Goal: Communication & Community: Answer question/provide support

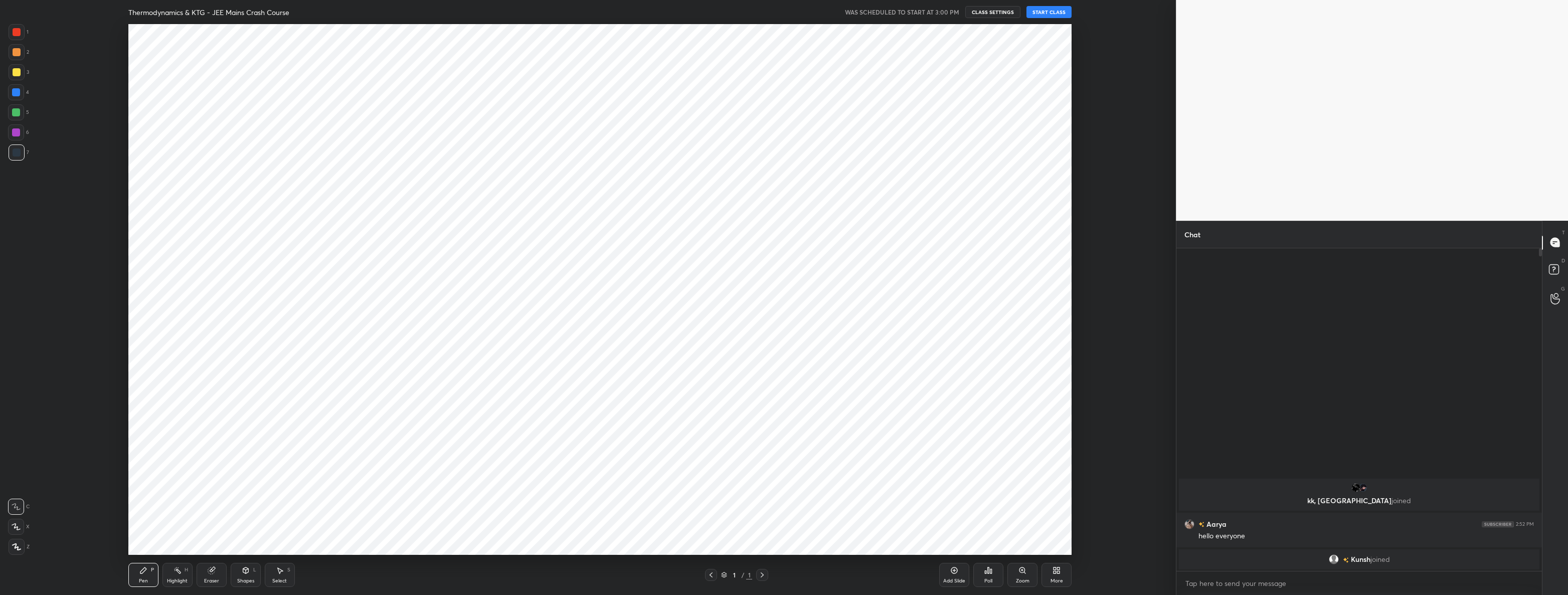
scroll to position [49638, 49008]
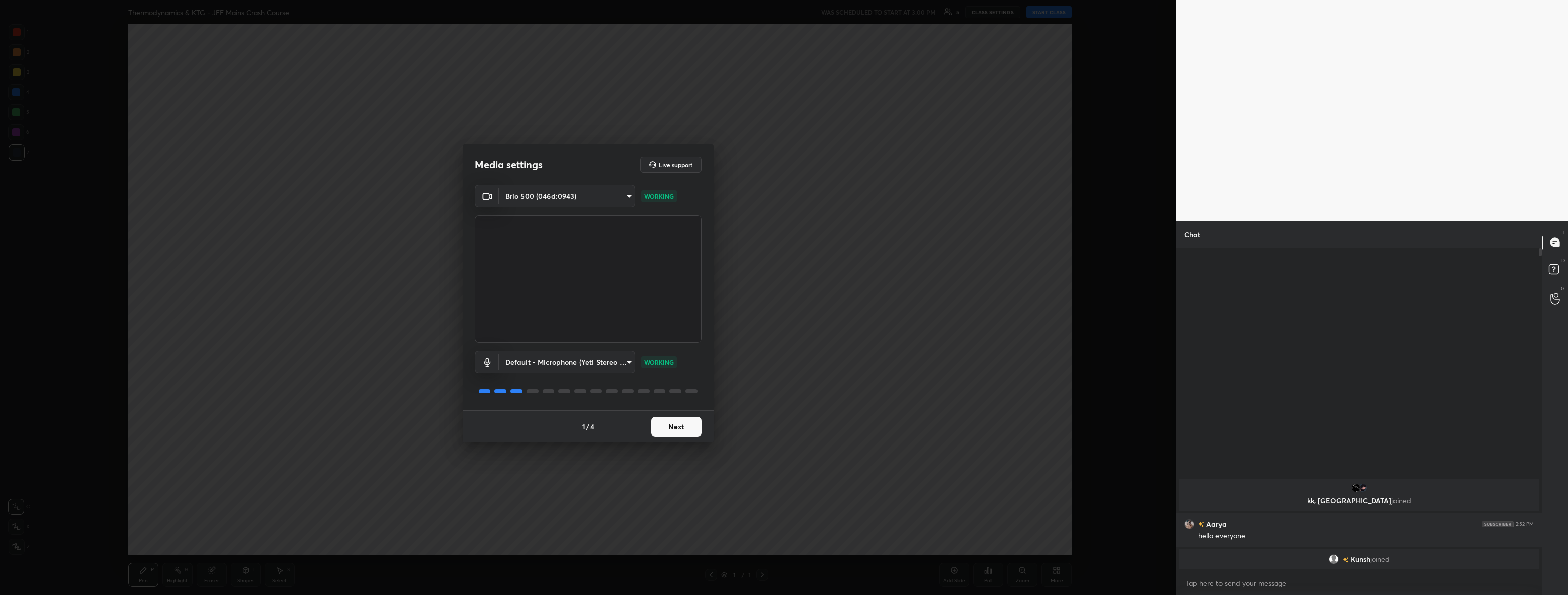
click at [677, 428] on button "Next" at bounding box center [676, 427] width 50 height 20
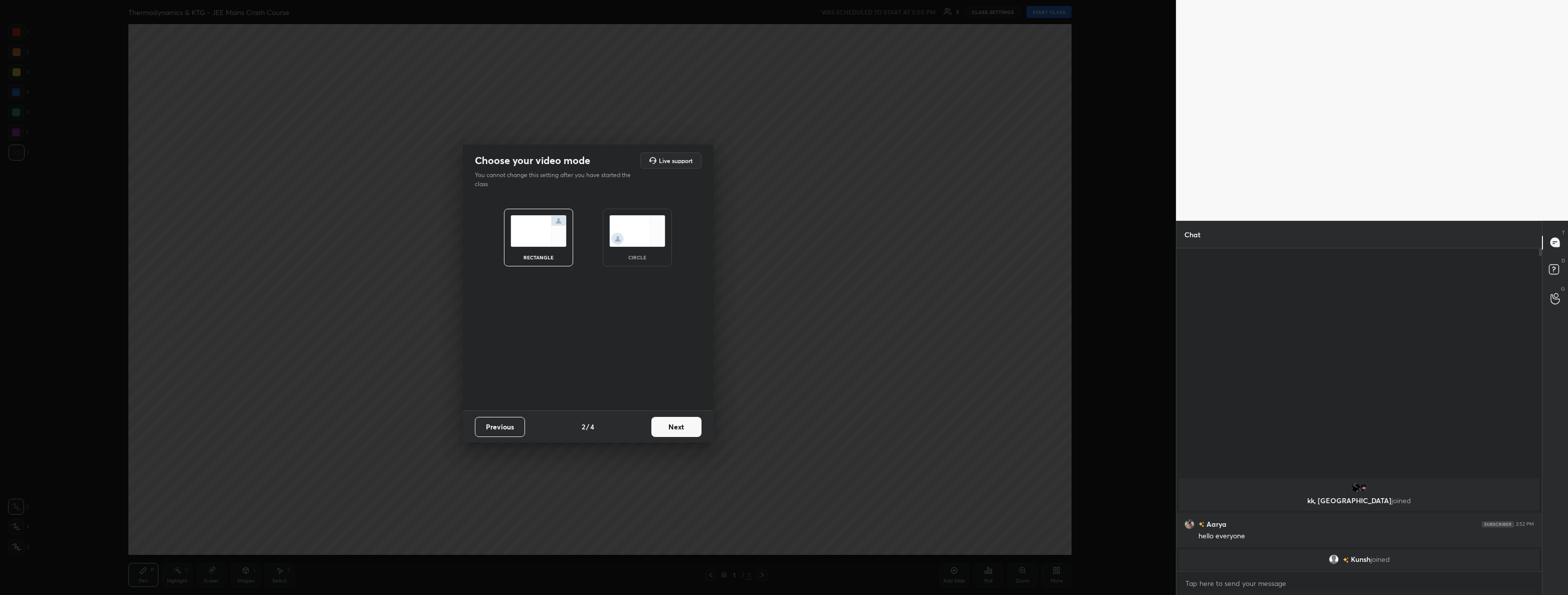
click at [677, 428] on button "Next" at bounding box center [676, 427] width 50 height 20
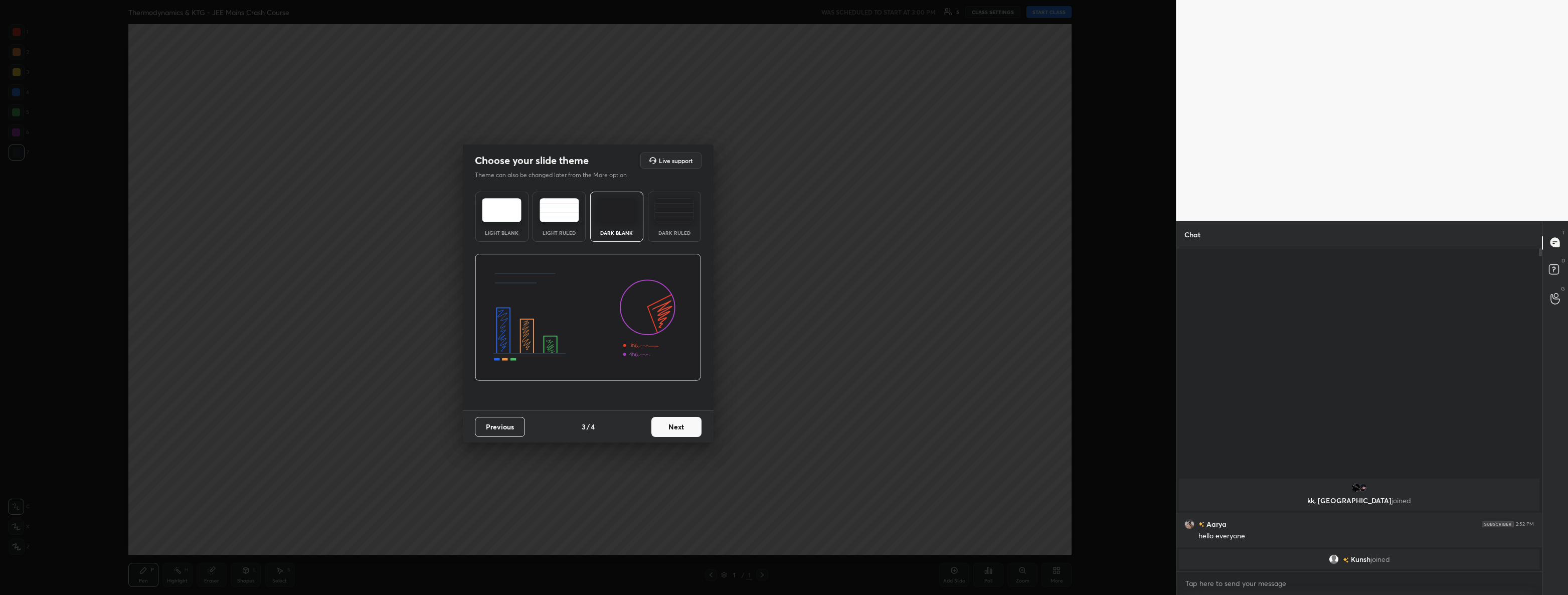
click at [677, 428] on button "Next" at bounding box center [676, 427] width 50 height 20
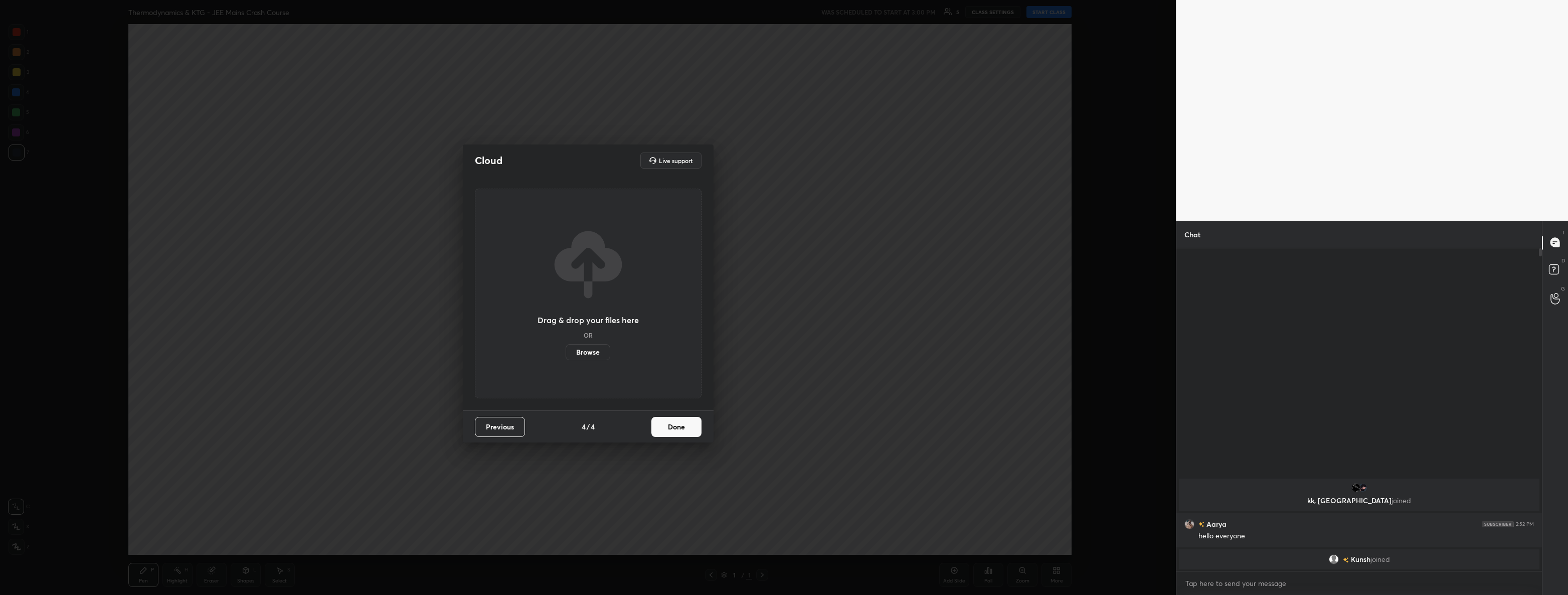
click at [677, 428] on button "Done" at bounding box center [676, 427] width 50 height 20
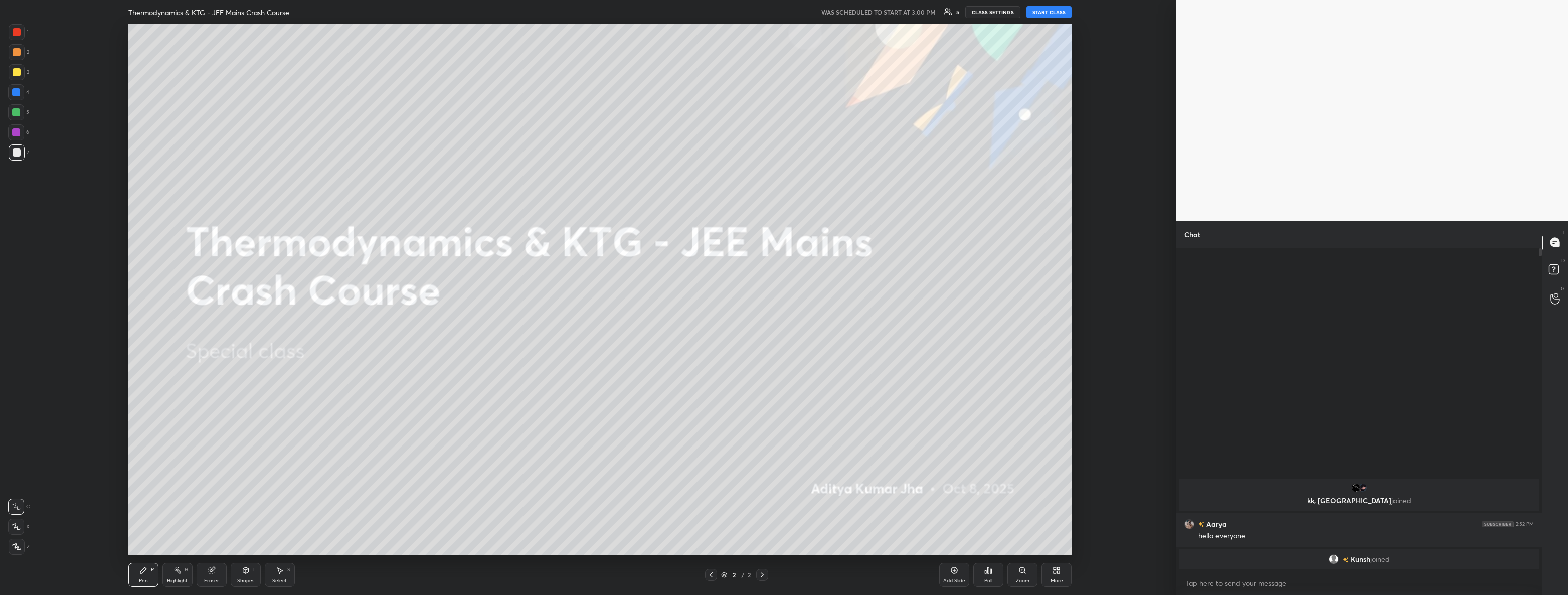
click at [1051, 10] on button "START CLASS" at bounding box center [1049, 12] width 45 height 12
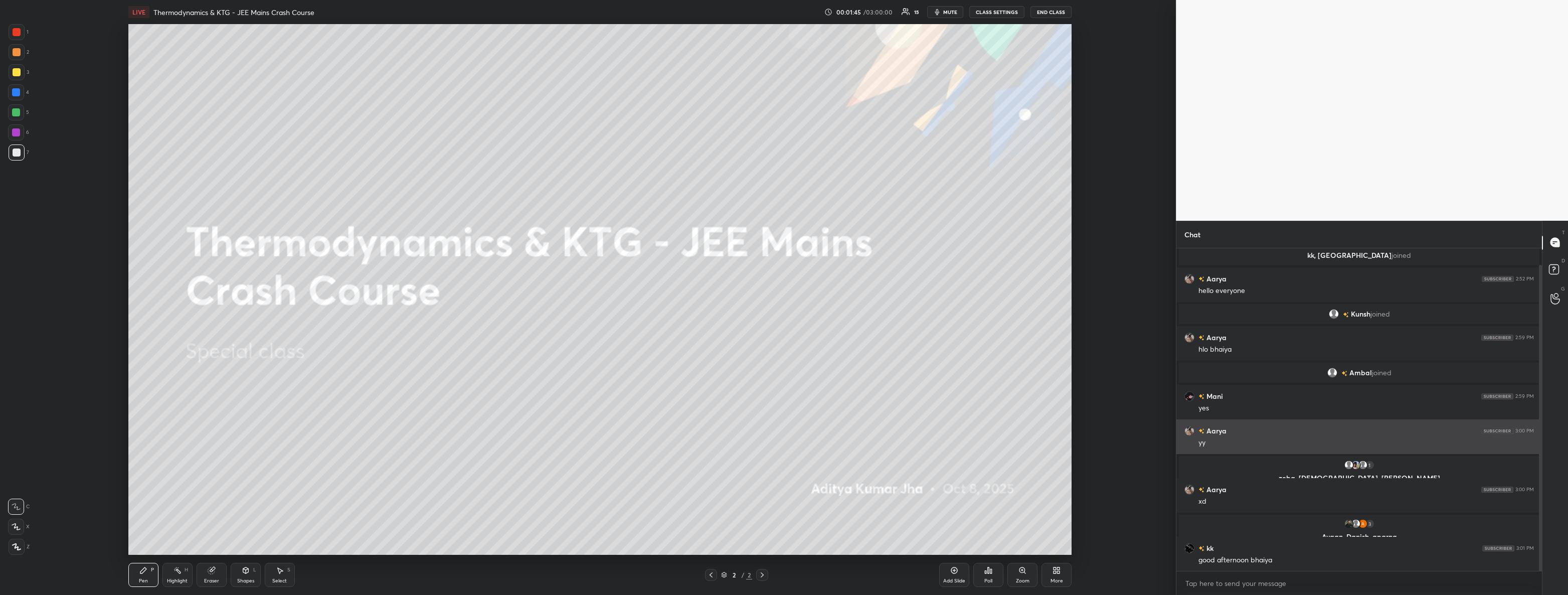
scroll to position [81, 0]
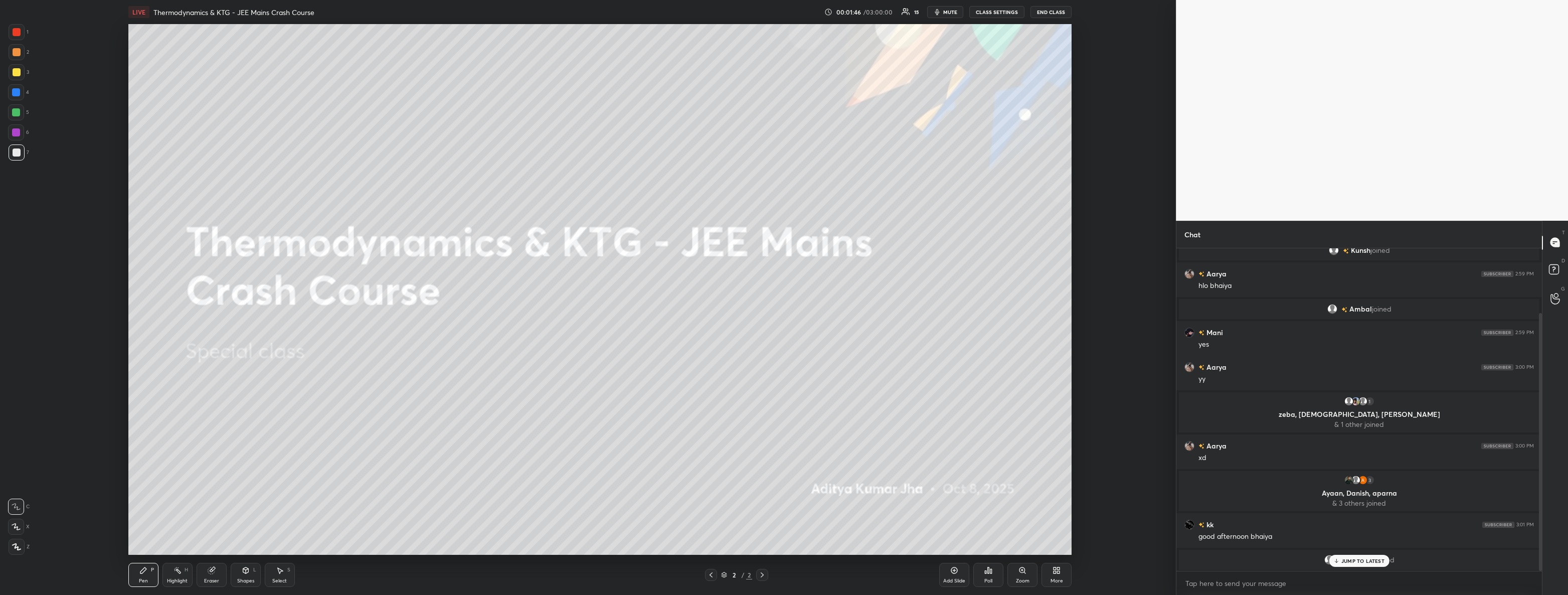
click at [1373, 557] on div "JUMP TO LATEST" at bounding box center [1359, 561] width 60 height 12
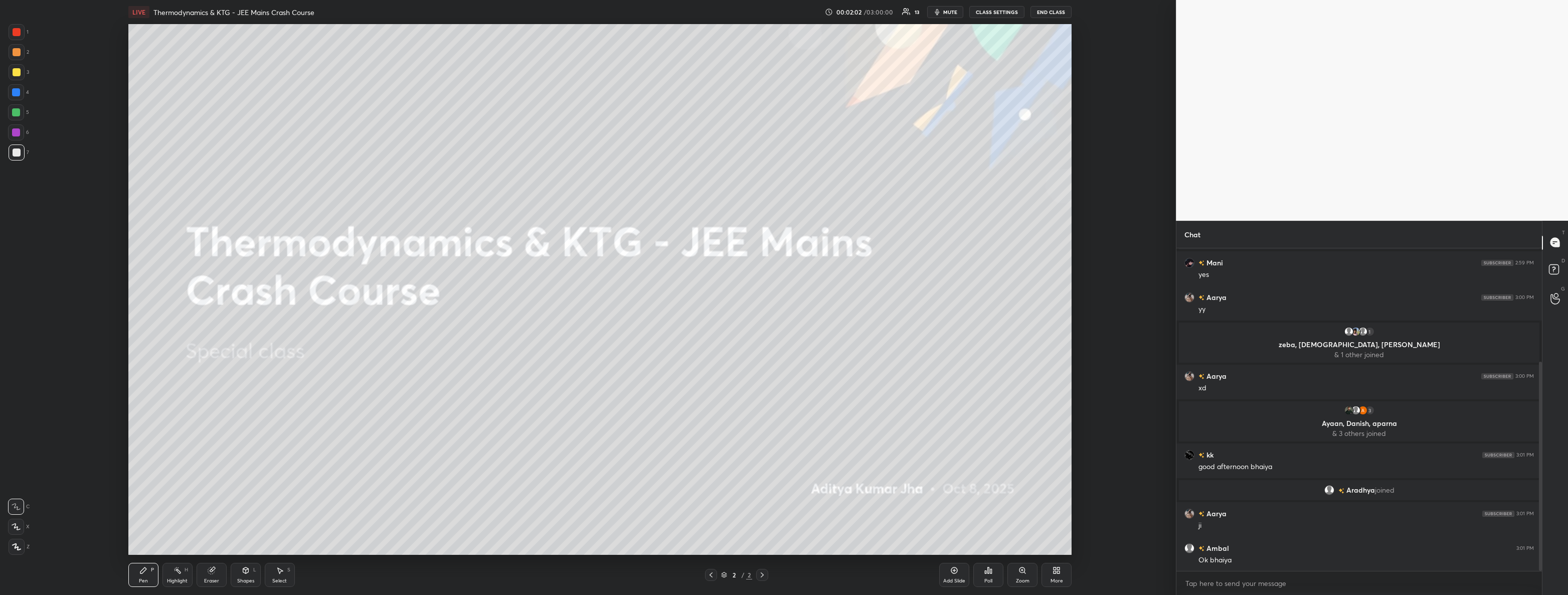
scroll to position [175, 0]
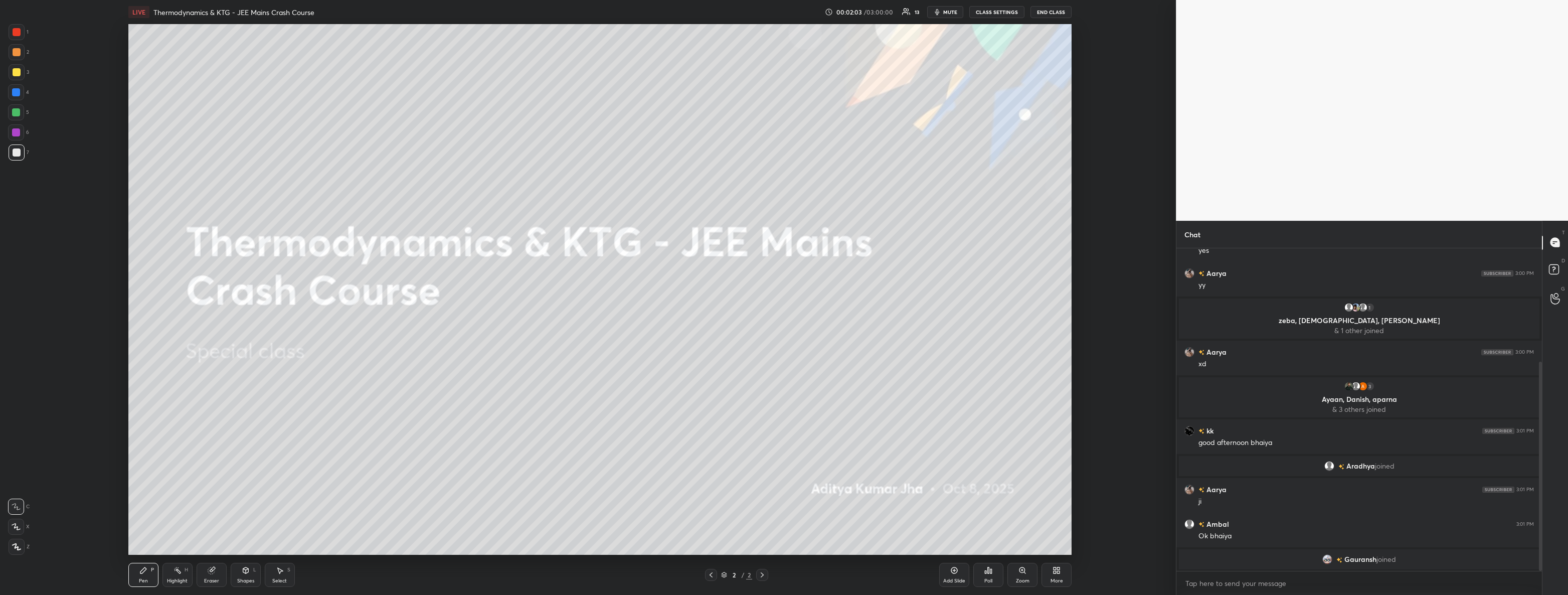
click at [19, 547] on icon at bounding box center [16, 547] width 9 height 7
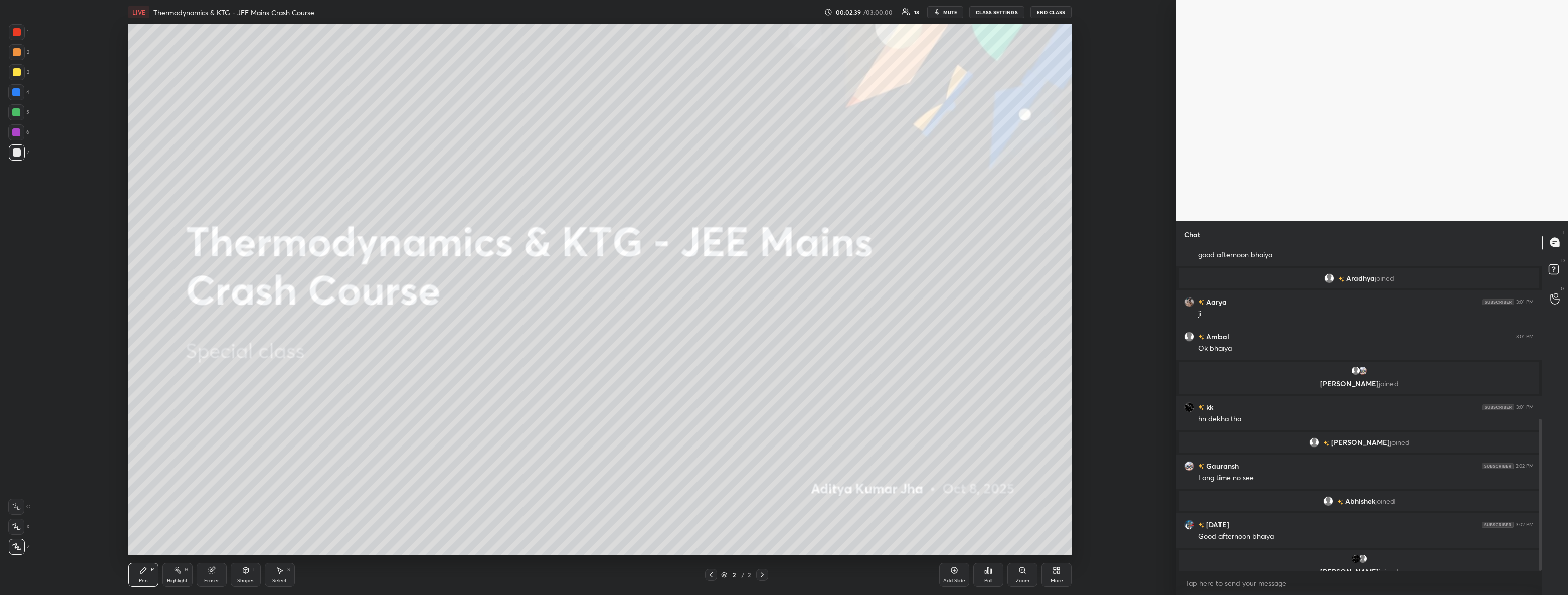
scroll to position [397, 0]
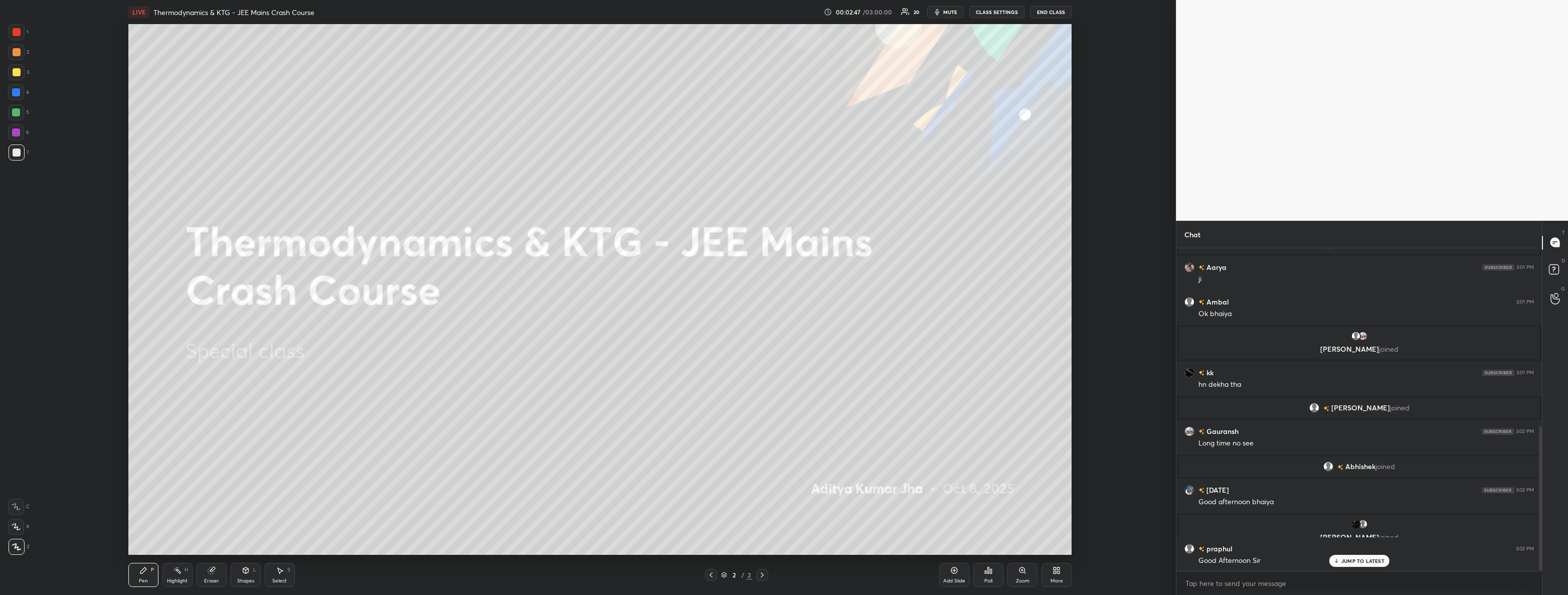
click at [1345, 558] on p "JUMP TO LATEST" at bounding box center [1363, 561] width 43 height 6
click at [1062, 576] on div "More" at bounding box center [1056, 575] width 30 height 24
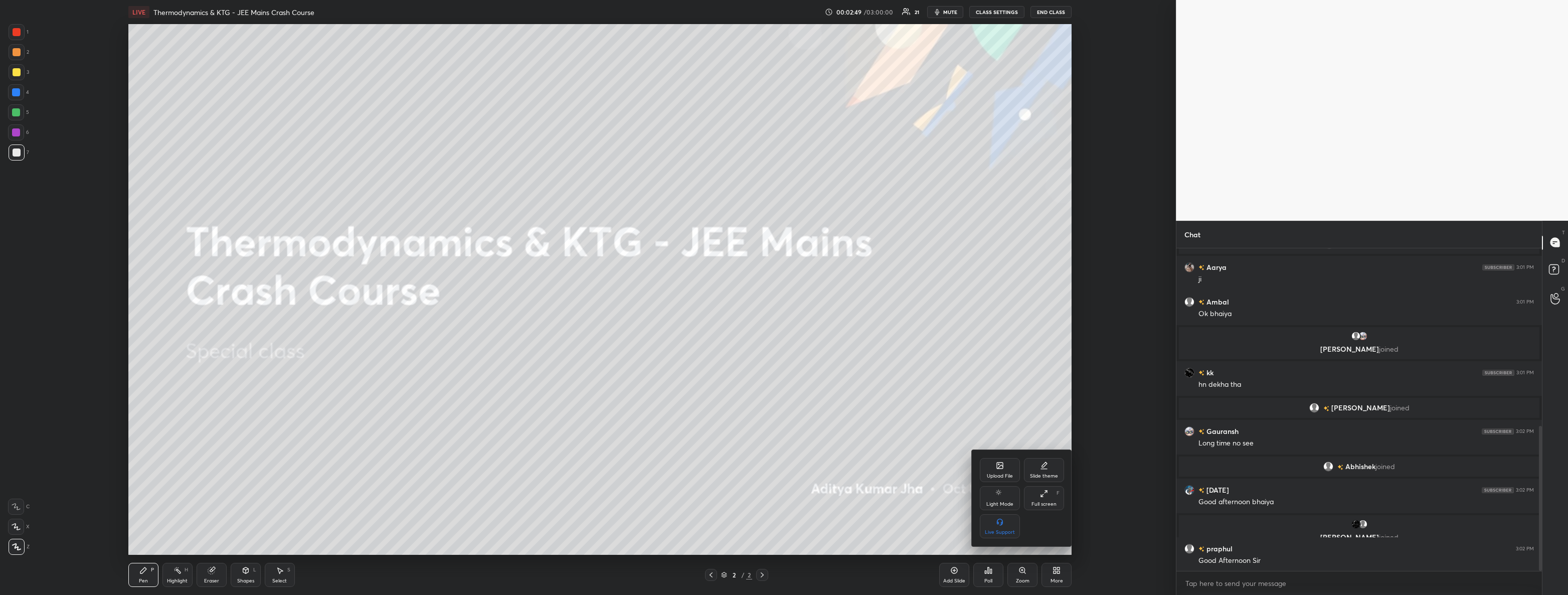
scroll to position [433, 0]
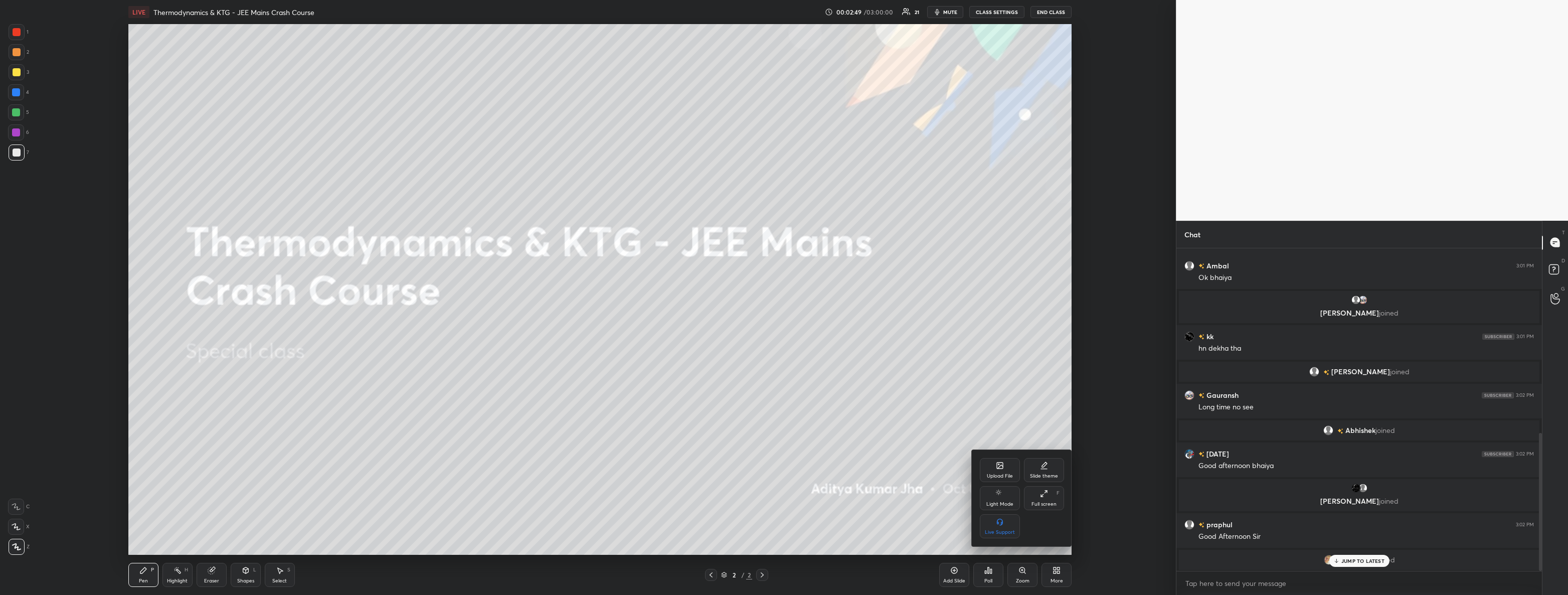
click at [999, 469] on icon at bounding box center [999, 465] width 8 height 8
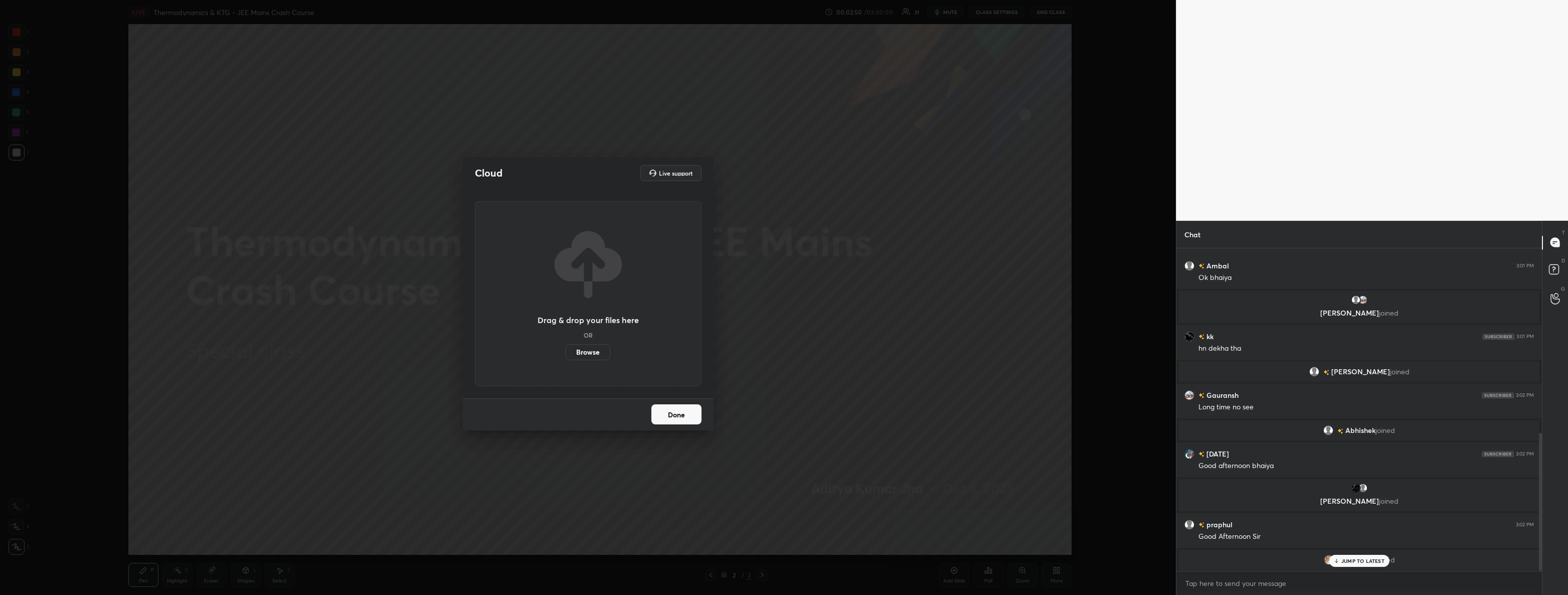
scroll to position [447, 0]
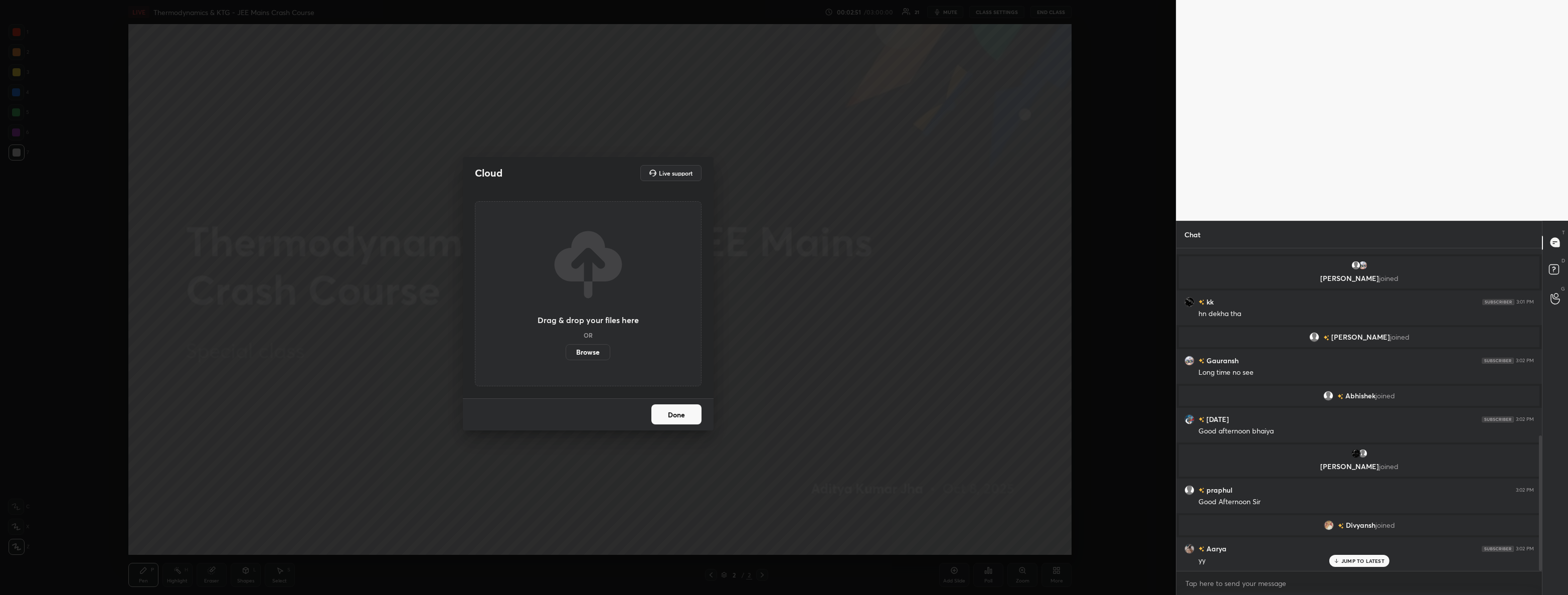
click at [592, 350] on label "Browse" at bounding box center [587, 352] width 44 height 16
click at [565, 350] on input "Browse" at bounding box center [565, 352] width 0 height 16
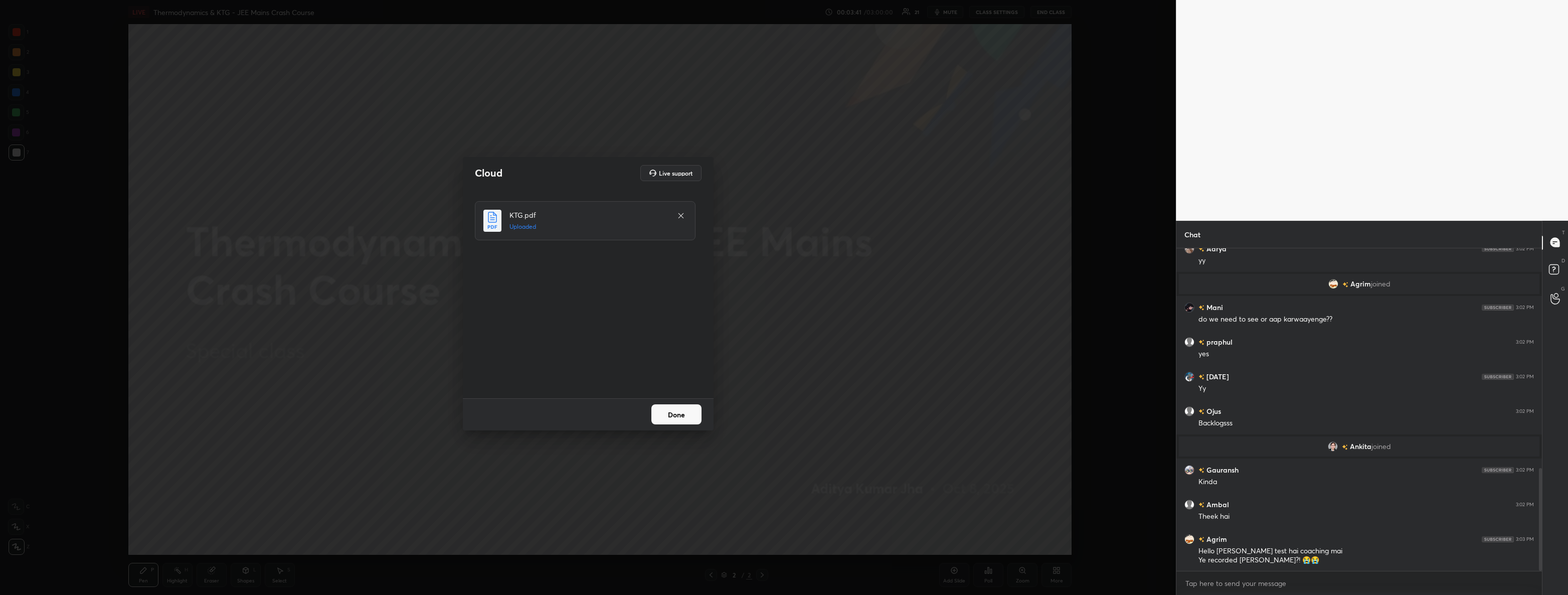
scroll to position [727, 0]
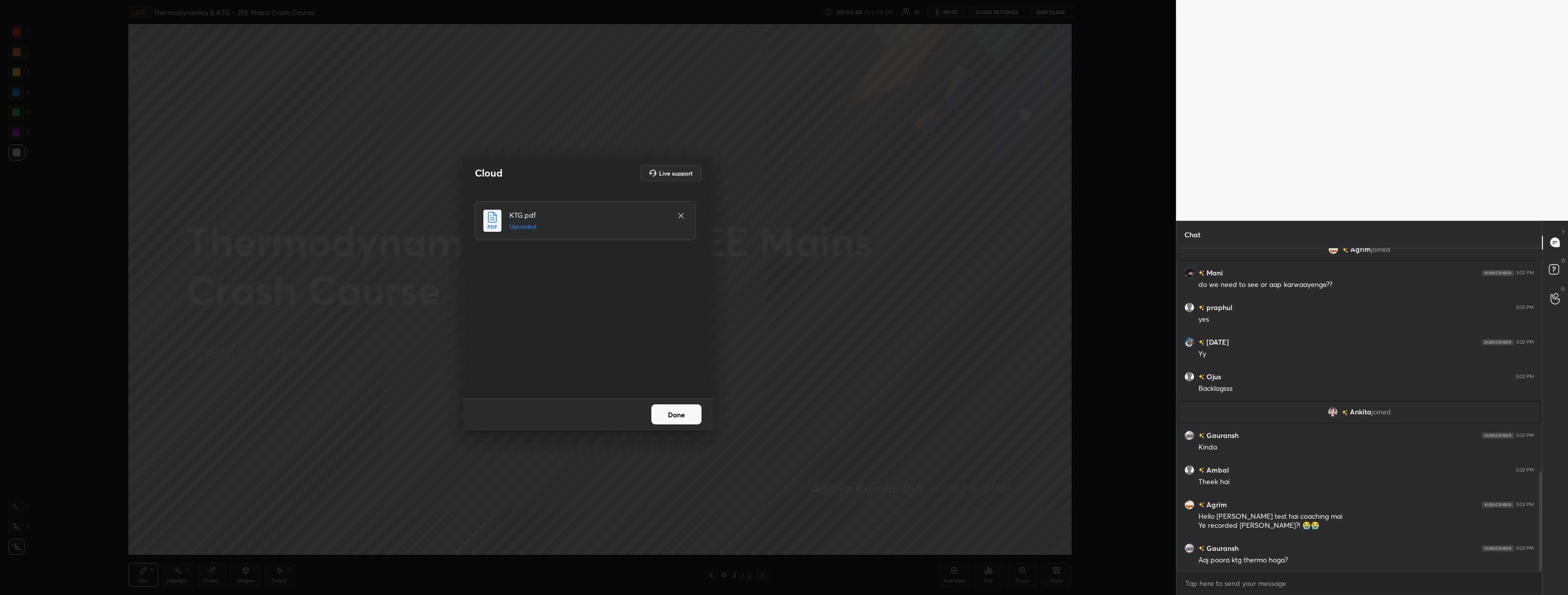
click at [674, 412] on button "Done" at bounding box center [676, 414] width 50 height 20
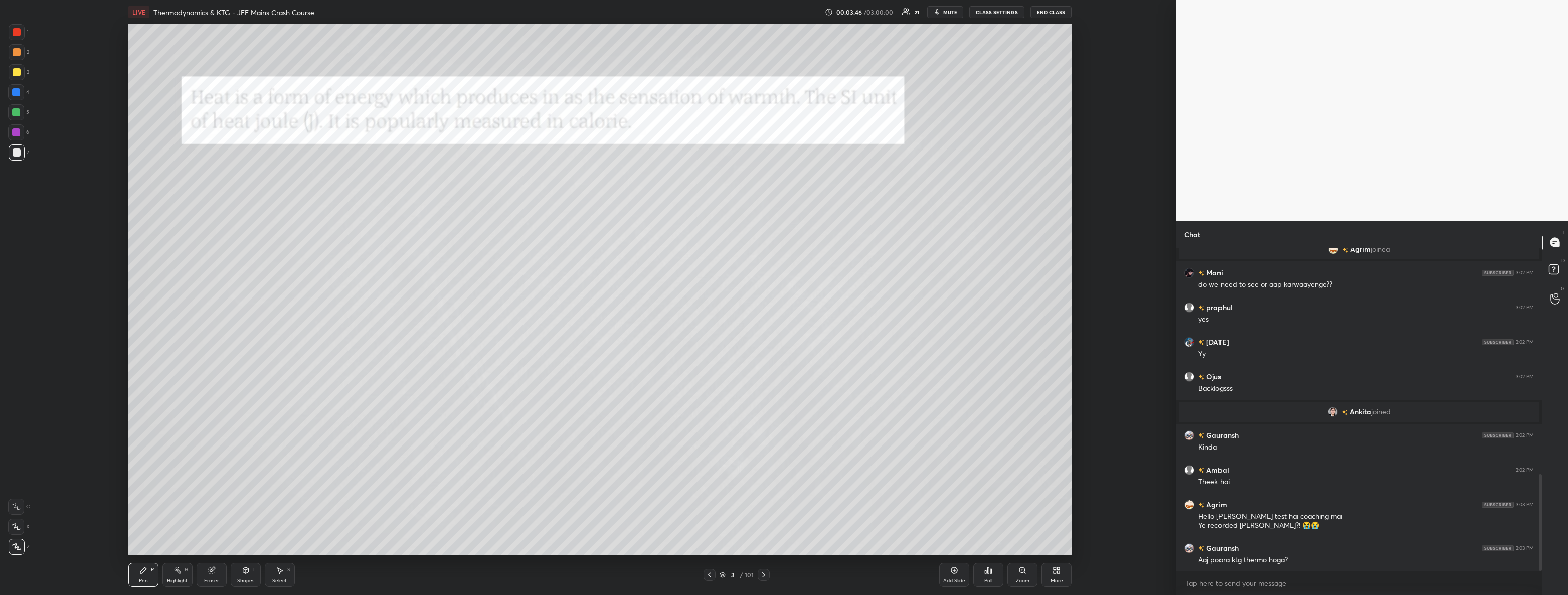
scroll to position [750, 0]
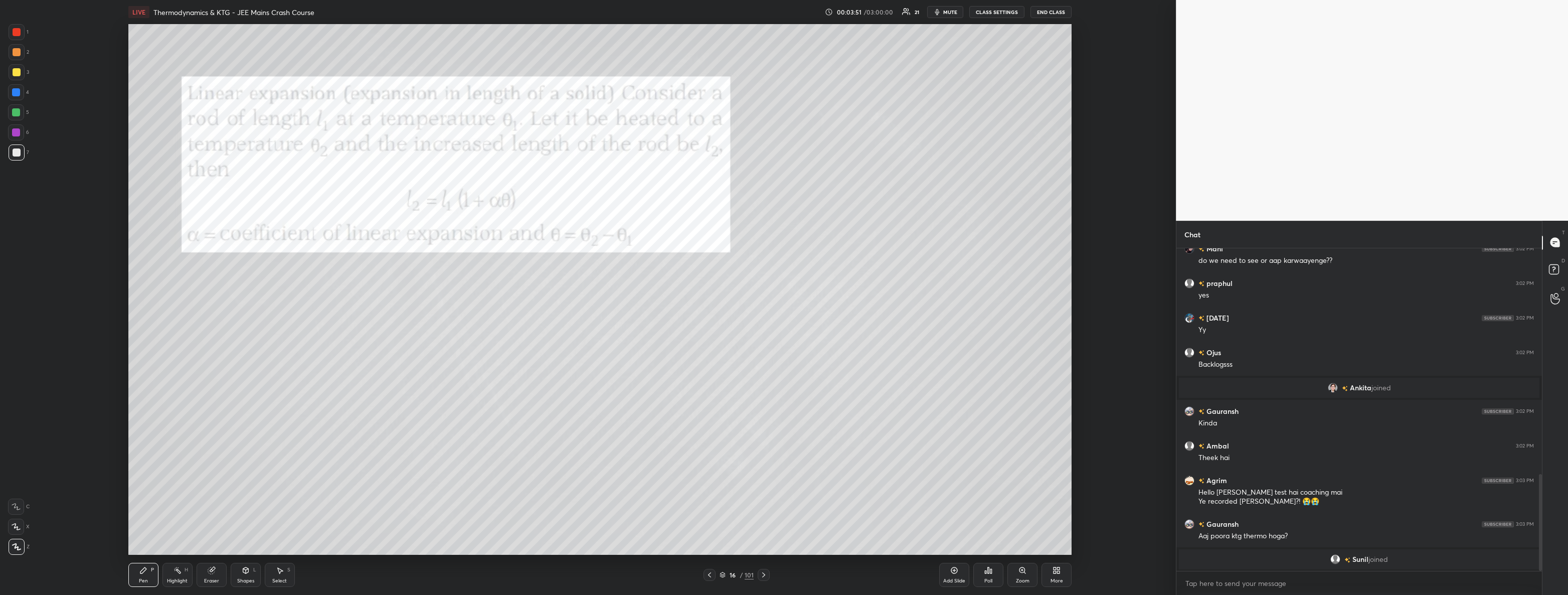
click at [736, 573] on div "16" at bounding box center [732, 575] width 10 height 6
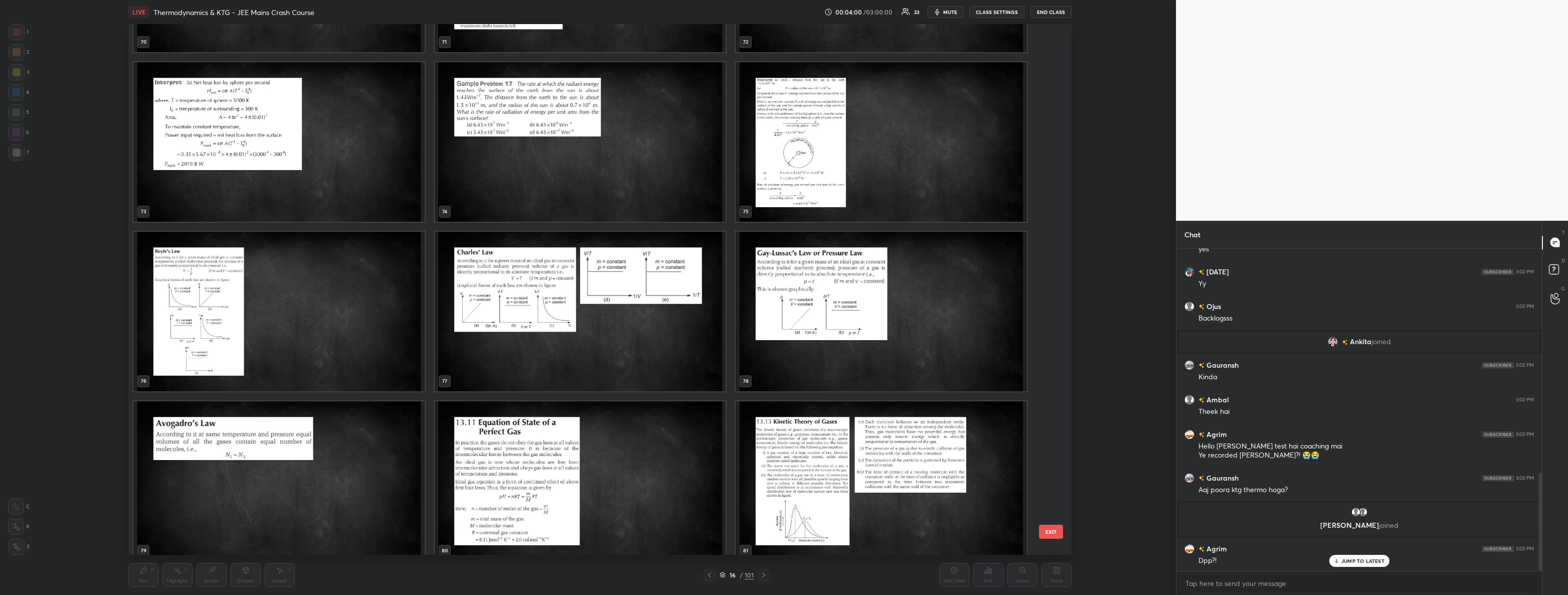
scroll to position [4031, 0]
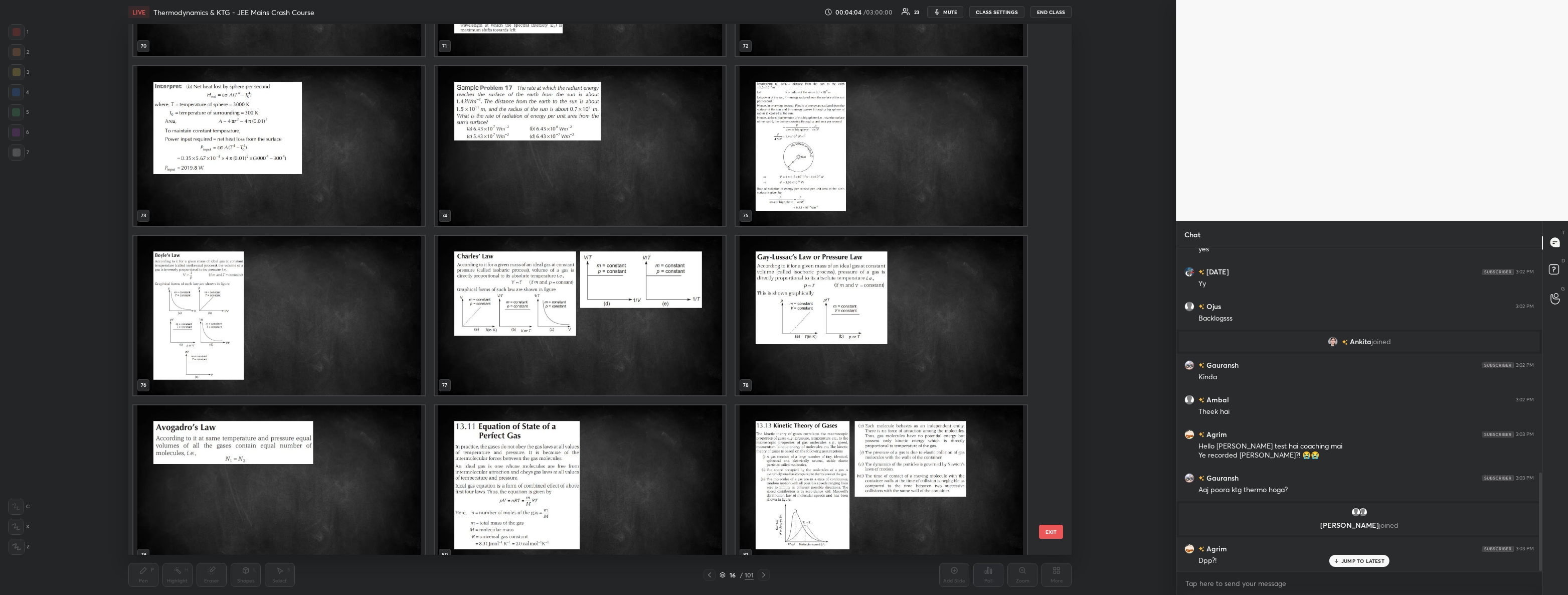
click at [315, 319] on img "grid" at bounding box center [279, 315] width 292 height 160
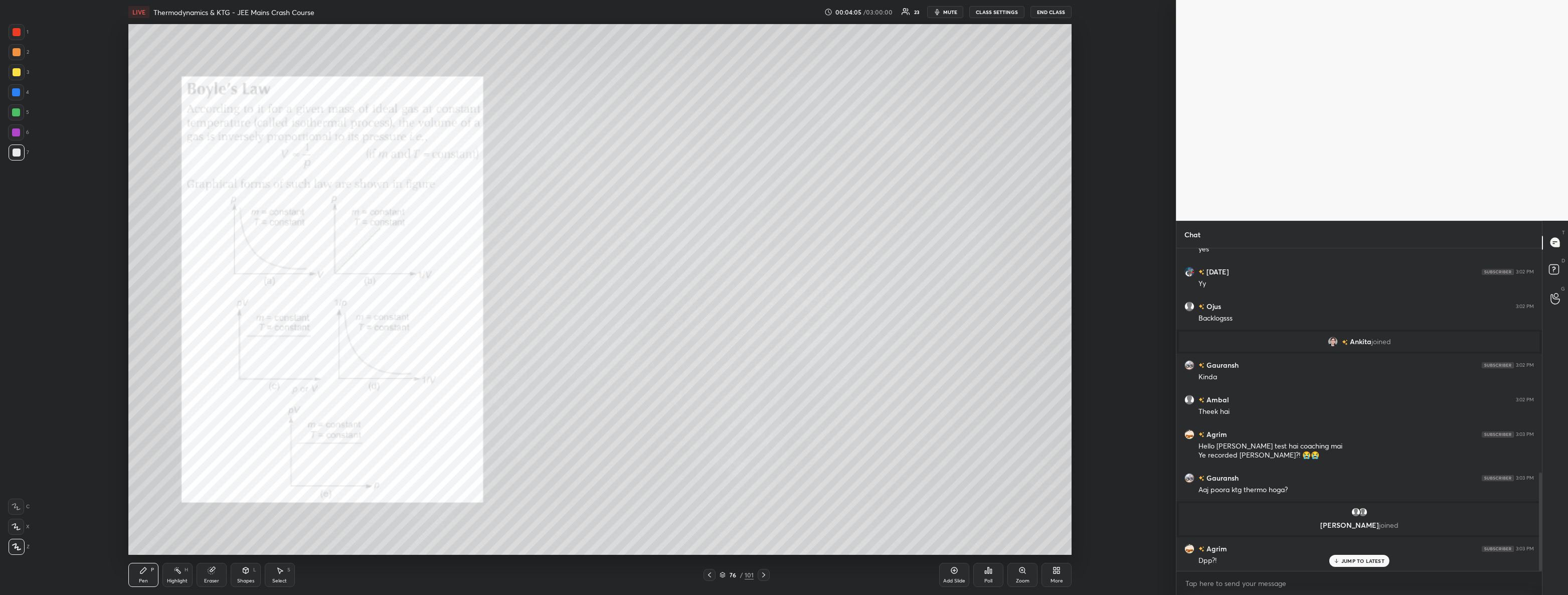
click at [315, 319] on img "grid" at bounding box center [279, 315] width 292 height 160
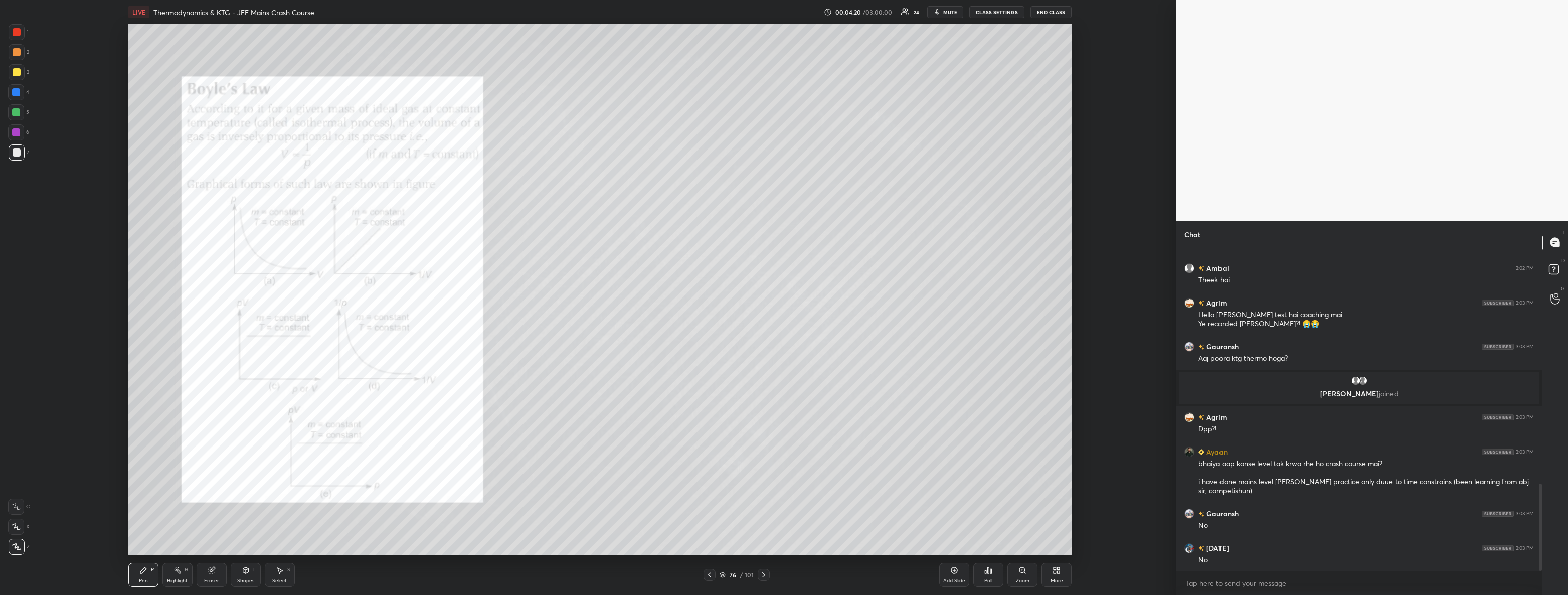
scroll to position [904, 0]
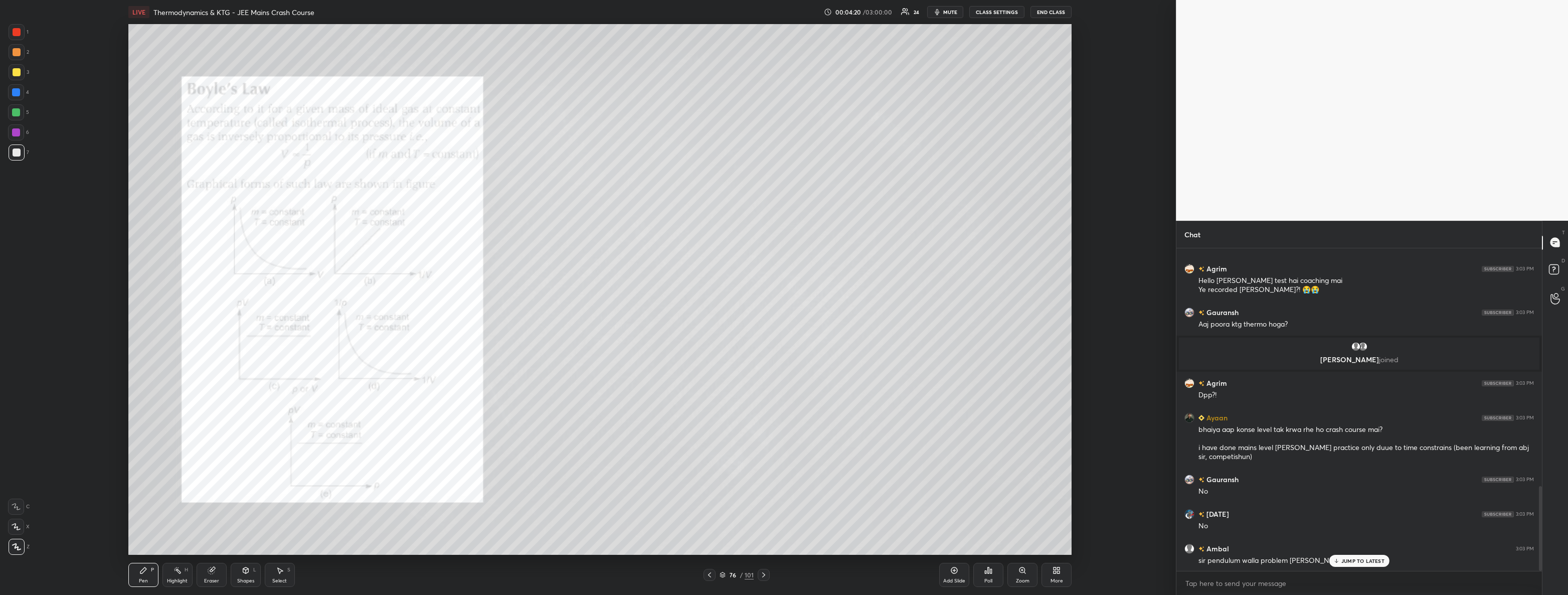
click at [21, 33] on div at bounding box center [16, 32] width 16 height 16
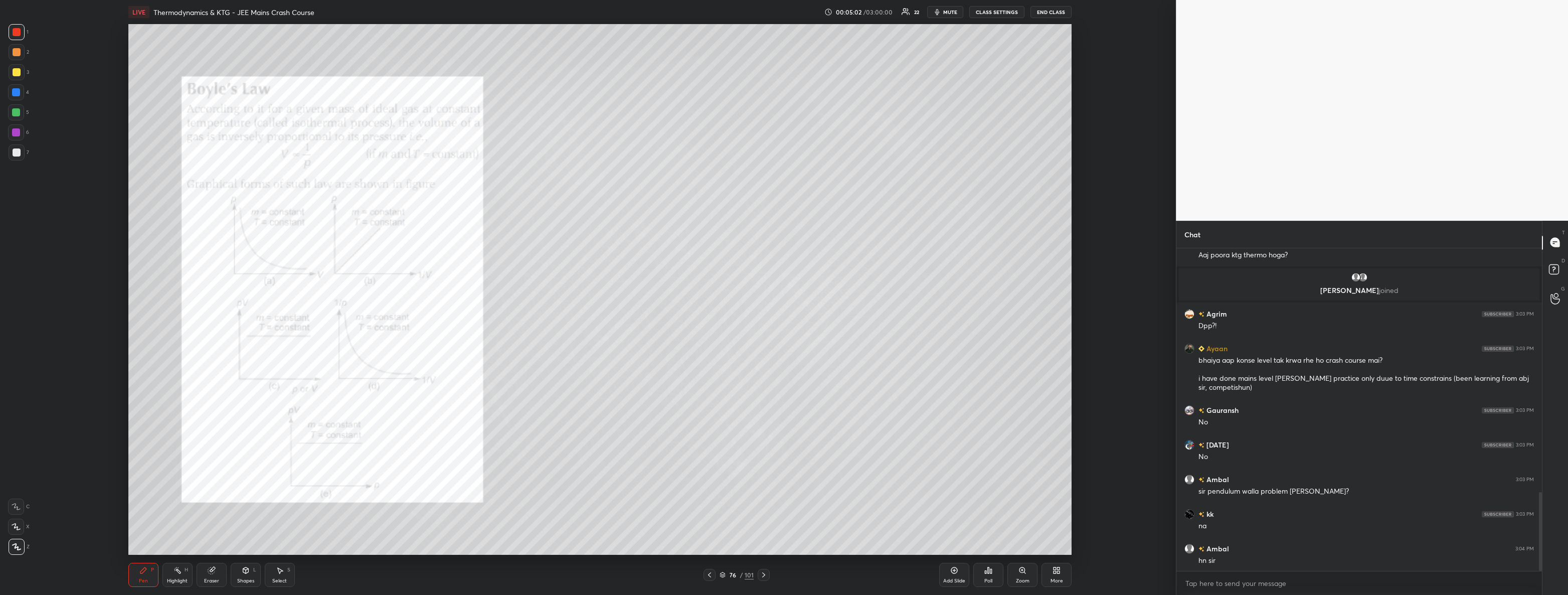
scroll to position [998, 0]
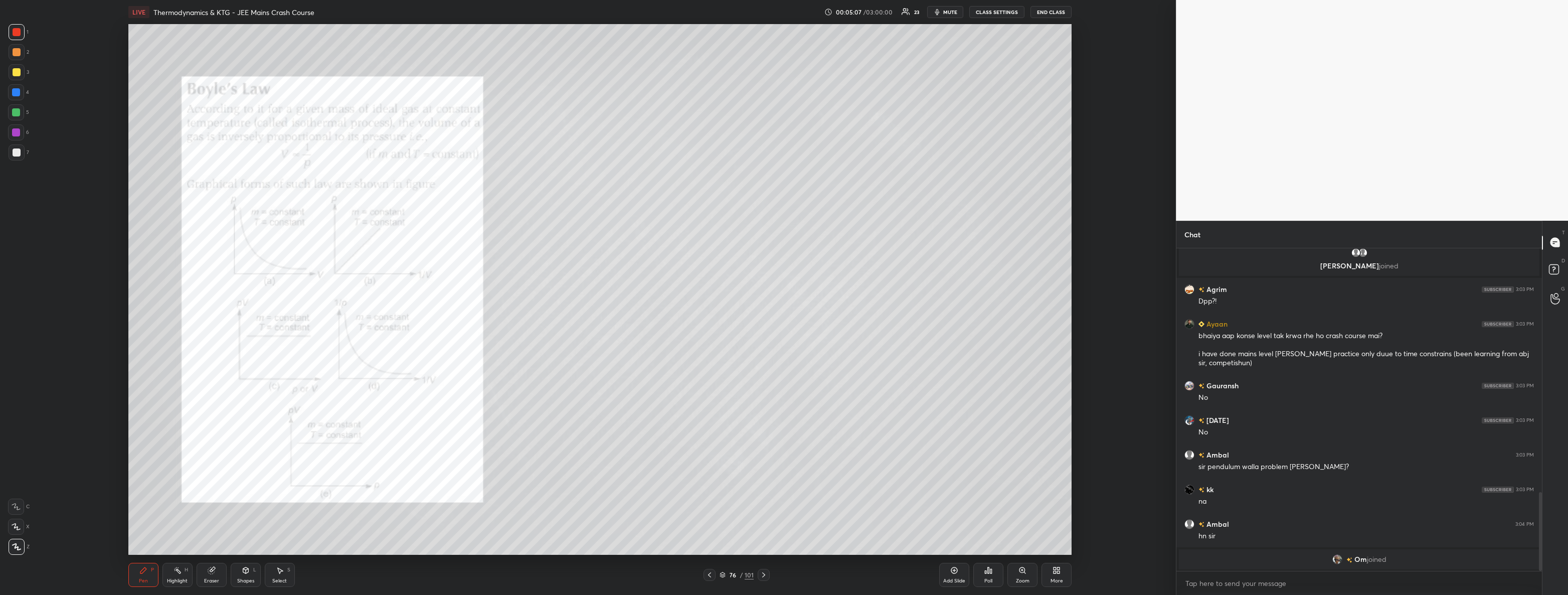
click at [281, 576] on div "Select S" at bounding box center [279, 575] width 30 height 24
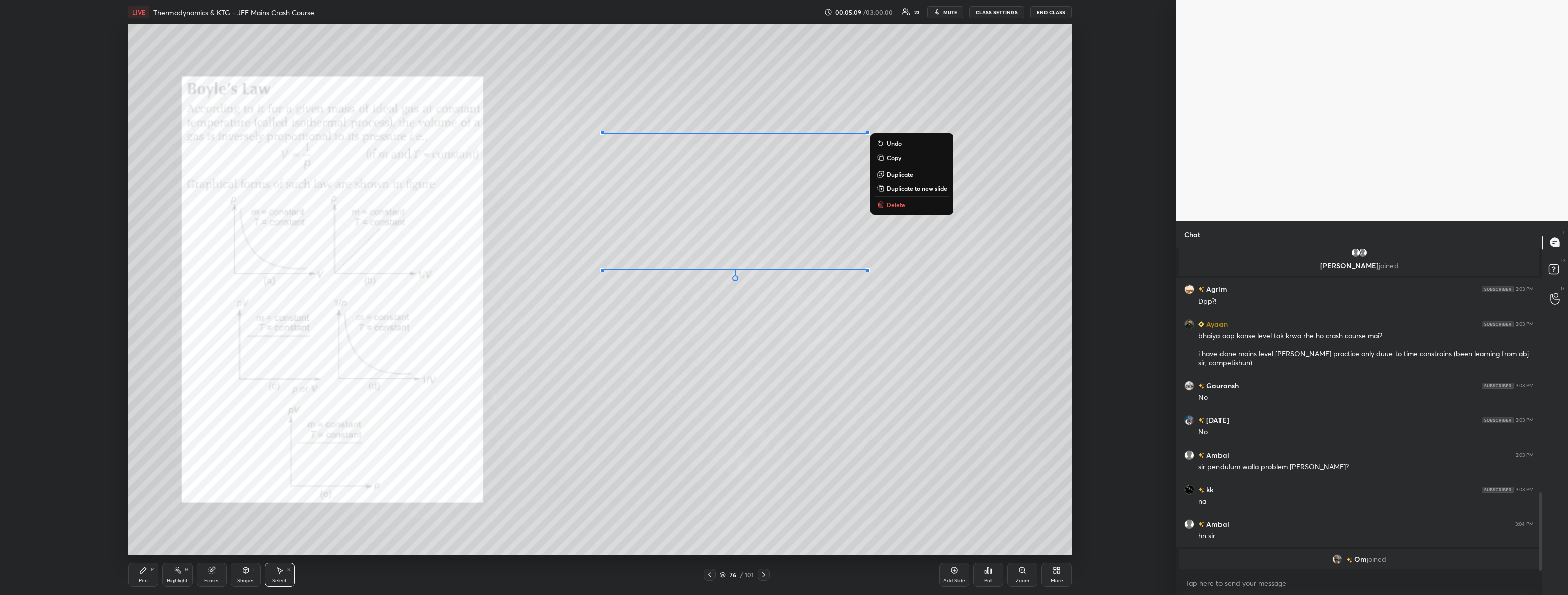
click at [905, 203] on button "Delete" at bounding box center [912, 205] width 75 height 12
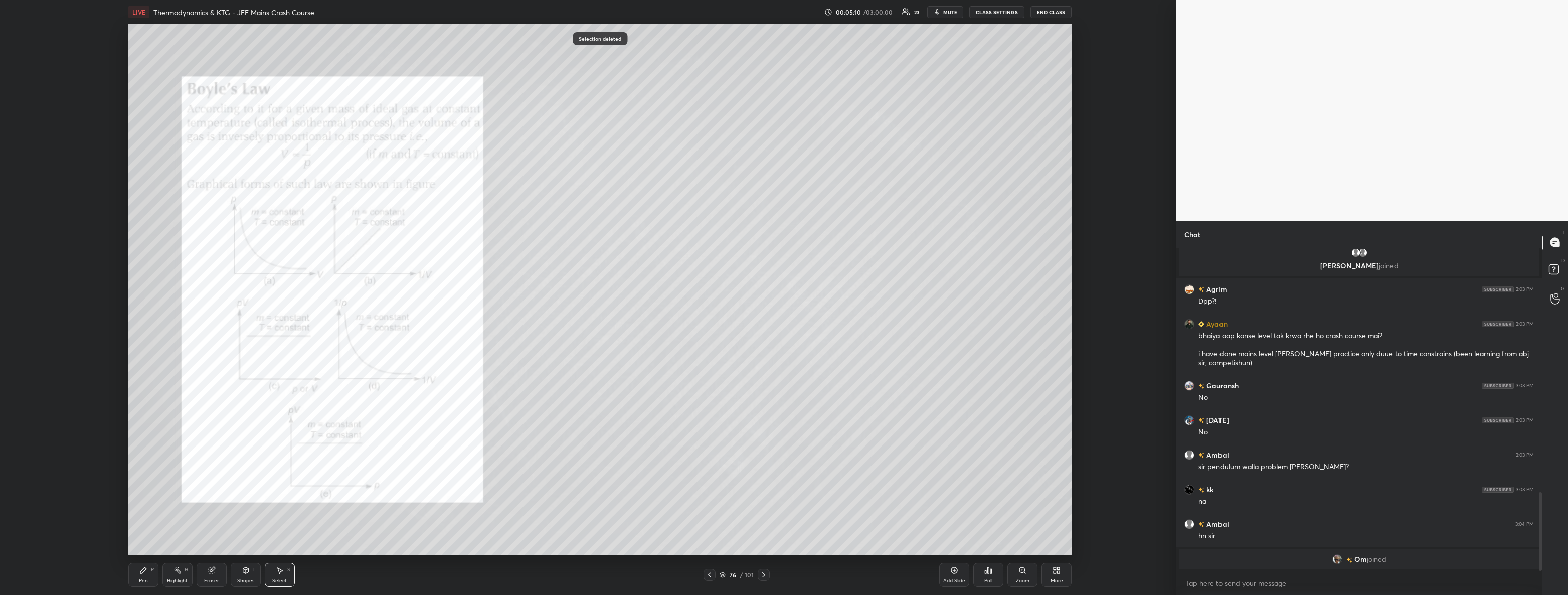
click at [141, 582] on div "Pen" at bounding box center [143, 581] width 9 height 5
click at [14, 152] on div at bounding box center [16, 152] width 8 height 8
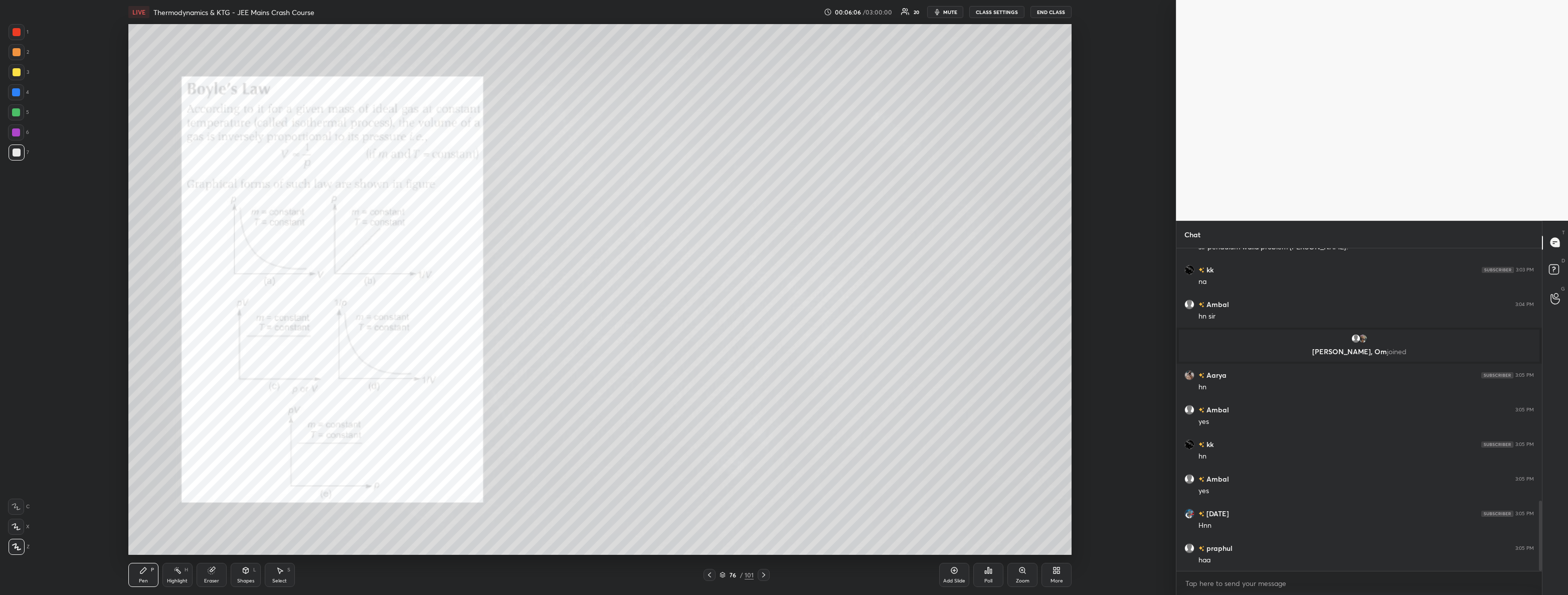
scroll to position [3, 3]
click at [22, 33] on div at bounding box center [16, 32] width 16 height 16
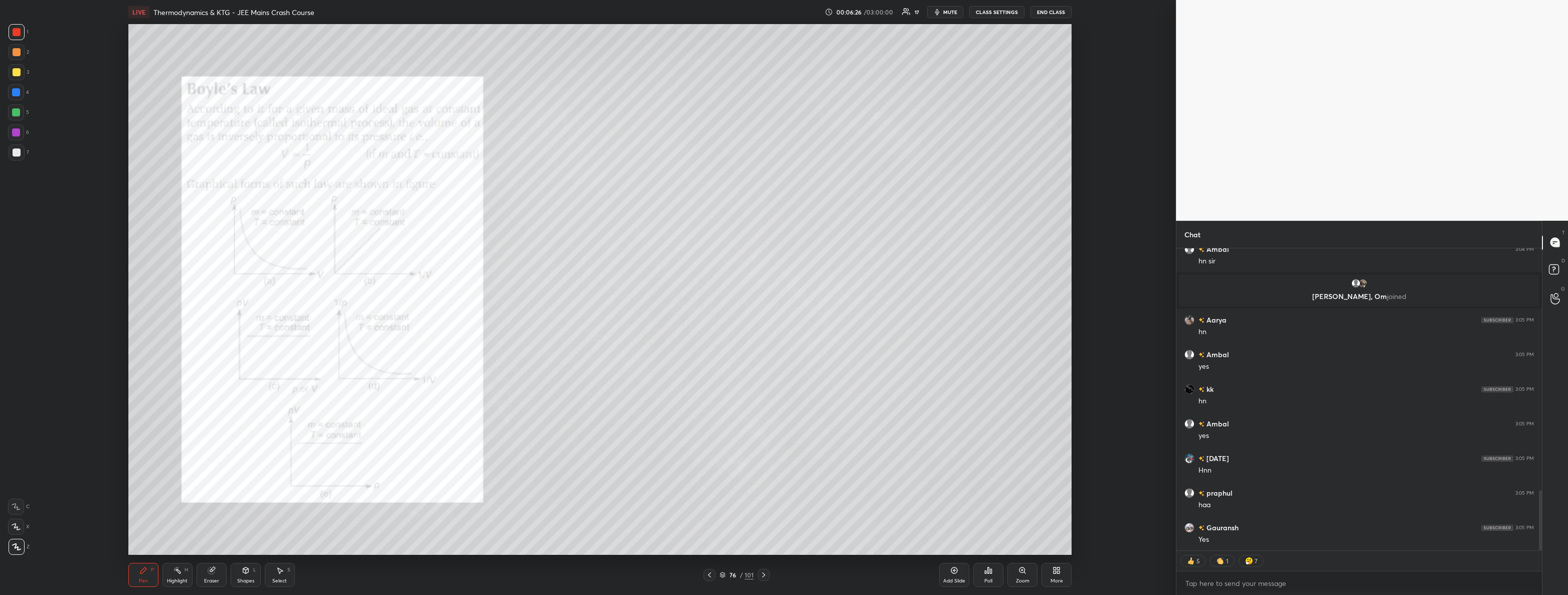
click at [14, 110] on div at bounding box center [16, 112] width 8 height 8
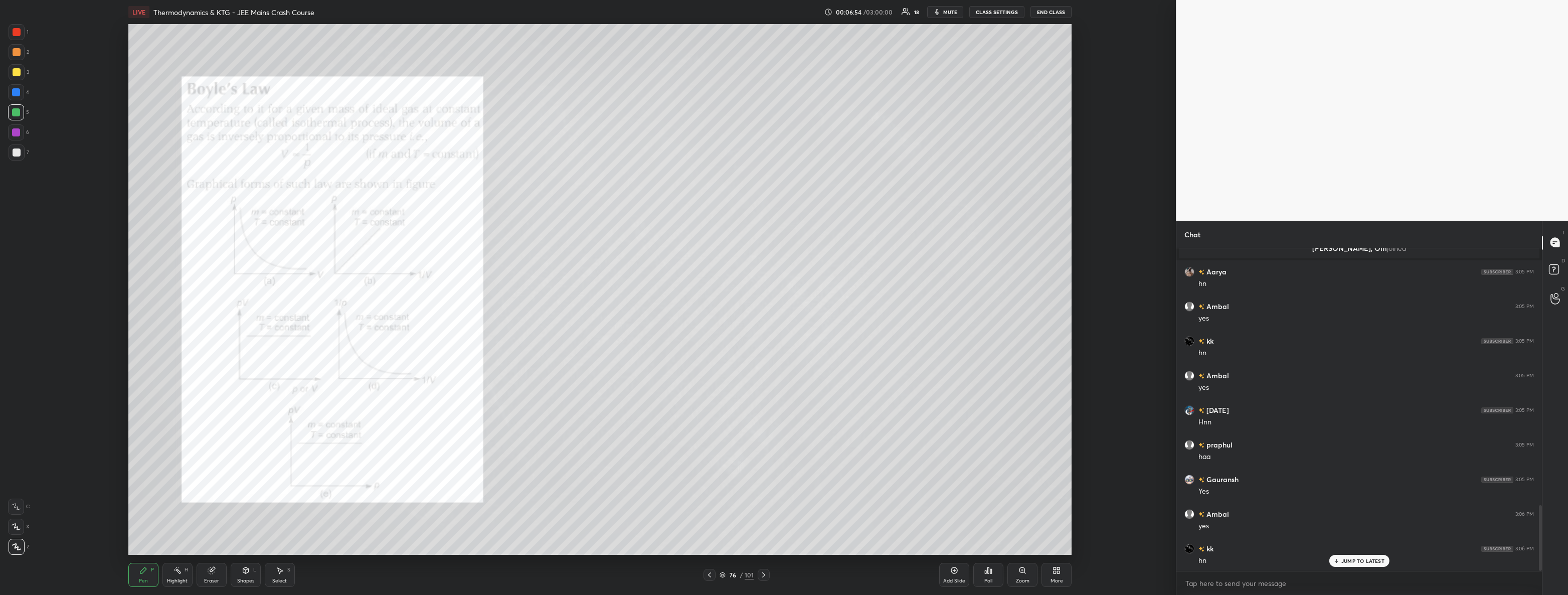
click at [16, 37] on div at bounding box center [16, 32] width 16 height 16
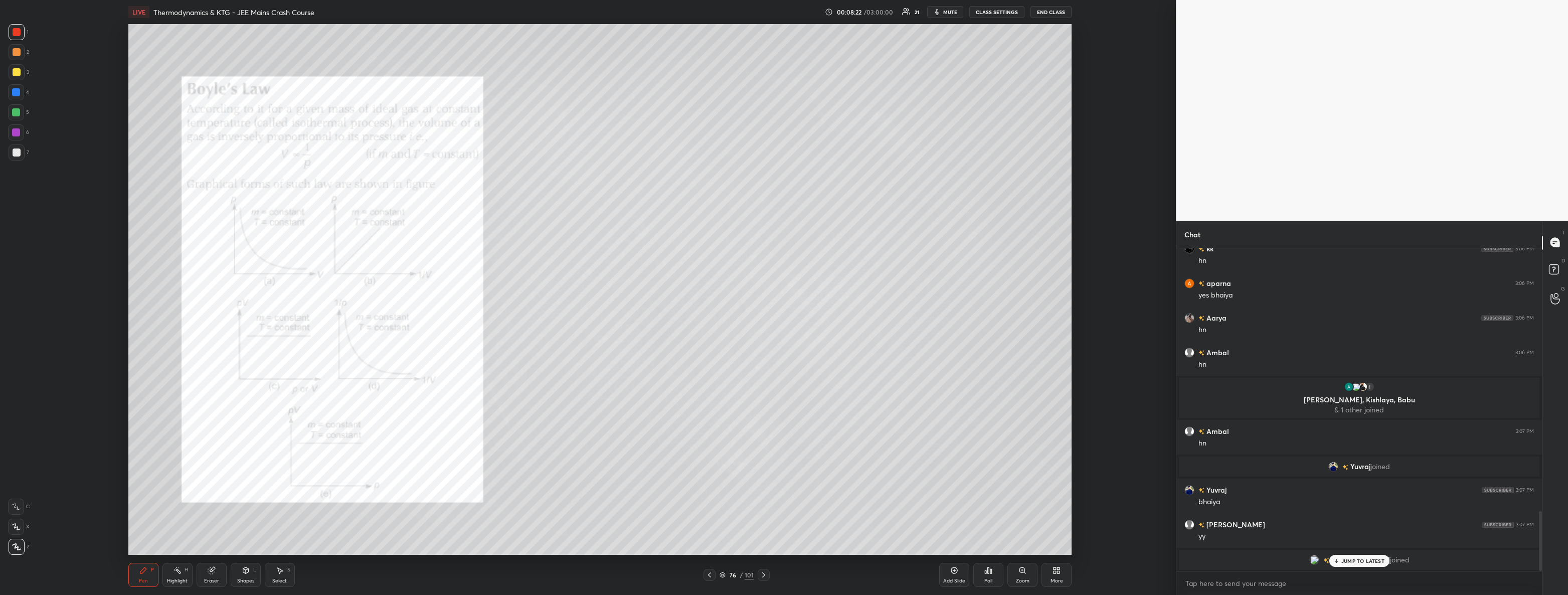
click at [1369, 561] on p "JUMP TO LATEST" at bounding box center [1363, 561] width 43 height 6
click at [763, 576] on icon at bounding box center [763, 574] width 8 height 8
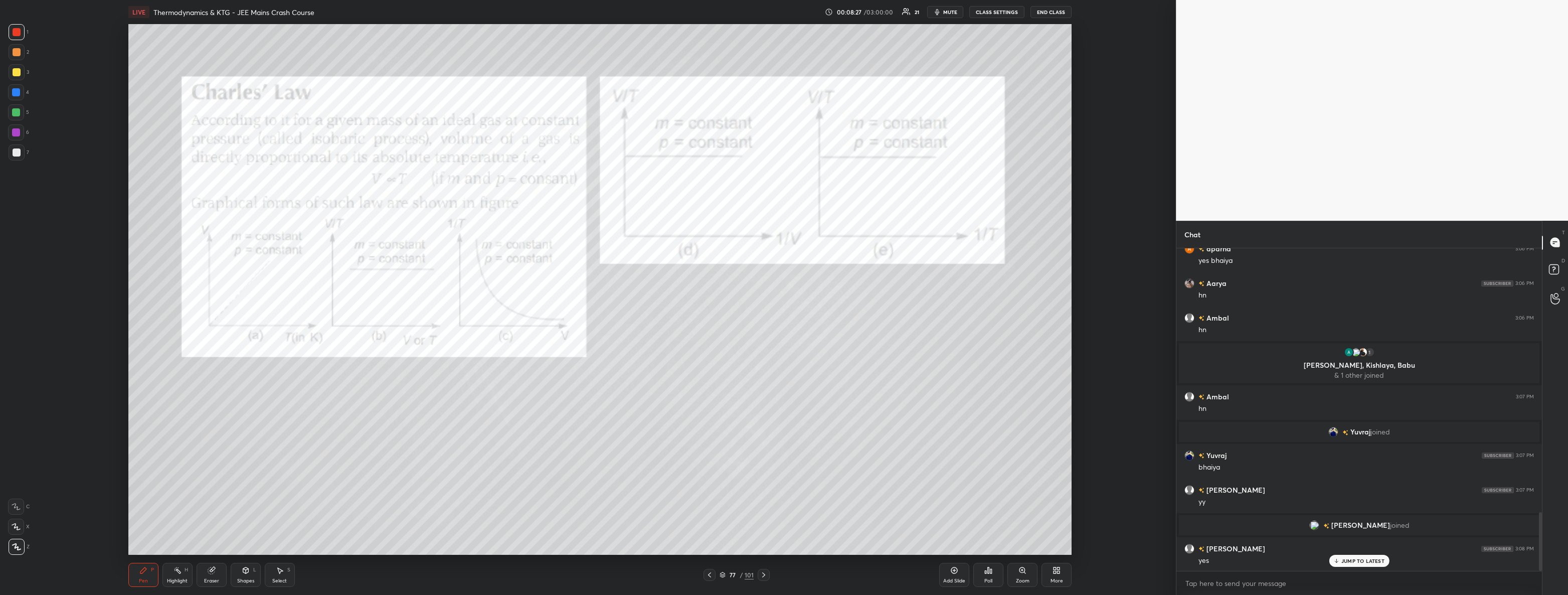
scroll to position [3, 3]
click at [20, 155] on div at bounding box center [16, 152] width 16 height 16
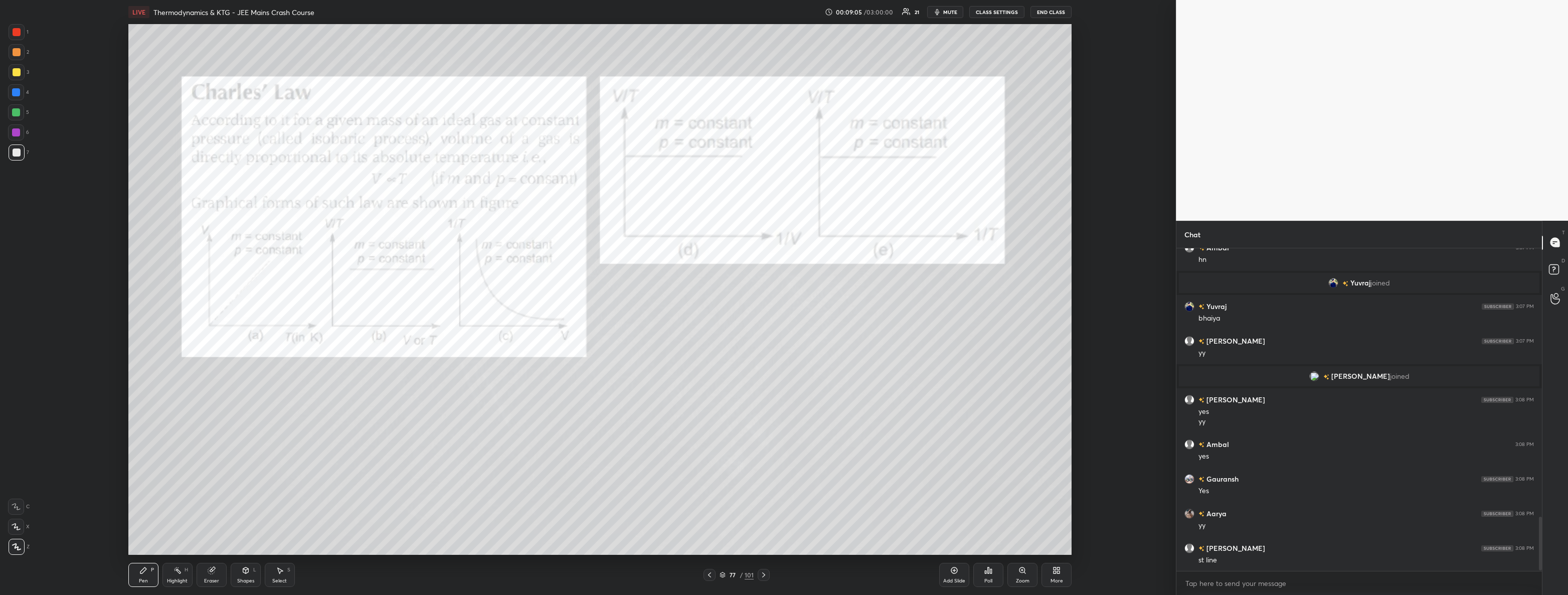
scroll to position [1633, 0]
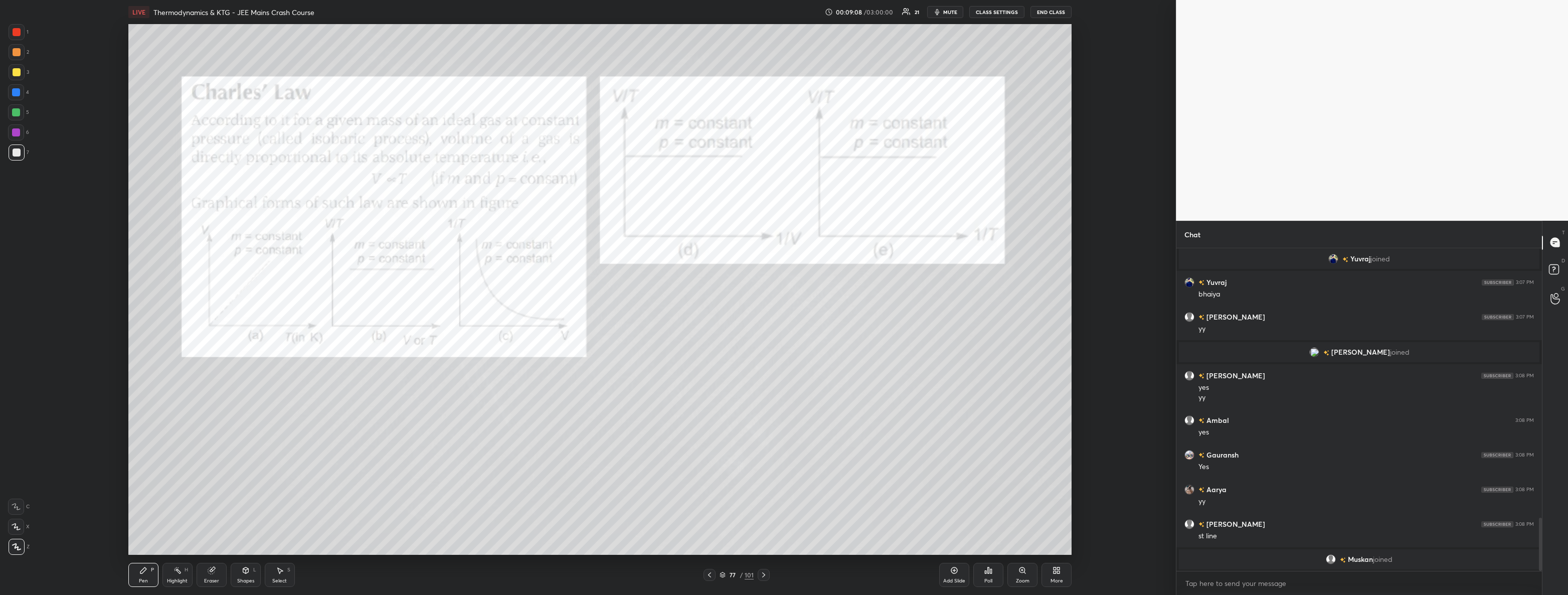
click at [16, 27] on div at bounding box center [16, 32] width 16 height 16
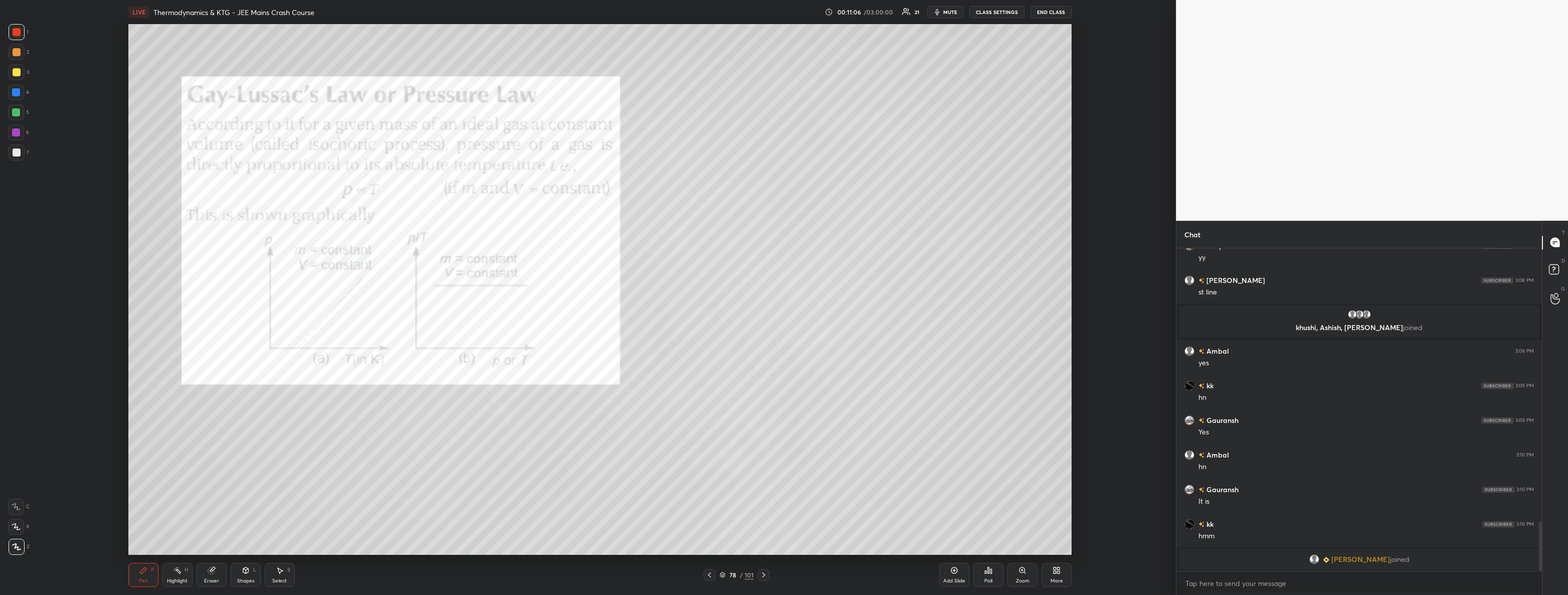
click at [16, 150] on div at bounding box center [16, 152] width 8 height 8
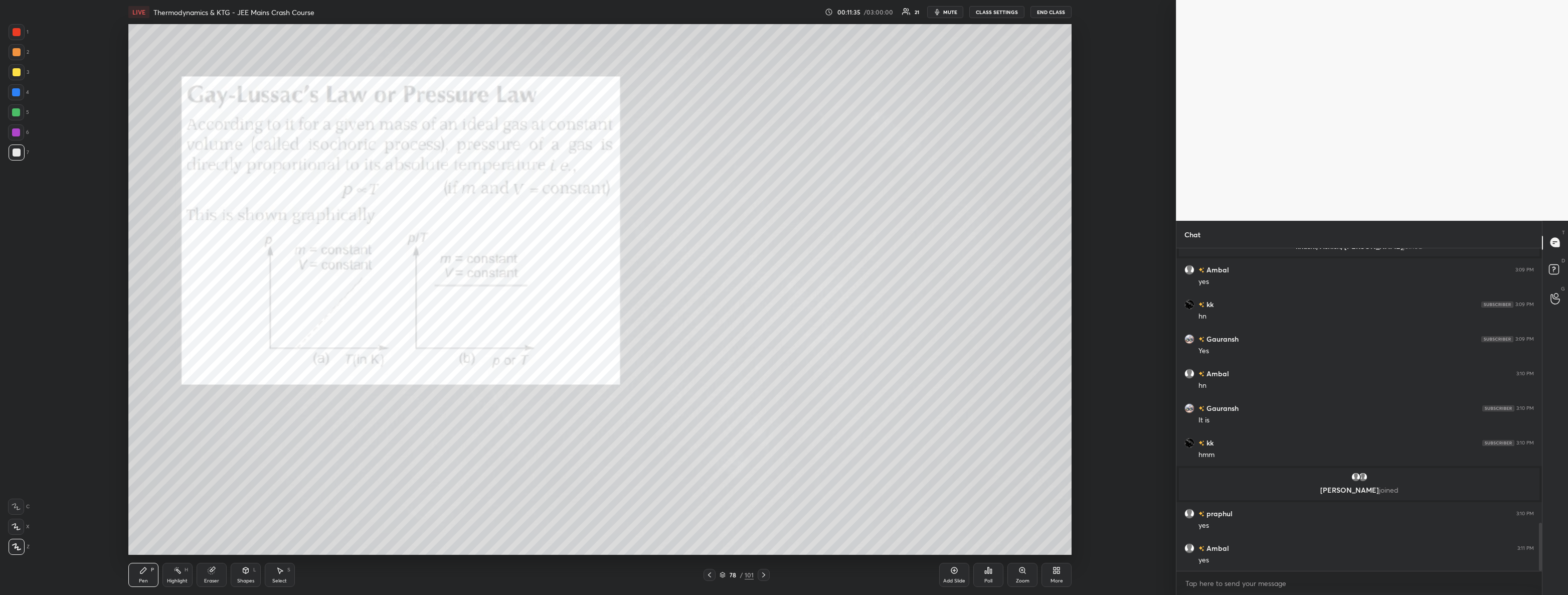
scroll to position [1839, 0]
click at [24, 92] on div "4" at bounding box center [18, 92] width 21 height 16
click at [715, 577] on div at bounding box center [710, 575] width 12 height 12
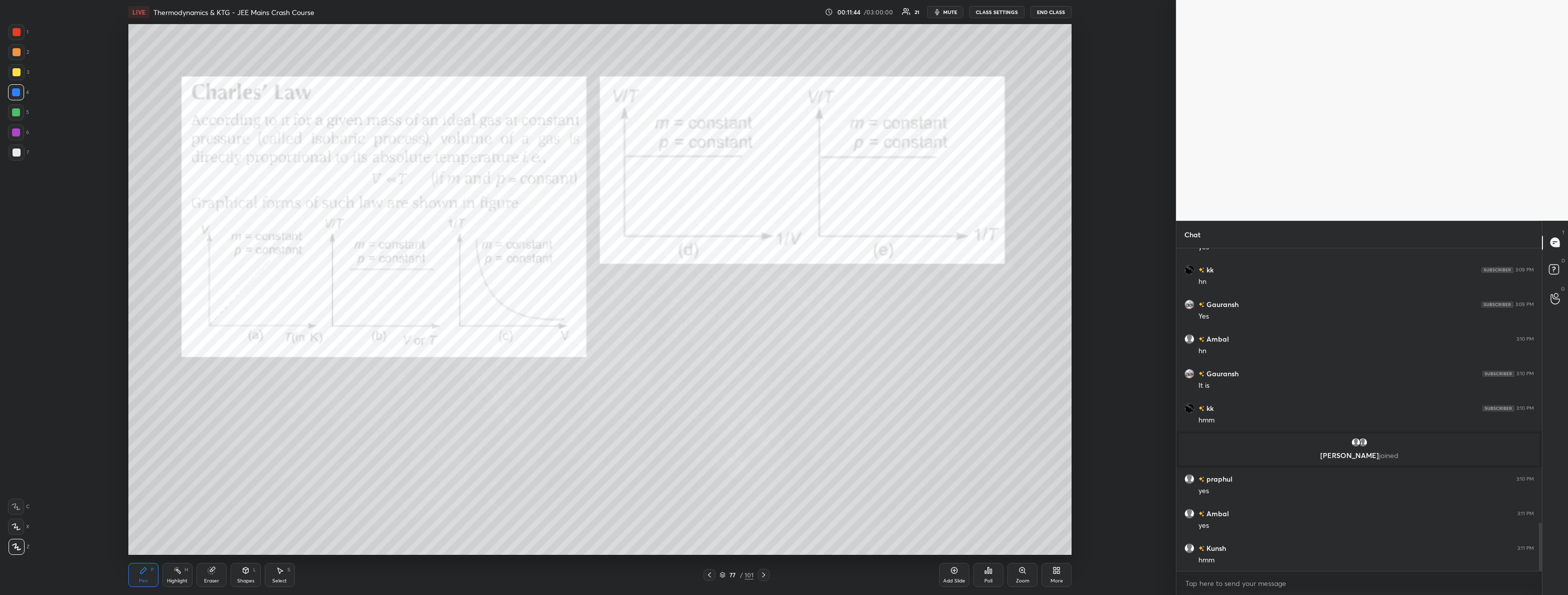
scroll to position [1873, 0]
click at [765, 577] on icon at bounding box center [763, 574] width 8 height 8
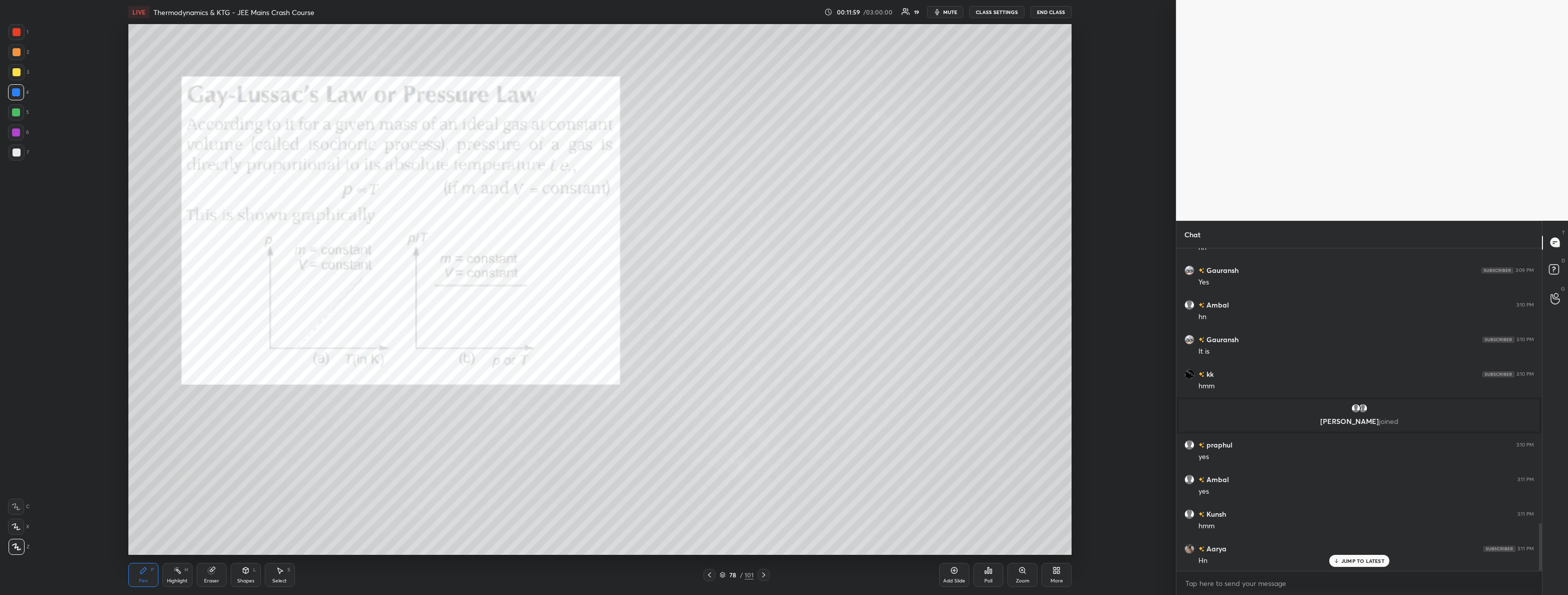
click at [765, 574] on icon at bounding box center [763, 574] width 8 height 8
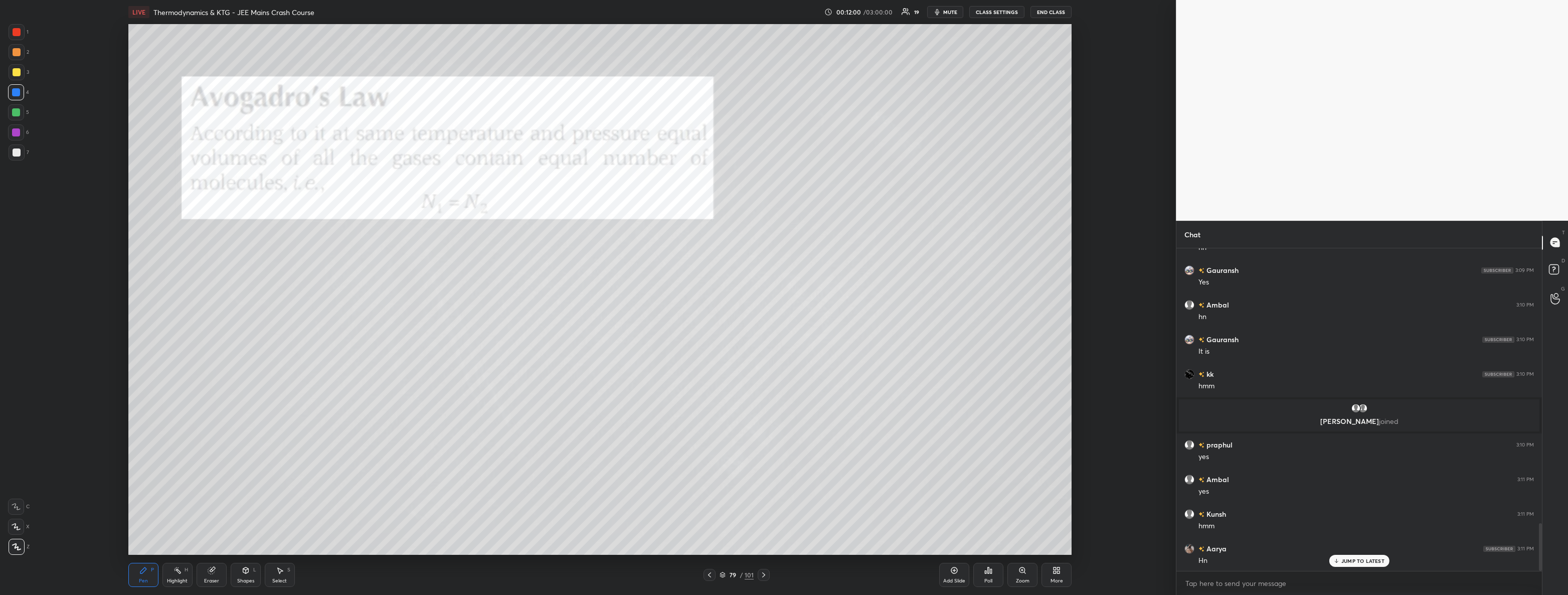
scroll to position [1897, 0]
click at [1357, 560] on p "JUMP TO LATEST" at bounding box center [1363, 561] width 43 height 6
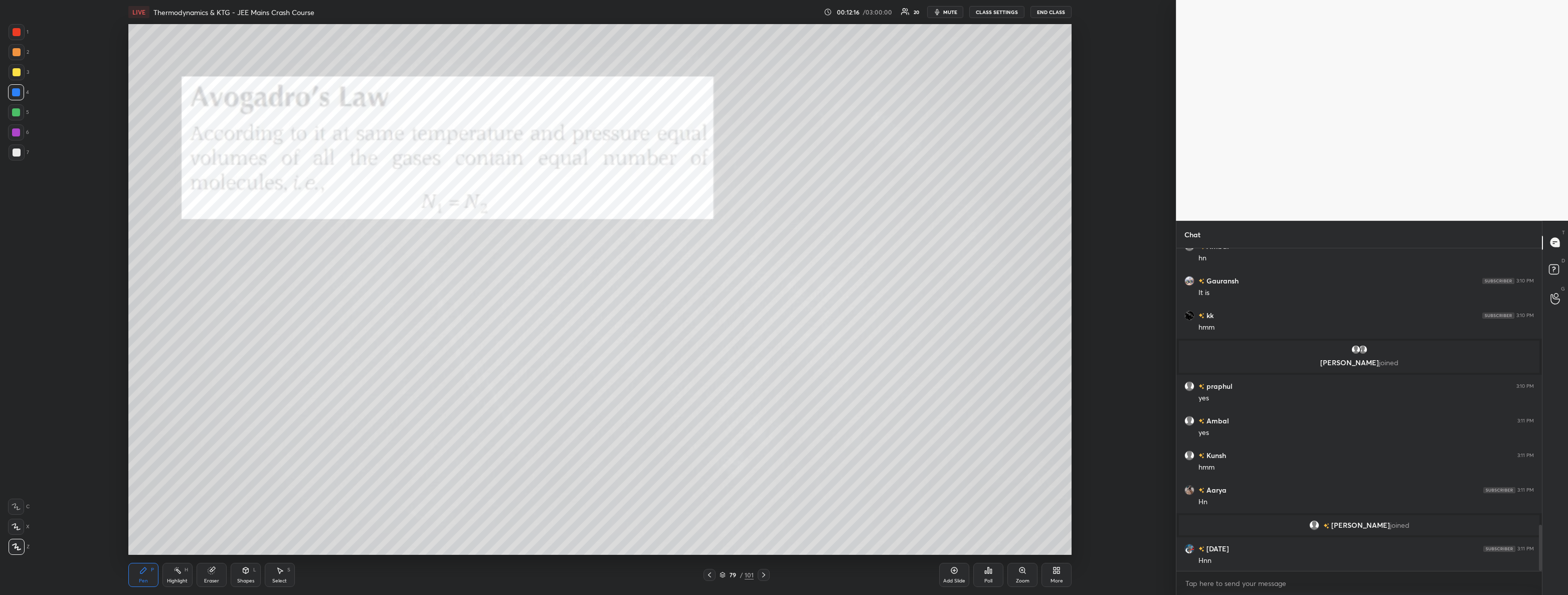
click at [20, 155] on div at bounding box center [16, 152] width 16 height 16
click at [760, 575] on icon at bounding box center [763, 574] width 8 height 8
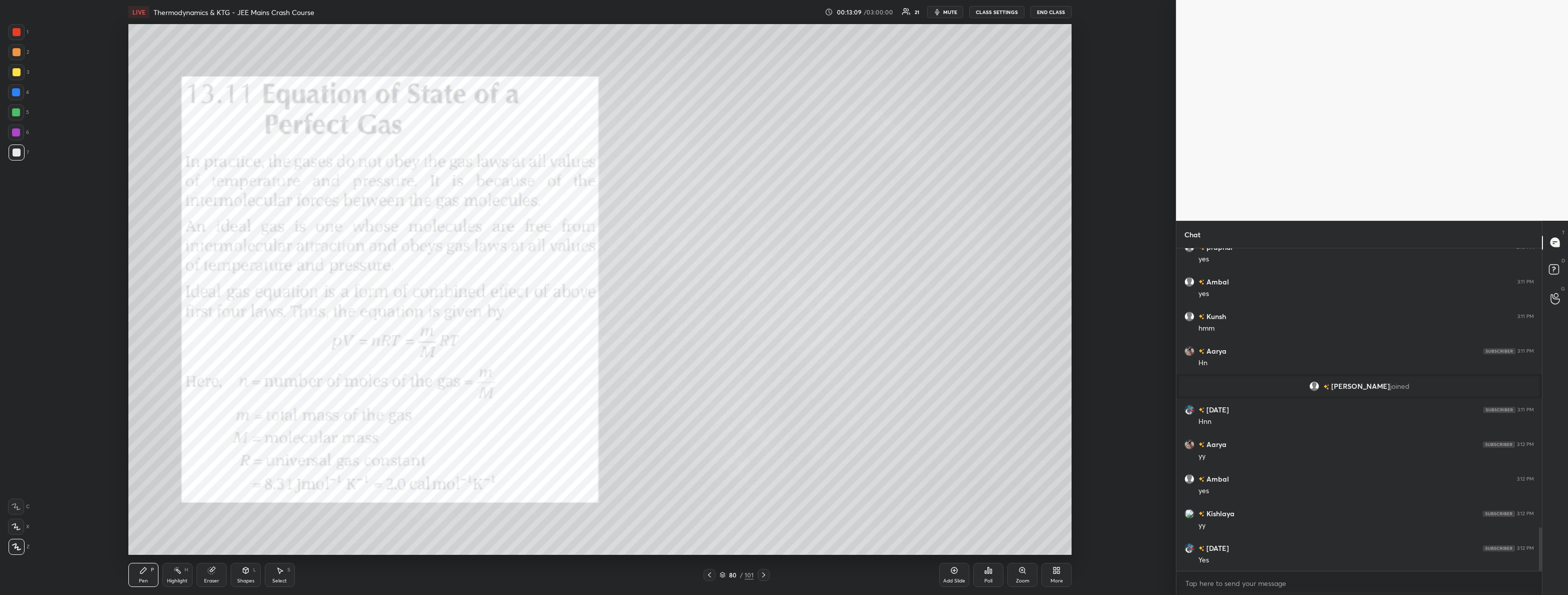
click at [18, 35] on div at bounding box center [16, 32] width 8 height 8
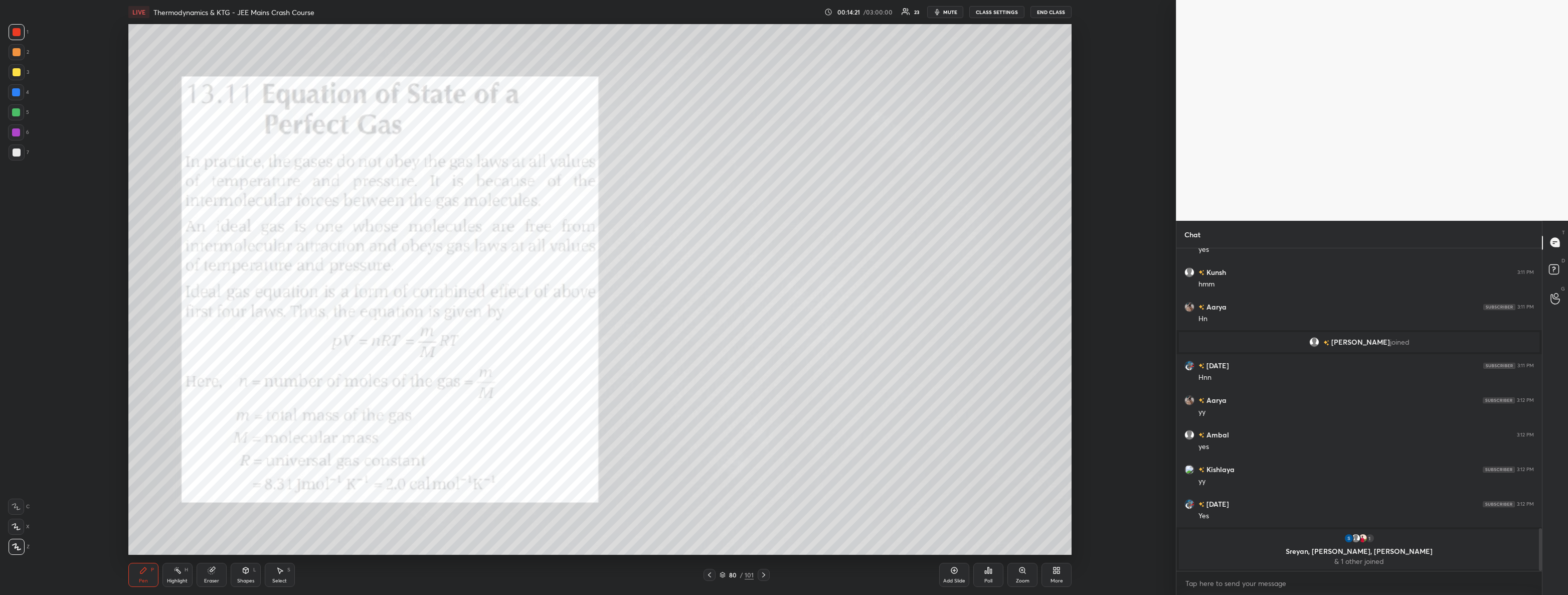
click at [26, 155] on div "7" at bounding box center [19, 152] width 21 height 16
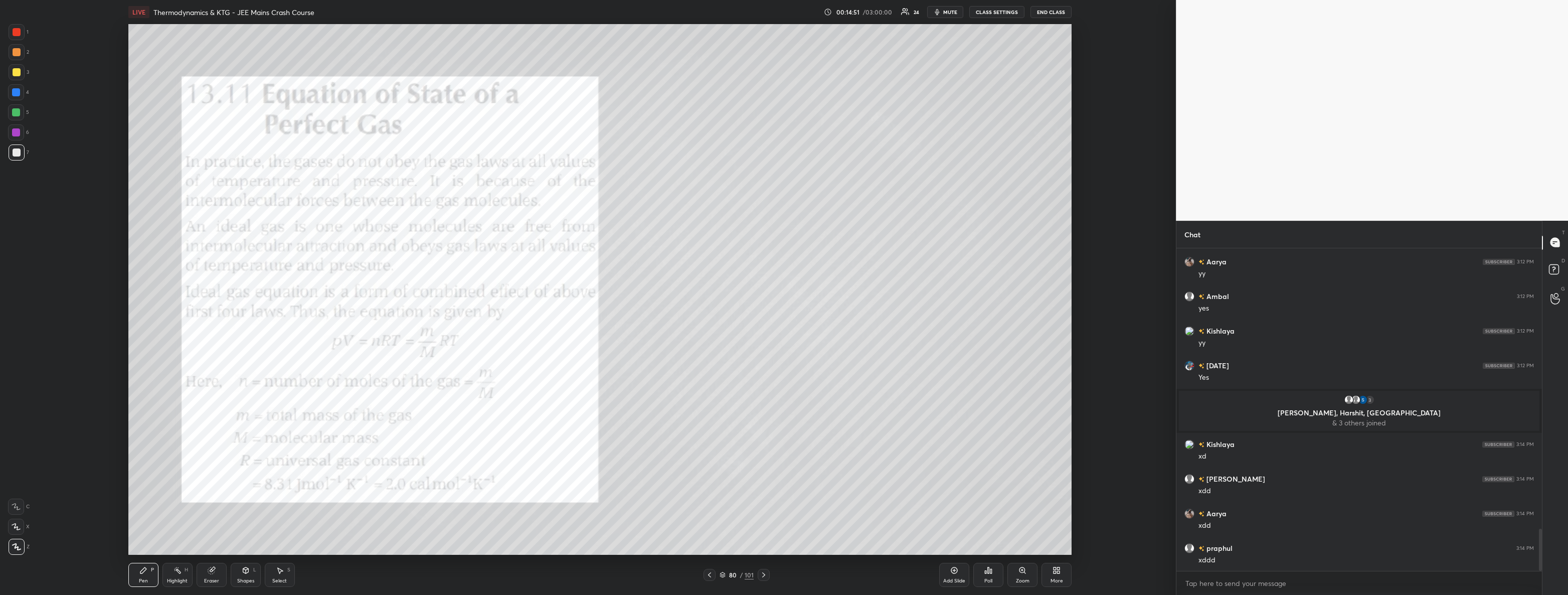
scroll to position [2175, 0]
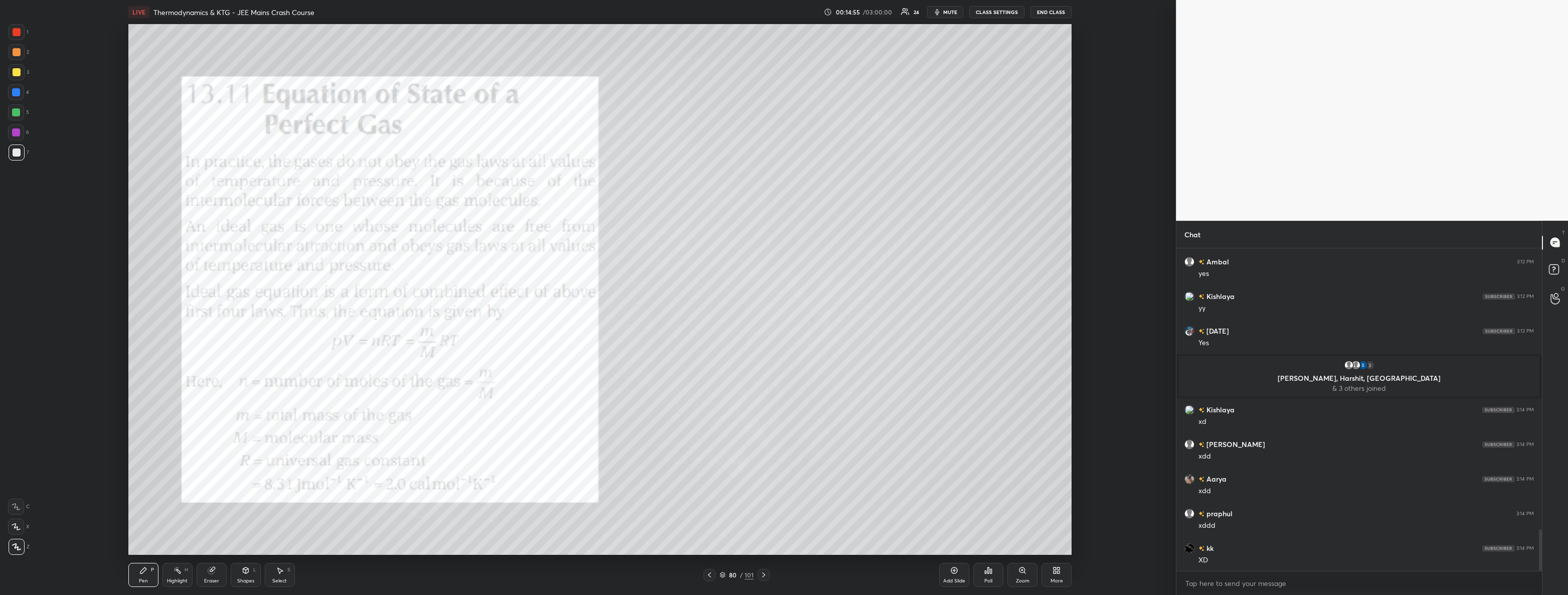
click at [16, 118] on div at bounding box center [16, 112] width 16 height 16
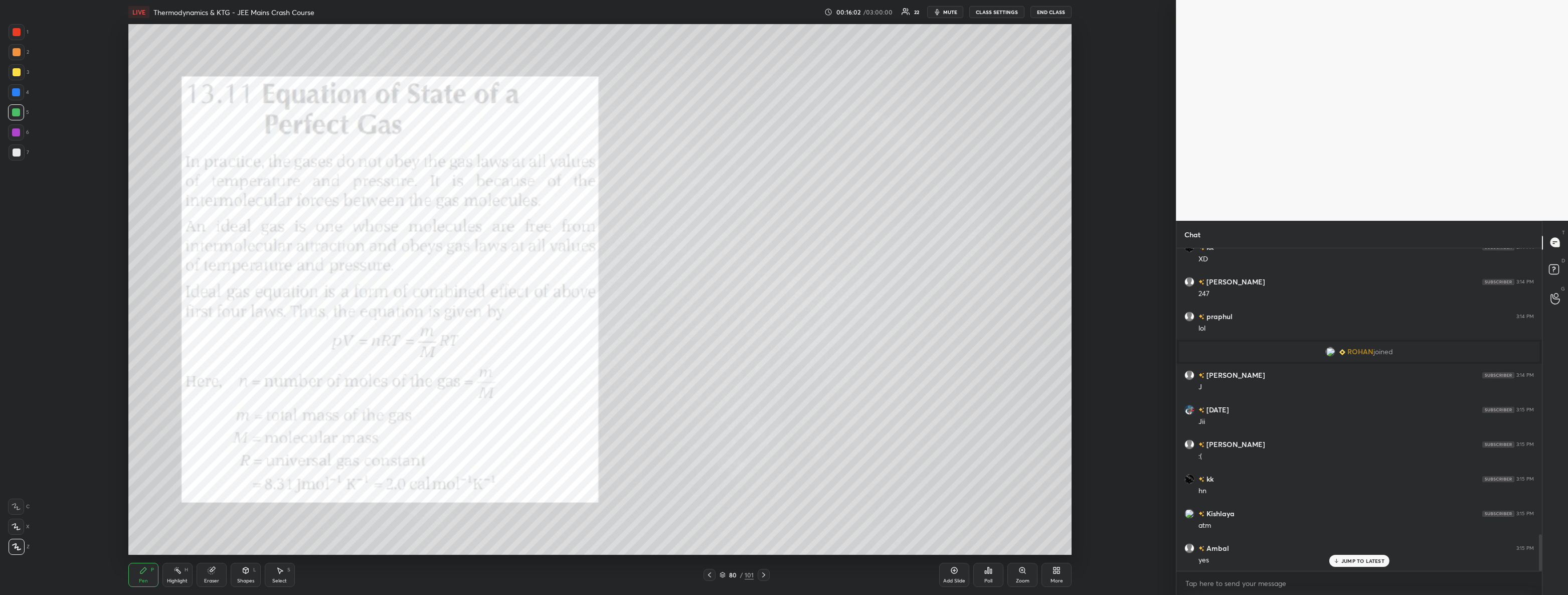
scroll to position [2510, 0]
click at [763, 574] on icon at bounding box center [763, 575] width 3 height 5
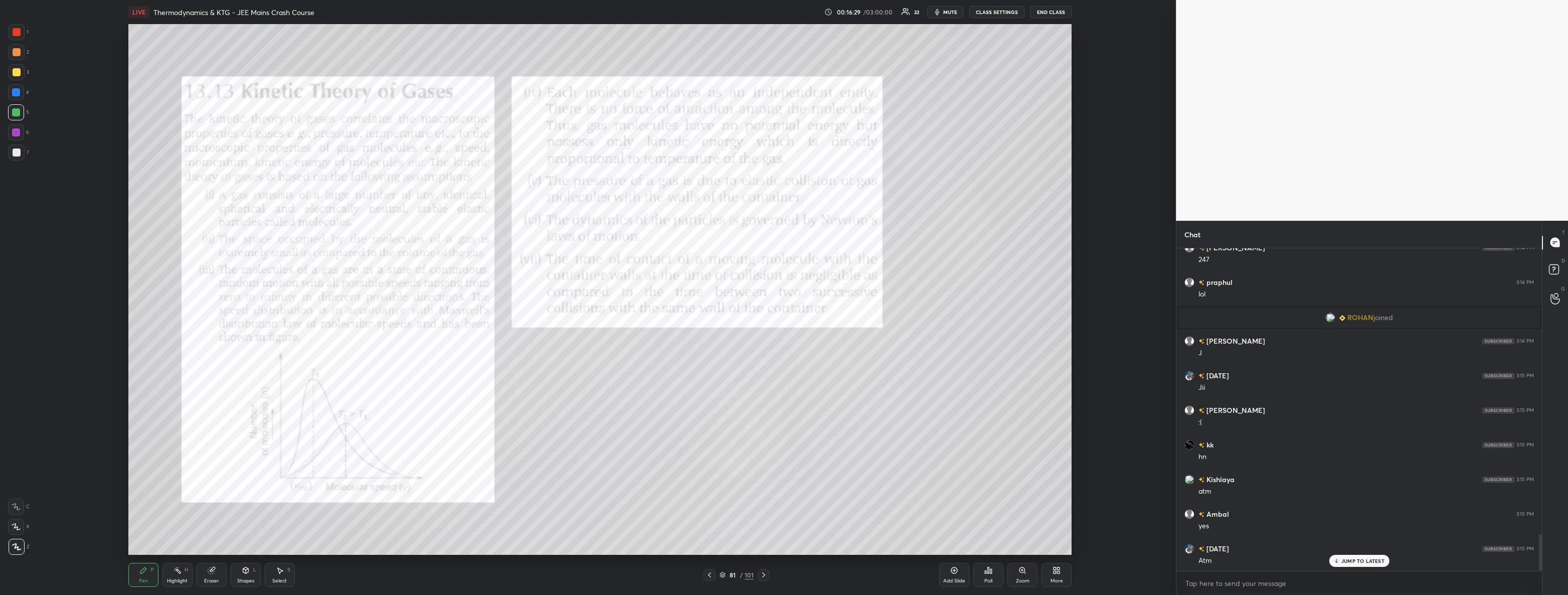
scroll to position [2544, 0]
click at [18, 30] on div at bounding box center [16, 32] width 8 height 8
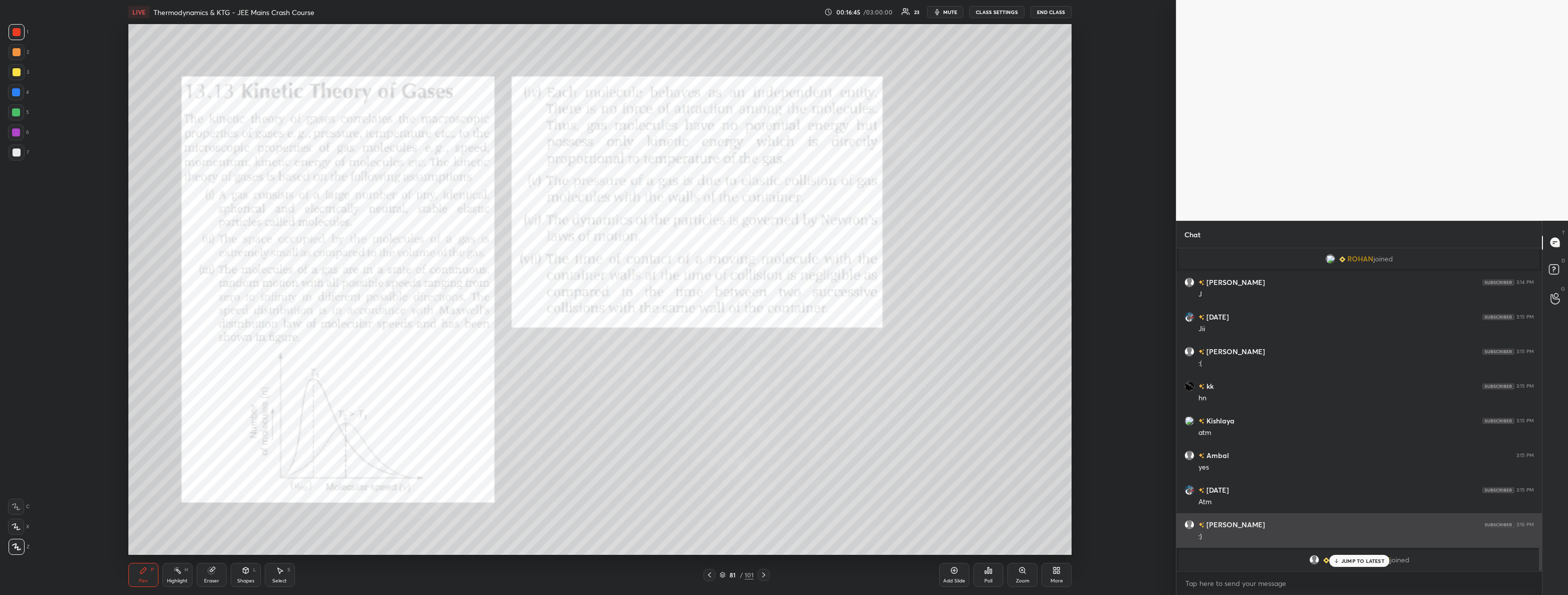
click at [1348, 558] on p "JUMP TO LATEST" at bounding box center [1363, 561] width 43 height 6
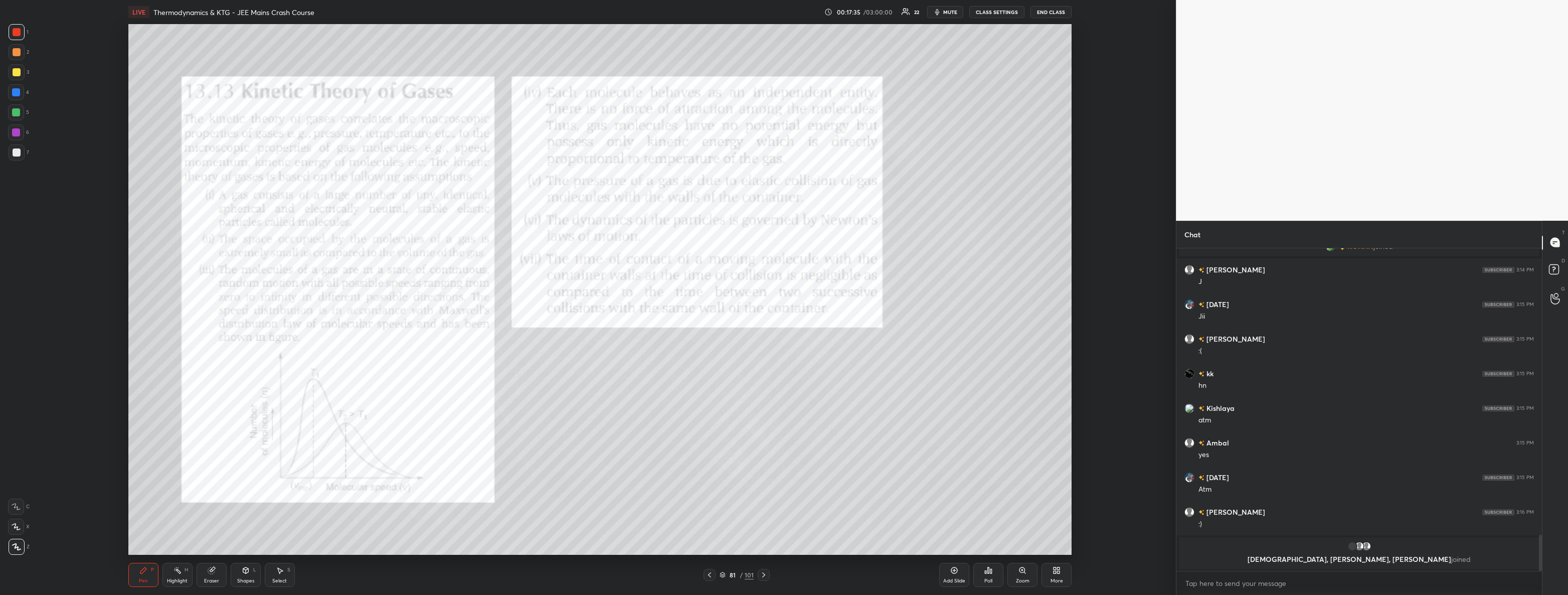
scroll to position [2480, 0]
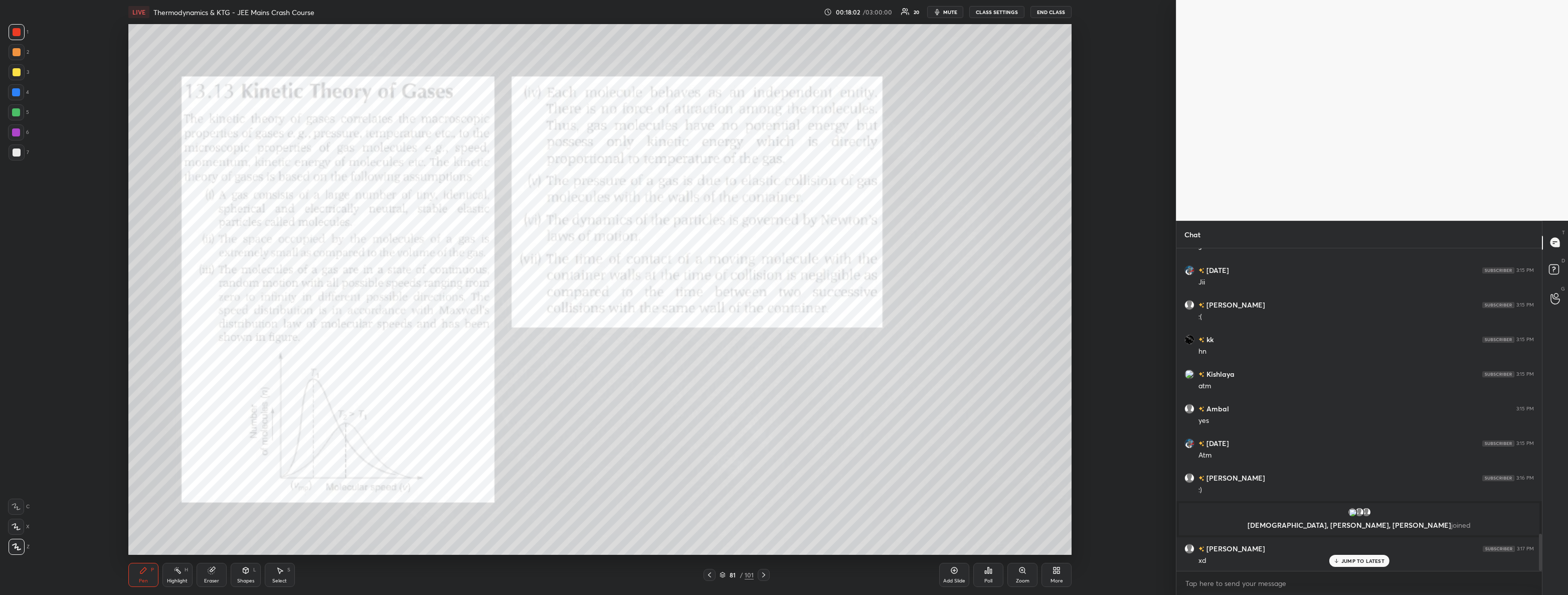
click at [256, 577] on div "Shapes L" at bounding box center [245, 575] width 30 height 24
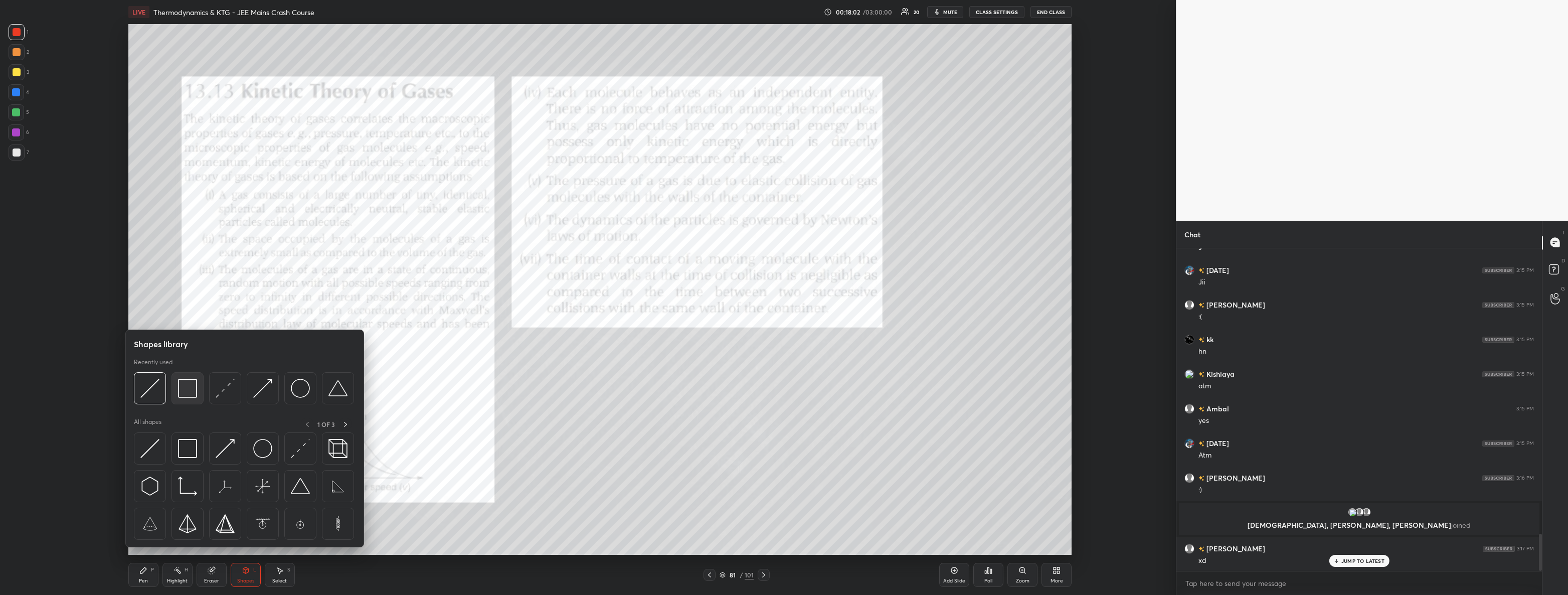
click at [194, 386] on img at bounding box center [187, 388] width 19 height 19
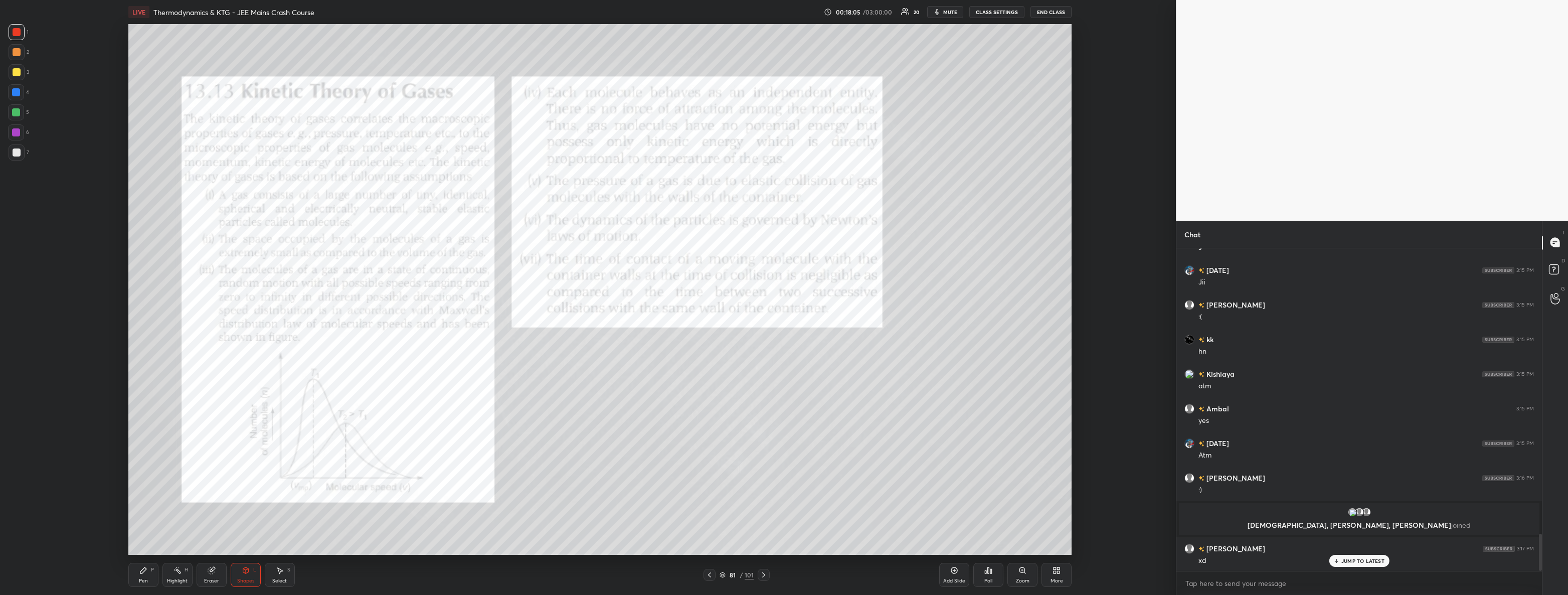
click at [144, 572] on icon at bounding box center [143, 570] width 8 height 8
click at [13, 152] on div at bounding box center [16, 152] width 8 height 8
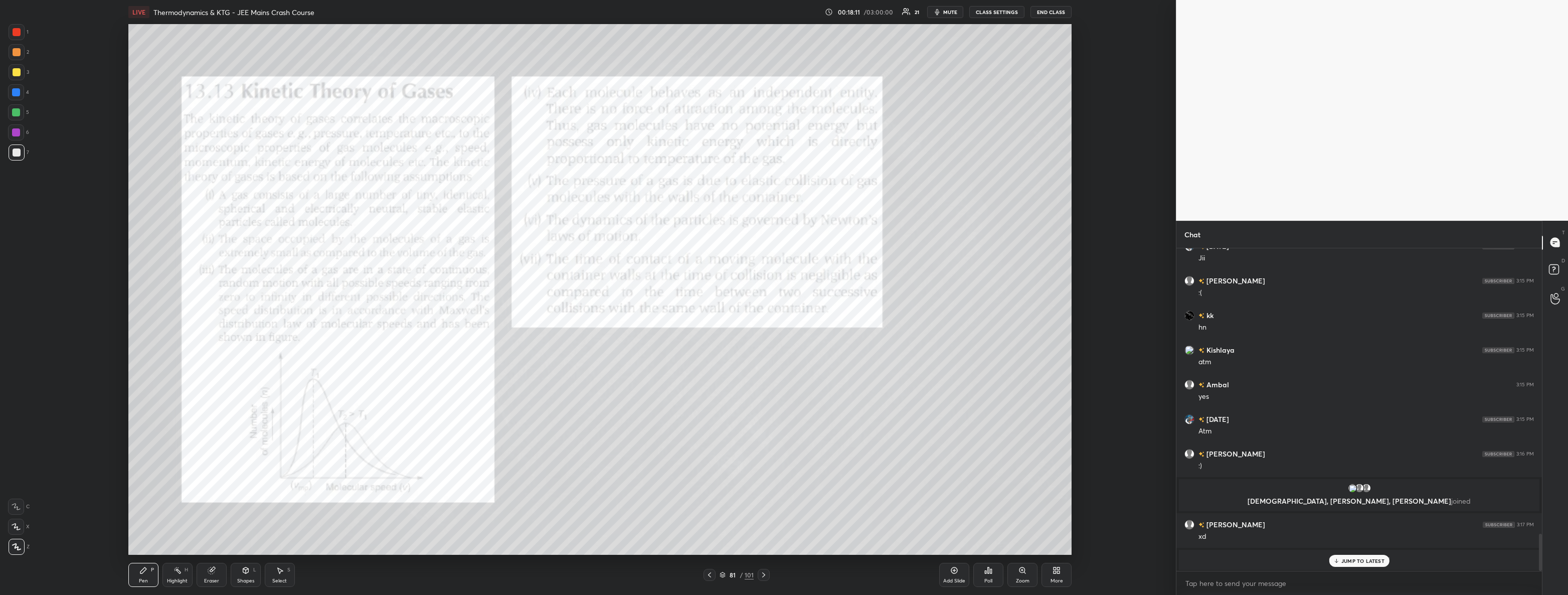
scroll to position [2538, 0]
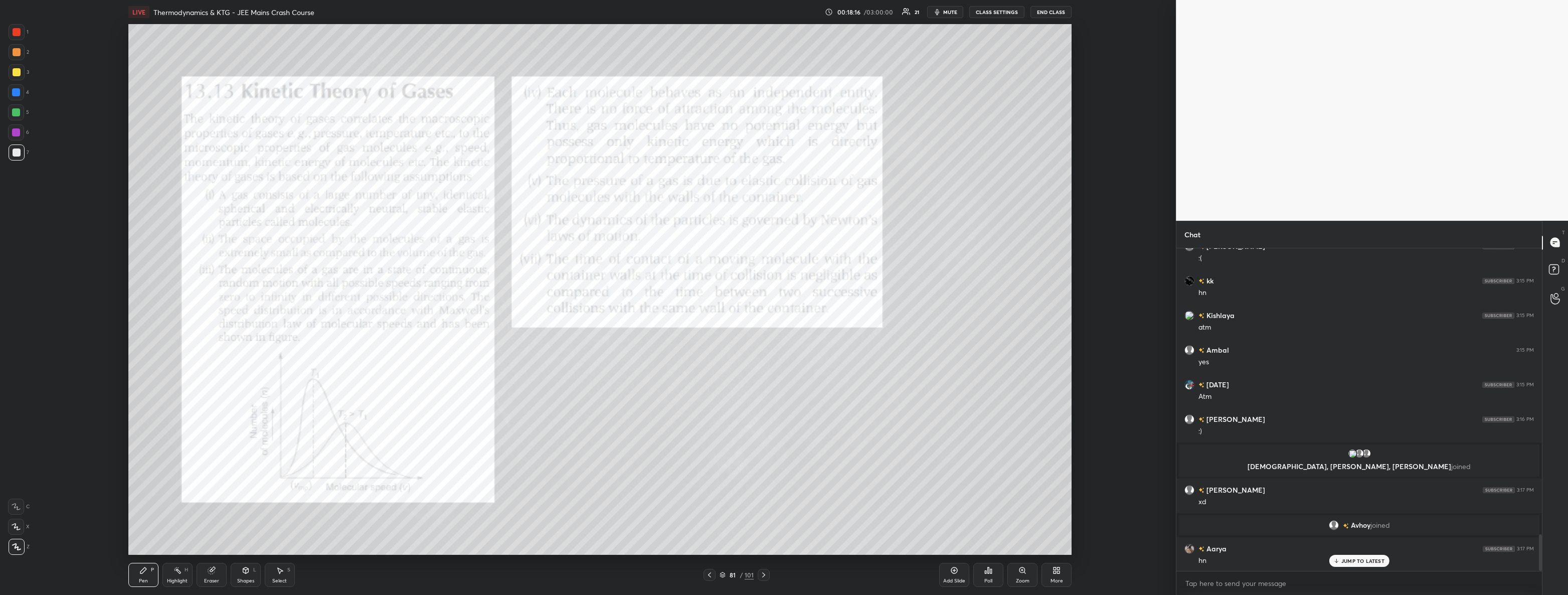
click at [22, 79] on div at bounding box center [16, 72] width 16 height 16
click at [16, 30] on div at bounding box center [16, 32] width 8 height 8
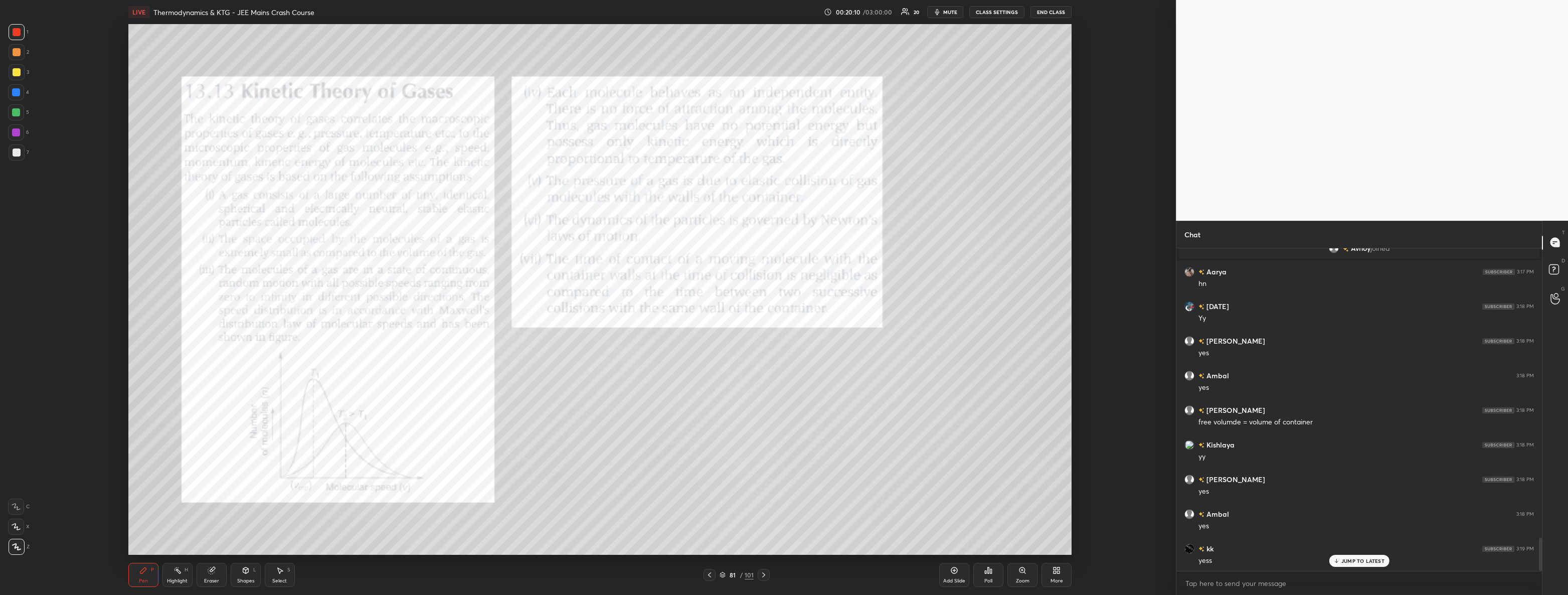
scroll to position [2840, 0]
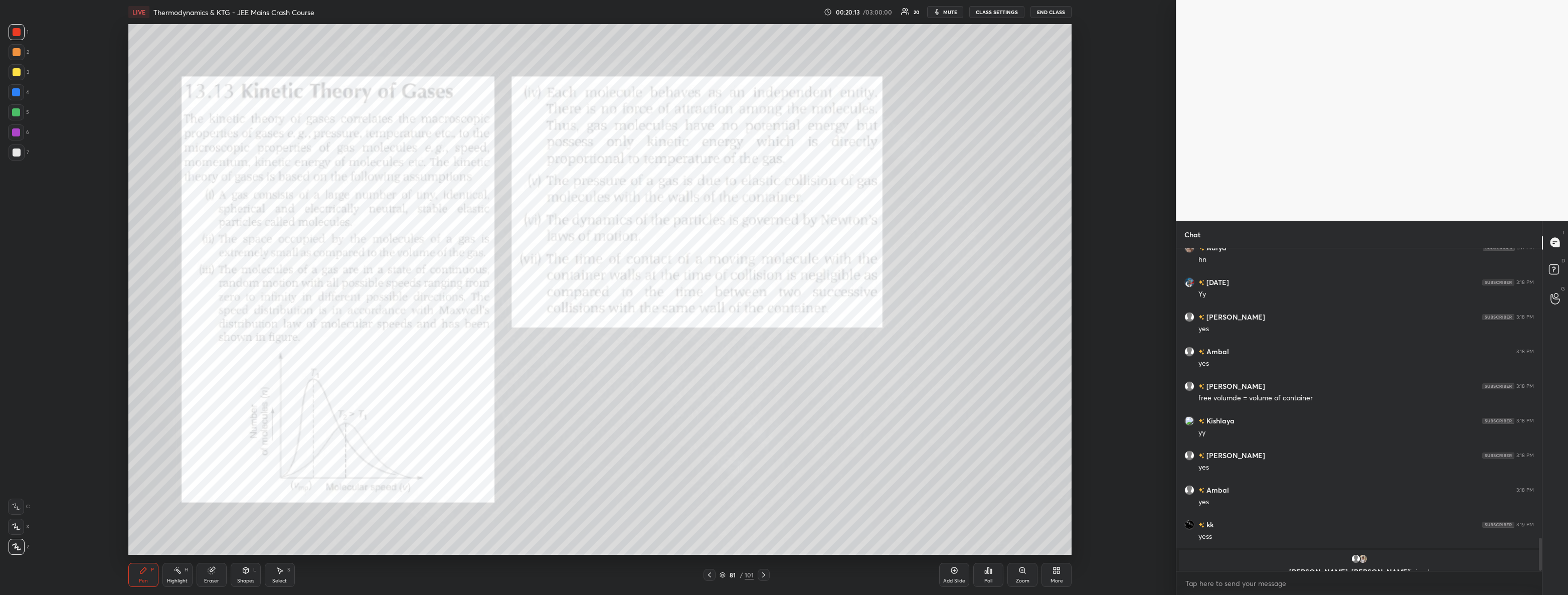
click at [1355, 568] on p "[PERSON_NAME], [PERSON_NAME] joined" at bounding box center [1359, 572] width 349 height 8
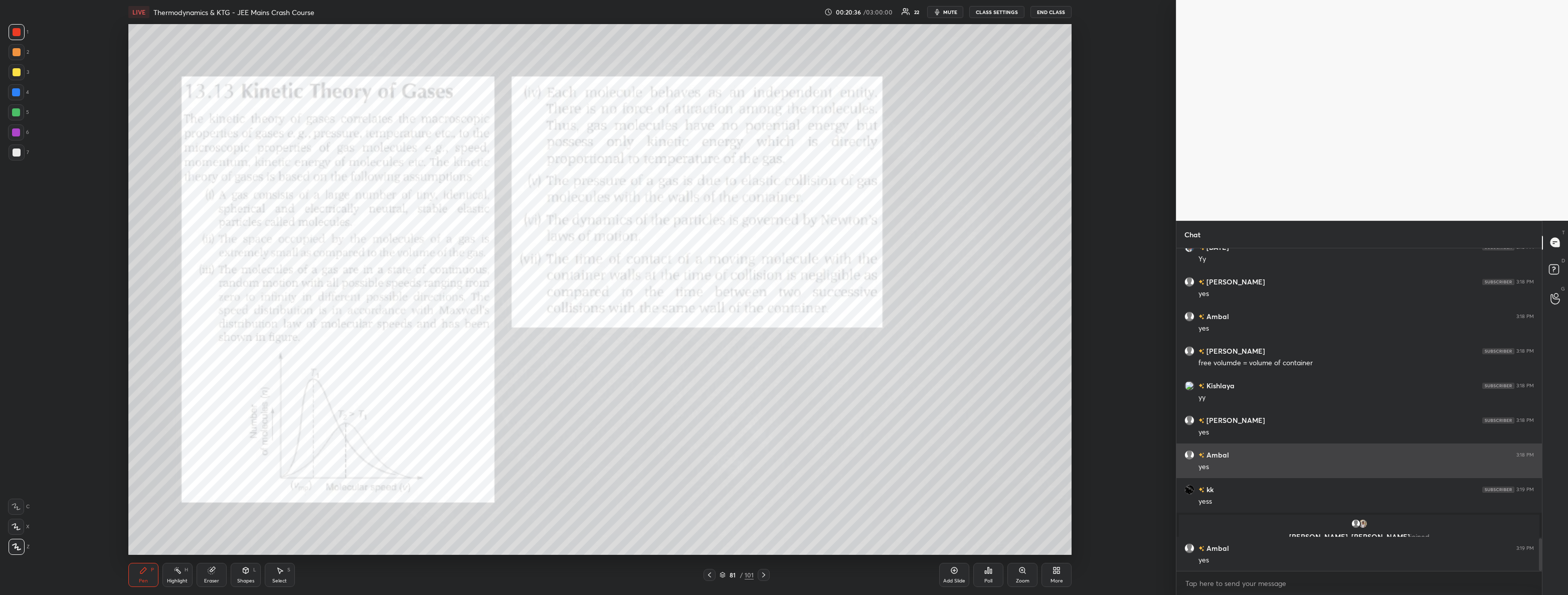
scroll to position [2910, 0]
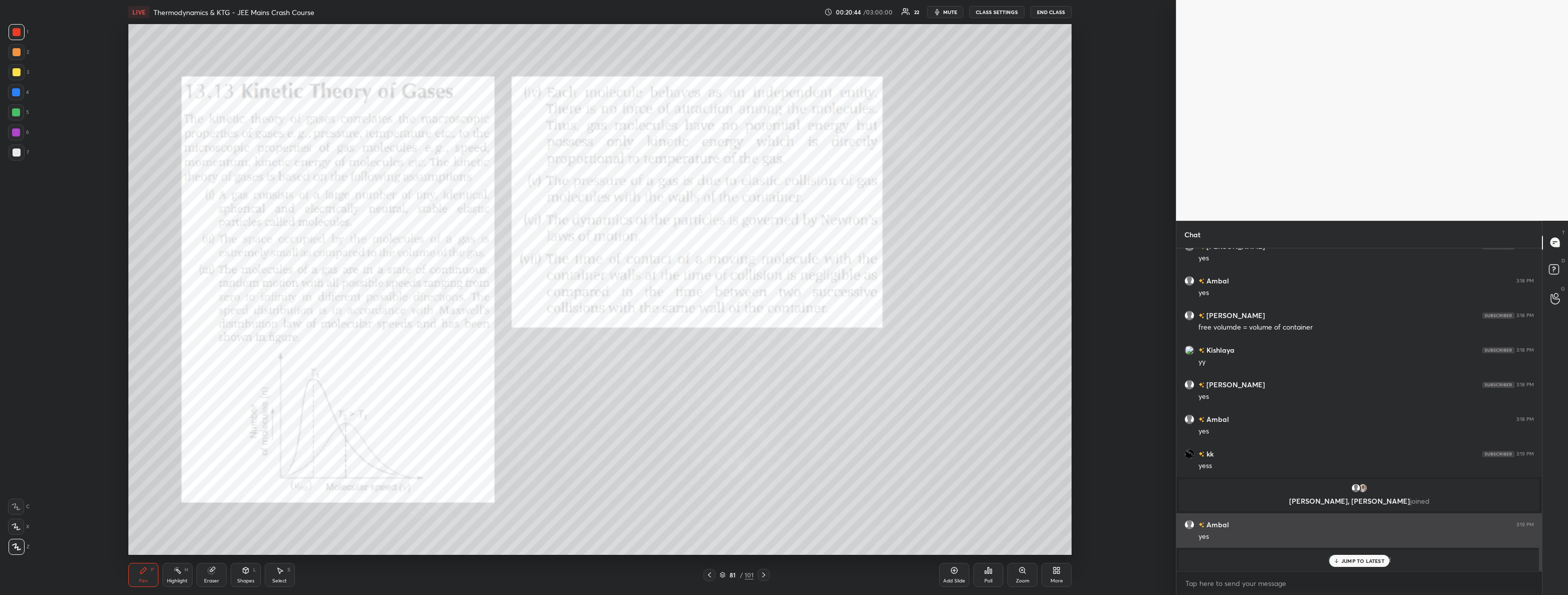
click at [1355, 559] on p "JUMP TO LATEST" at bounding box center [1363, 561] width 43 height 6
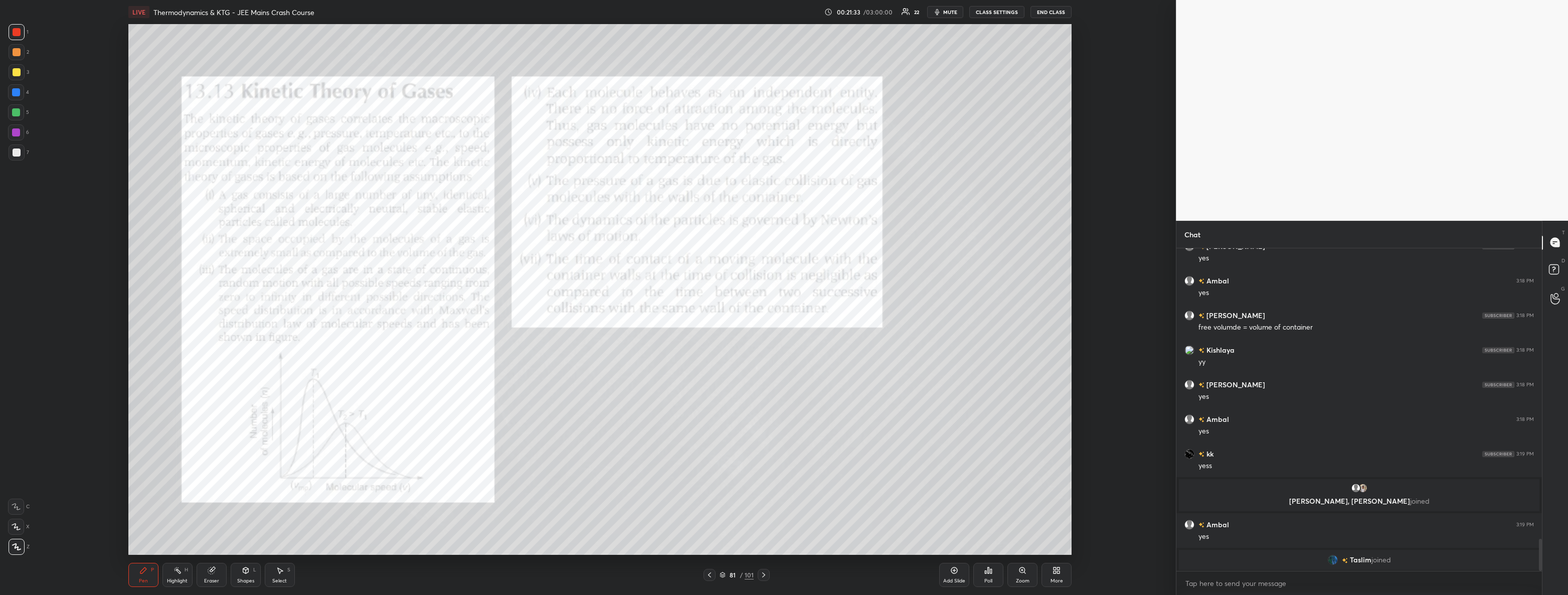
scroll to position [2794, 0]
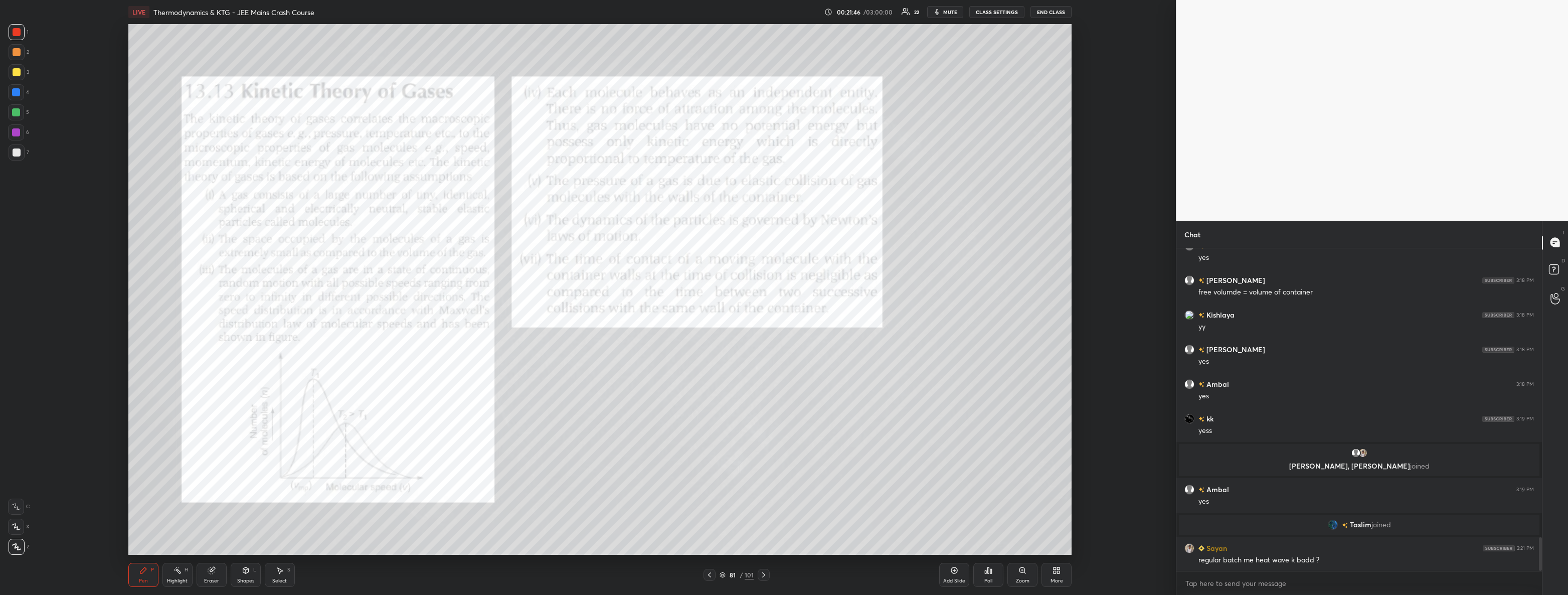
click at [764, 576] on icon at bounding box center [763, 575] width 3 height 5
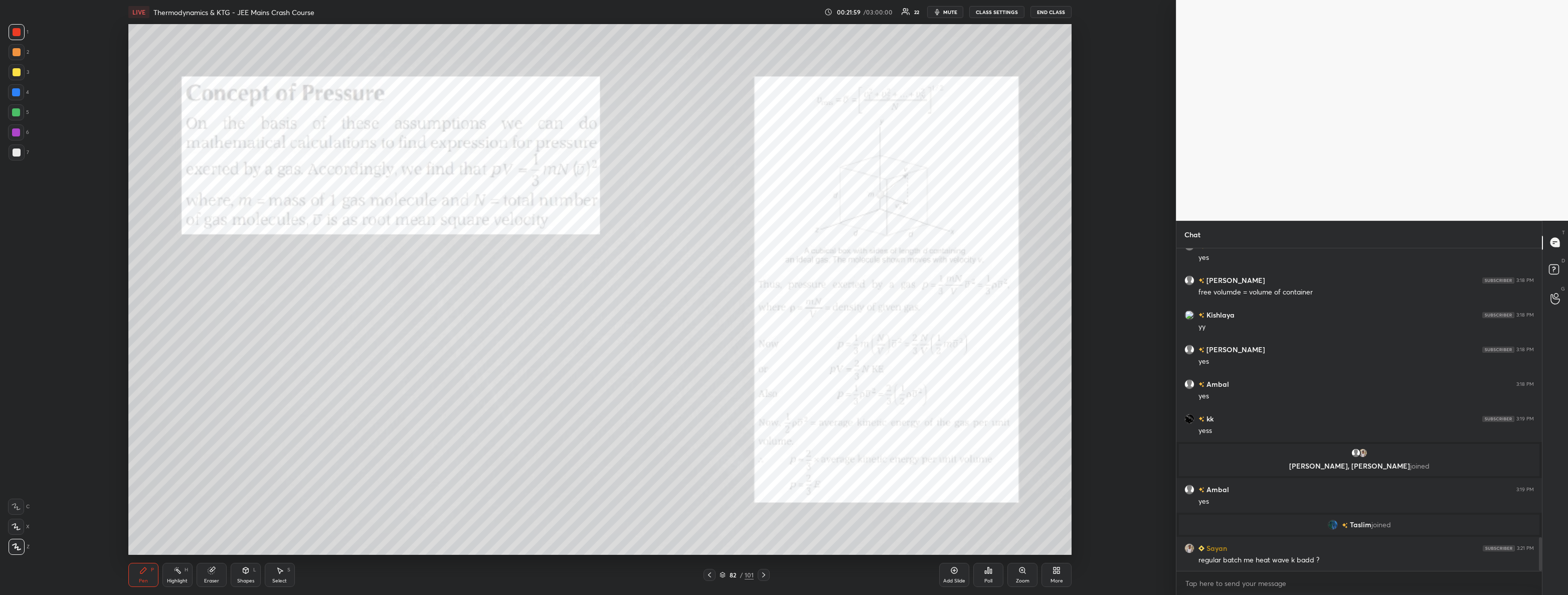
scroll to position [2818, 0]
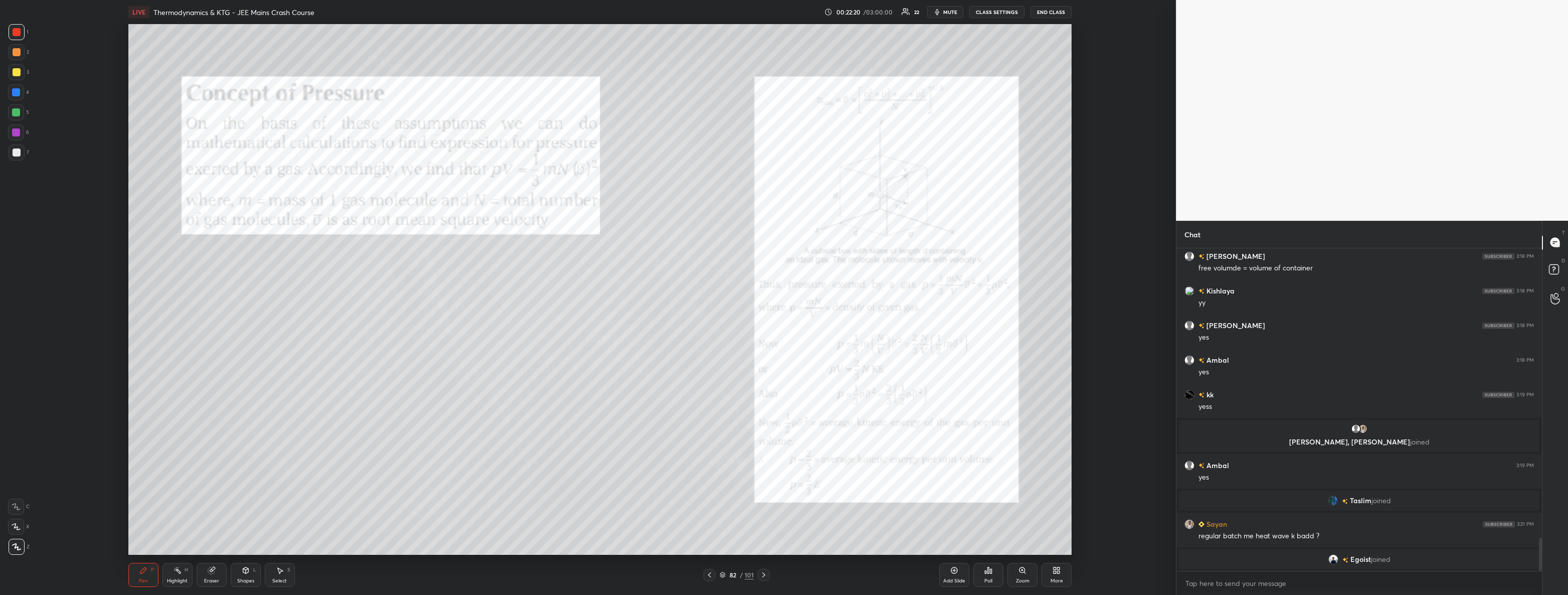
click at [21, 153] on div at bounding box center [16, 152] width 16 height 16
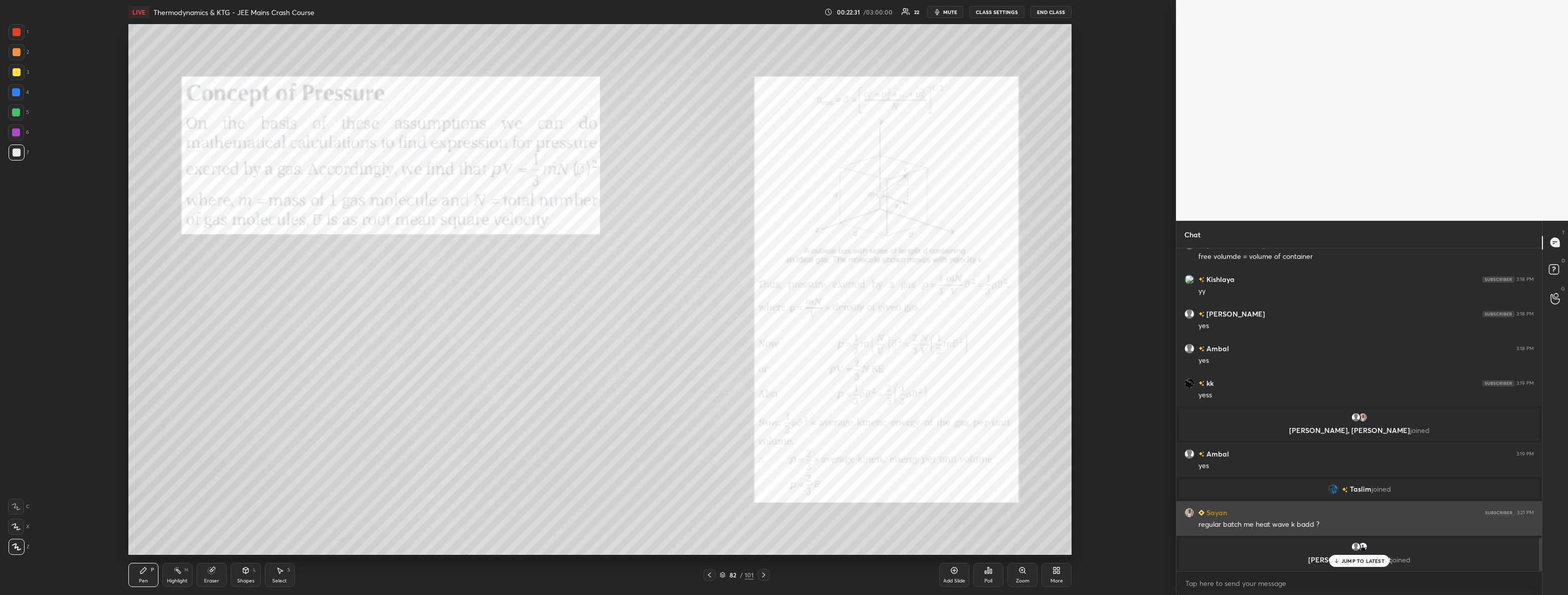
click at [1352, 562] on p "JUMP TO LATEST" at bounding box center [1363, 561] width 43 height 6
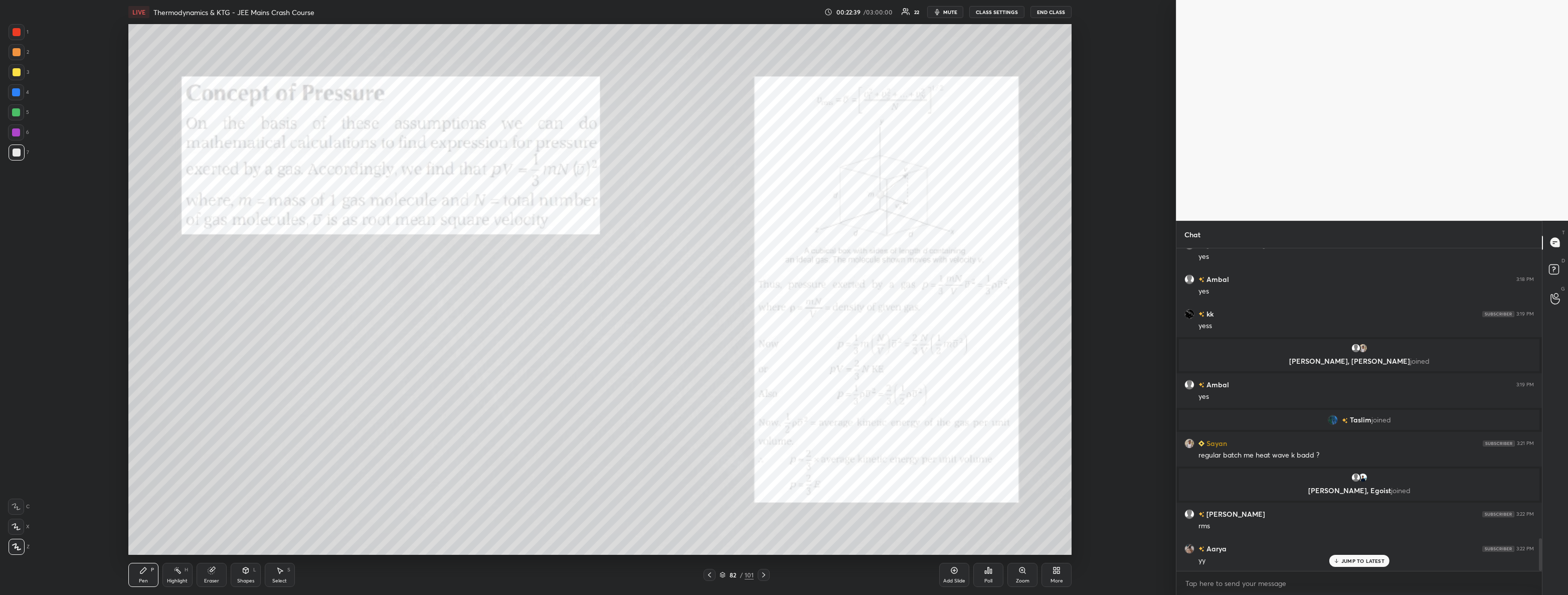
scroll to position [2915, 0]
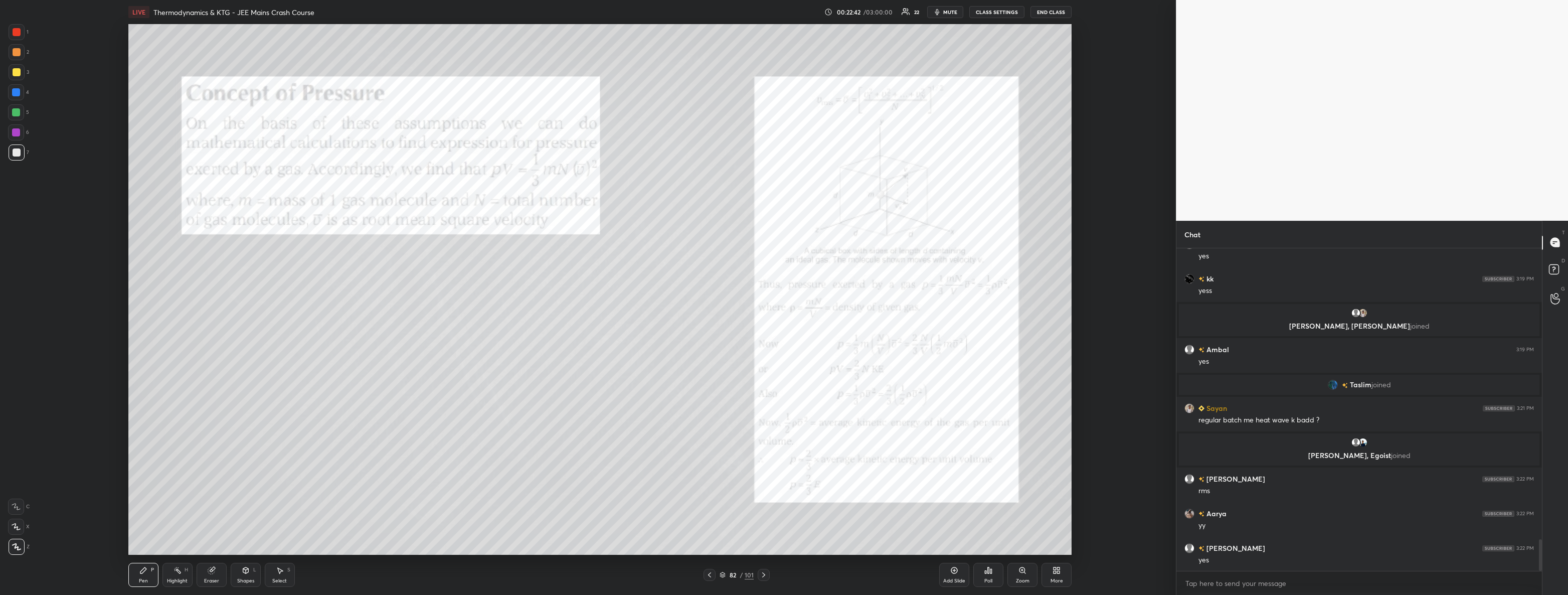
click at [19, 35] on div at bounding box center [16, 32] width 8 height 8
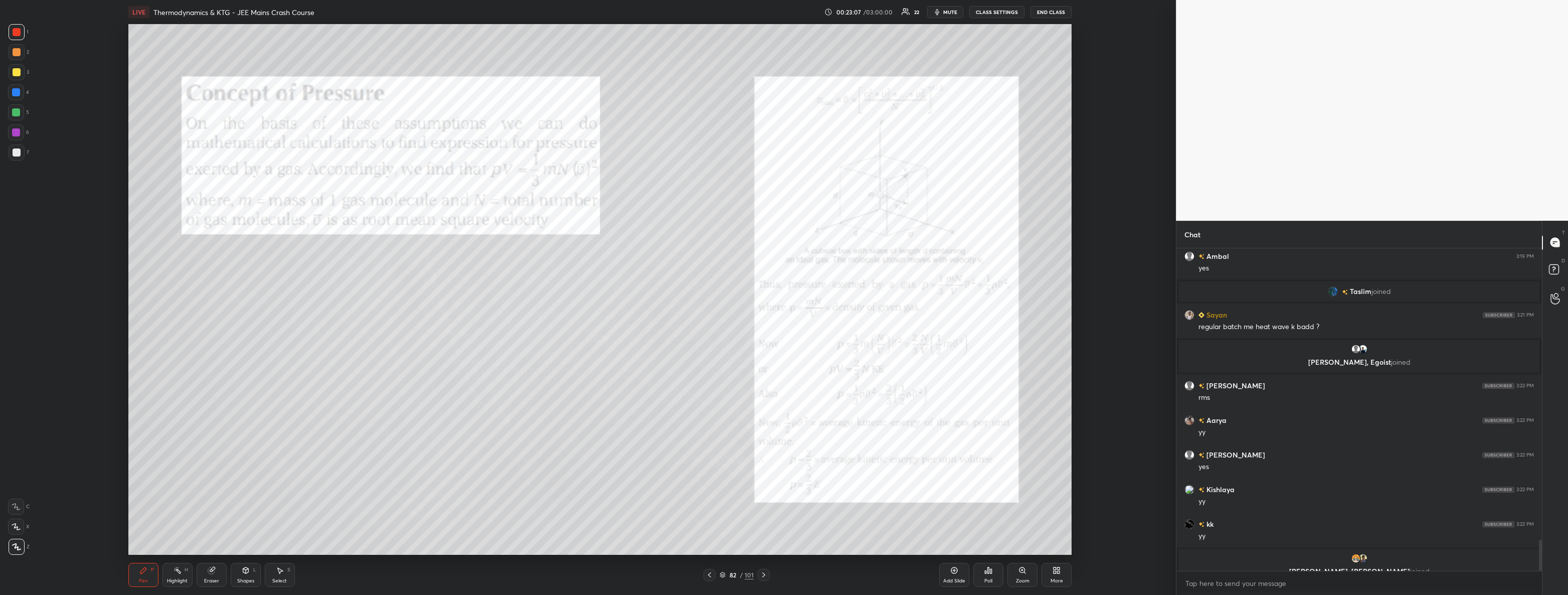
scroll to position [3020, 0]
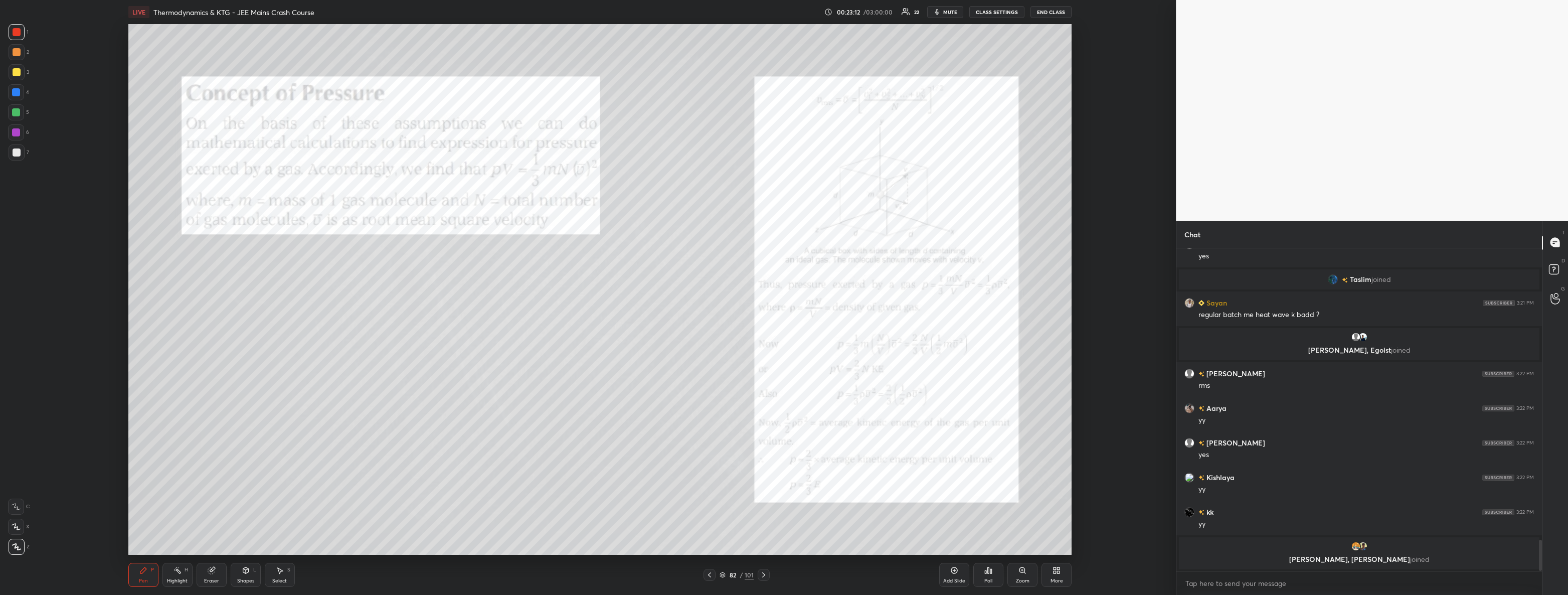
click at [952, 577] on div "Add Slide" at bounding box center [954, 575] width 30 height 24
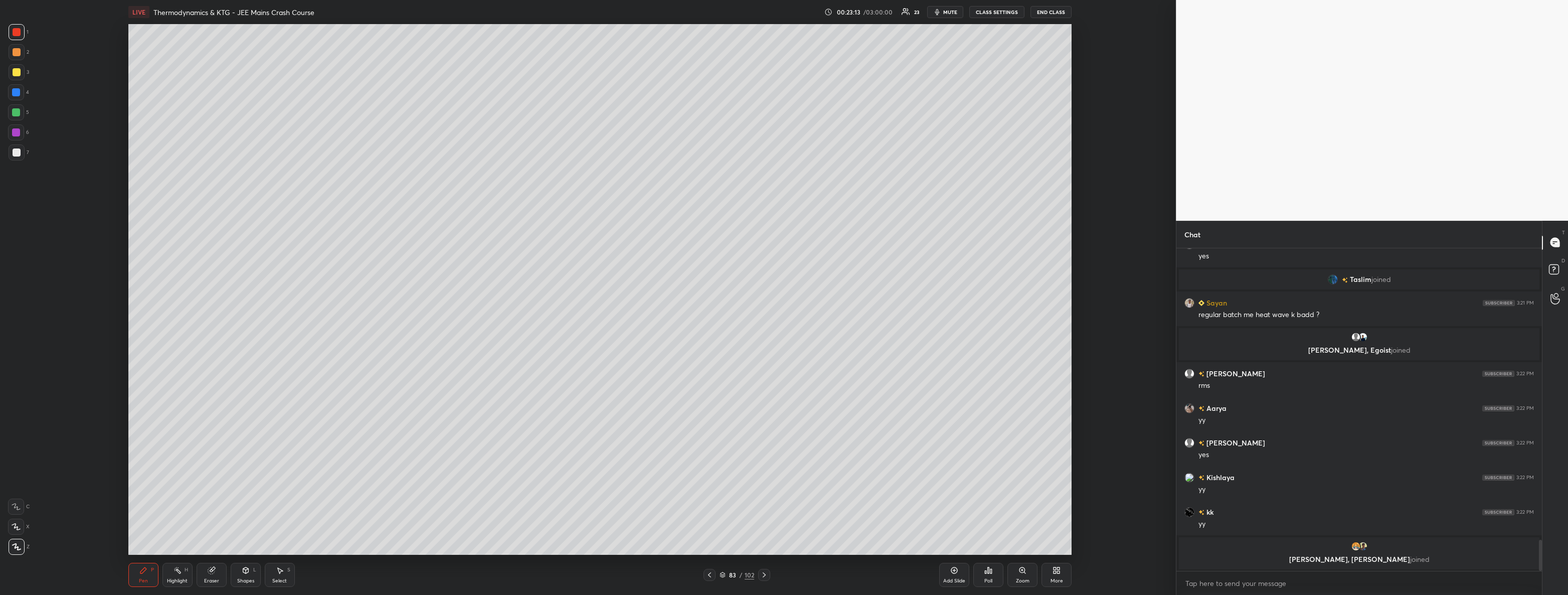
click at [9, 152] on div at bounding box center [16, 152] width 16 height 16
click at [17, 155] on div at bounding box center [16, 152] width 8 height 8
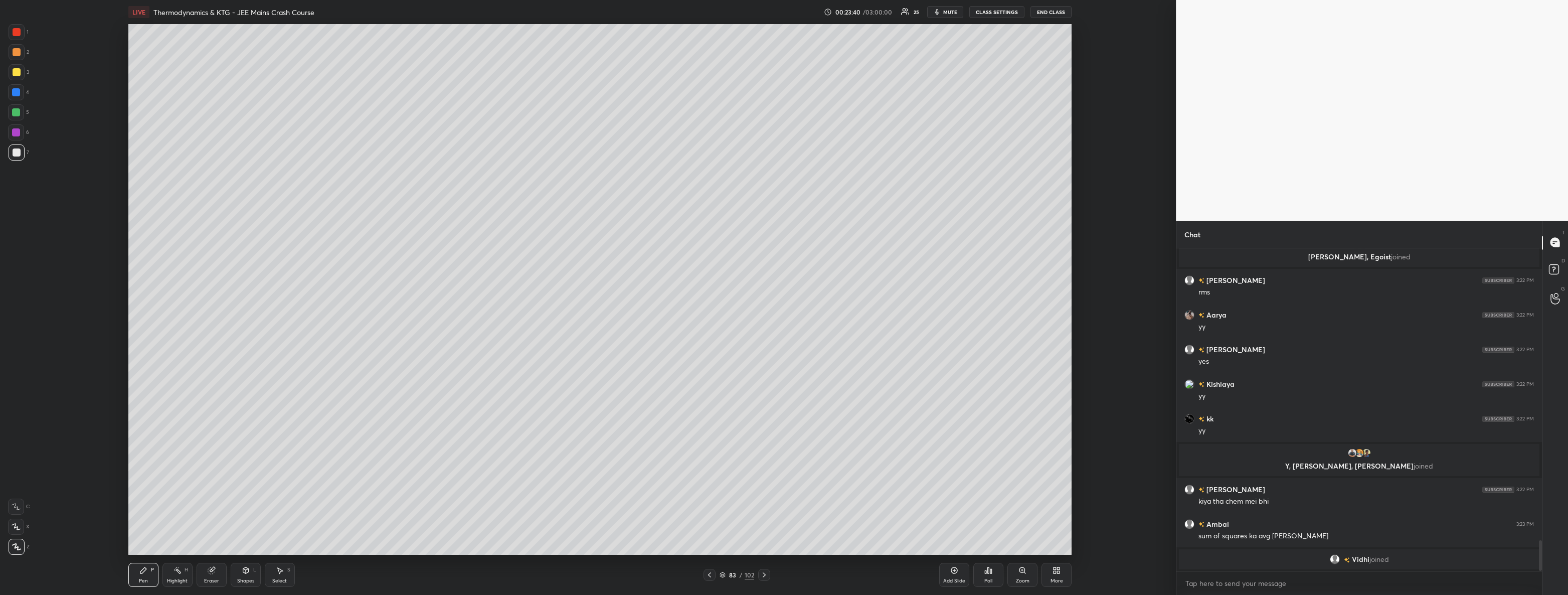
scroll to position [3091, 0]
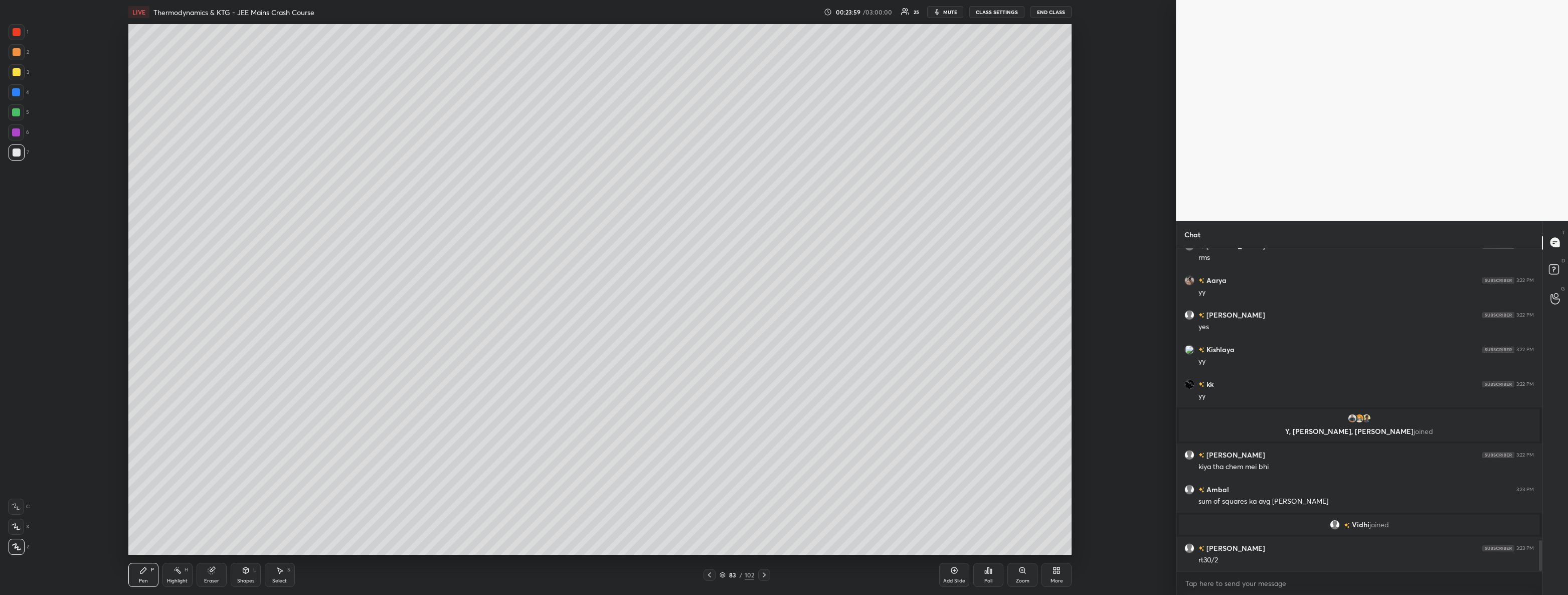
click at [711, 575] on icon at bounding box center [709, 574] width 8 height 8
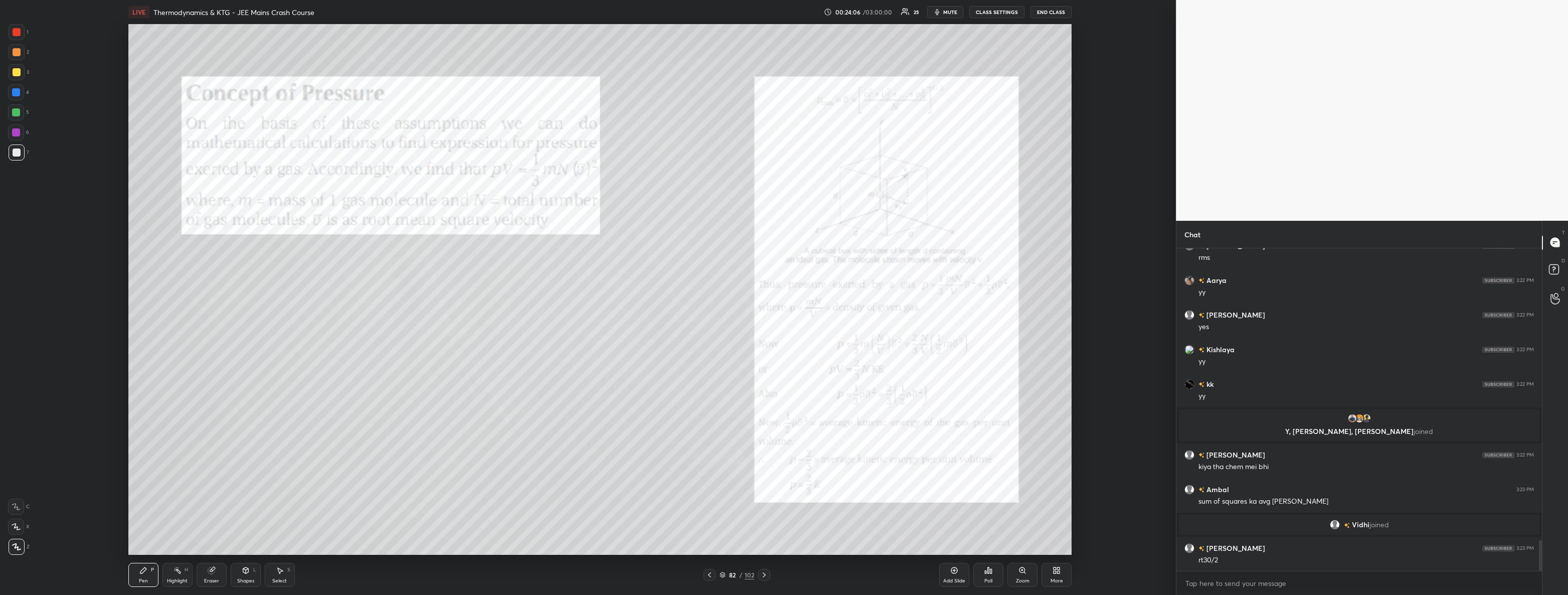
click at [765, 575] on icon at bounding box center [764, 575] width 3 height 5
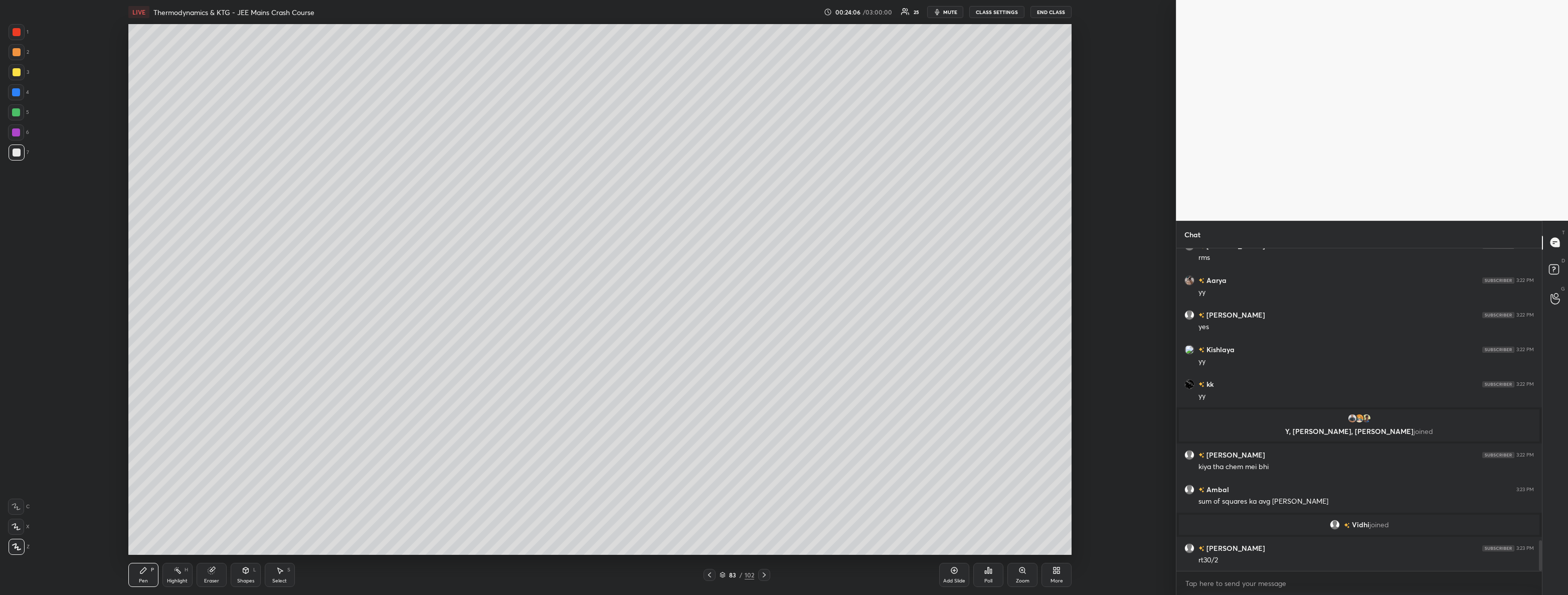
click at [764, 574] on icon at bounding box center [764, 575] width 3 height 5
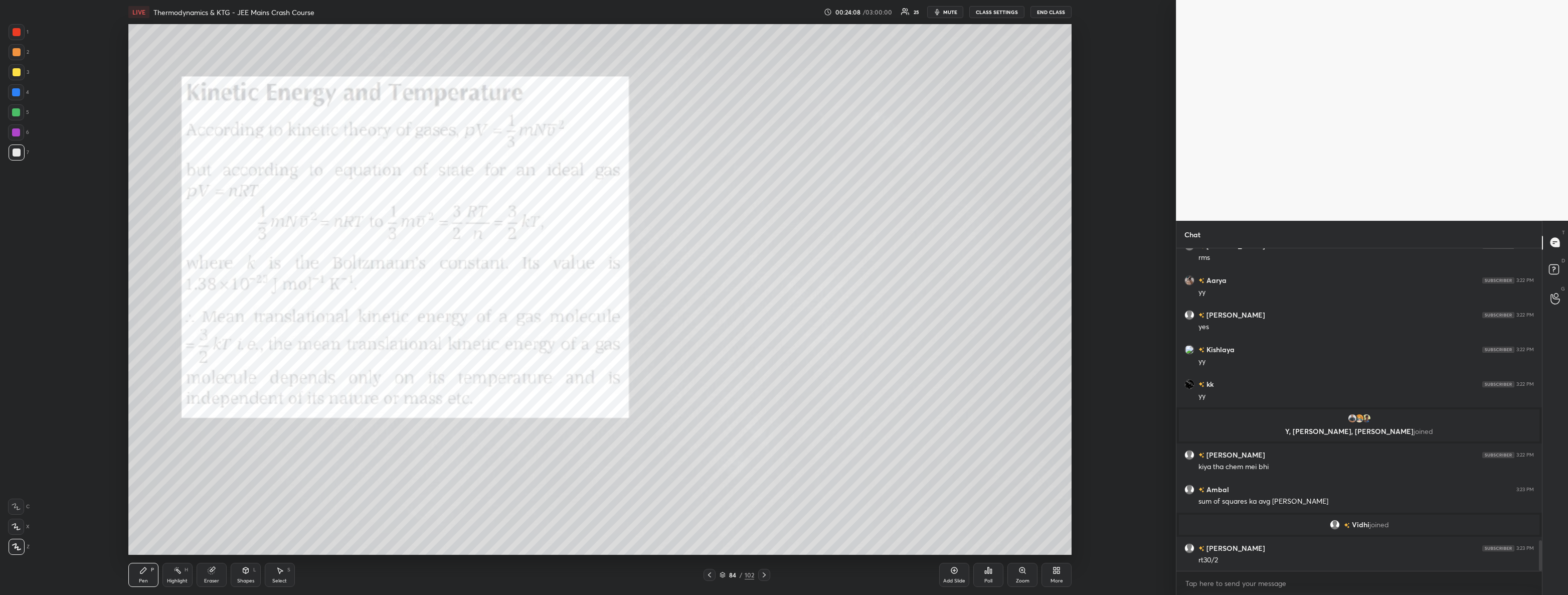
click at [25, 30] on div "1" at bounding box center [18, 32] width 20 height 16
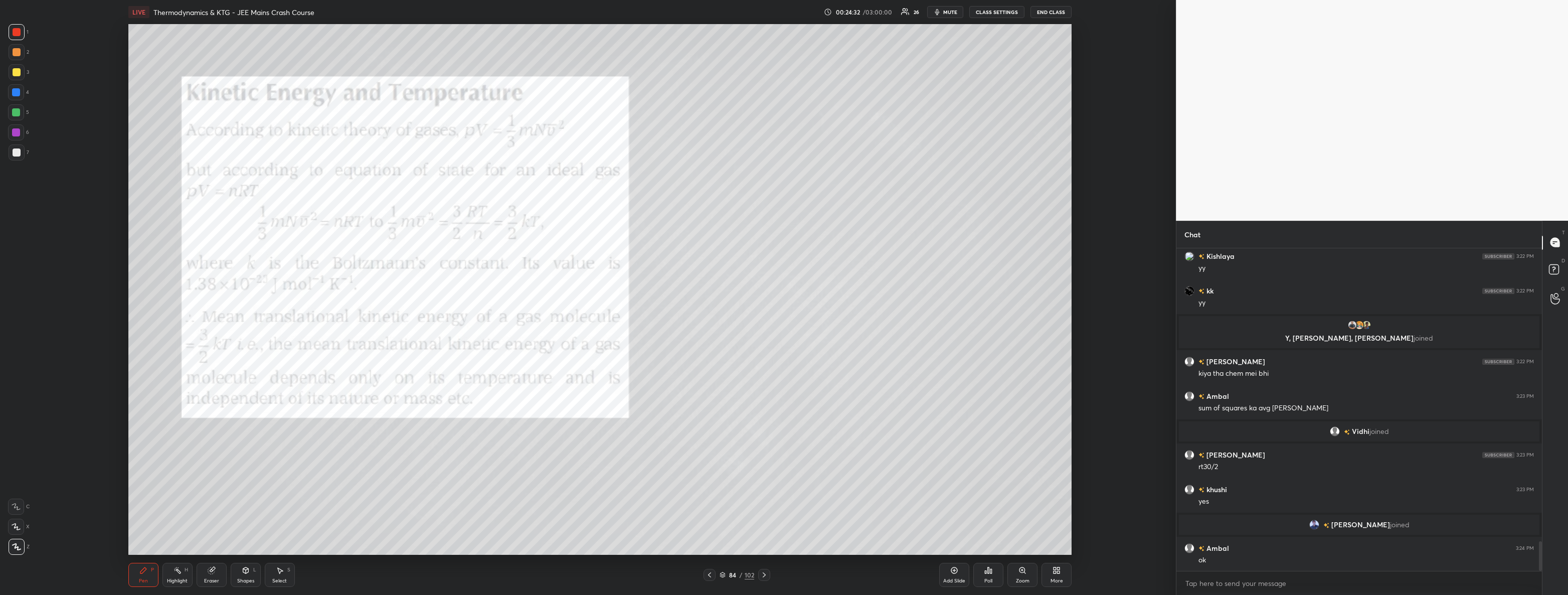
scroll to position [3179, 0]
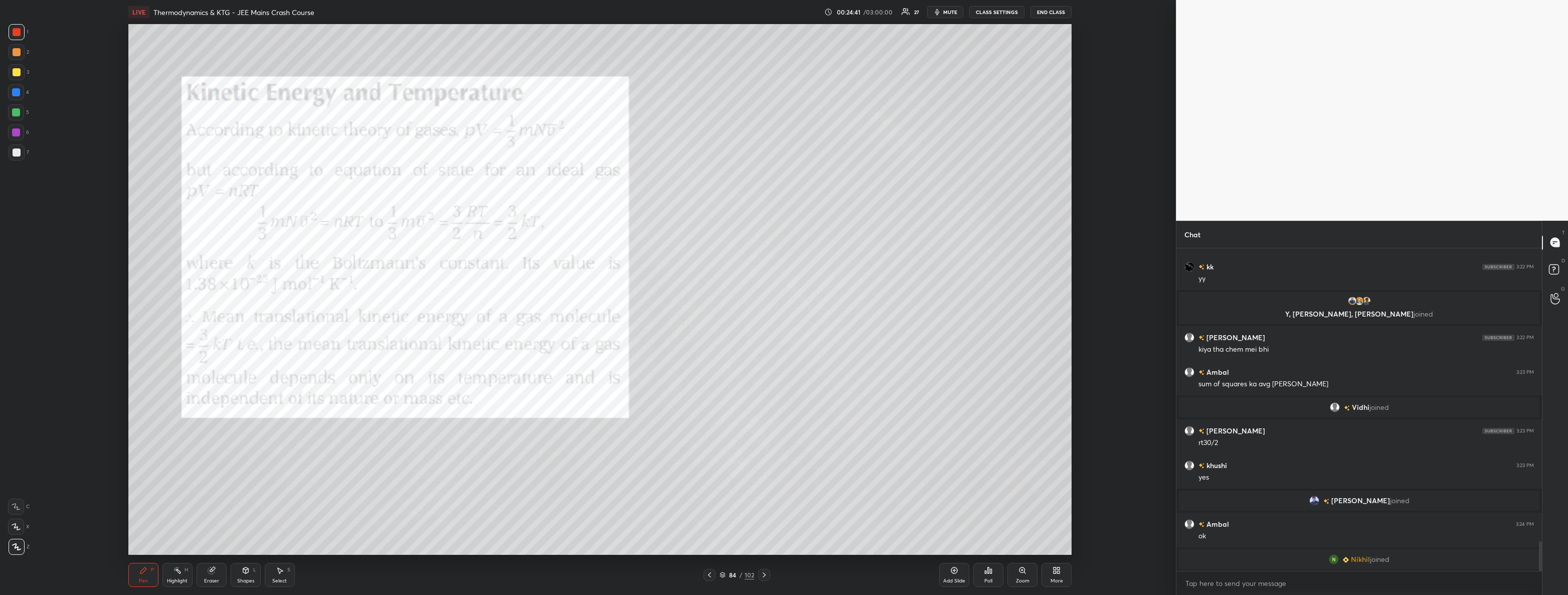
click at [20, 150] on div at bounding box center [16, 152] width 16 height 16
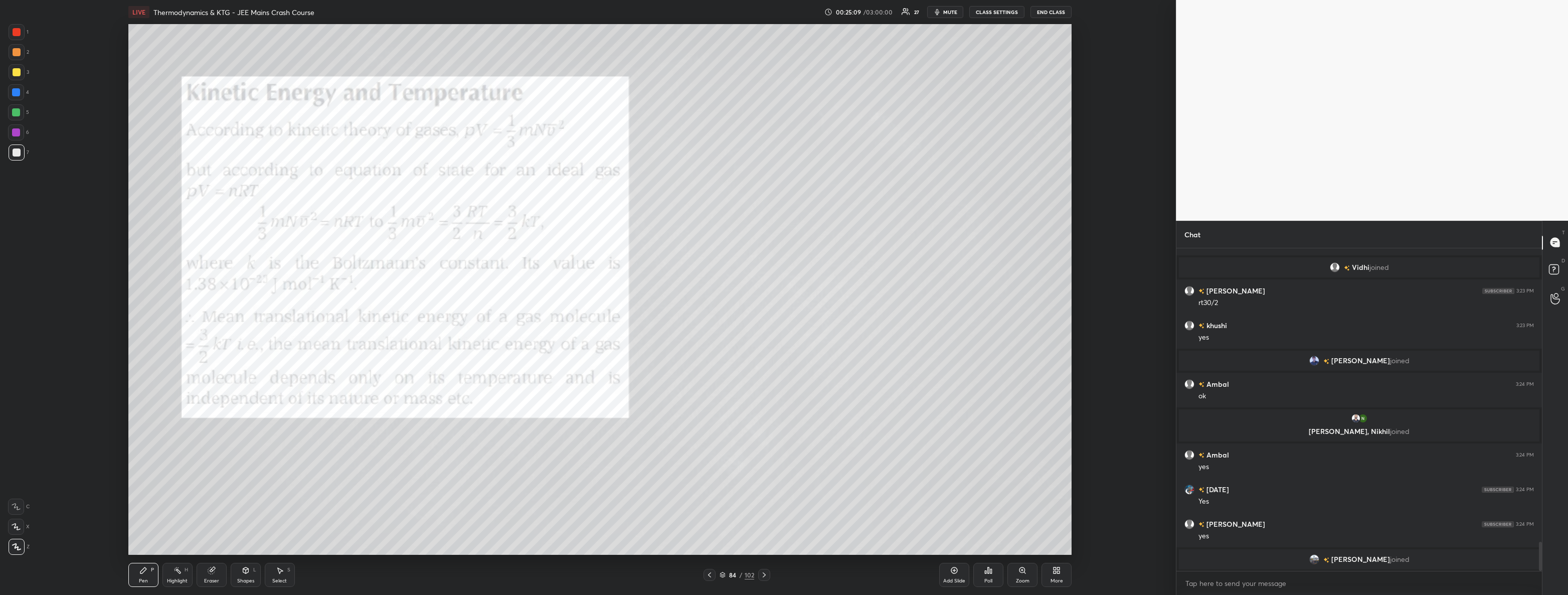
scroll to position [3315, 0]
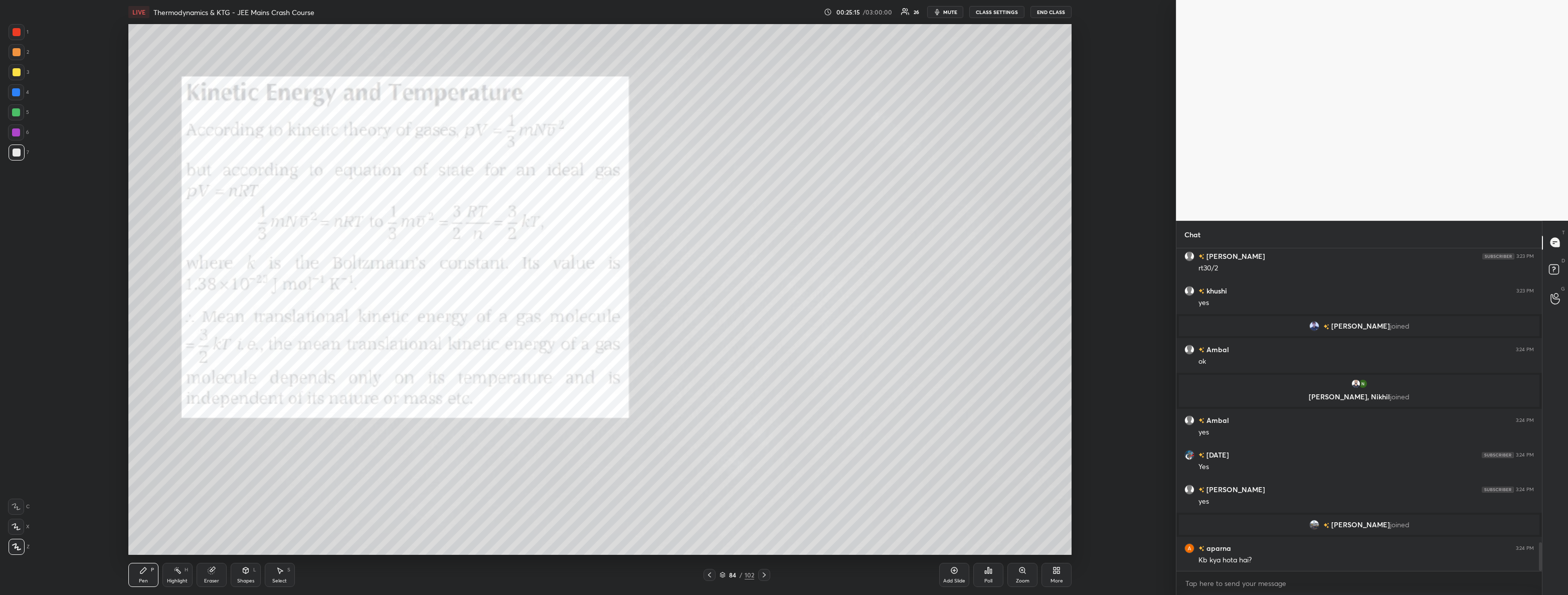
click at [17, 91] on div at bounding box center [16, 92] width 8 height 8
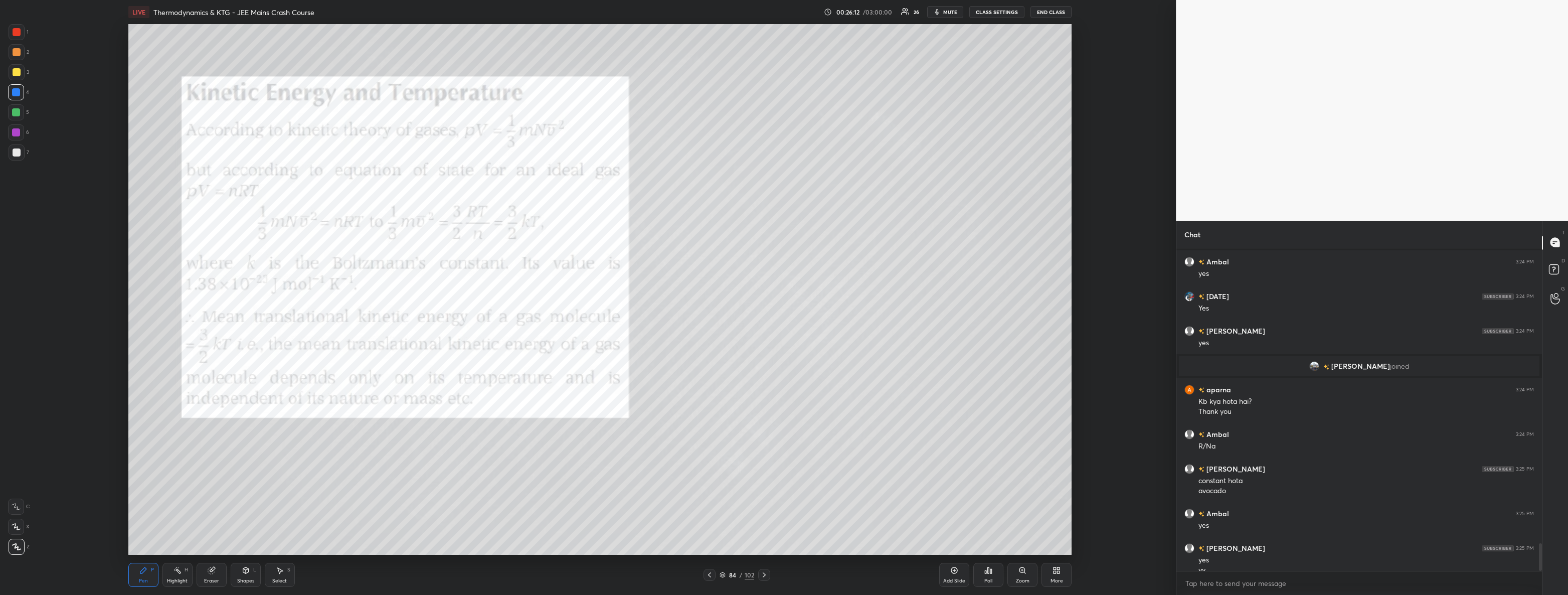
scroll to position [3484, 0]
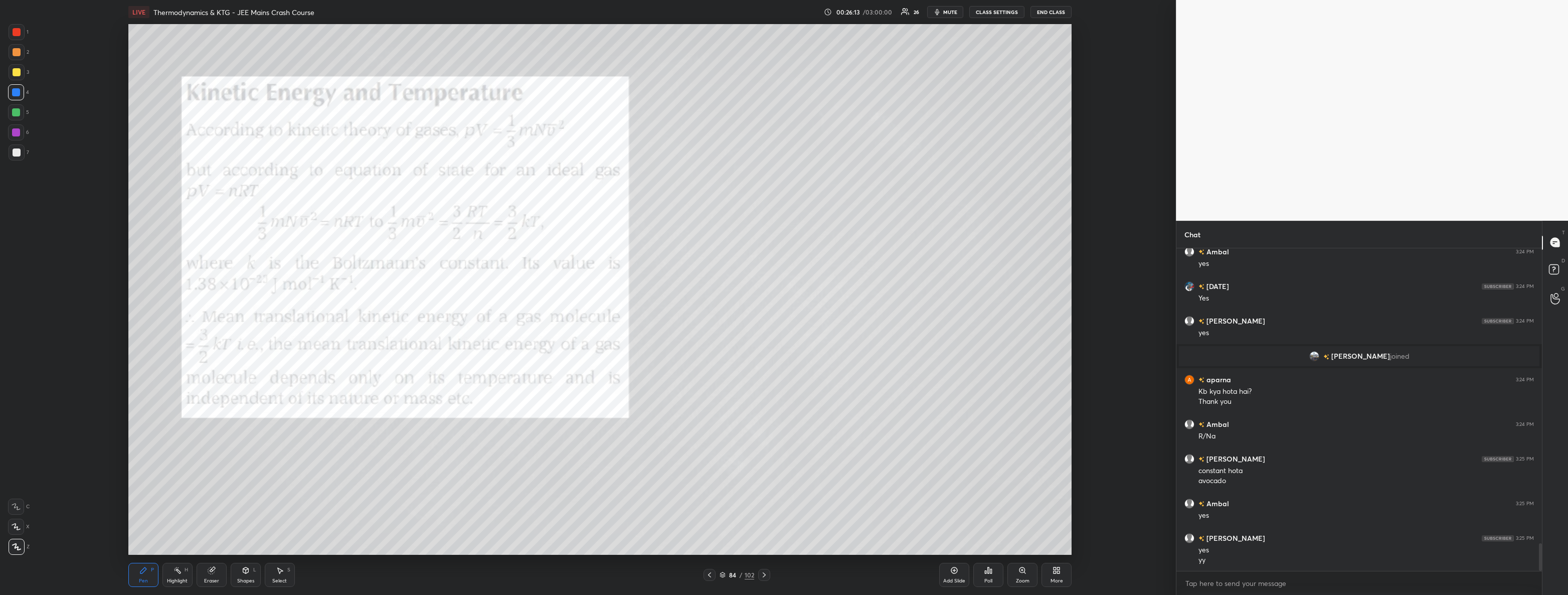
click at [15, 156] on div at bounding box center [16, 152] width 8 height 8
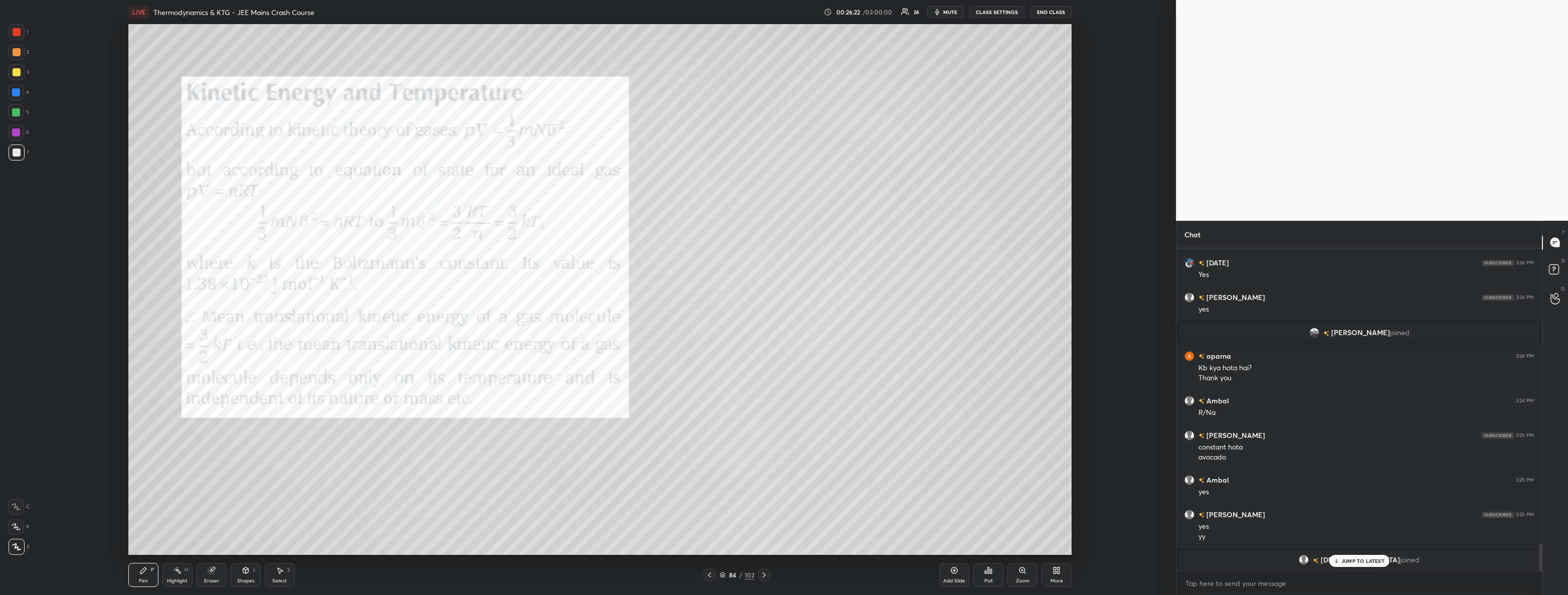
click at [1341, 563] on div "JUMP TO LATEST" at bounding box center [1359, 561] width 60 height 12
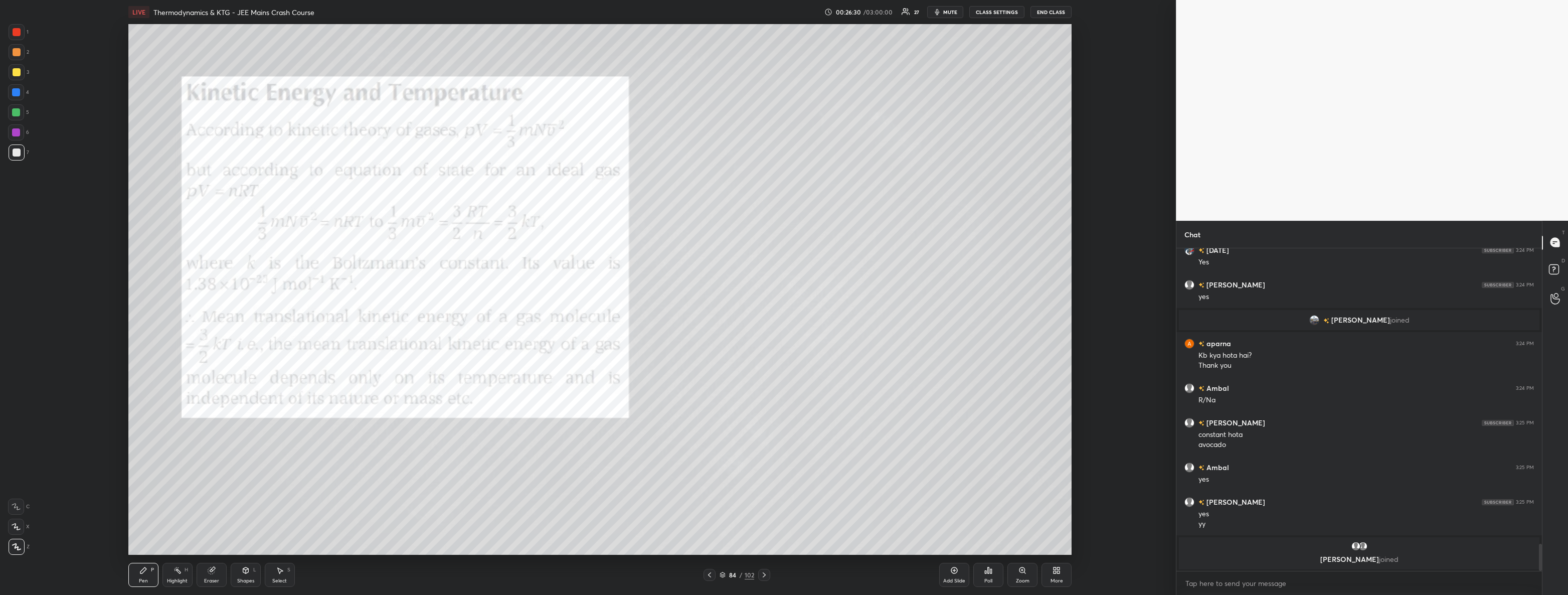
scroll to position [3466, 0]
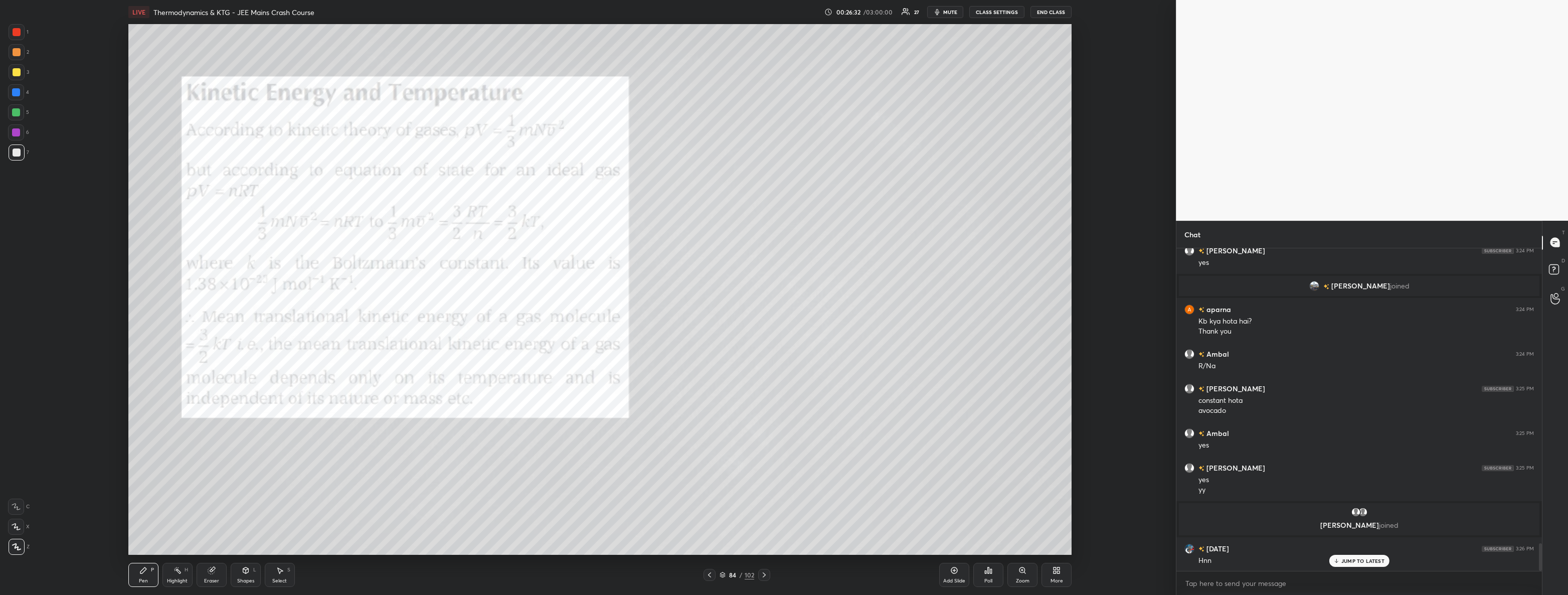
click at [762, 574] on icon at bounding box center [764, 574] width 8 height 8
click at [761, 573] on icon at bounding box center [764, 574] width 8 height 8
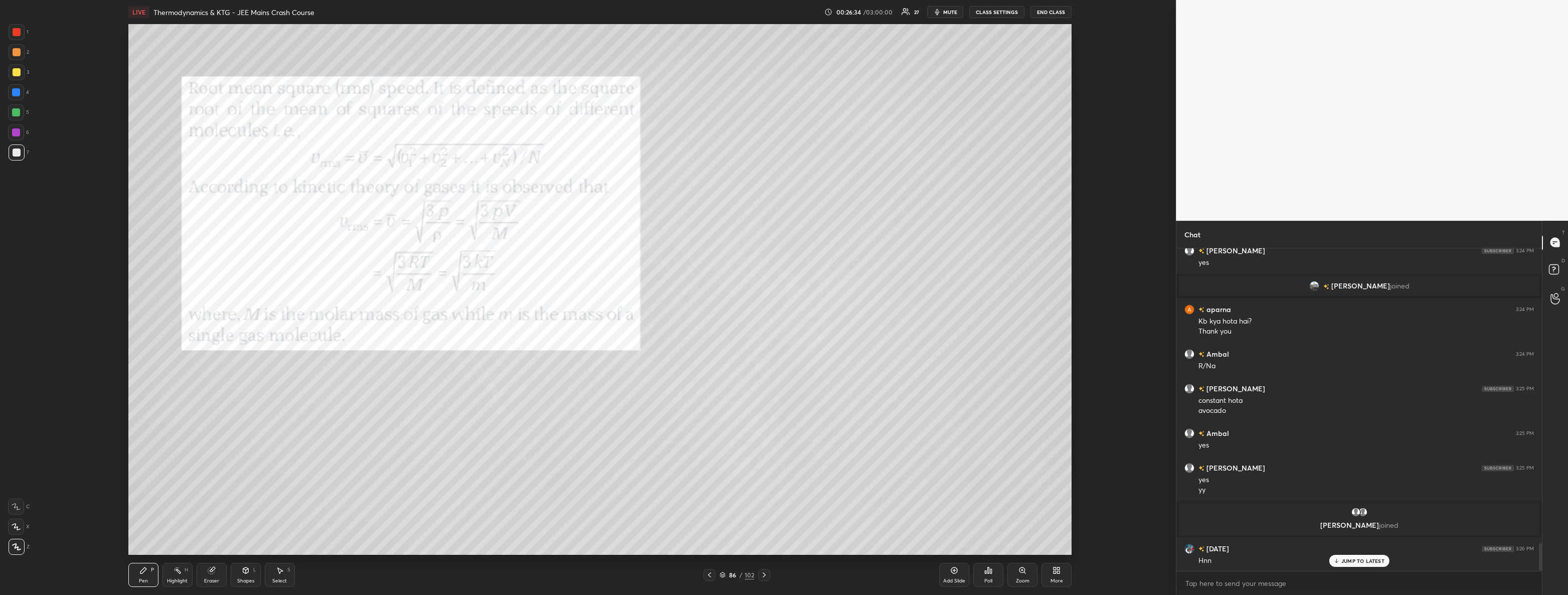
click at [708, 575] on icon at bounding box center [709, 575] width 3 height 5
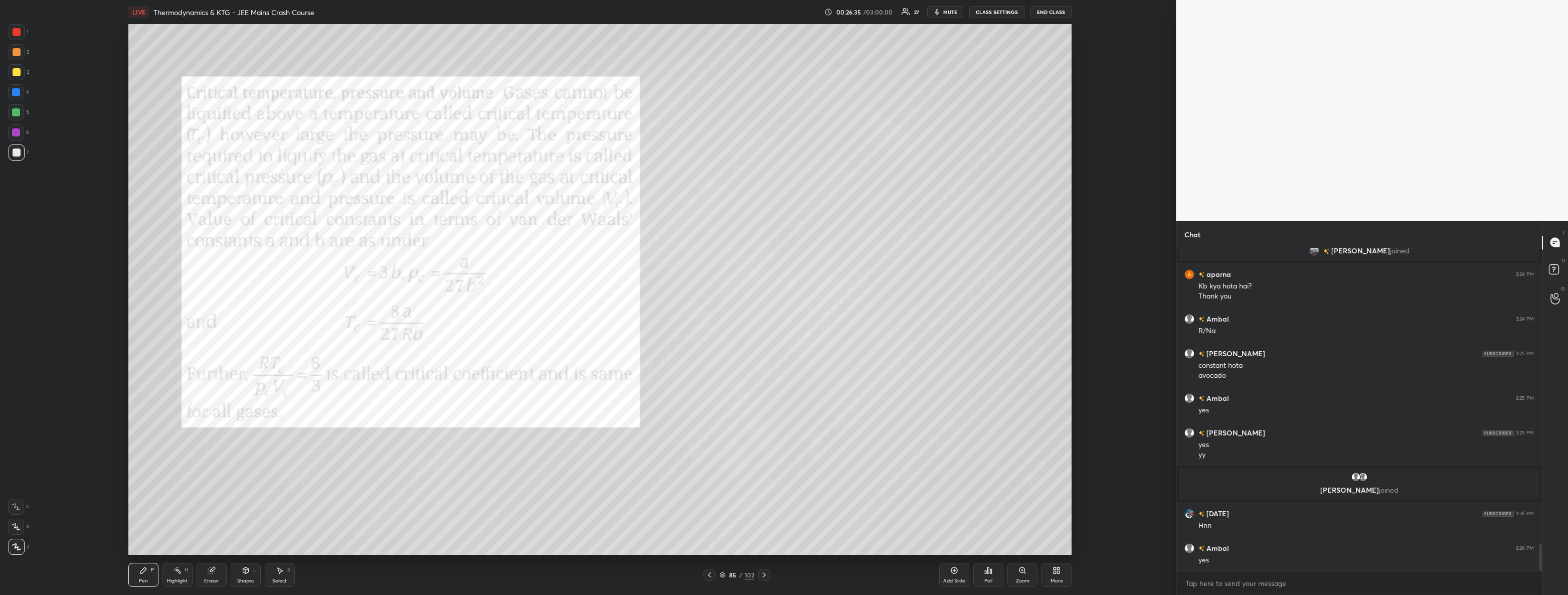
click at [22, 34] on div at bounding box center [16, 32] width 16 height 16
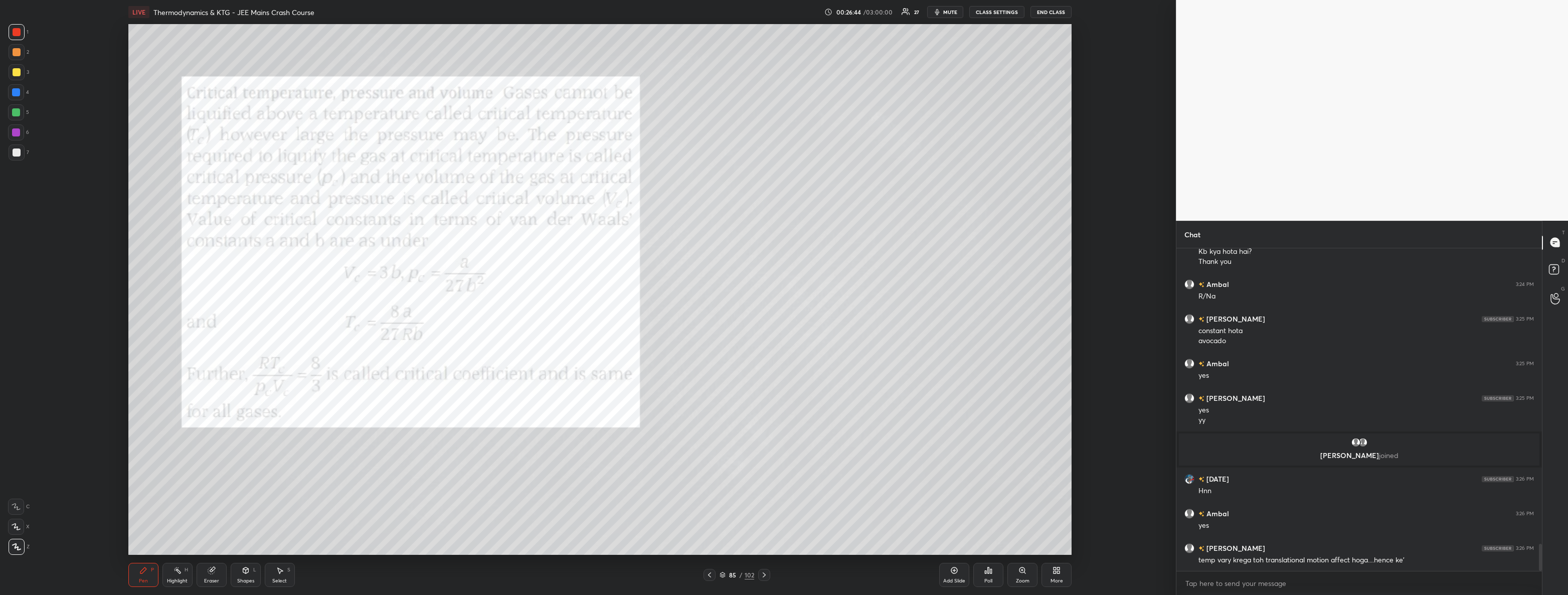
click at [710, 574] on icon at bounding box center [709, 575] width 3 height 5
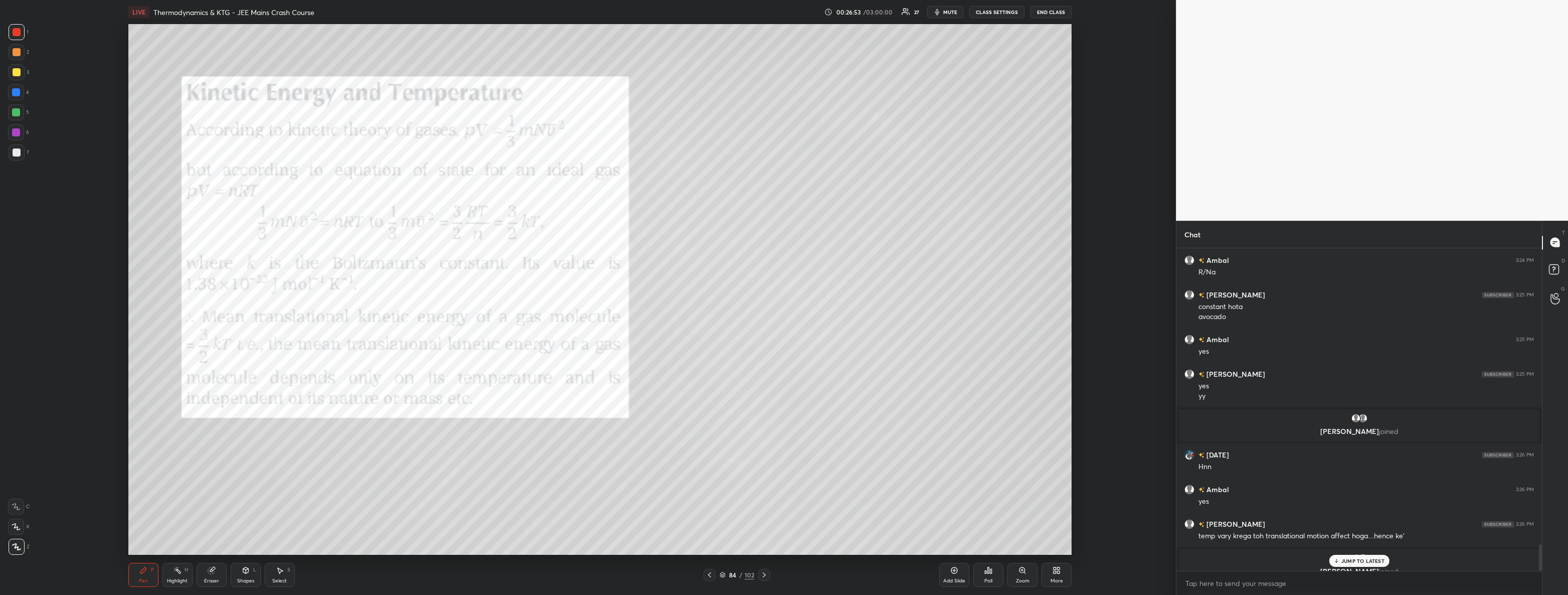
scroll to position [3572, 0]
click at [765, 574] on icon at bounding box center [764, 574] width 8 height 8
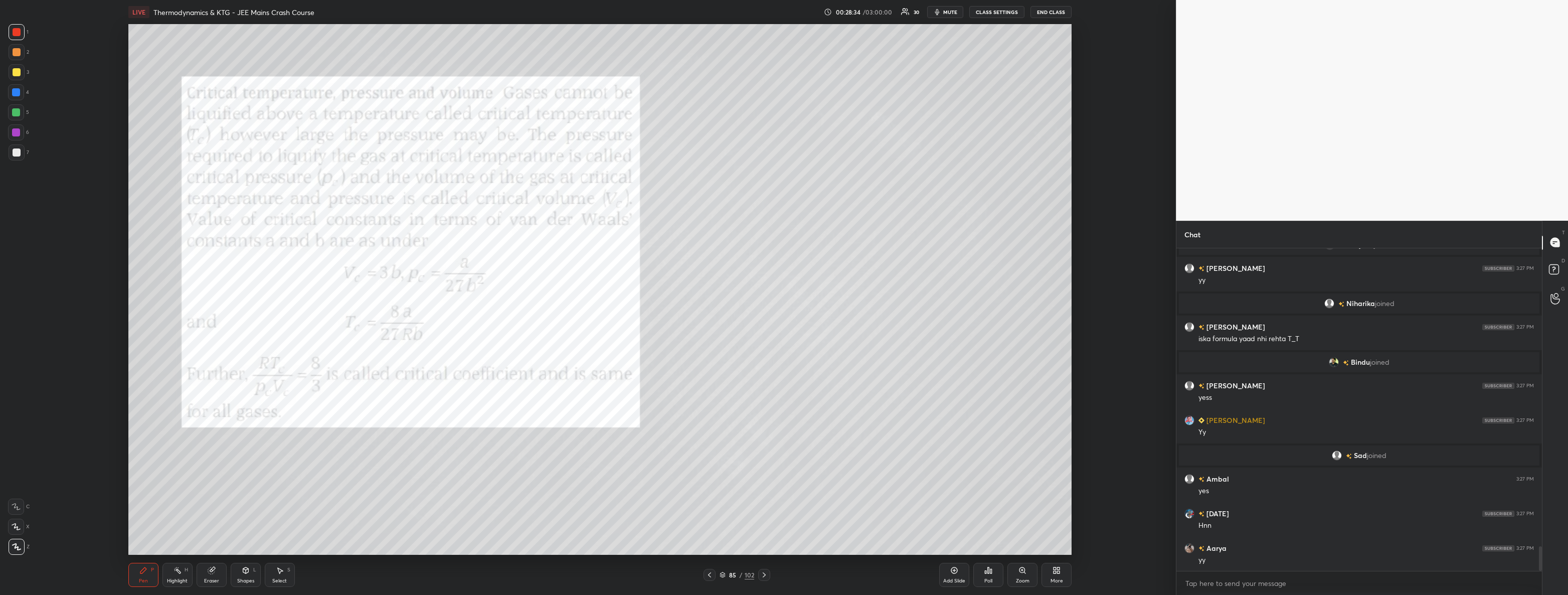
scroll to position [3927, 0]
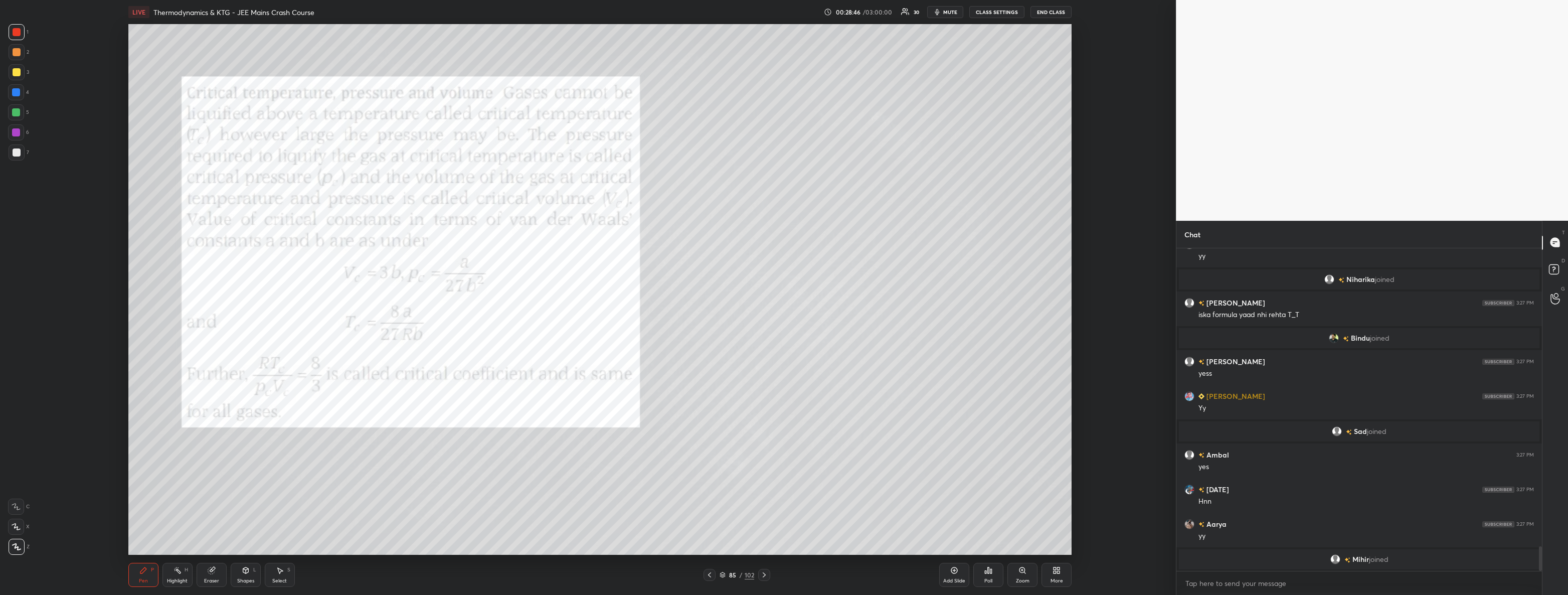
click at [280, 574] on icon at bounding box center [280, 571] width 5 height 6
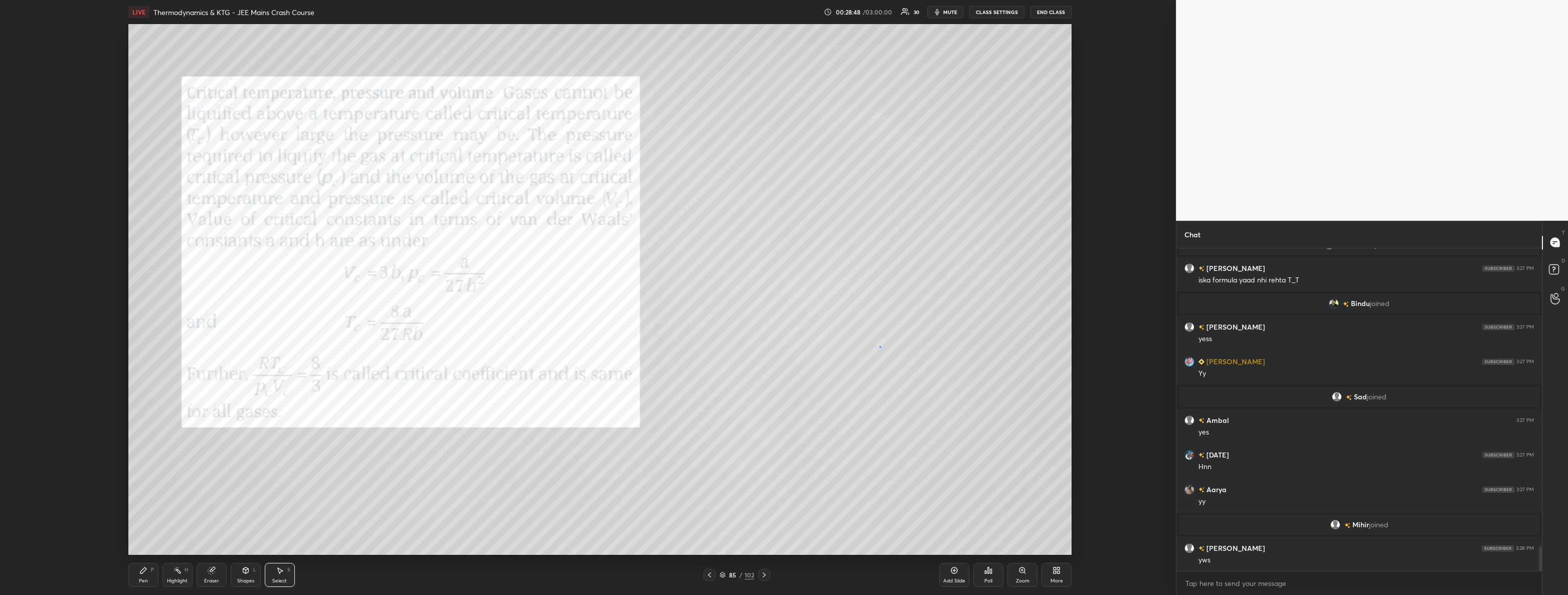
click at [880, 348] on div "0 ° Undo Copy Duplicate Duplicate to new slide Delete" at bounding box center [600, 290] width 943 height 531
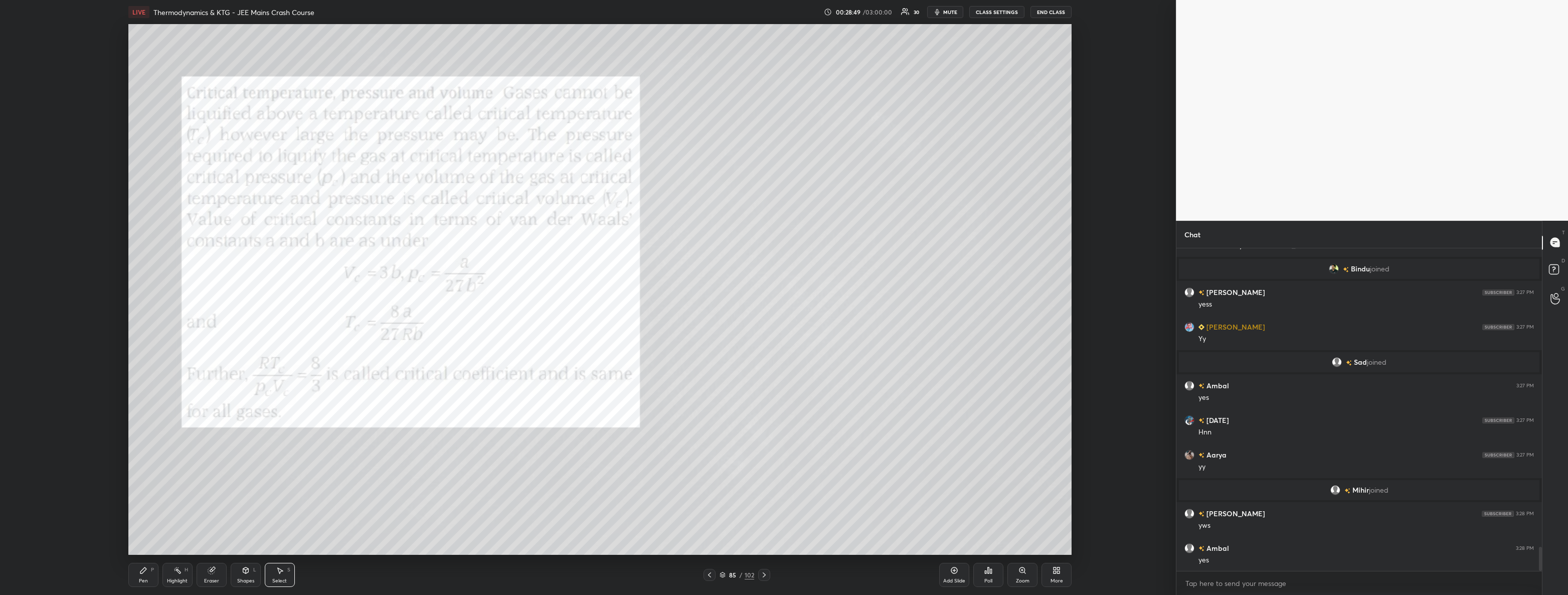
click at [157, 579] on div "Pen P" at bounding box center [143, 575] width 30 height 24
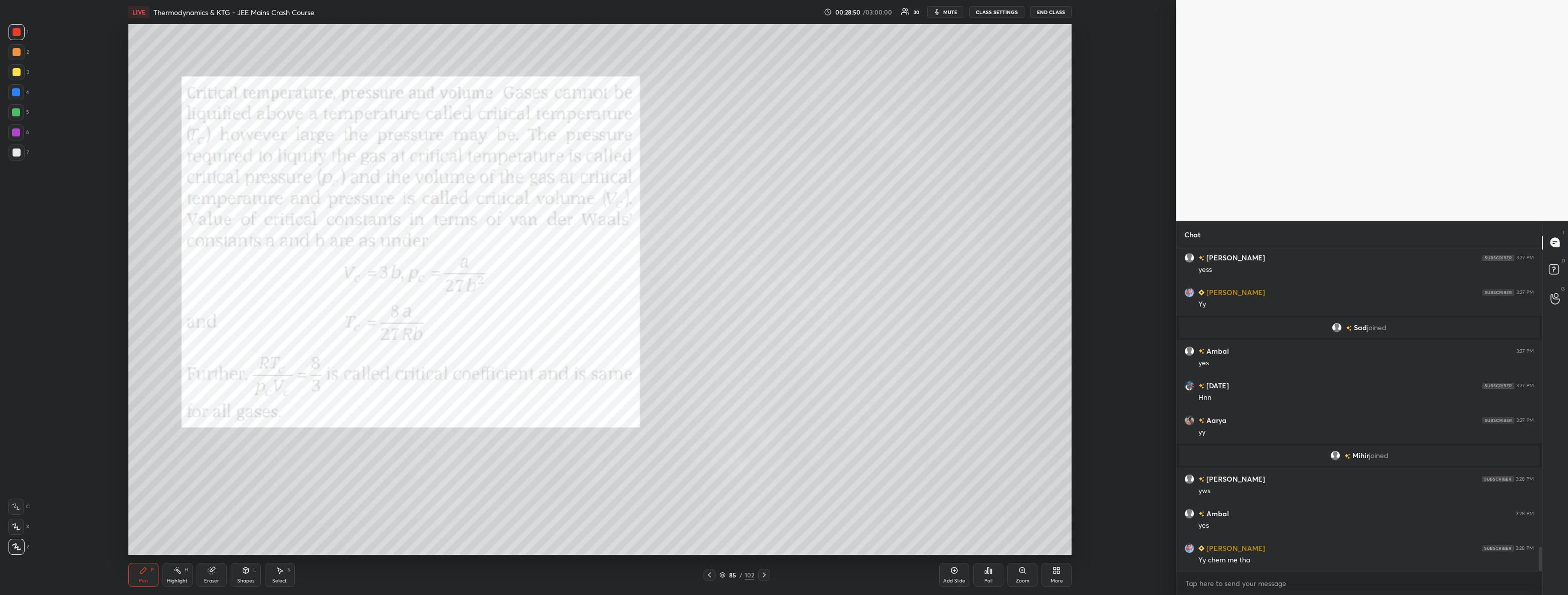
click at [24, 160] on div "7" at bounding box center [19, 152] width 21 height 16
click at [19, 31] on div at bounding box center [16, 32] width 8 height 8
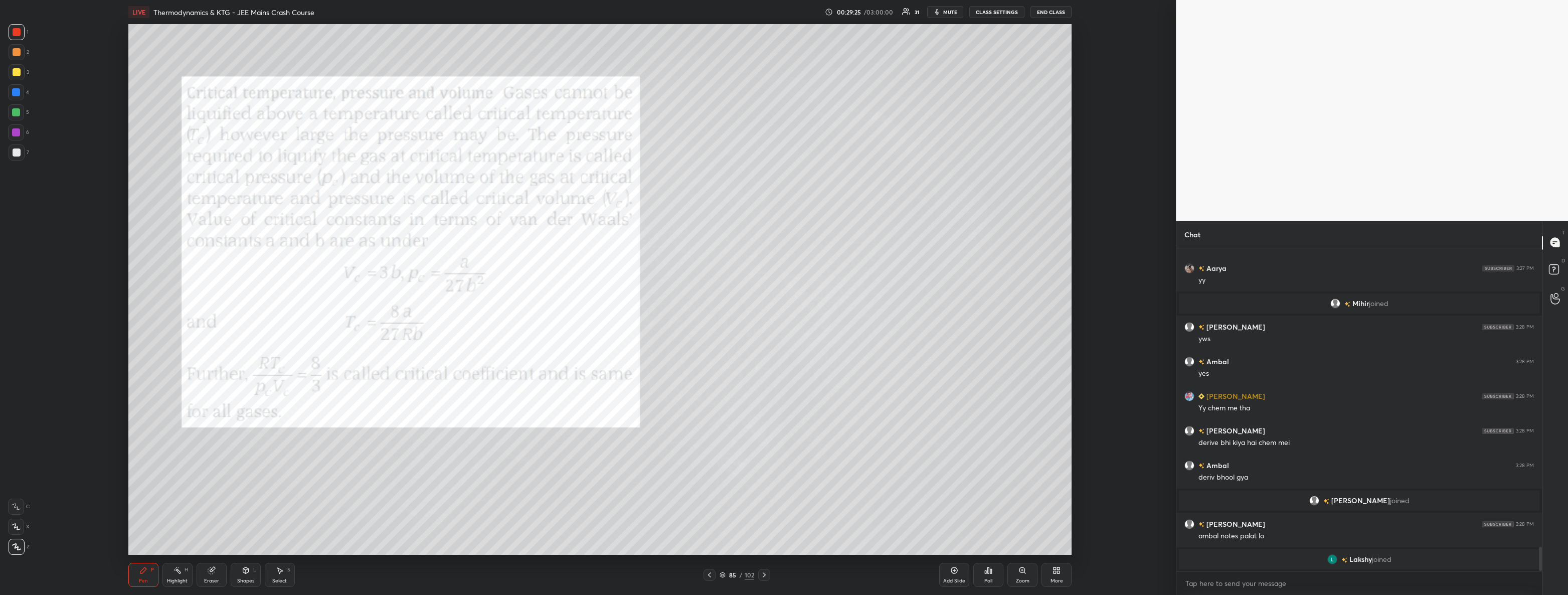
scroll to position [4052, 0]
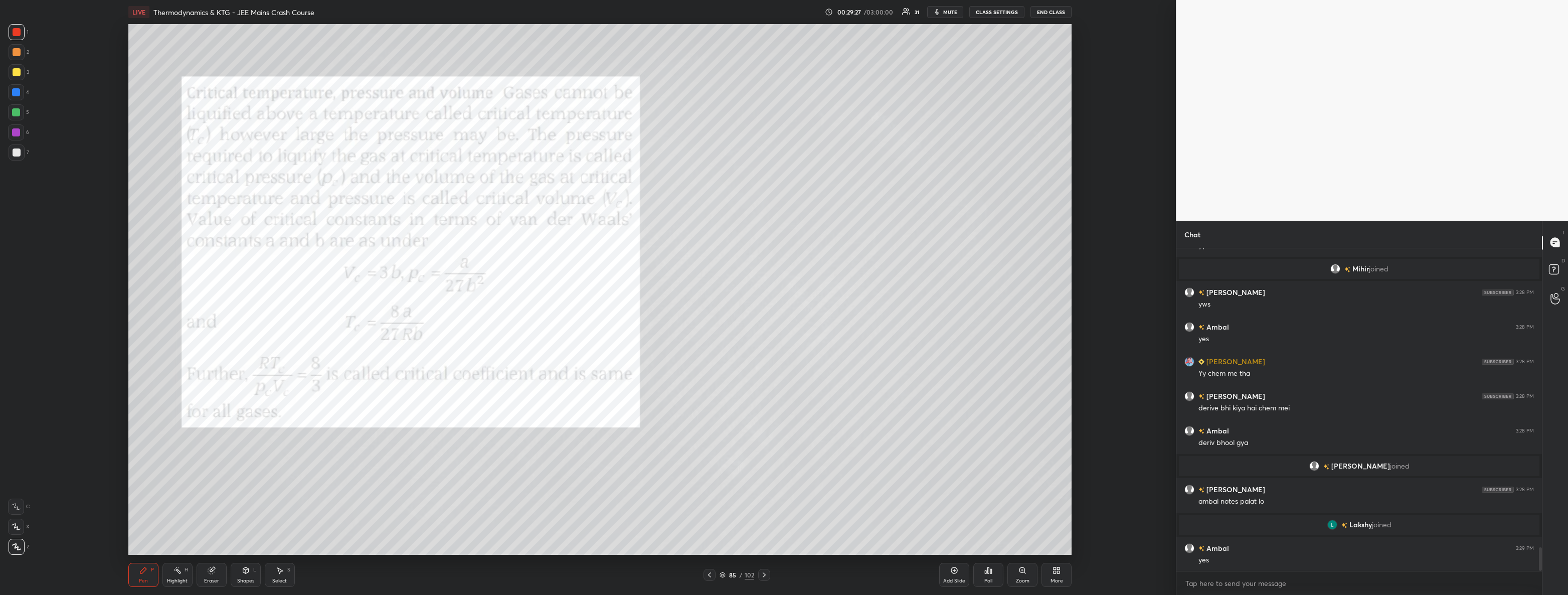
click at [762, 577] on icon at bounding box center [764, 574] width 8 height 8
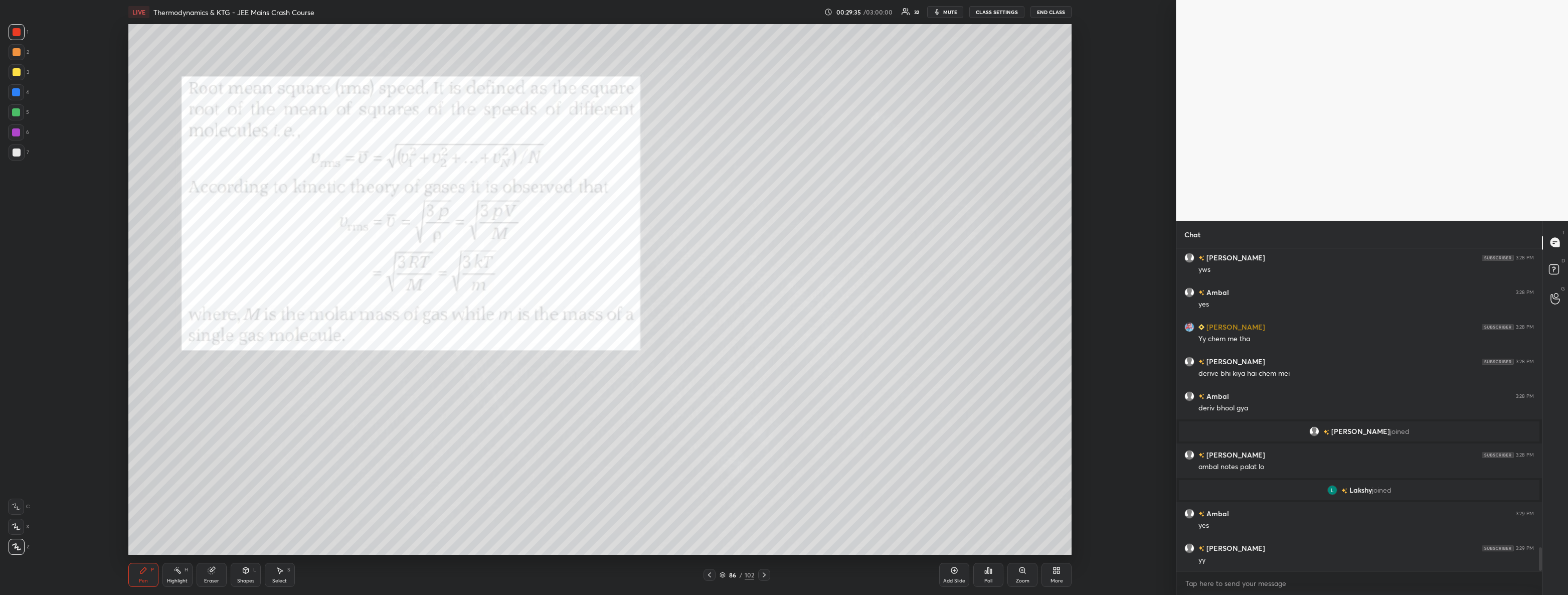
scroll to position [4121, 0]
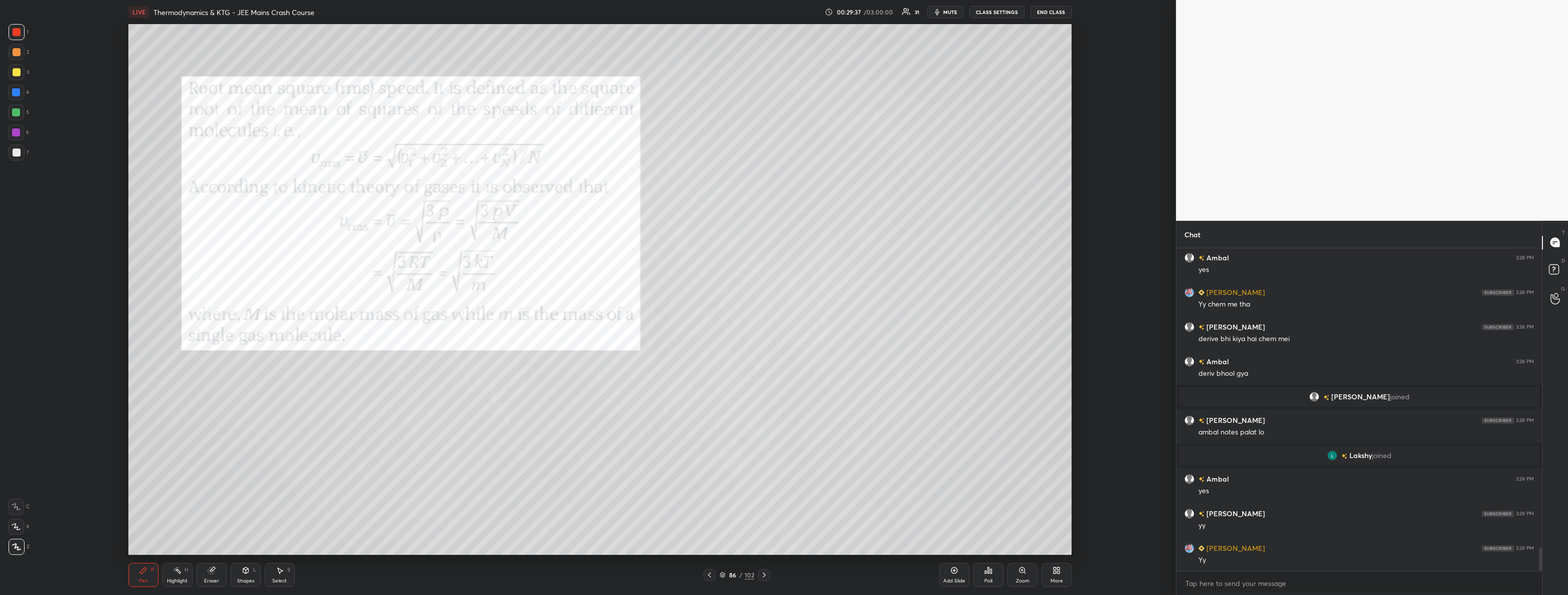
click at [20, 153] on div at bounding box center [16, 152] width 16 height 16
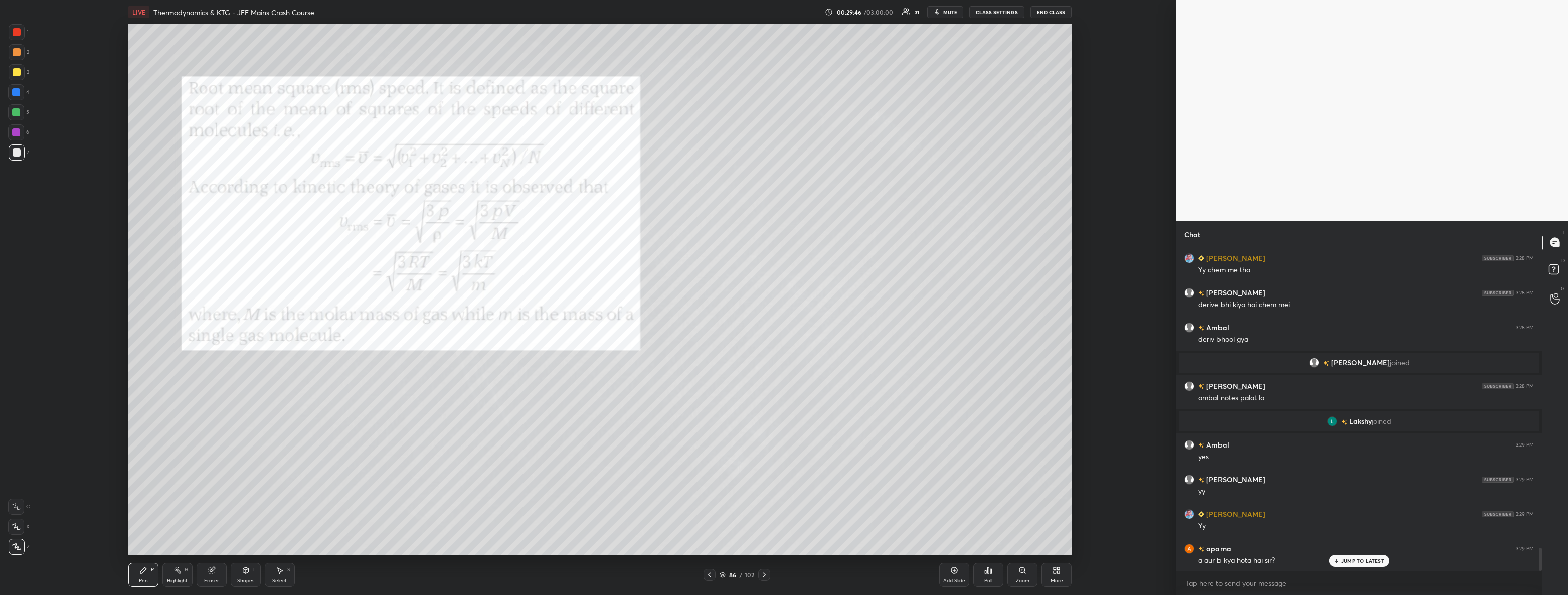
scroll to position [4180, 0]
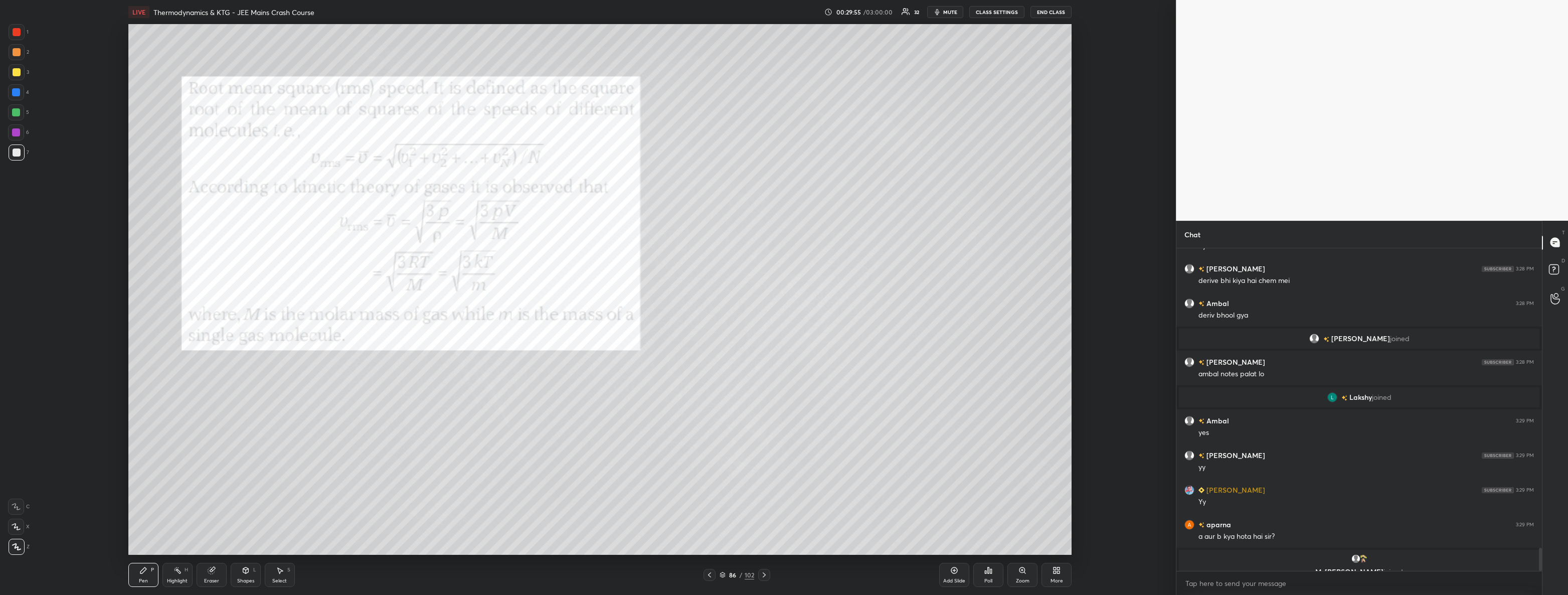
click at [283, 572] on icon at bounding box center [279, 570] width 8 height 8
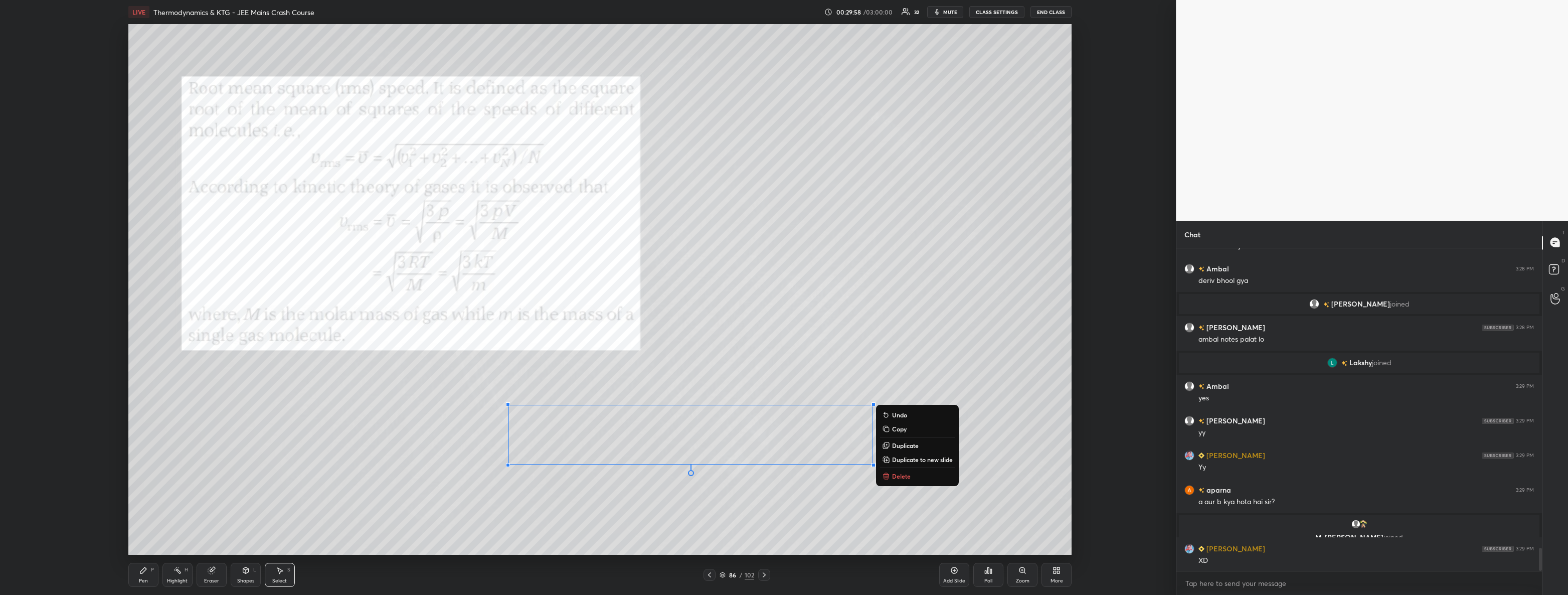
click at [707, 496] on div "0 ° Undo Copy Duplicate Duplicate to new slide Delete" at bounding box center [600, 290] width 943 height 531
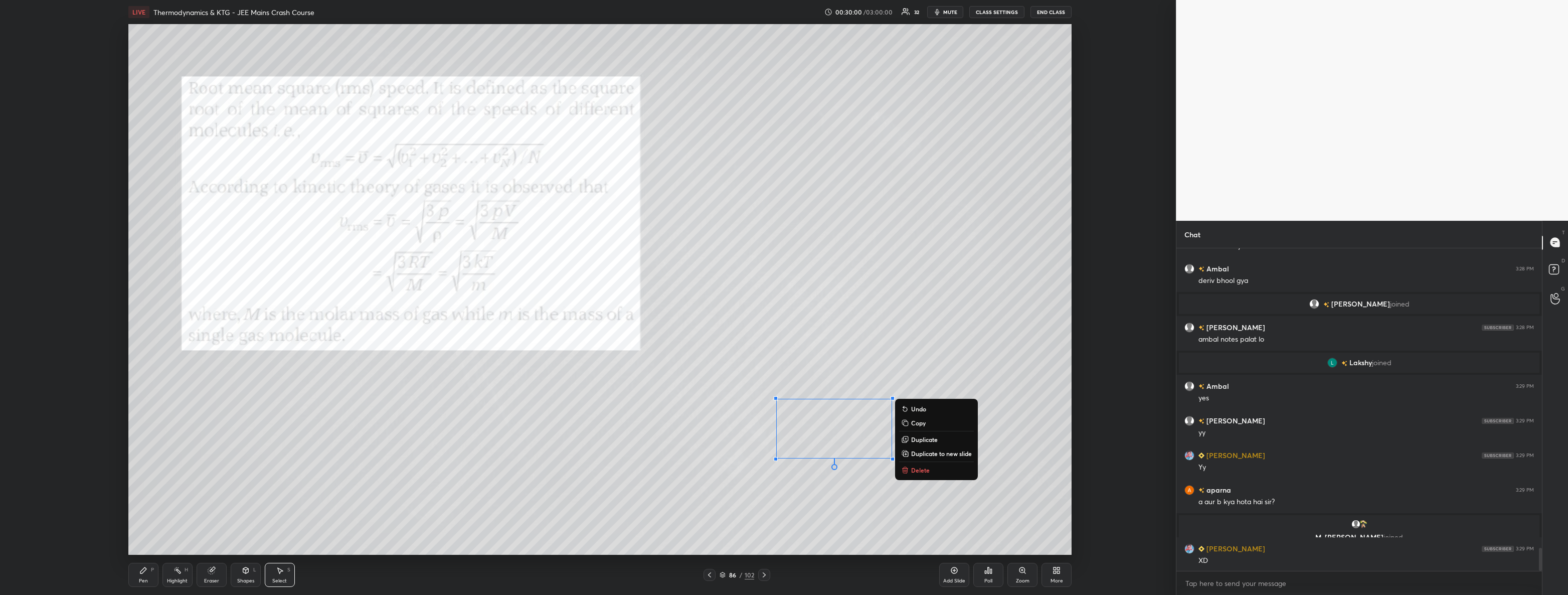
click at [729, 491] on div "0 ° Undo Copy Duplicate Duplicate to new slide Delete" at bounding box center [600, 290] width 943 height 531
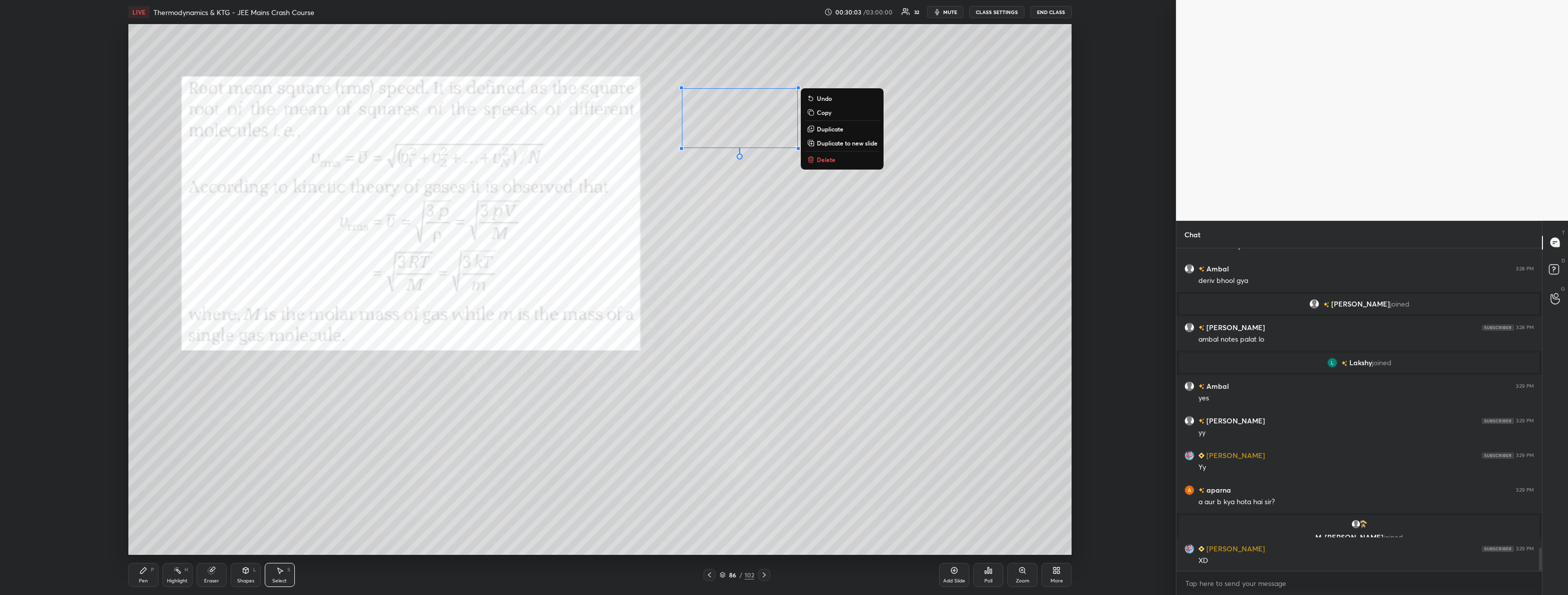
click at [797, 231] on div "0 ° Undo Copy Duplicate Duplicate to new slide Delete" at bounding box center [600, 290] width 943 height 531
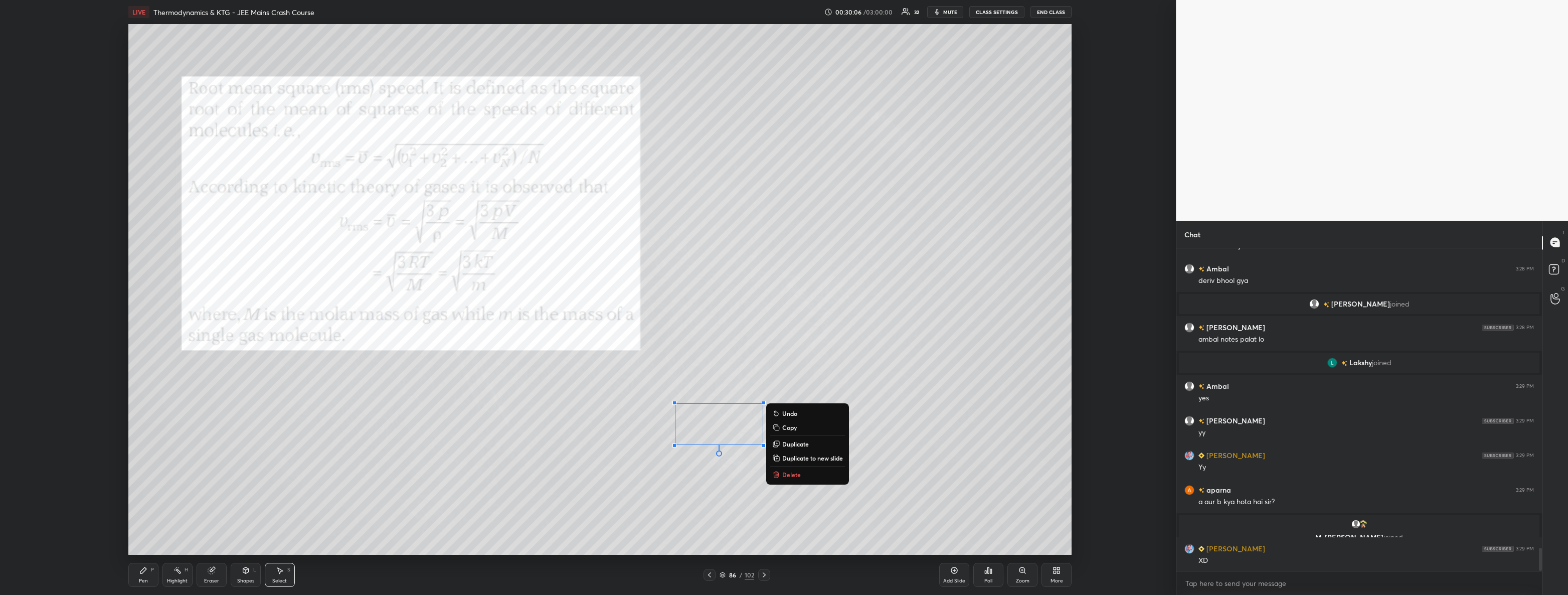
click at [599, 445] on div "0 ° Undo Copy Duplicate Duplicate to new slide Delete" at bounding box center [600, 290] width 943 height 531
click at [149, 579] on div "Pen P" at bounding box center [143, 575] width 30 height 24
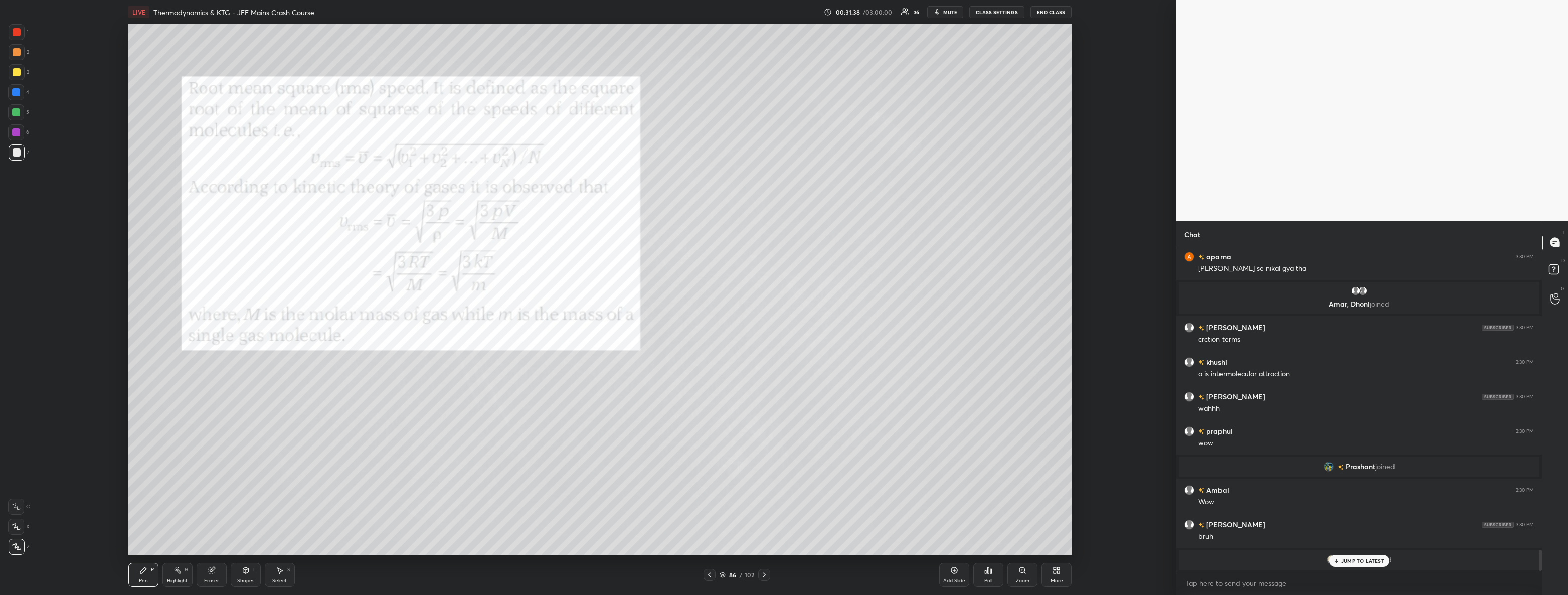
scroll to position [4625, 0]
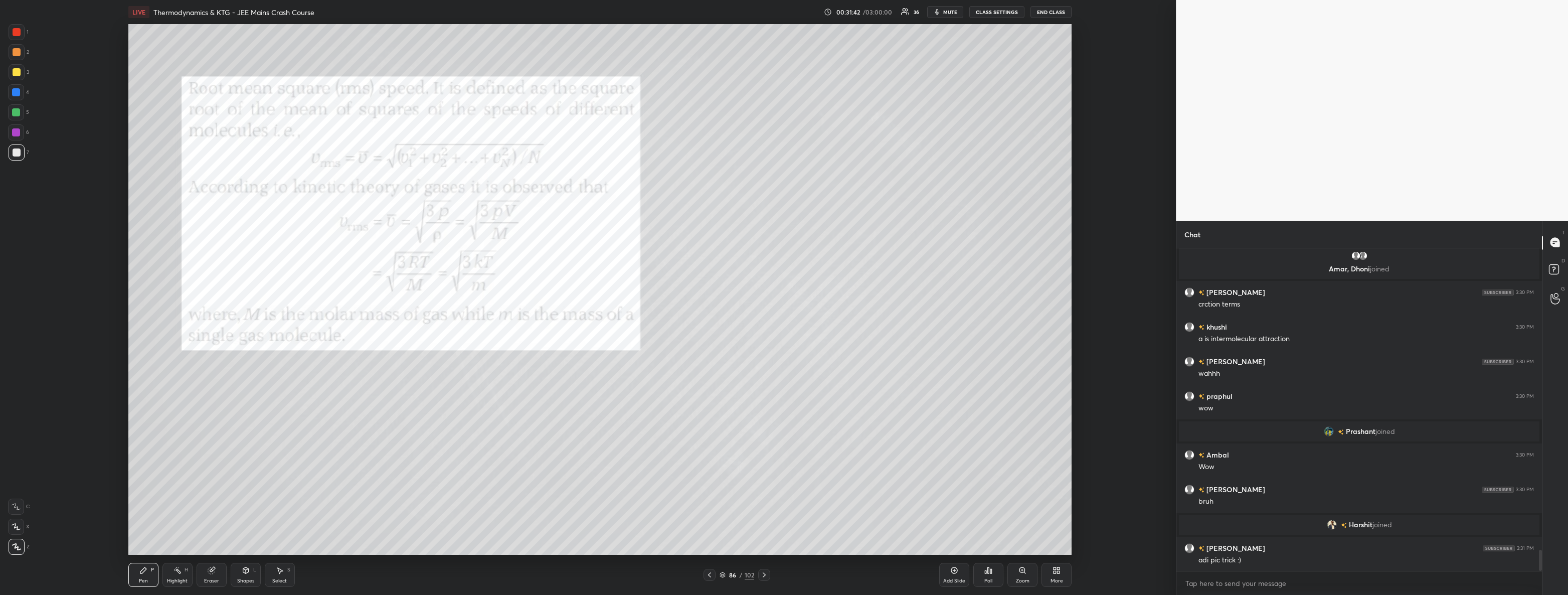
click at [765, 580] on div at bounding box center [765, 575] width 12 height 12
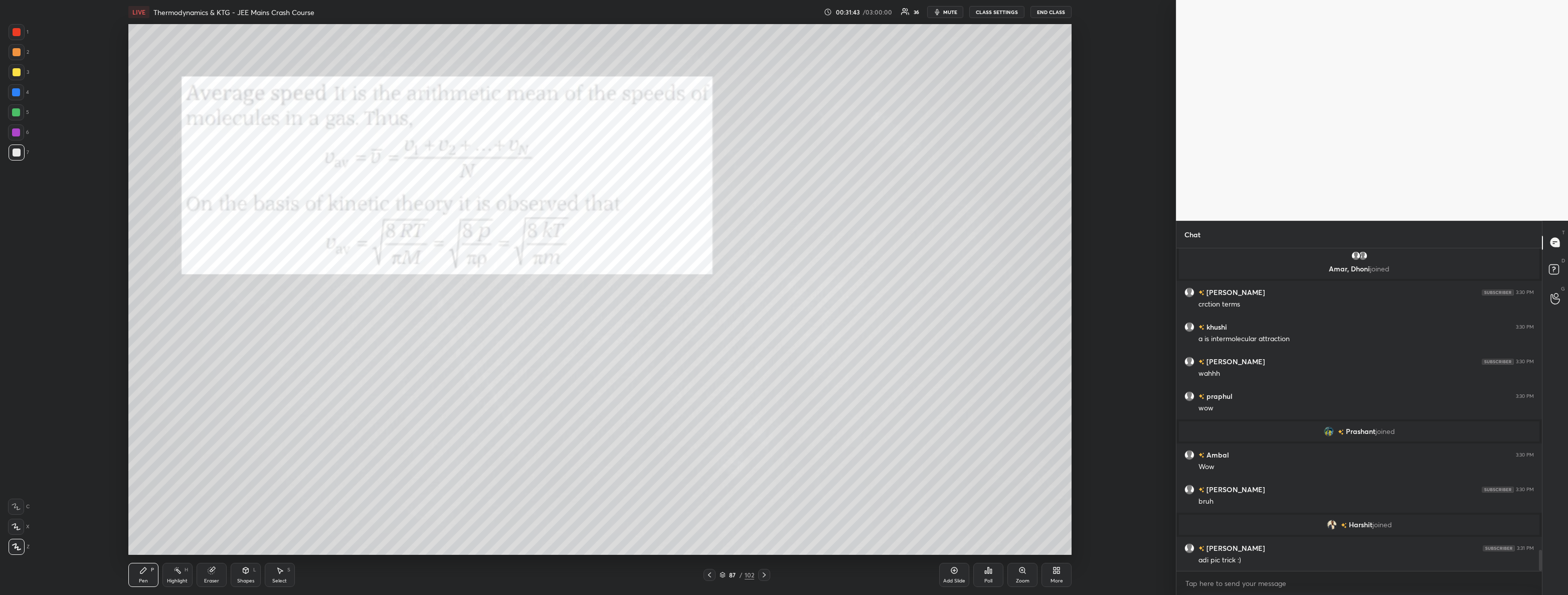
scroll to position [4649, 0]
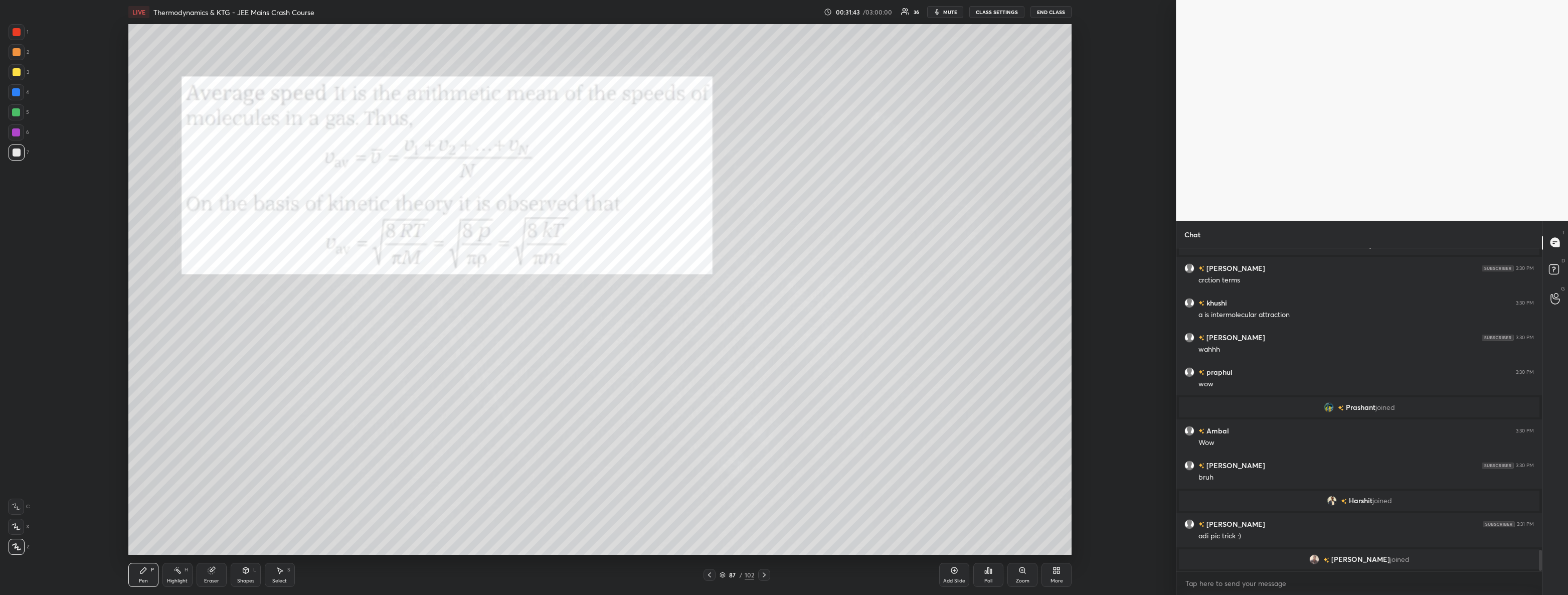
click at [19, 33] on div at bounding box center [16, 32] width 8 height 8
click at [768, 577] on div at bounding box center [765, 575] width 12 height 12
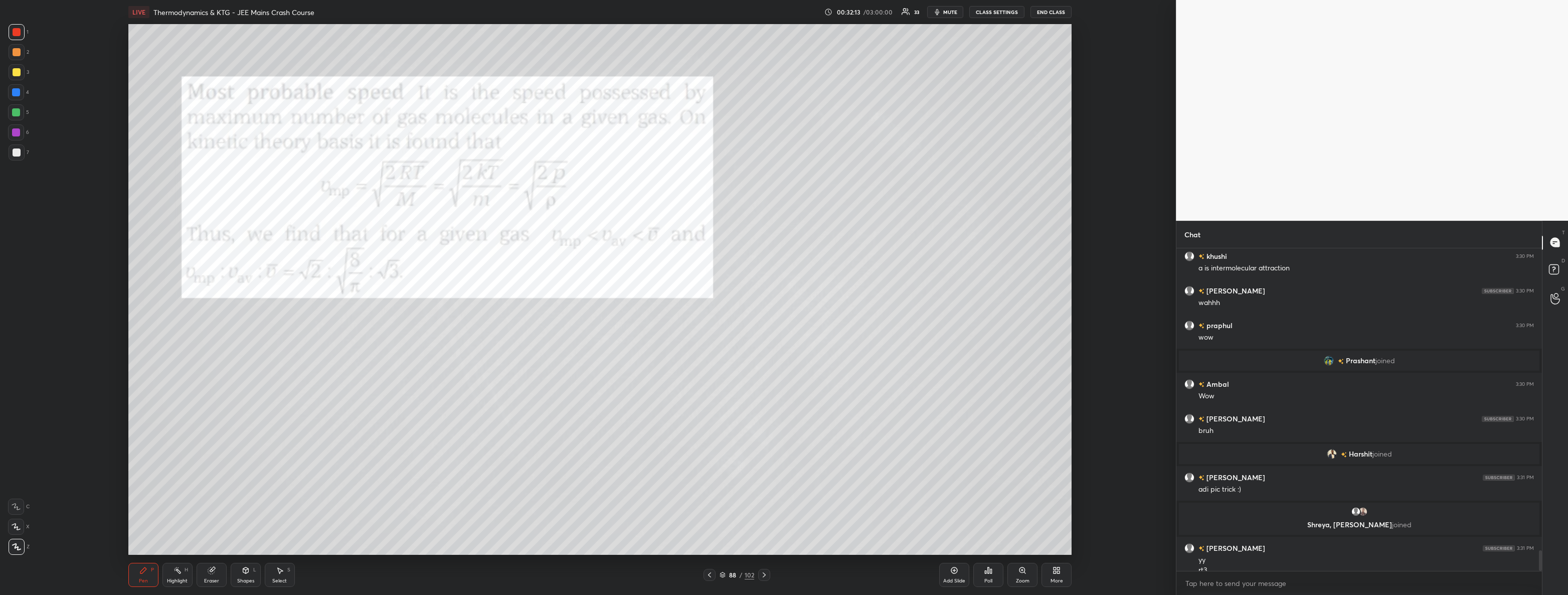
scroll to position [4705, 0]
click at [767, 571] on div at bounding box center [765, 575] width 12 height 12
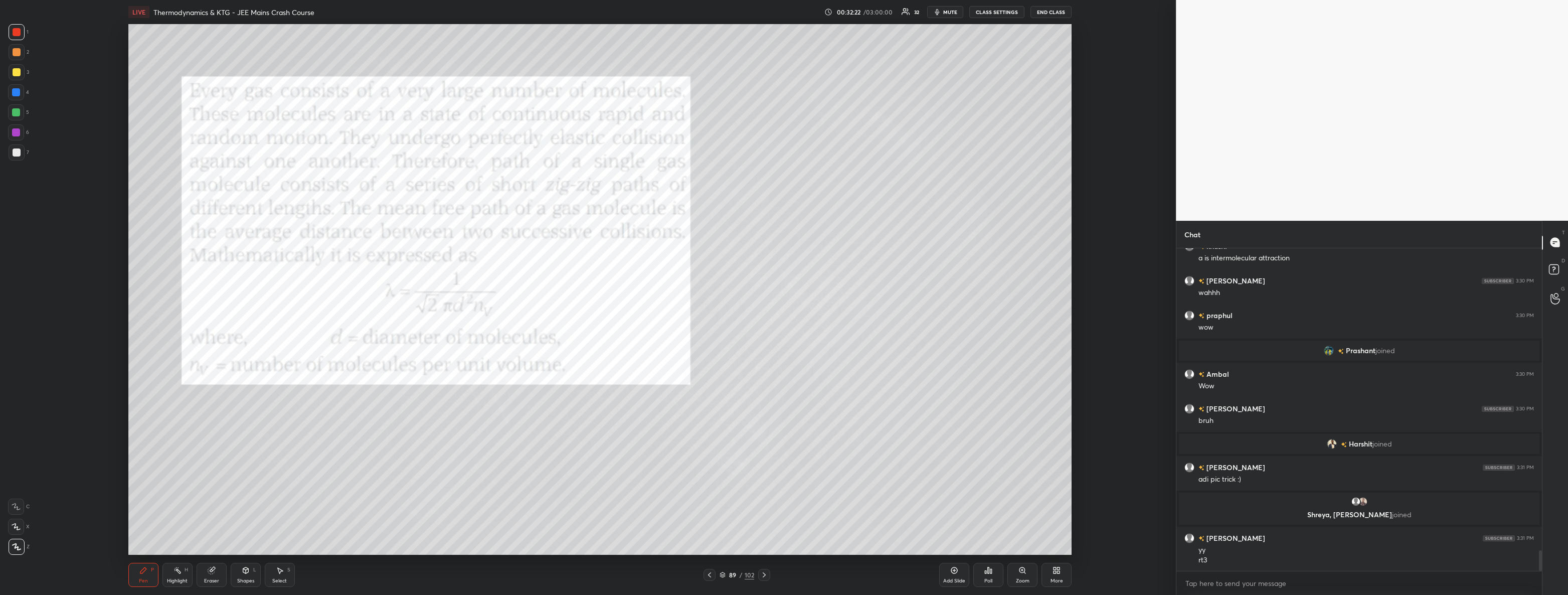
click at [9, 156] on div at bounding box center [16, 152] width 16 height 16
click at [24, 35] on div "1" at bounding box center [18, 32] width 20 height 16
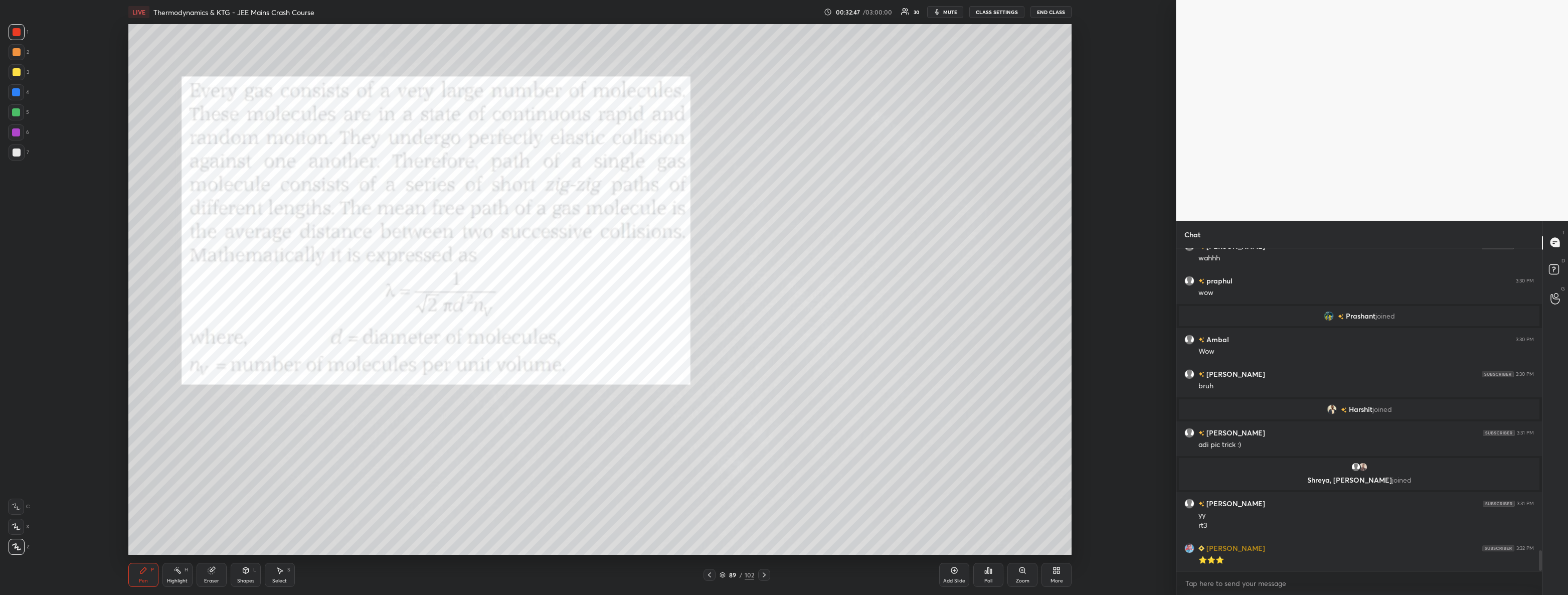
click at [28, 153] on div "7" at bounding box center [19, 152] width 21 height 16
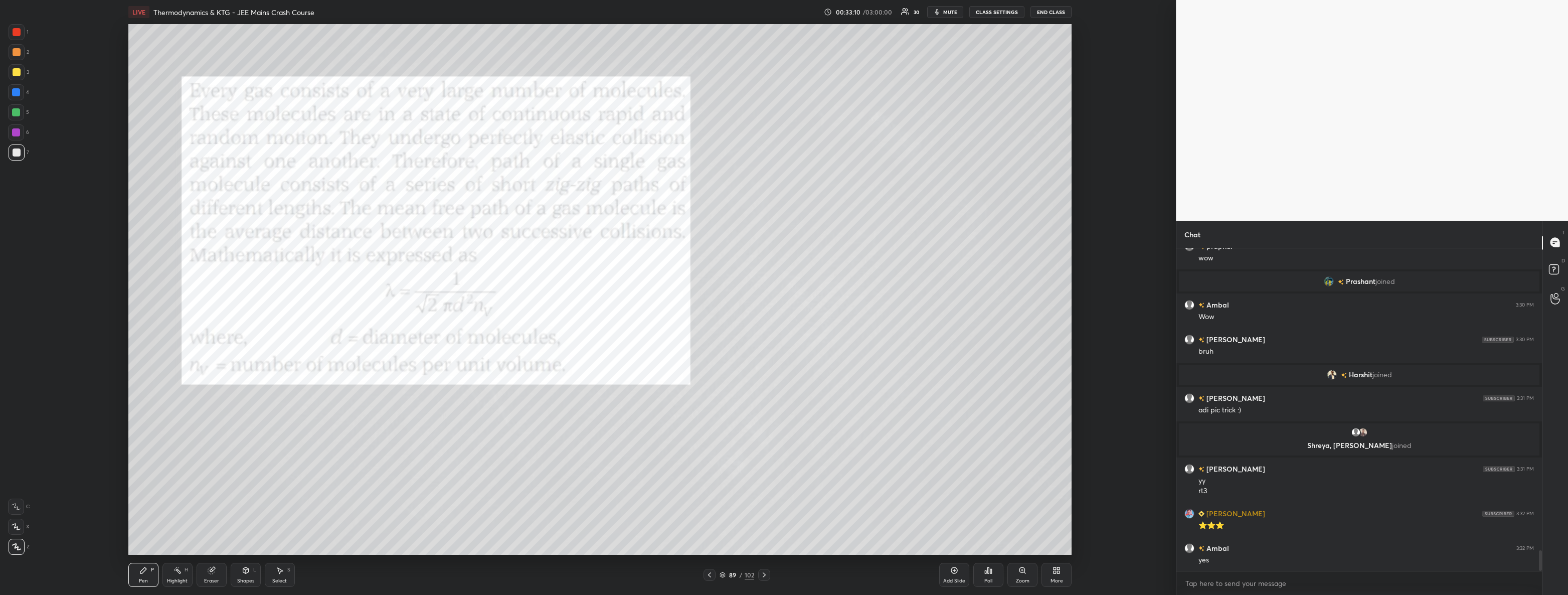
scroll to position [3, 3]
click at [19, 91] on div at bounding box center [16, 92] width 8 height 8
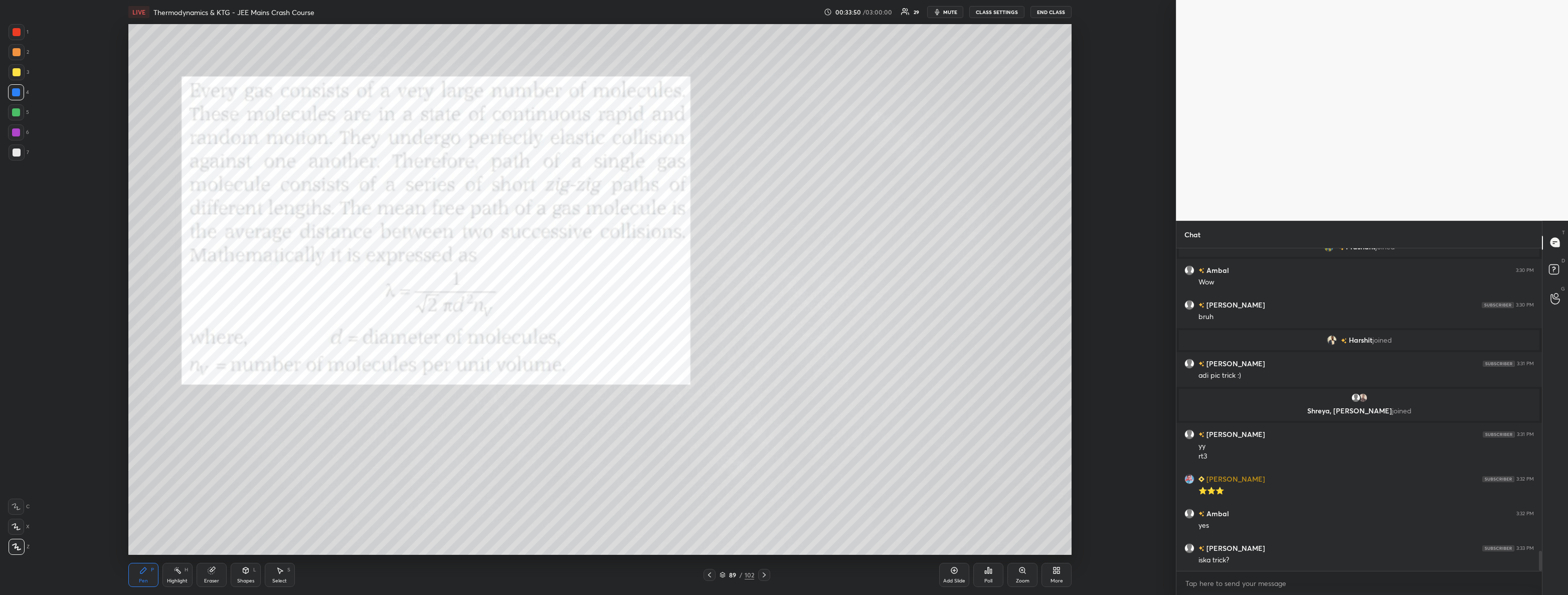
click at [21, 152] on div at bounding box center [16, 152] width 16 height 16
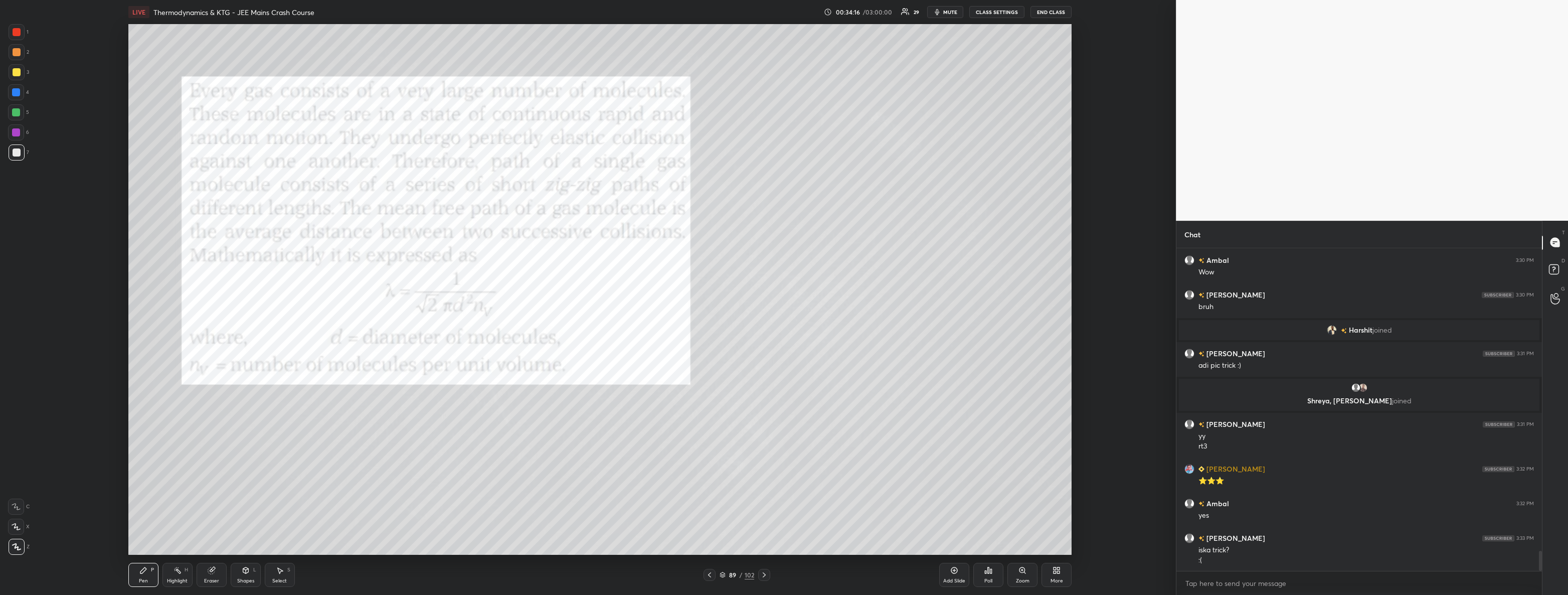
click at [20, 129] on div at bounding box center [16, 132] width 16 height 16
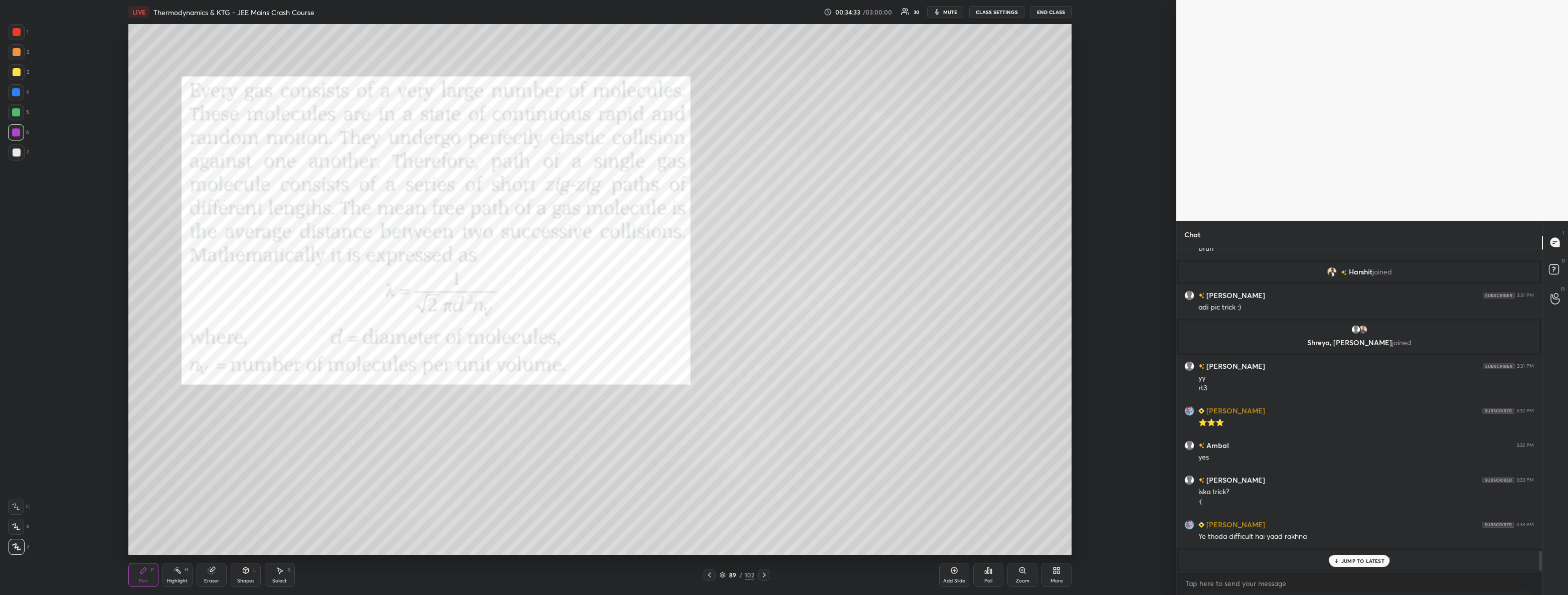
scroll to position [4845, 0]
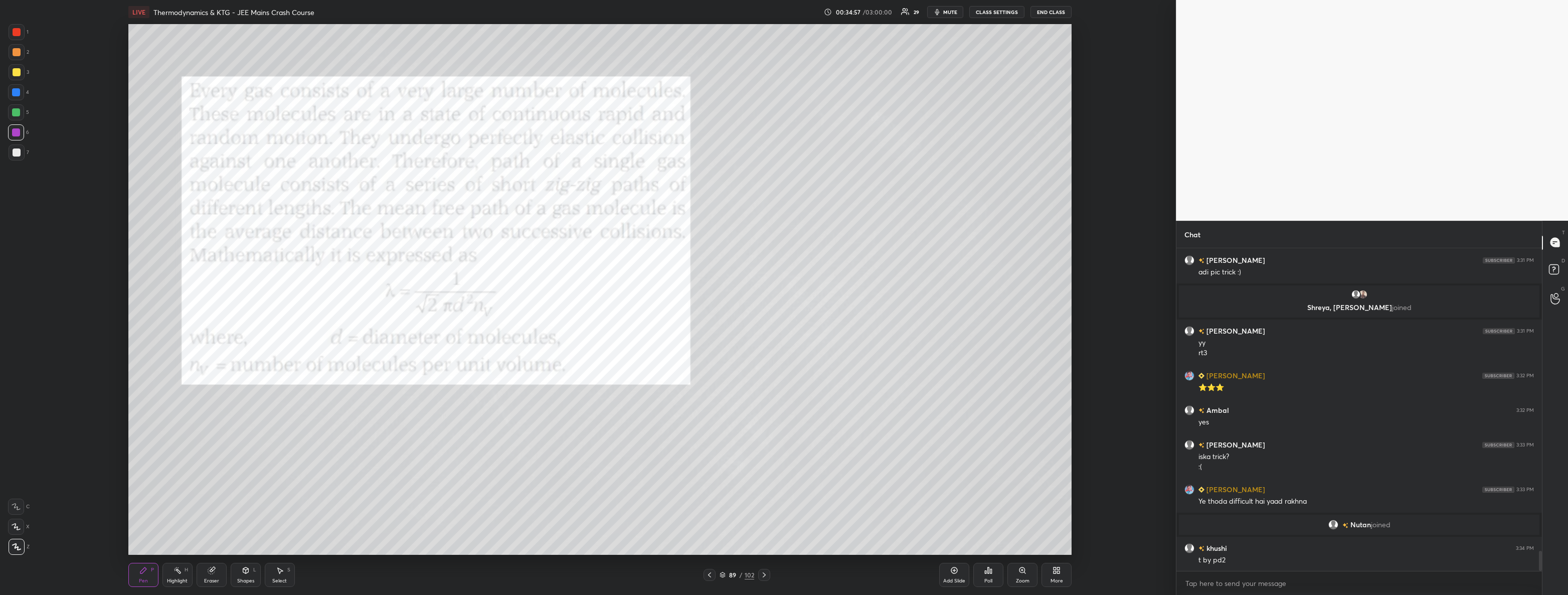
click at [761, 576] on icon at bounding box center [764, 574] width 8 height 8
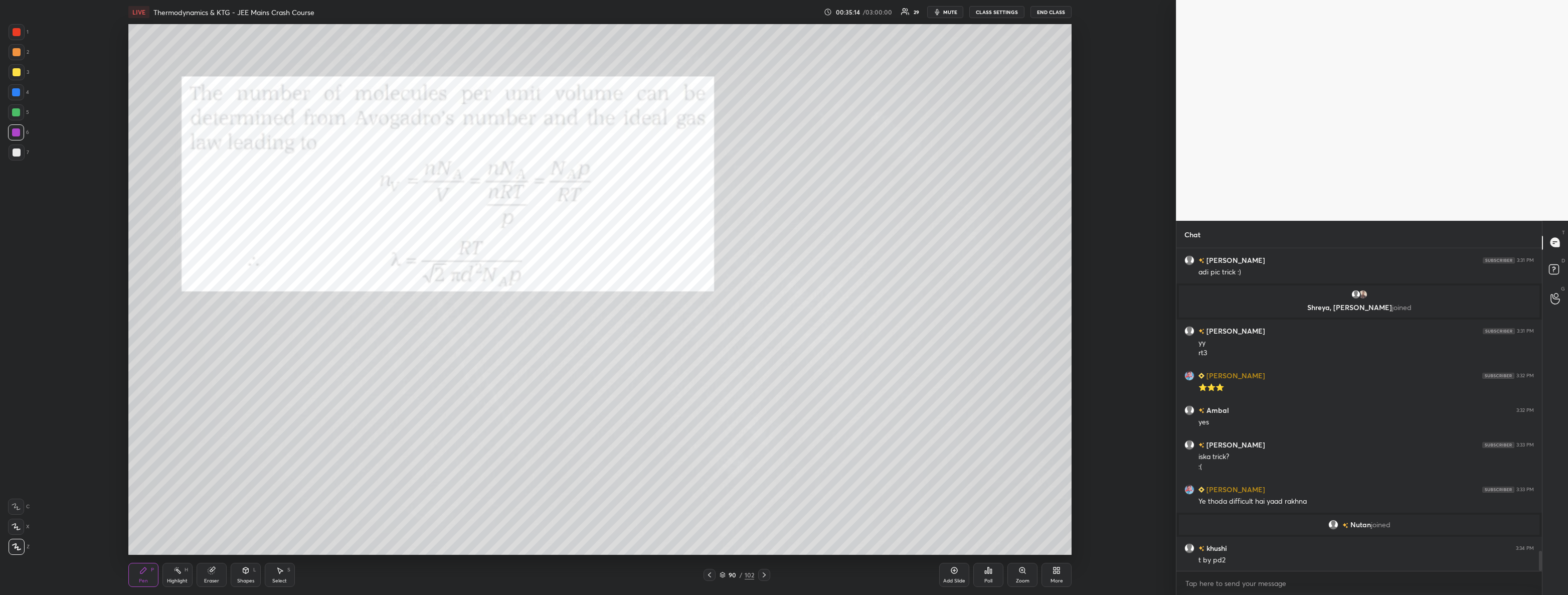
click at [710, 576] on icon at bounding box center [709, 574] width 8 height 8
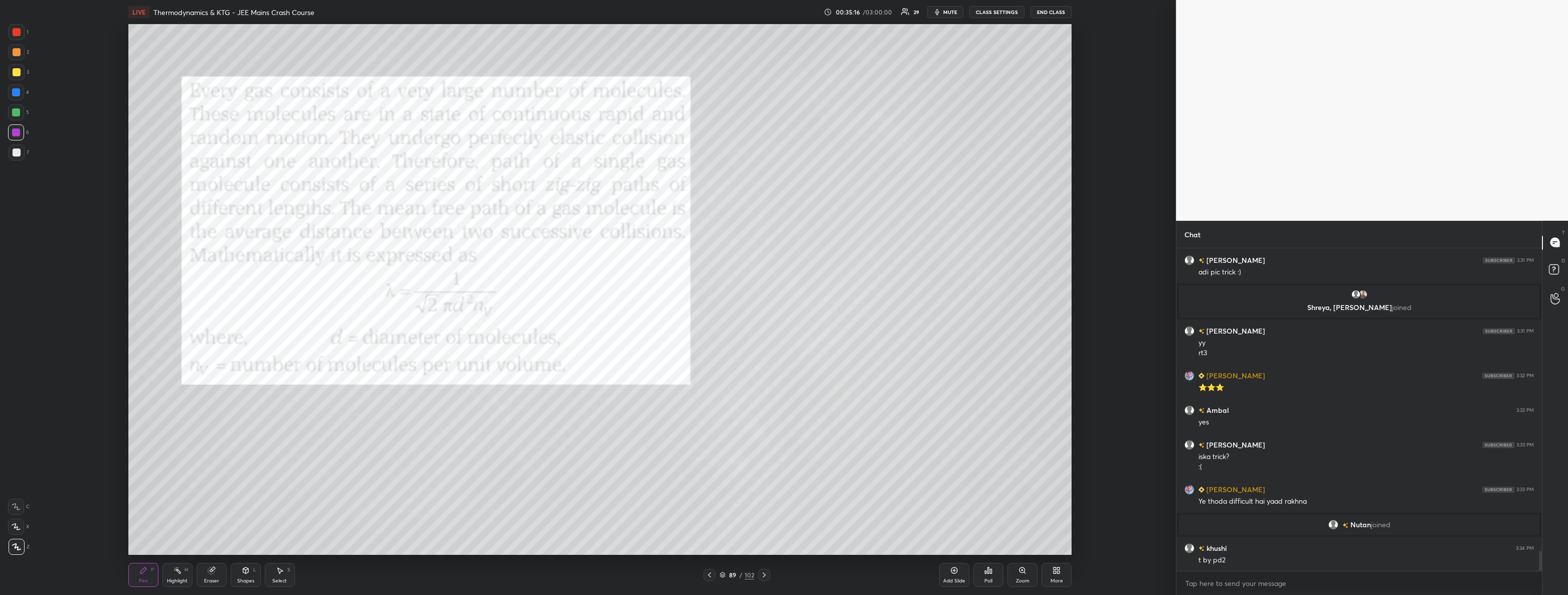
click at [13, 152] on div at bounding box center [16, 152] width 8 height 8
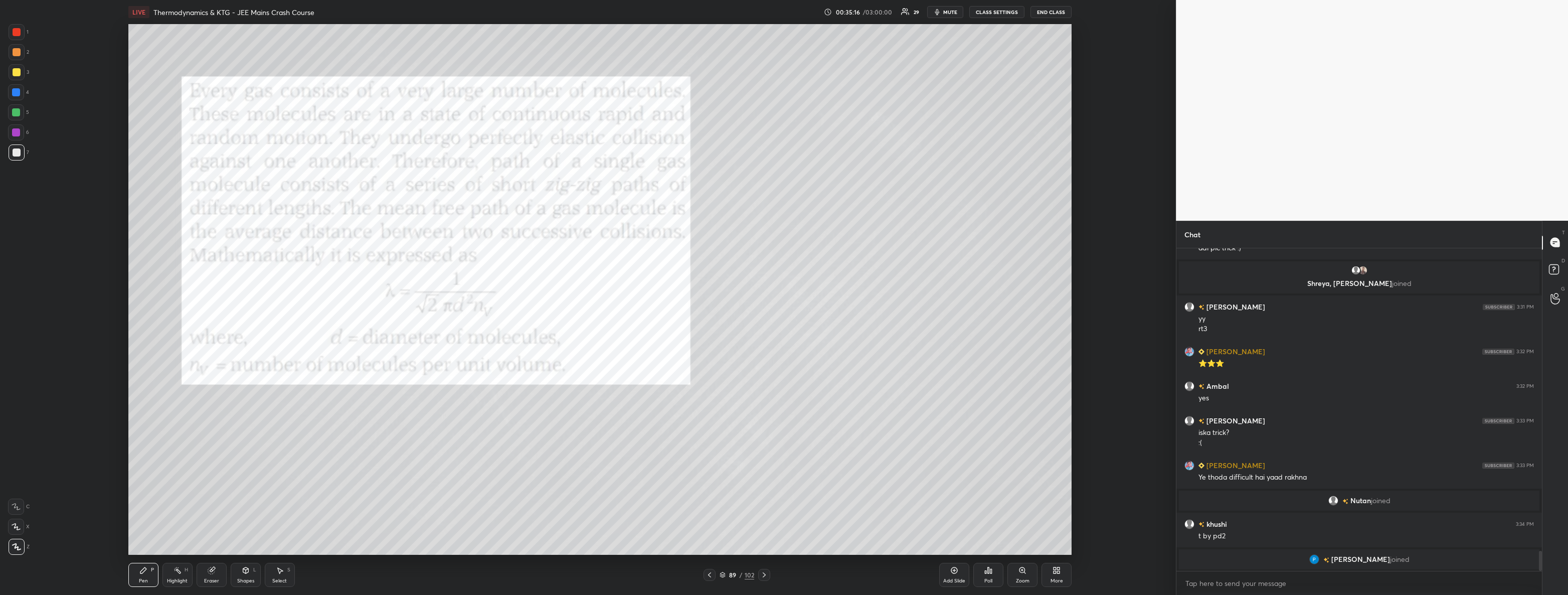
click at [19, 113] on div at bounding box center [16, 112] width 8 height 8
click at [763, 576] on icon at bounding box center [764, 574] width 8 height 8
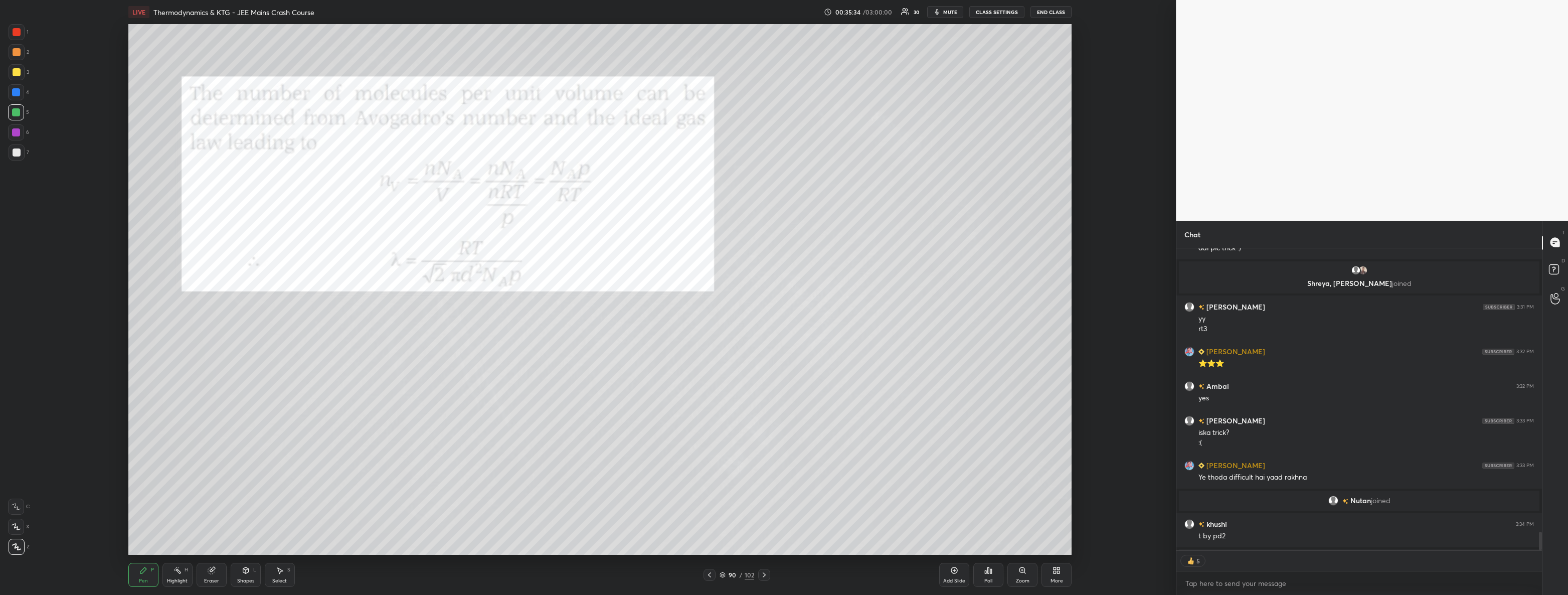
click at [713, 579] on div at bounding box center [710, 575] width 12 height 12
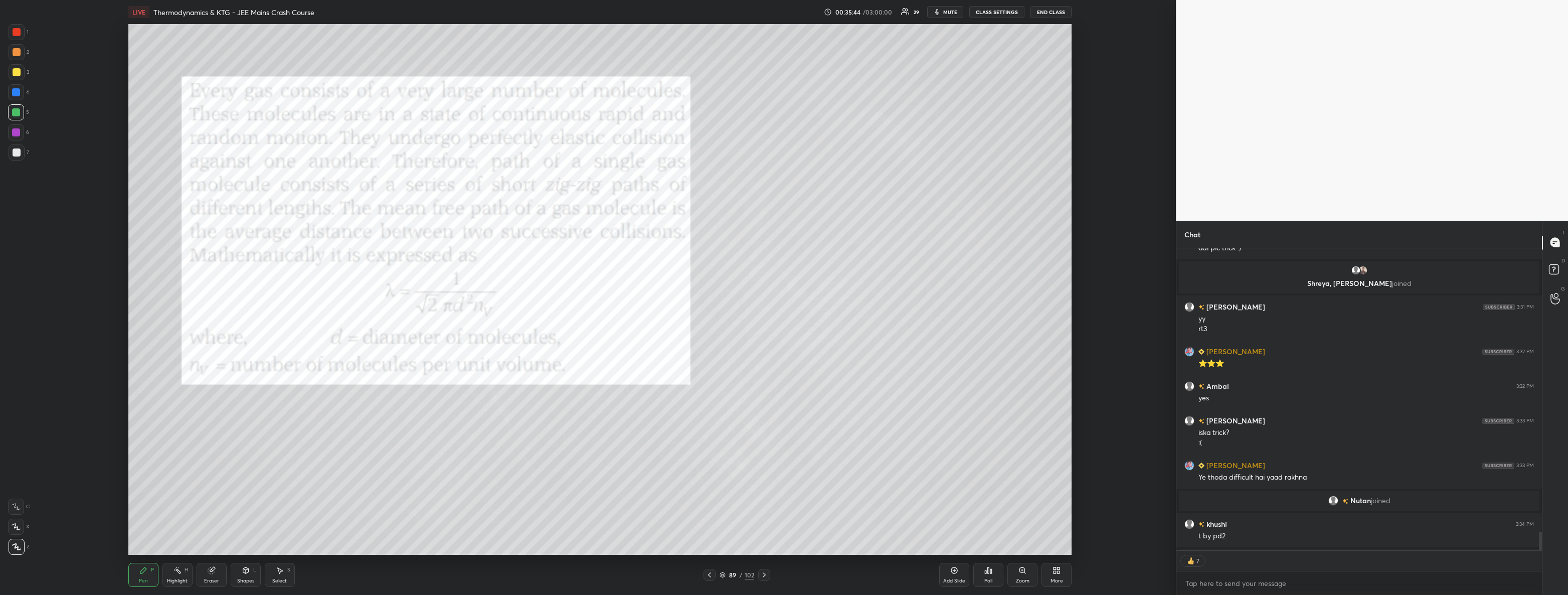
click at [762, 576] on icon at bounding box center [764, 574] width 8 height 8
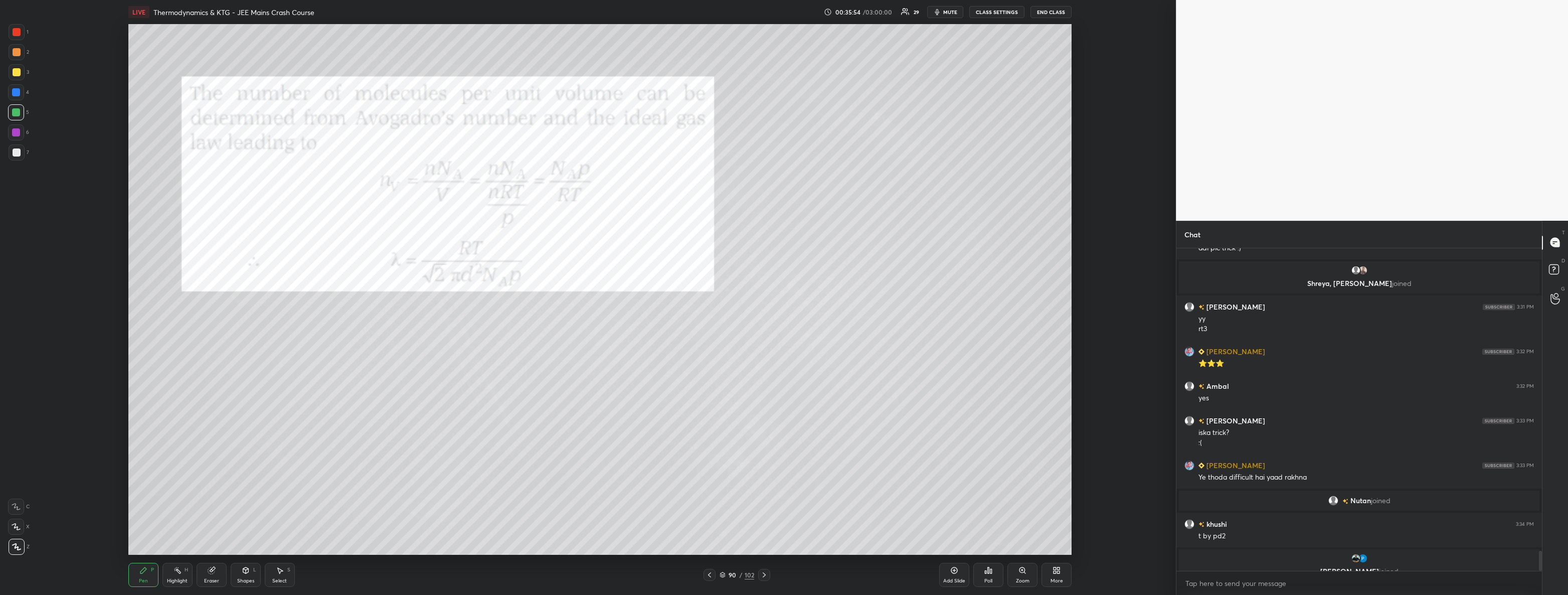
scroll to position [4882, 0]
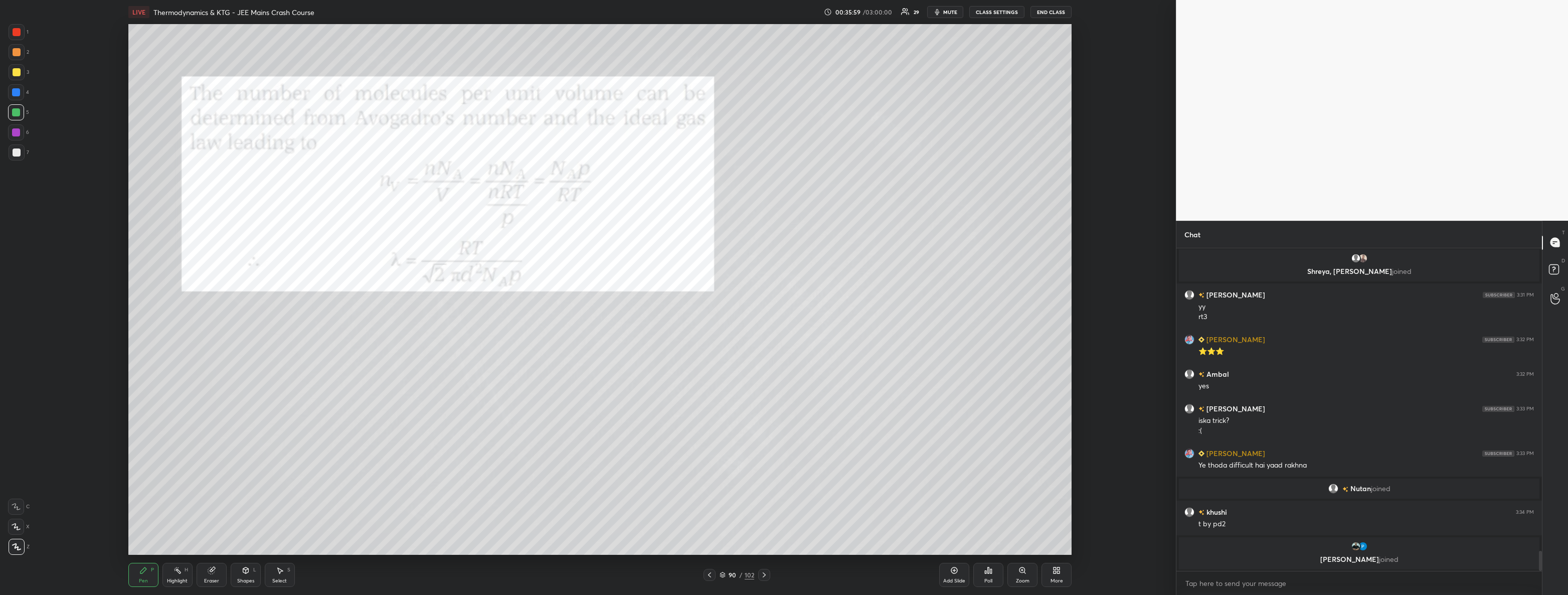
click at [762, 573] on icon at bounding box center [764, 574] width 8 height 8
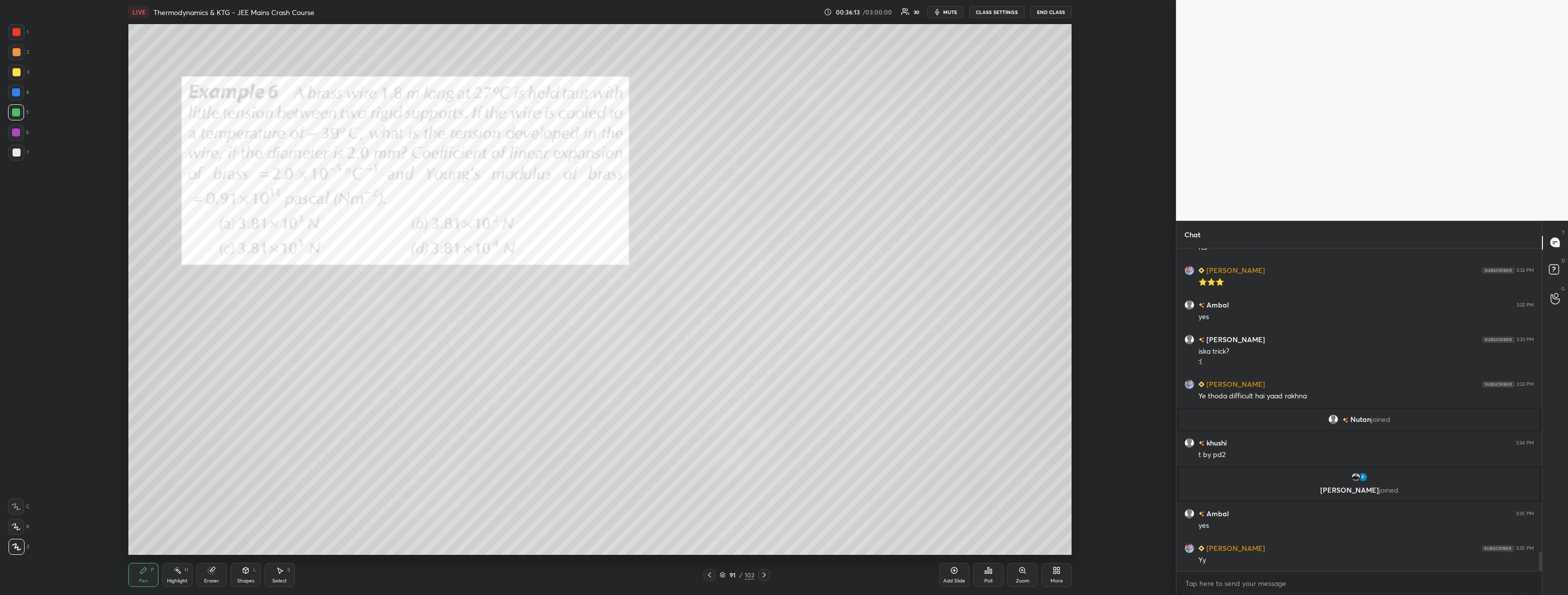
scroll to position [4956, 0]
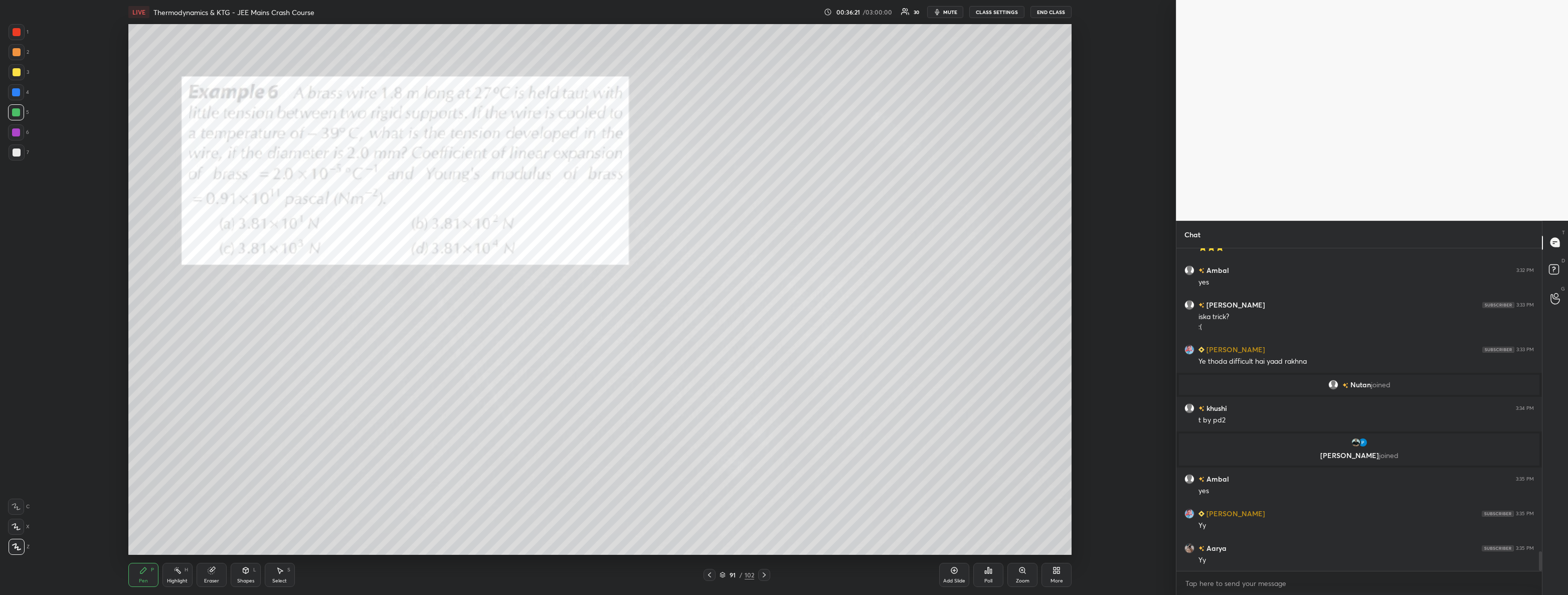
click at [764, 576] on icon at bounding box center [764, 575] width 3 height 5
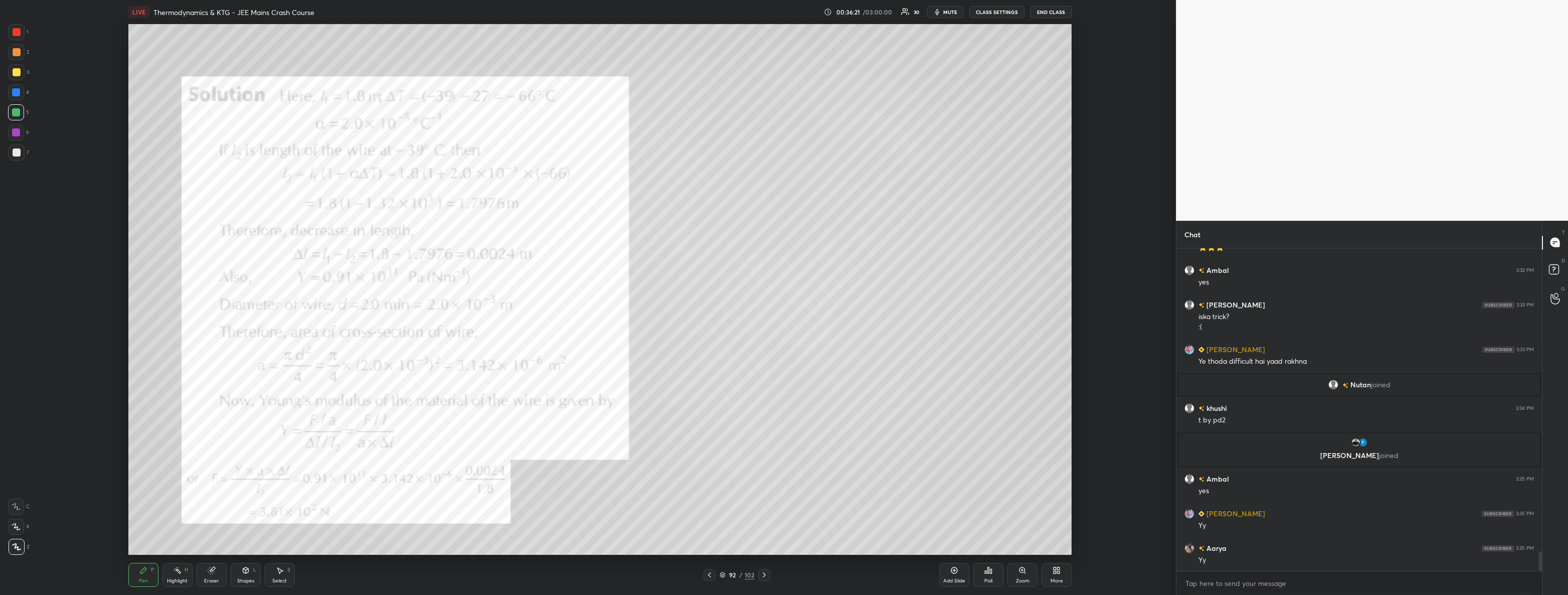
click at [763, 577] on icon at bounding box center [764, 575] width 3 height 5
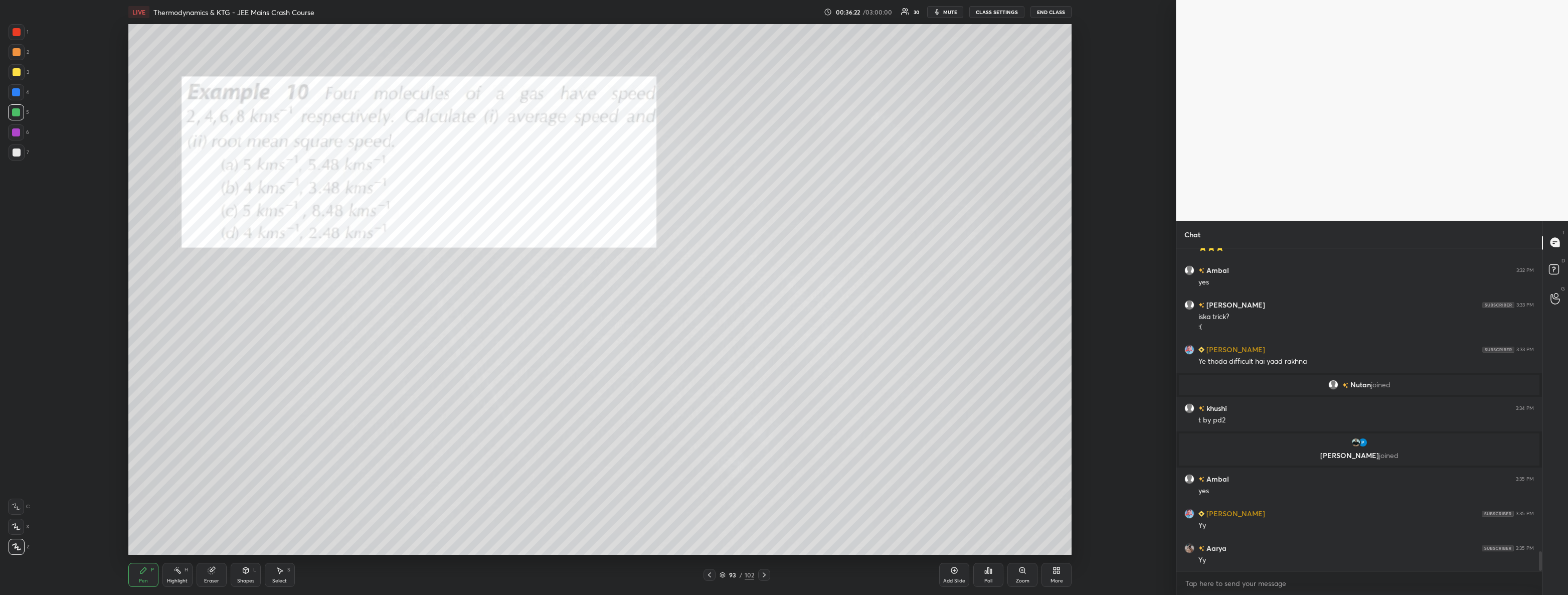
click at [765, 576] on icon at bounding box center [764, 574] width 8 height 8
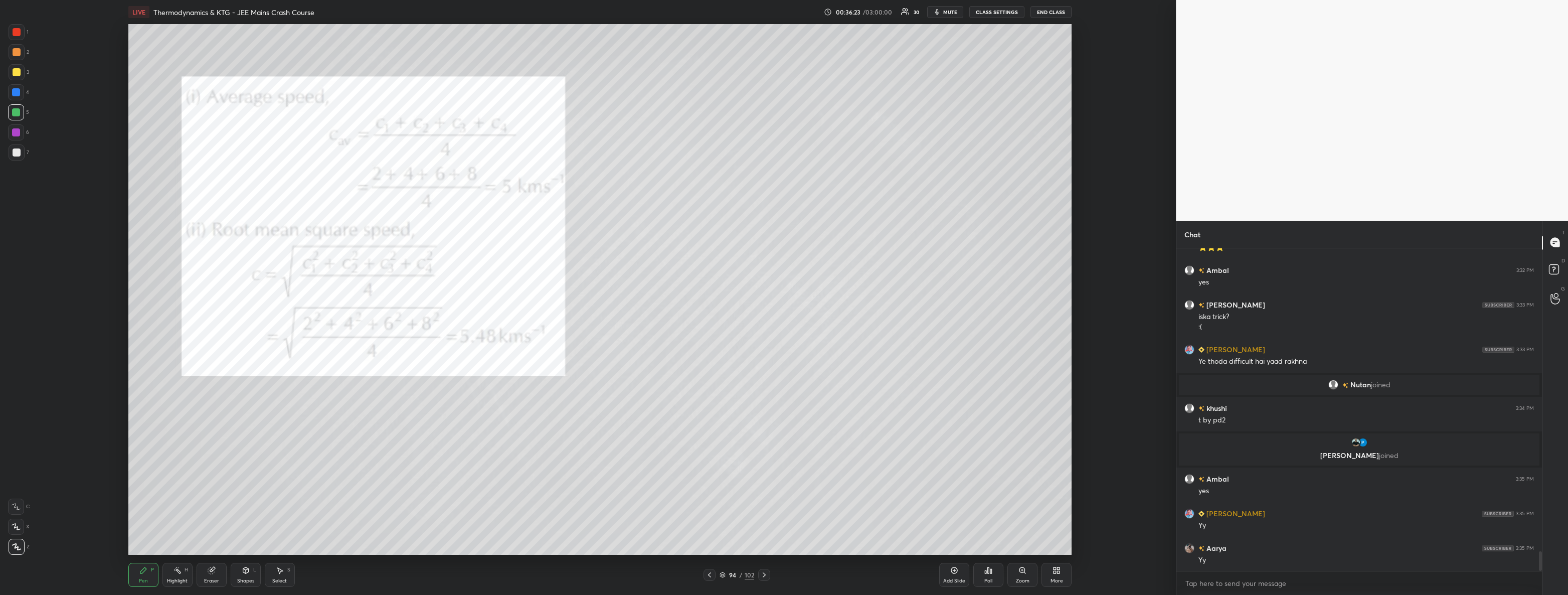
click at [713, 579] on div at bounding box center [710, 575] width 12 height 12
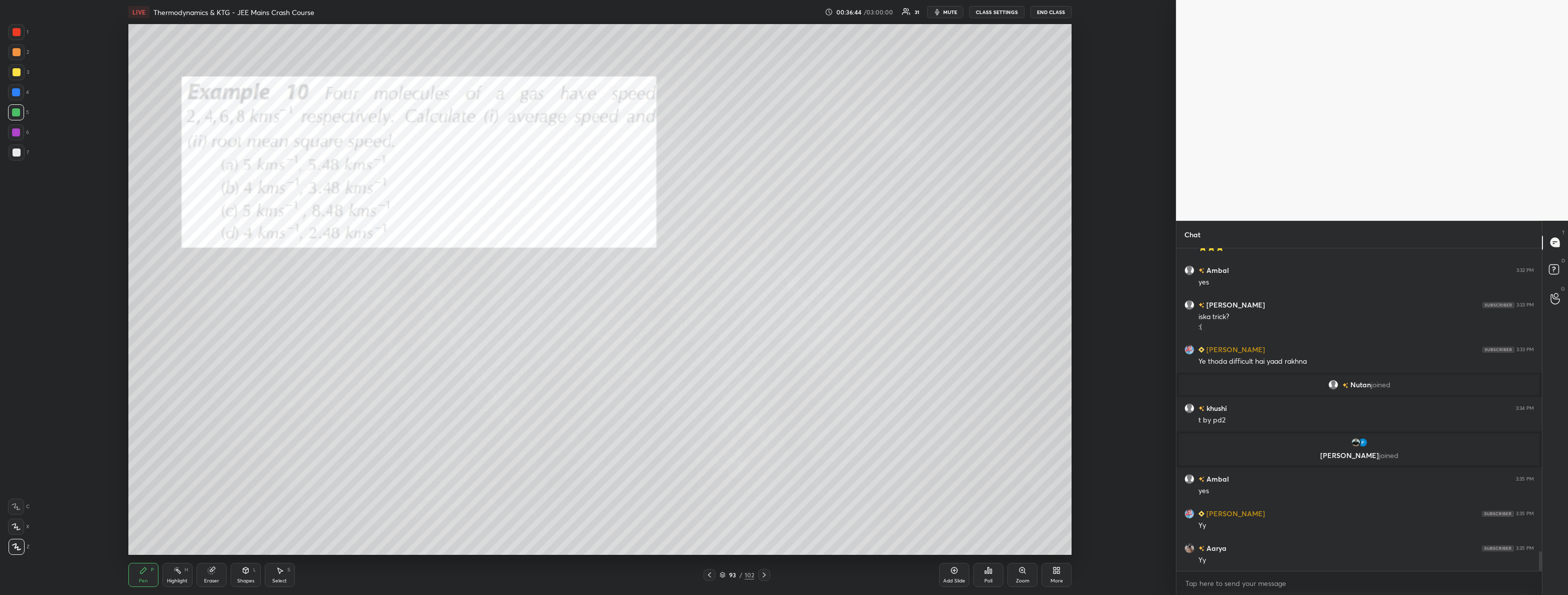
scroll to position [4991, 0]
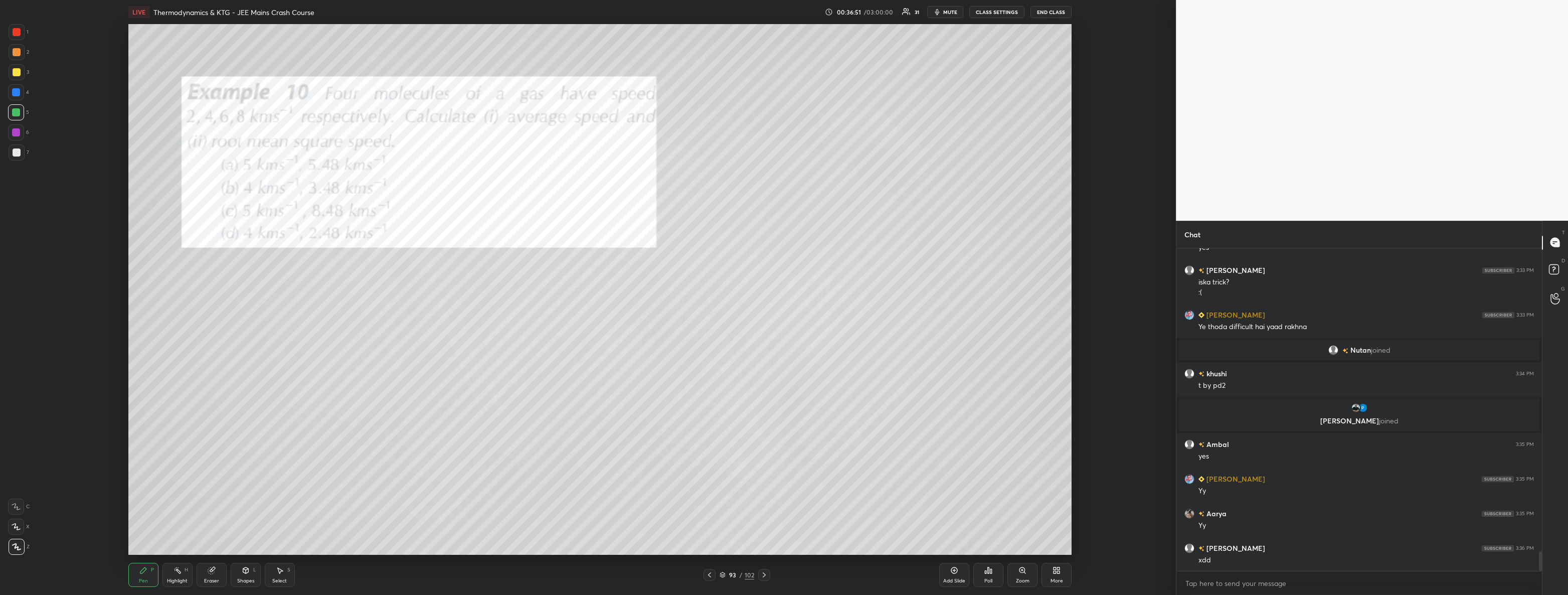
click at [765, 568] on div "Pen P Highlight H Eraser Shapes L Select S 93 / 102 Add Slide Poll Zoom More" at bounding box center [600, 575] width 943 height 40
click at [760, 572] on icon at bounding box center [764, 574] width 8 height 8
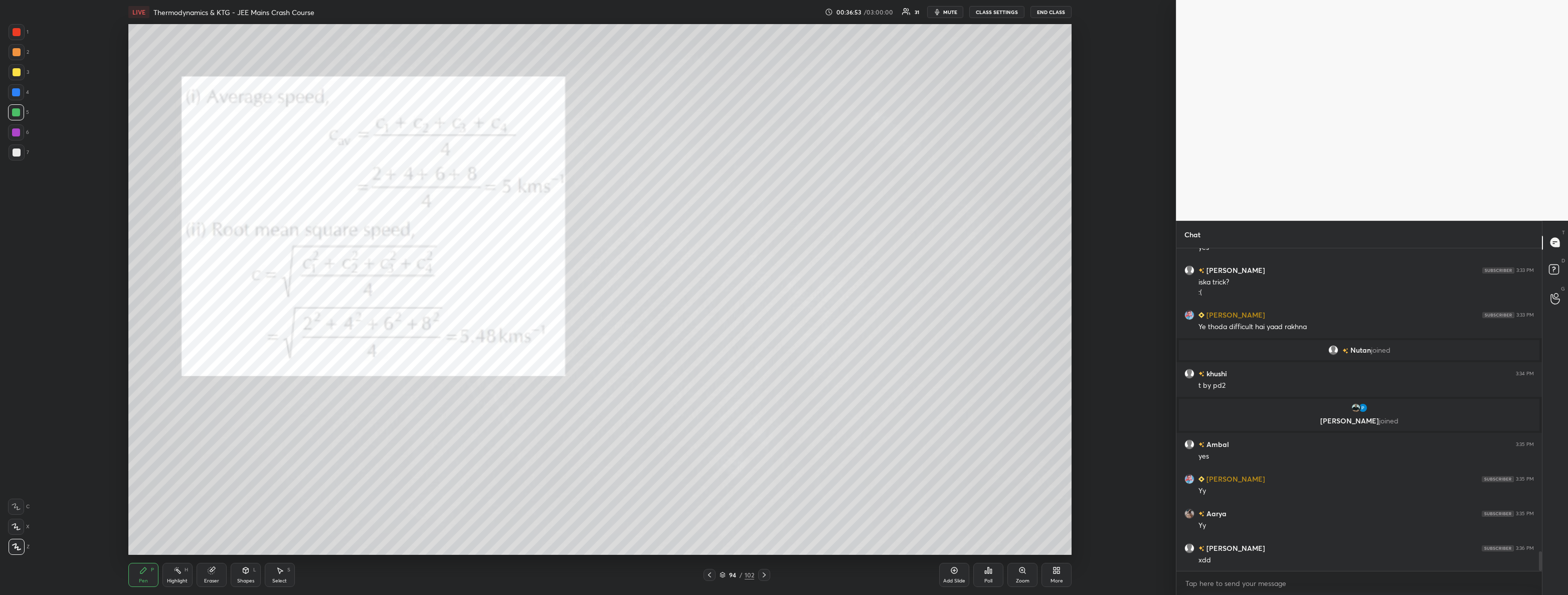
click at [774, 578] on div "94 / 102" at bounding box center [737, 575] width 405 height 12
click at [760, 572] on icon at bounding box center [764, 574] width 8 height 8
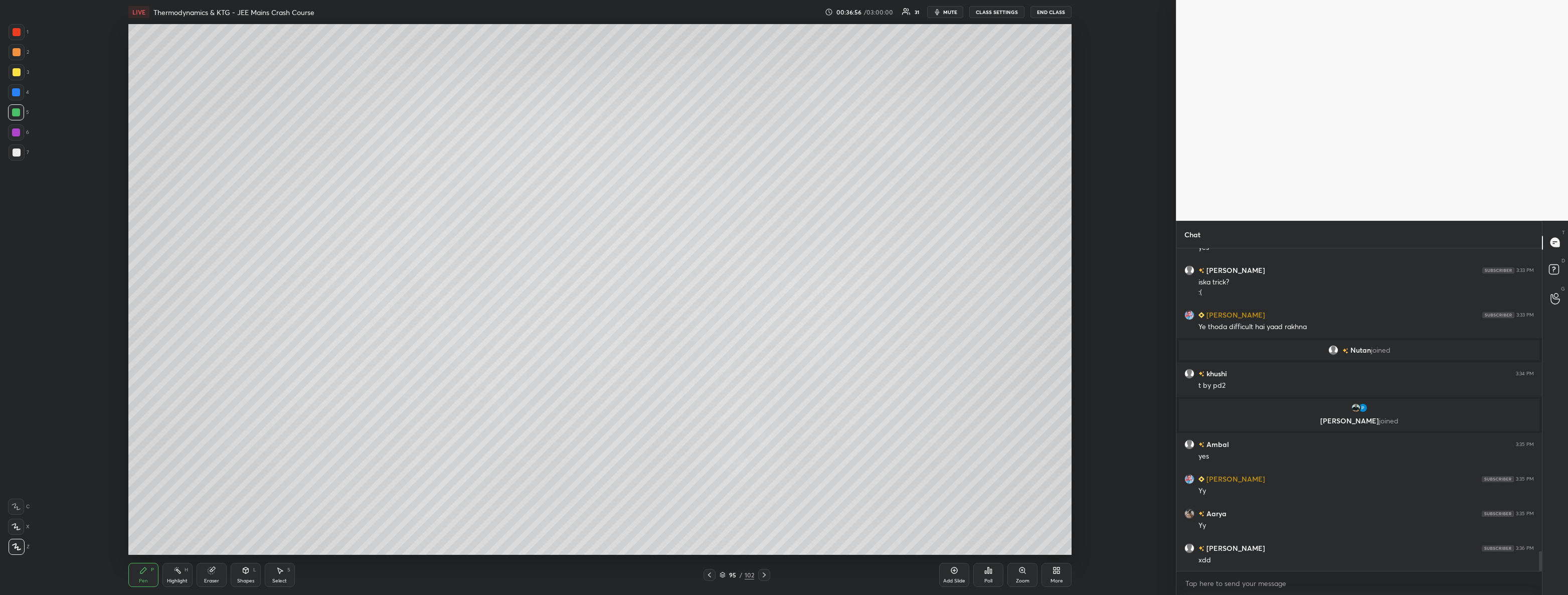
click at [766, 574] on icon at bounding box center [764, 574] width 8 height 8
click at [761, 576] on icon at bounding box center [764, 574] width 8 height 8
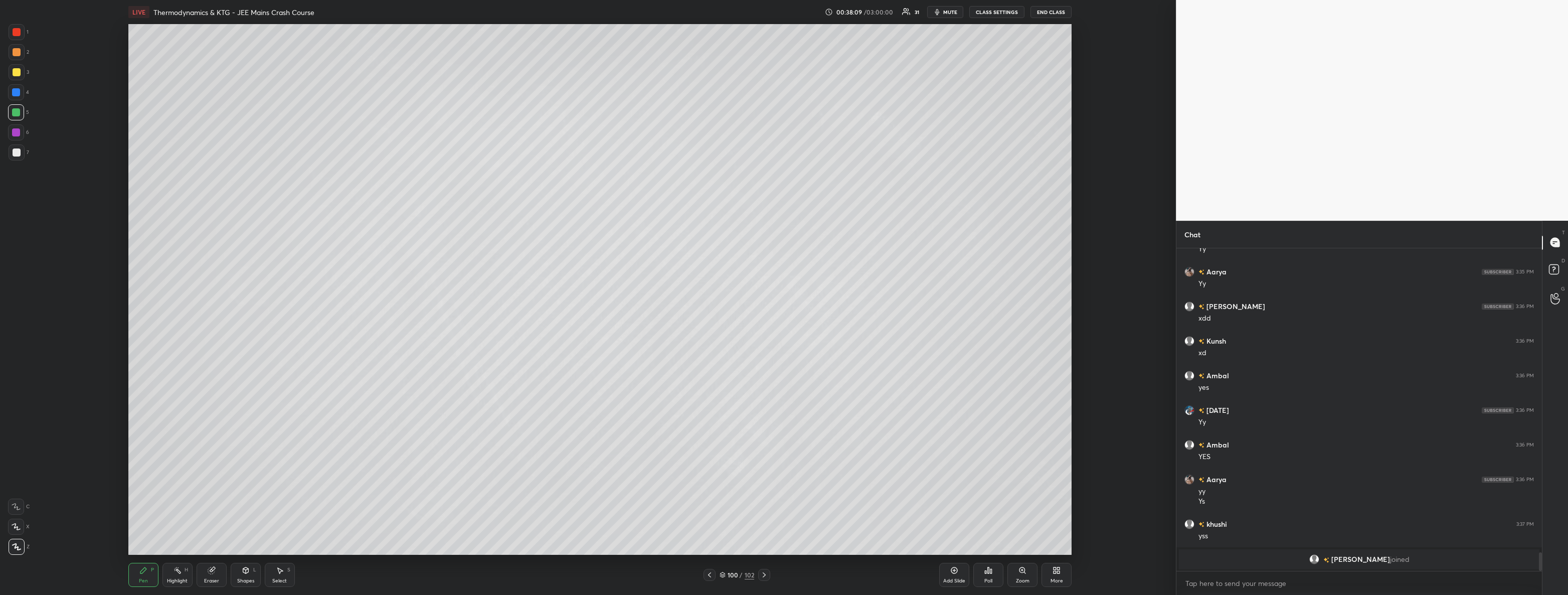
scroll to position [5267, 0]
click at [1054, 572] on icon at bounding box center [1055, 572] width 2 height 2
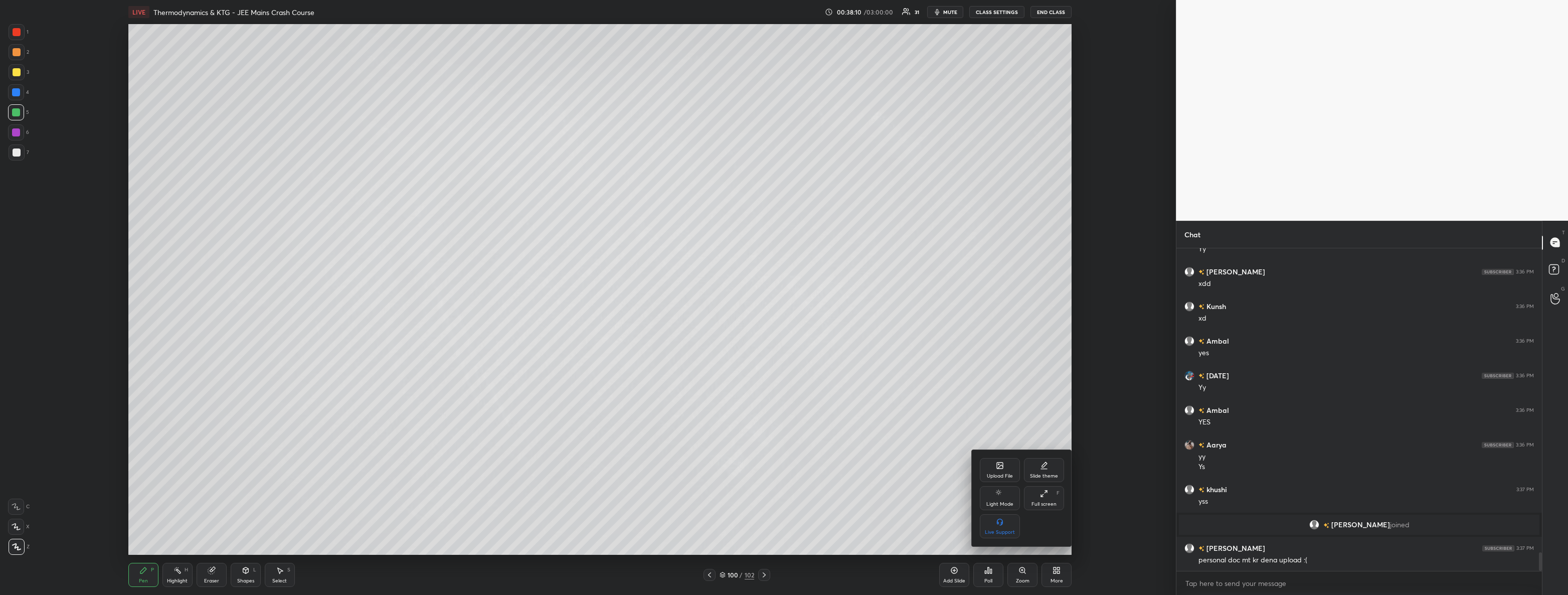
click at [760, 585] on div at bounding box center [784, 297] width 1568 height 595
click at [763, 569] on div at bounding box center [765, 575] width 12 height 12
click at [1059, 563] on div "More" at bounding box center [1056, 575] width 30 height 24
click at [1003, 476] on div "Upload File" at bounding box center [999, 476] width 26 height 5
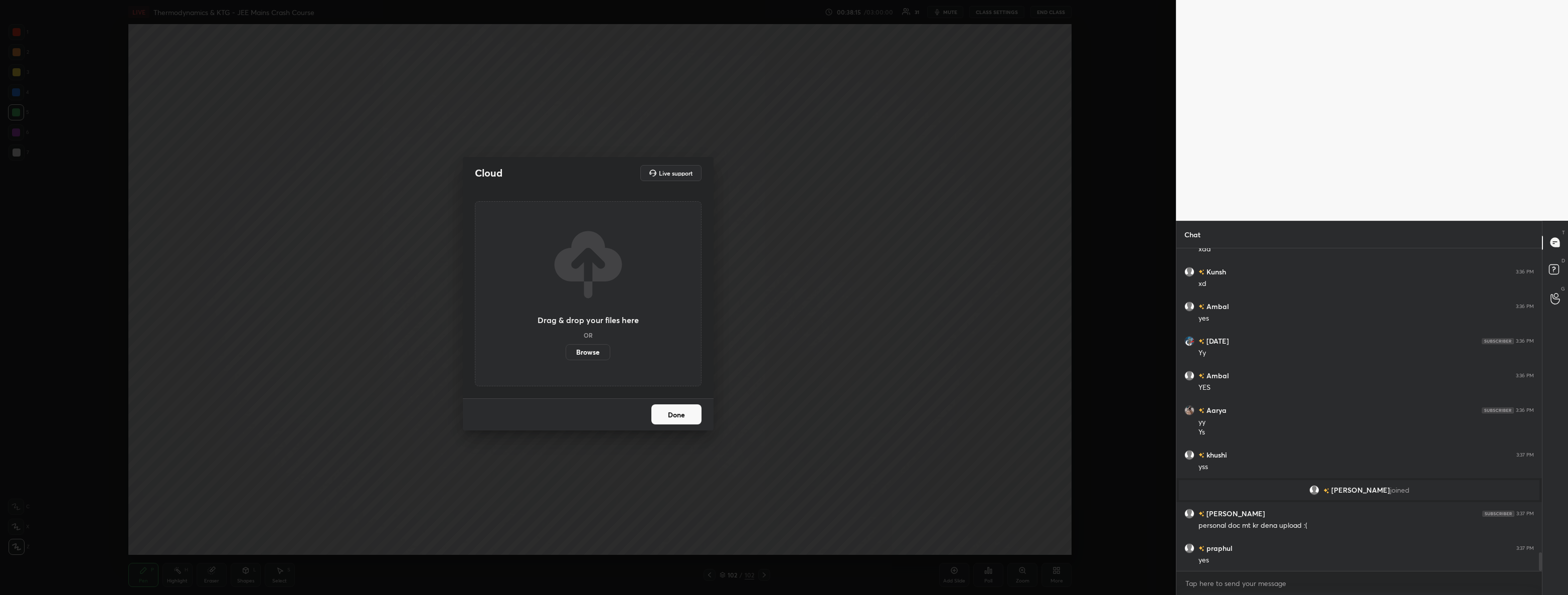
scroll to position [5337, 0]
click at [600, 361] on div "Drag & drop your files here OR Browse" at bounding box center [588, 294] width 226 height 185
click at [600, 361] on div "Drag & drop your files here OR Browse" at bounding box center [588, 294] width 226 height 185
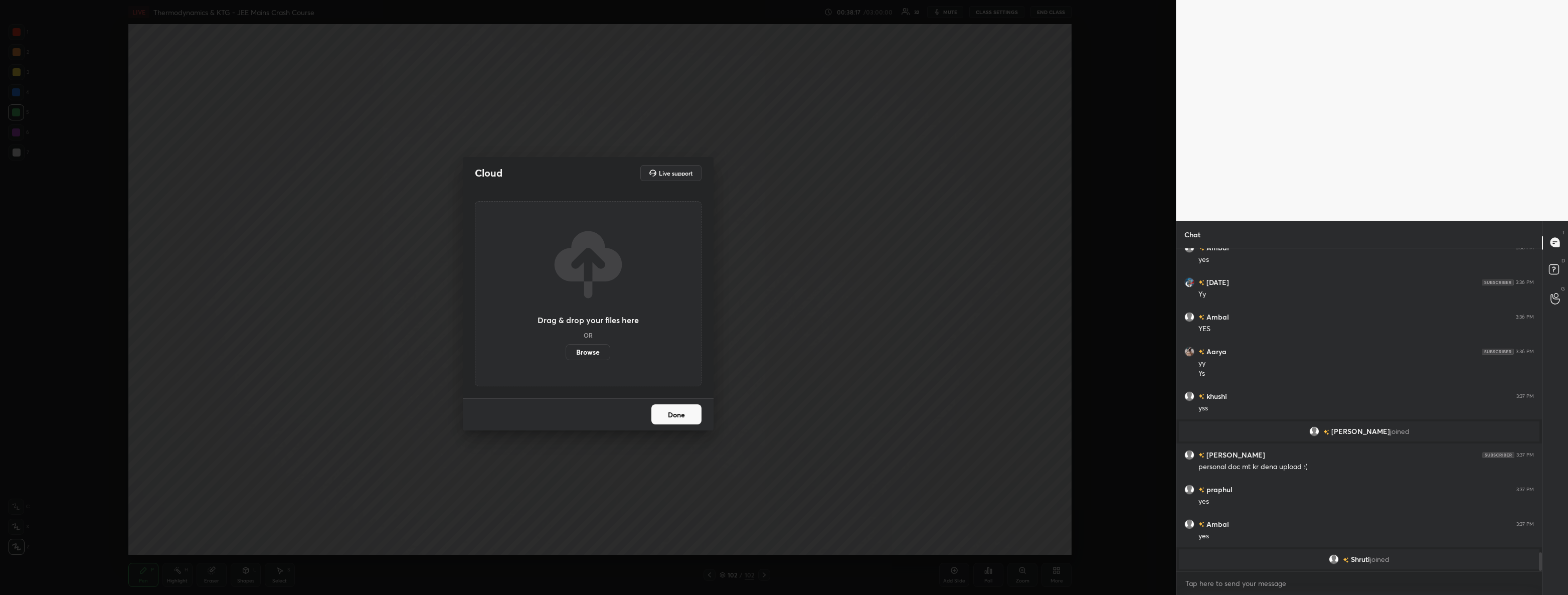
click at [595, 355] on label "Browse" at bounding box center [587, 352] width 44 height 16
click at [565, 355] on input "Browse" at bounding box center [565, 352] width 0 height 16
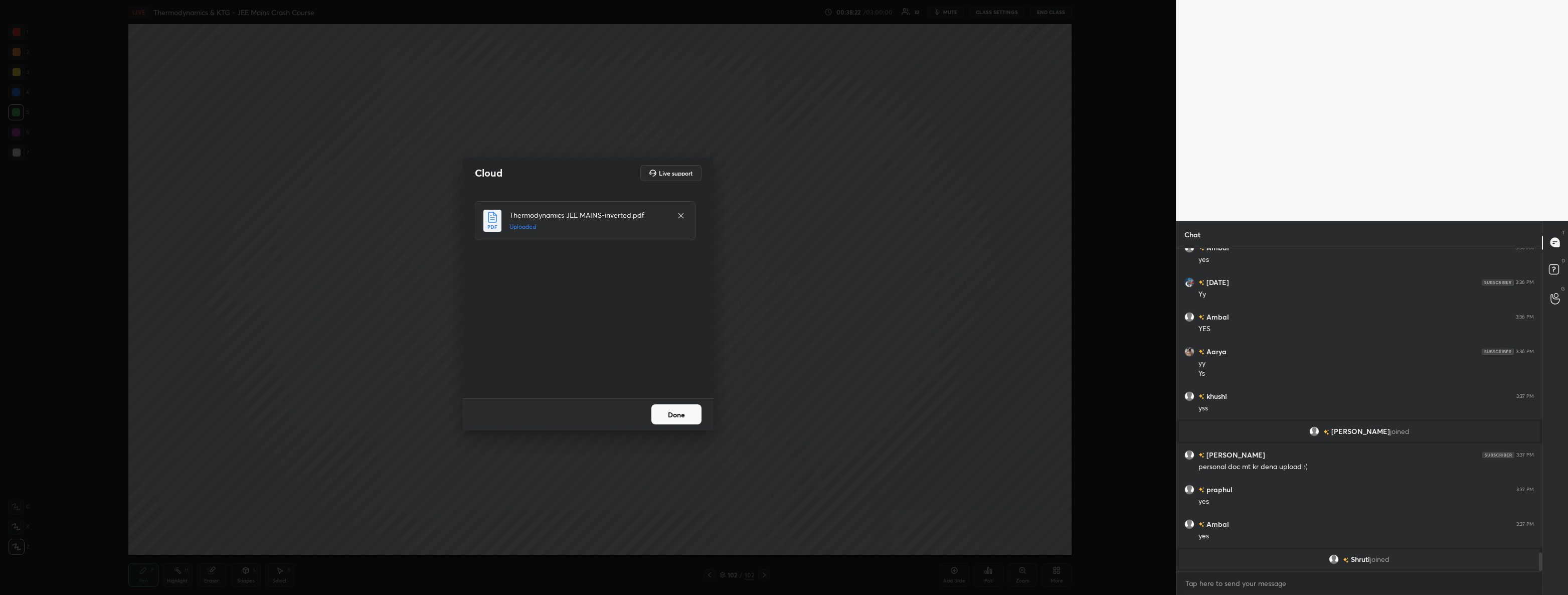
click at [673, 409] on button "Done" at bounding box center [676, 414] width 50 height 20
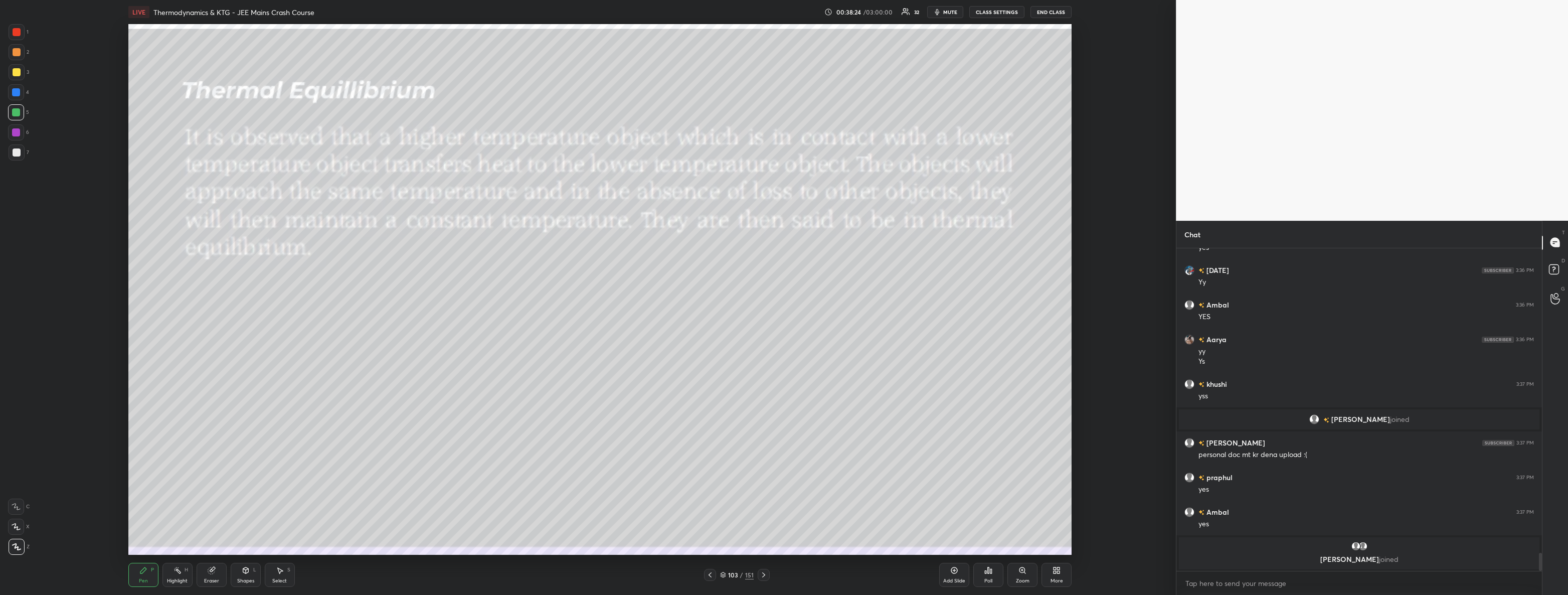
scroll to position [5292, 0]
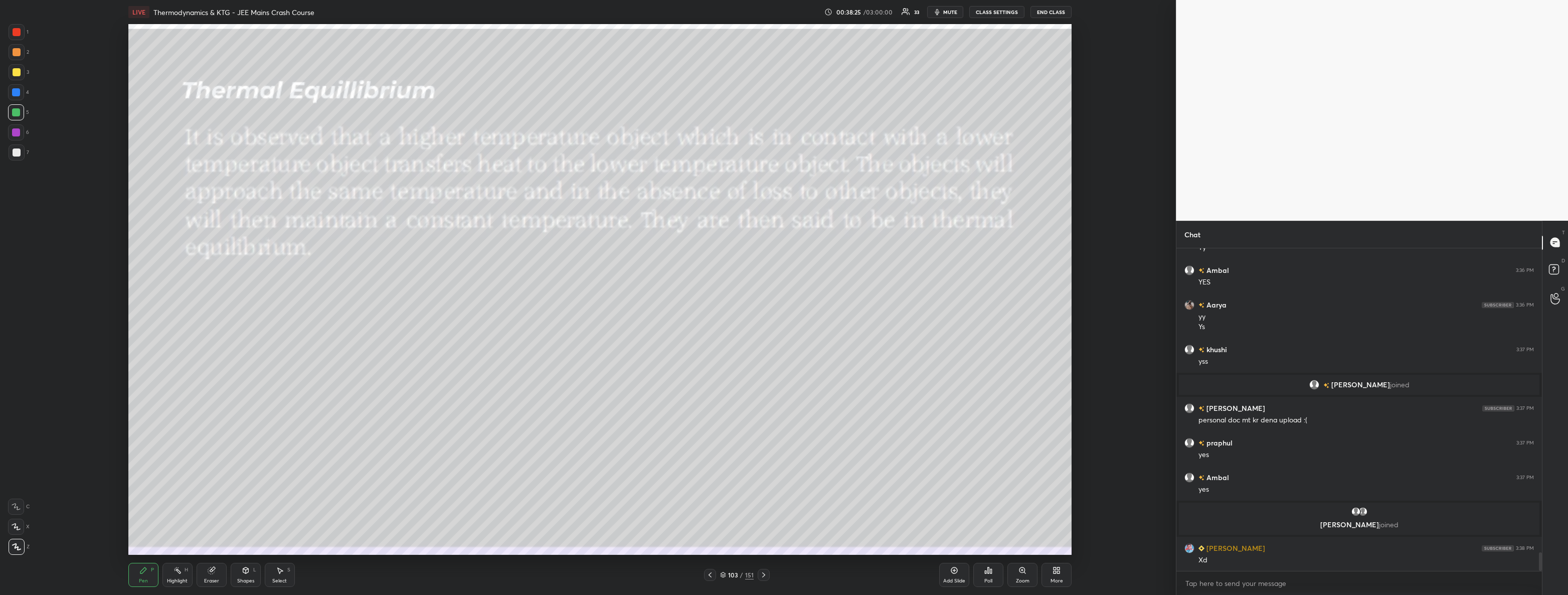
click at [1060, 574] on icon at bounding box center [1056, 570] width 8 height 8
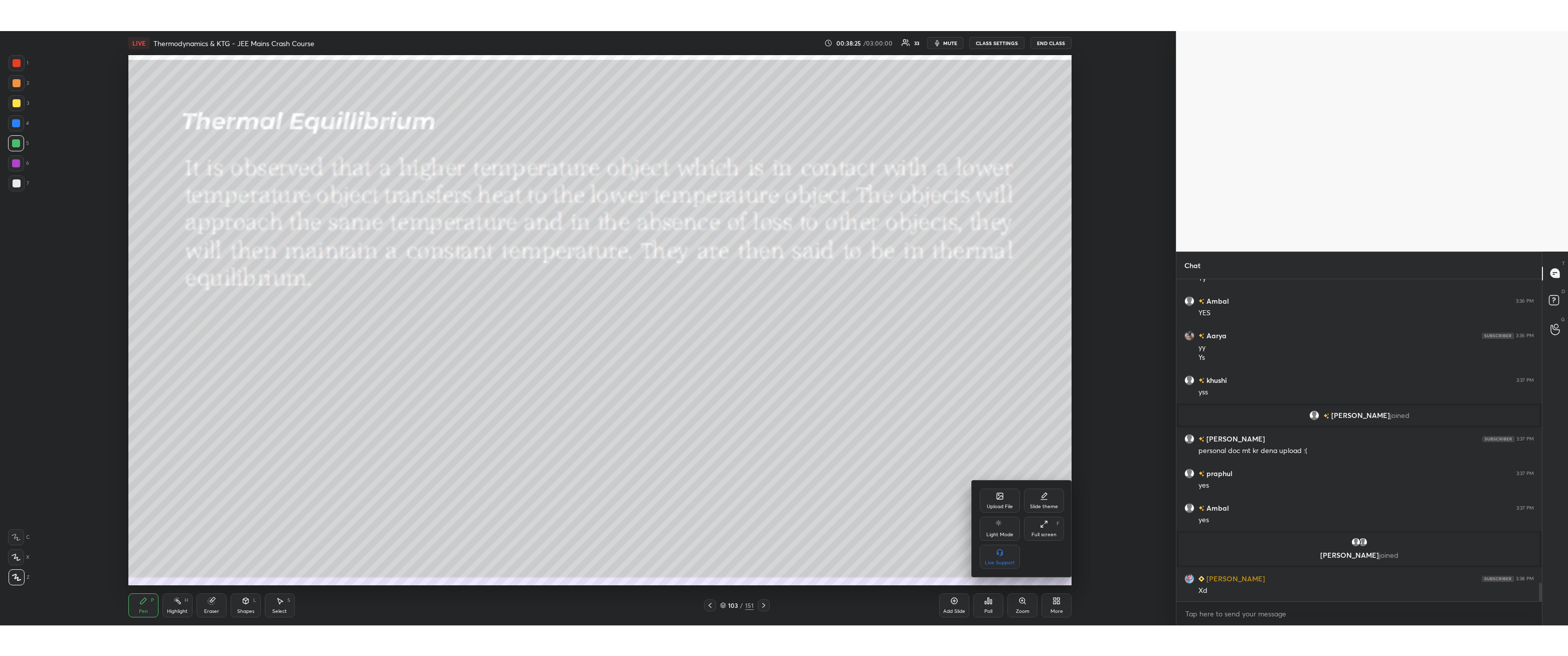
scroll to position [5322, 0]
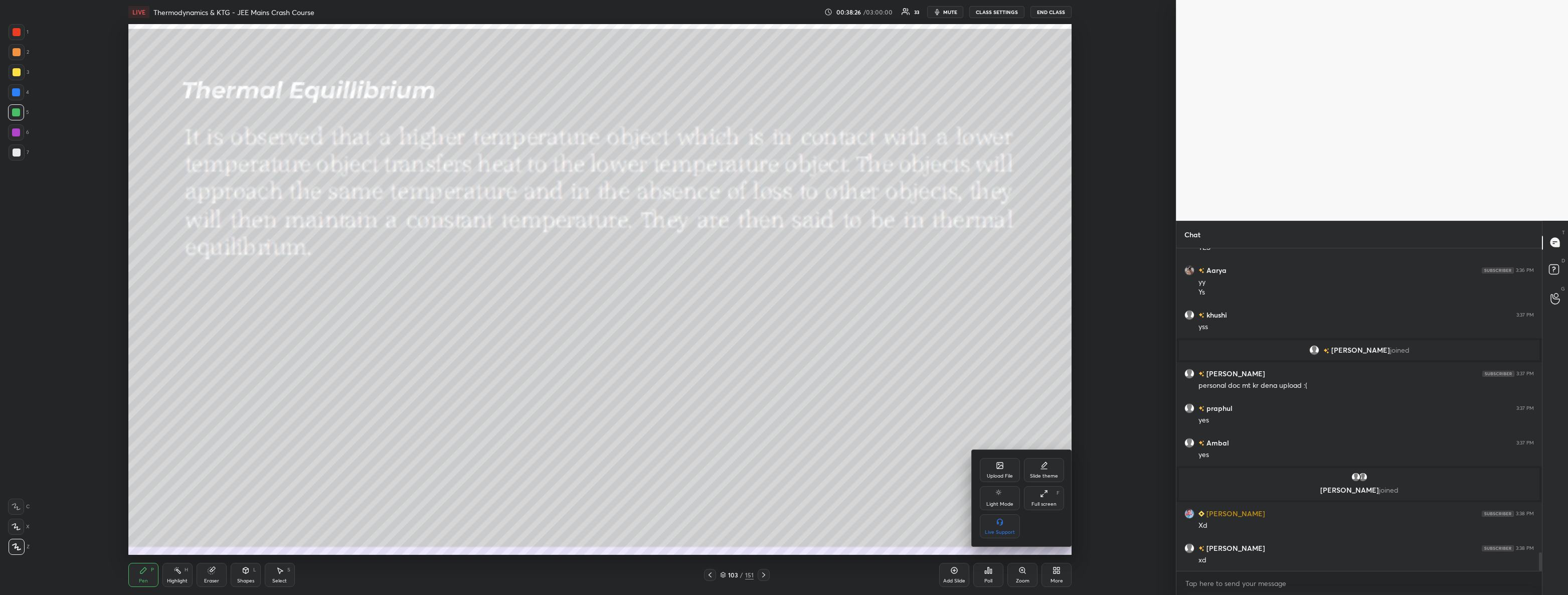
click at [1051, 492] on div "Full screen F" at bounding box center [1044, 498] width 40 height 24
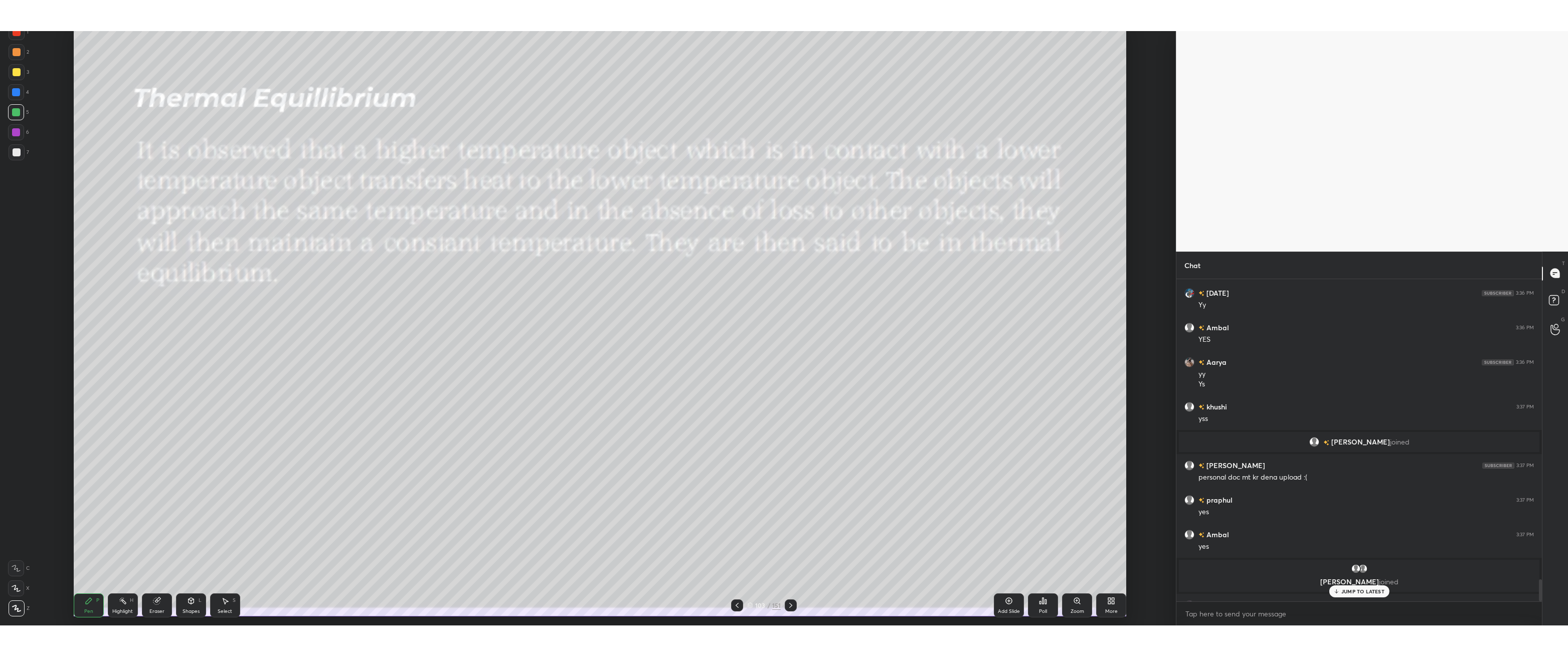
scroll to position [5260, 0]
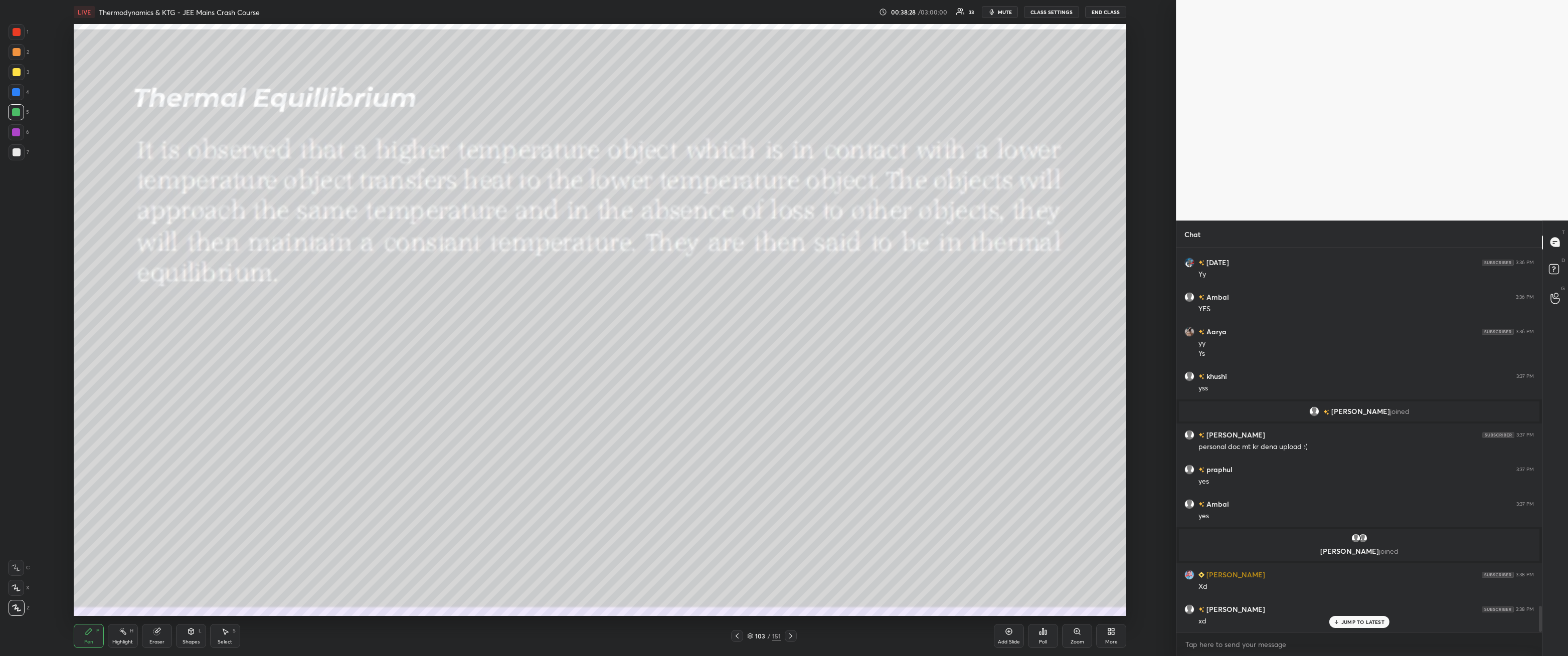
click at [1359, 594] on p "JUMP TO LATEST" at bounding box center [1363, 622] width 43 height 6
click at [16, 33] on div at bounding box center [16, 32] width 8 height 8
click at [195, 594] on div "Shapes L" at bounding box center [191, 637] width 30 height 24
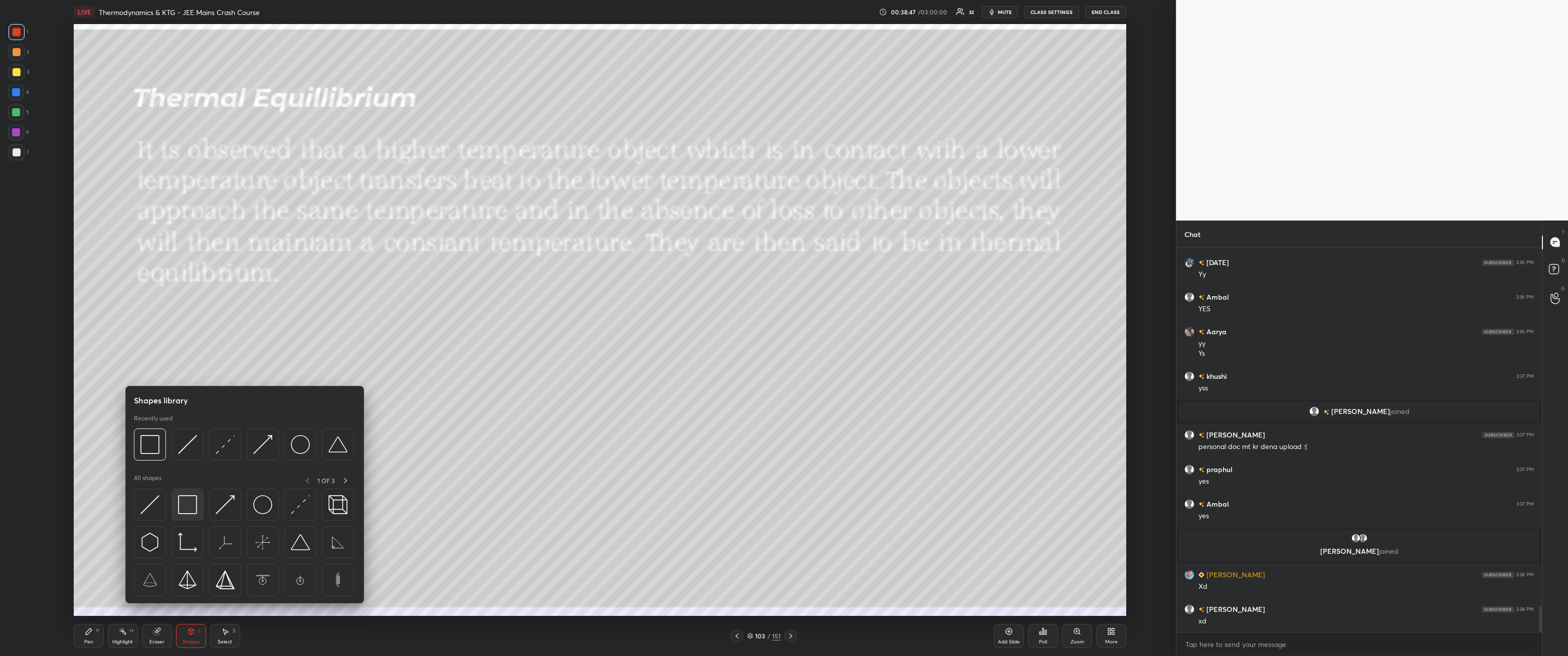
click at [189, 497] on img at bounding box center [187, 504] width 19 height 19
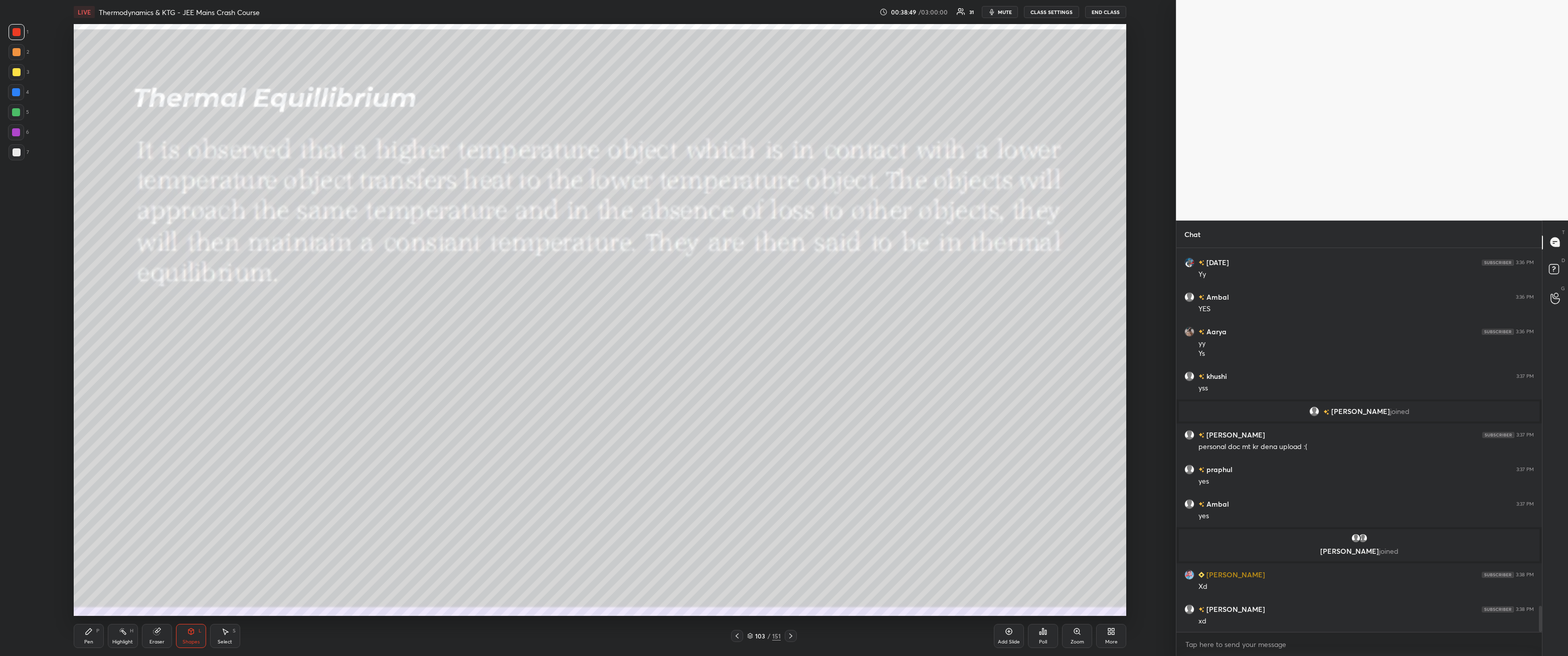
click at [13, 92] on div at bounding box center [16, 92] width 8 height 8
click at [95, 594] on div "Pen P" at bounding box center [88, 637] width 30 height 24
click at [195, 594] on div "Shapes L" at bounding box center [191, 637] width 30 height 24
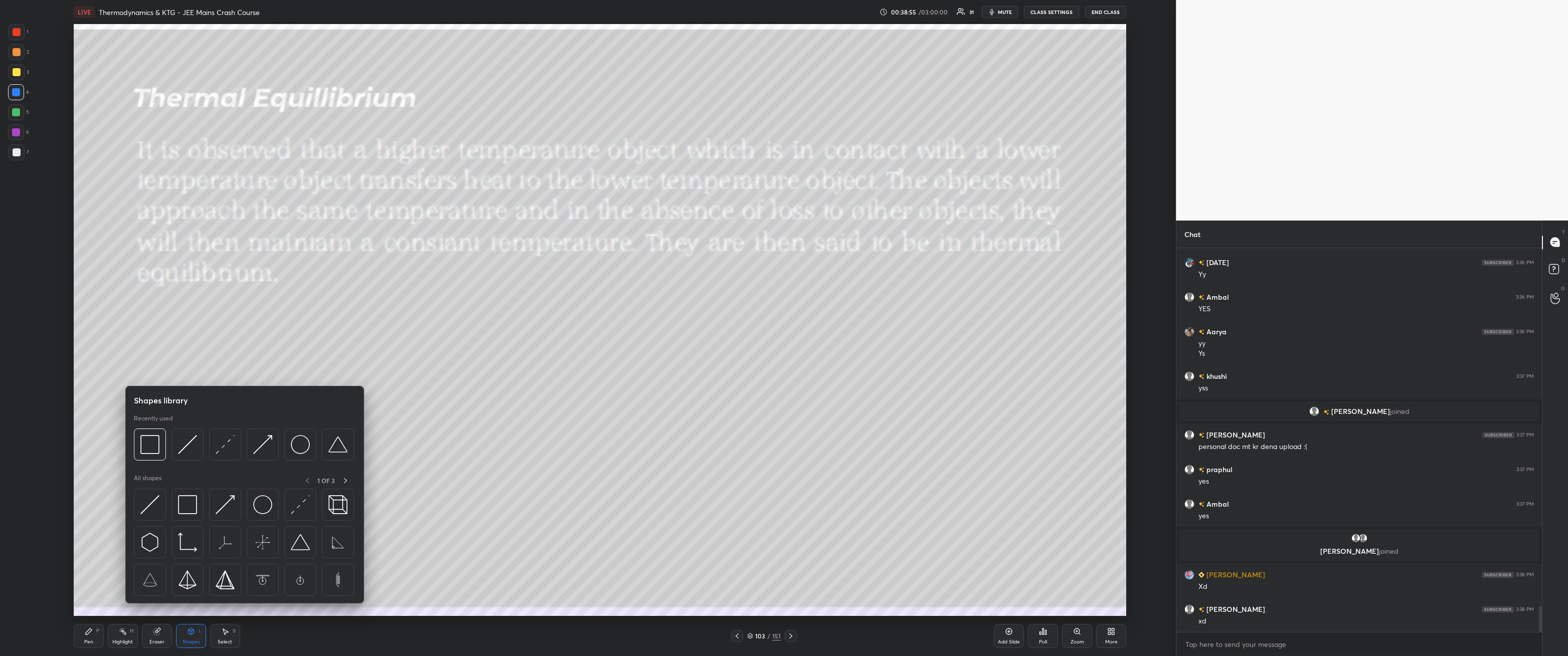
click at [266, 451] on img at bounding box center [262, 444] width 19 height 19
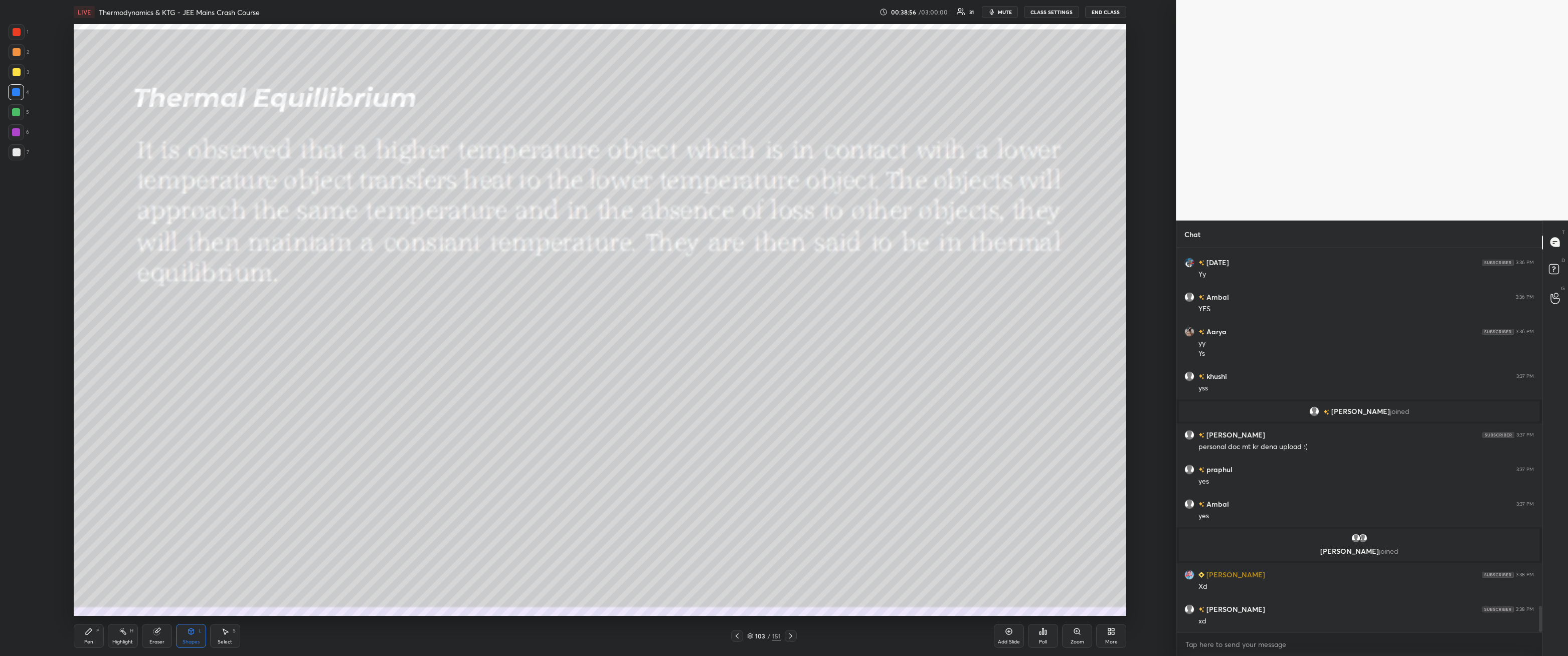
click at [9, 144] on div "7" at bounding box center [19, 152] width 21 height 16
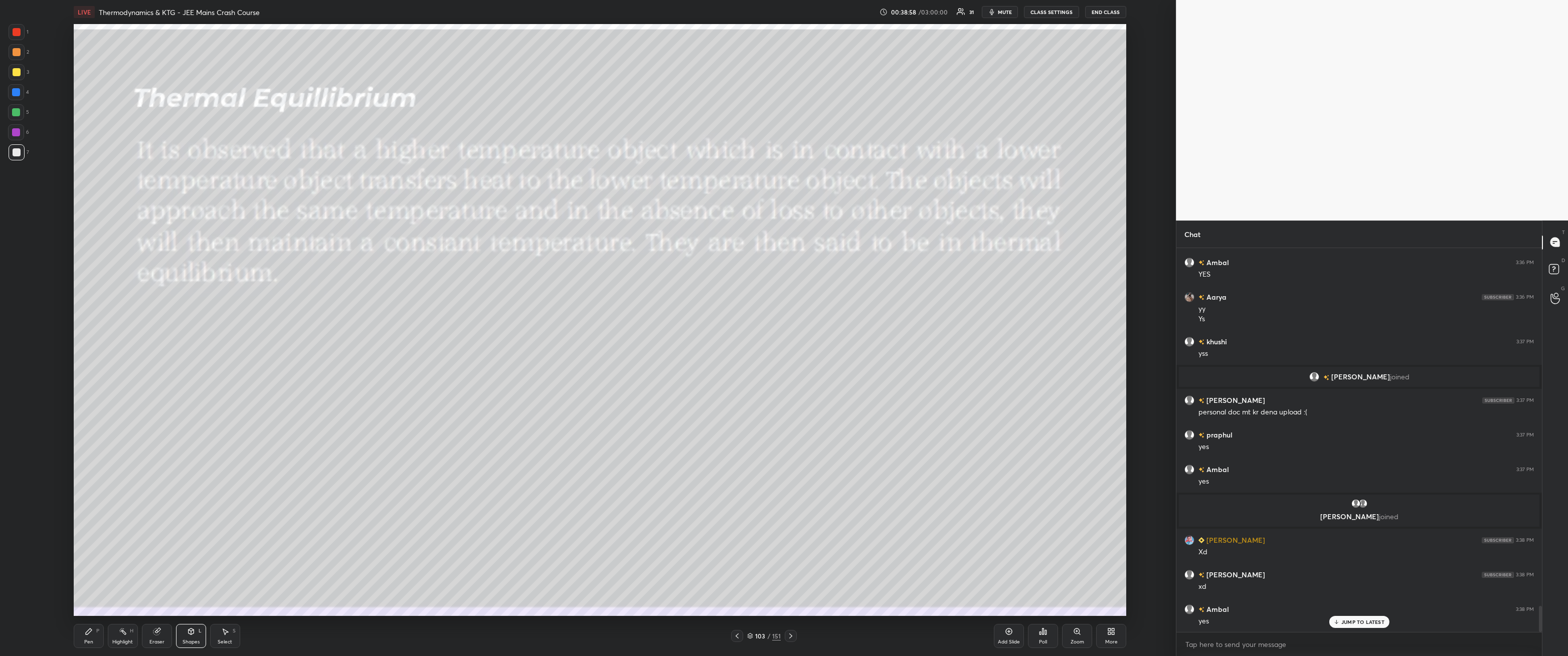
scroll to position [5330, 0]
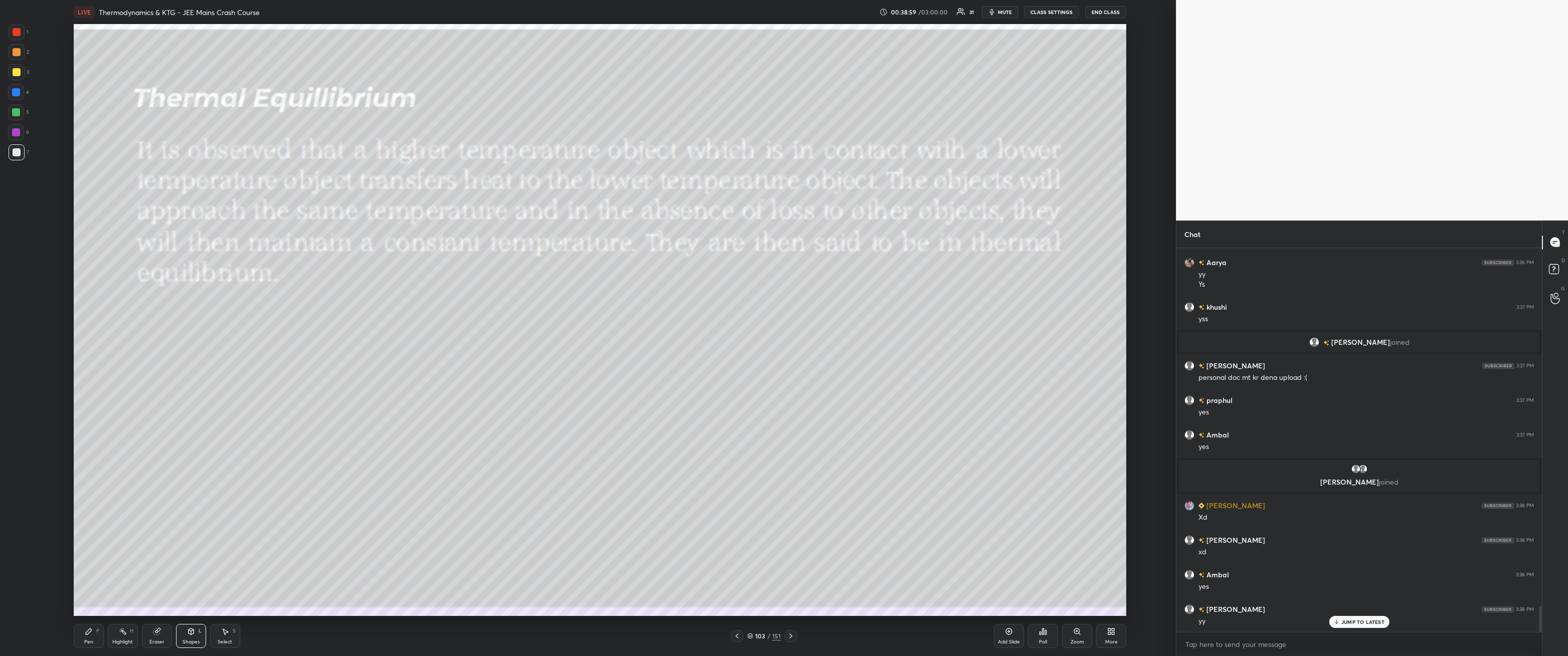
click at [90, 594] on div "Pen P" at bounding box center [88, 637] width 30 height 24
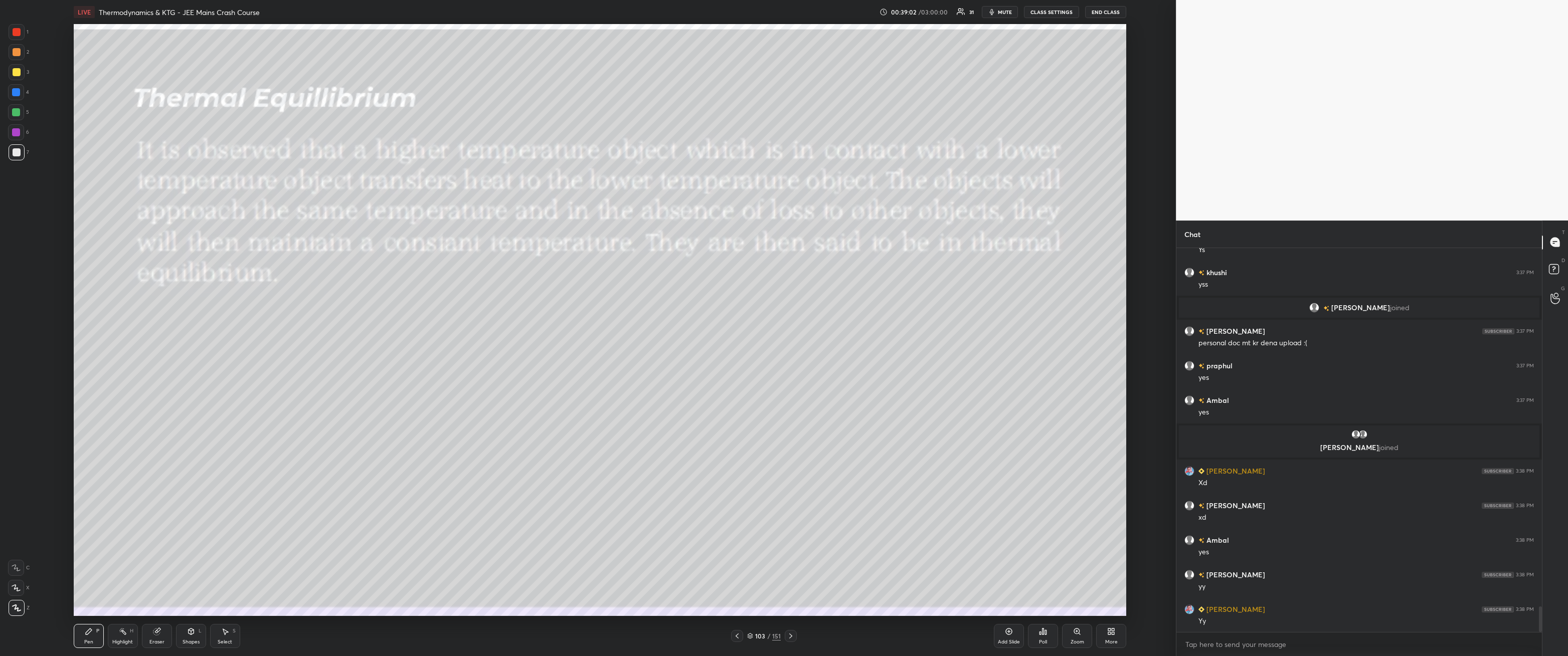
click at [15, 72] on div at bounding box center [16, 72] width 8 height 8
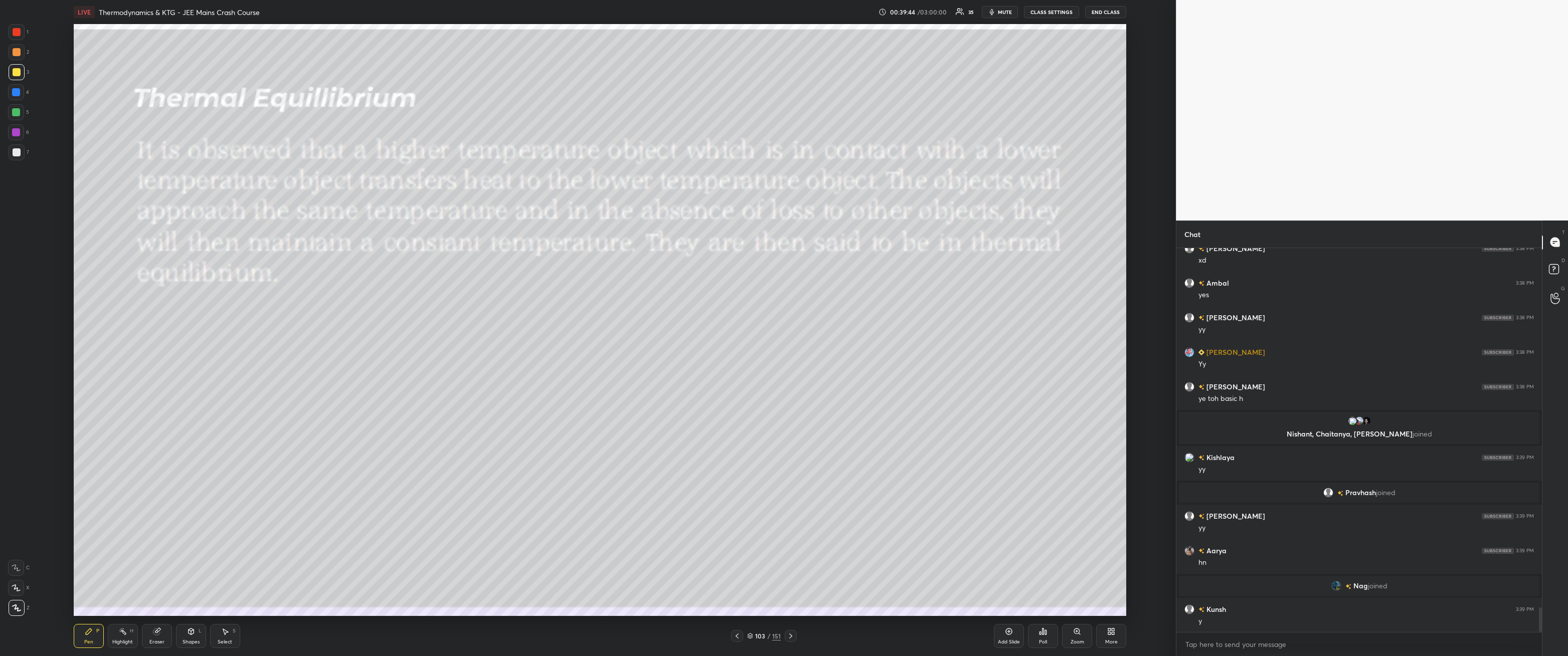
scroll to position [5569, 0]
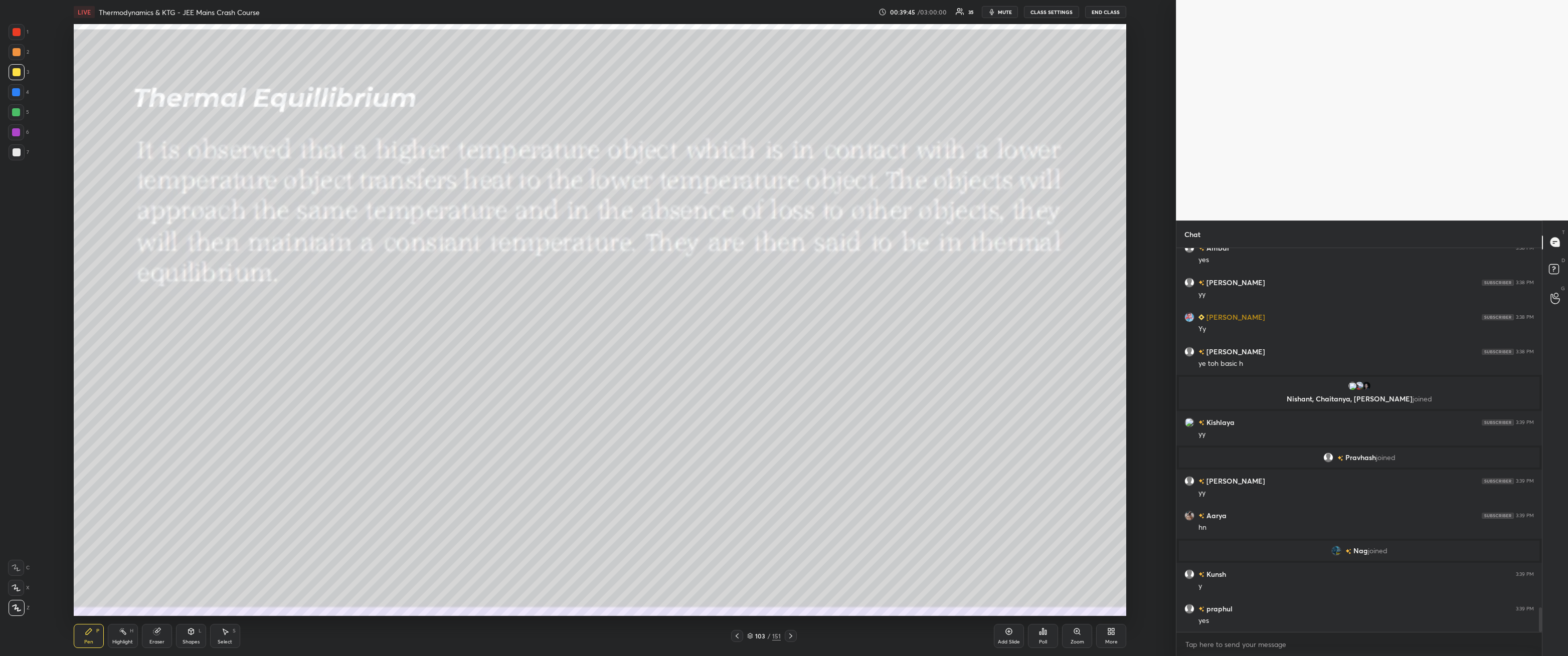
click at [790, 594] on icon at bounding box center [791, 636] width 8 height 8
click at [26, 155] on div "7" at bounding box center [19, 152] width 21 height 16
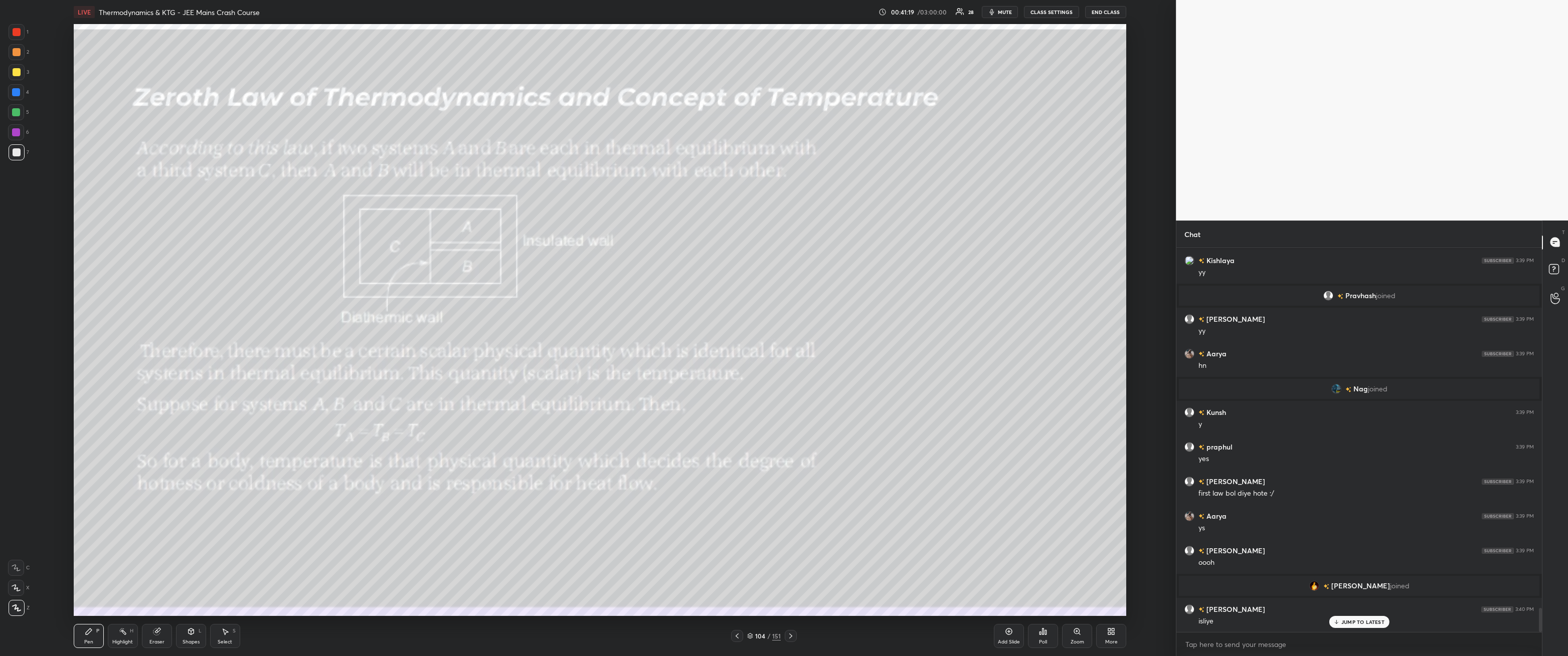
scroll to position [5766, 0]
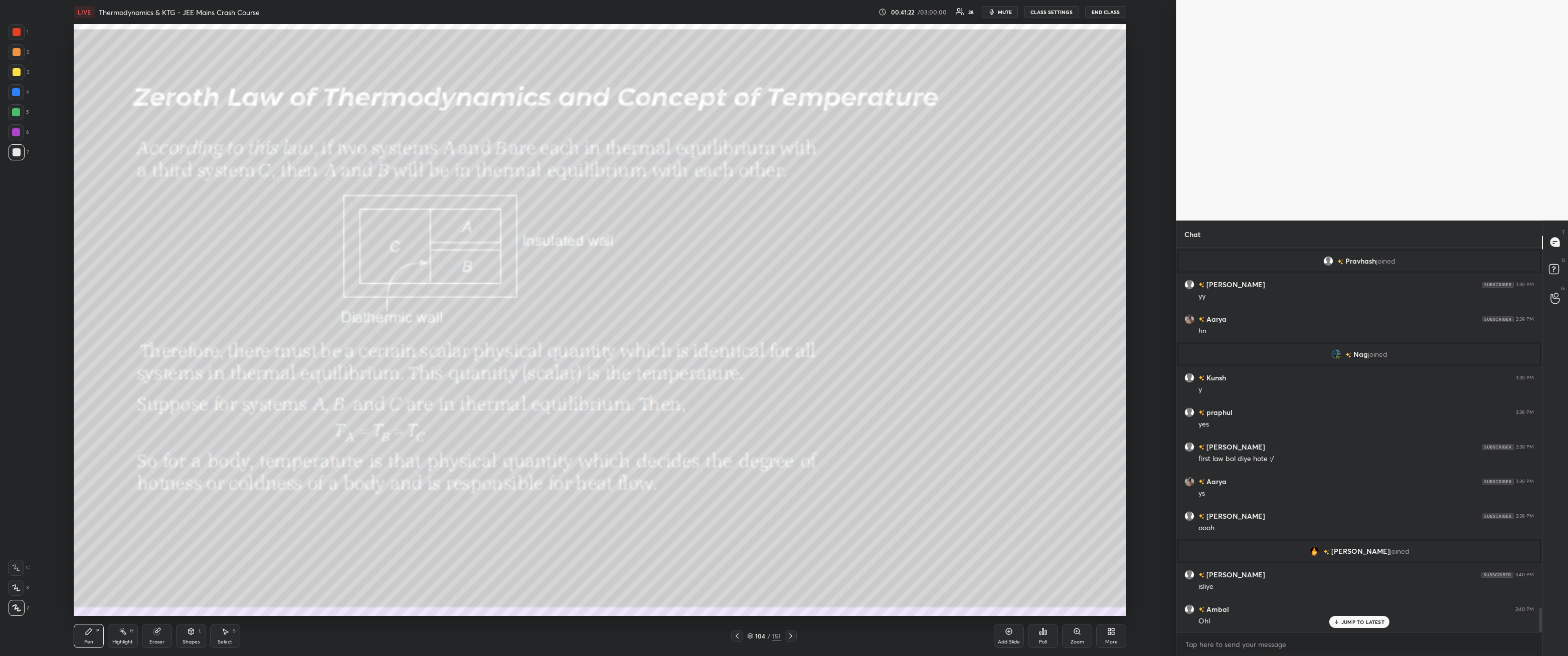
click at [792, 594] on icon at bounding box center [791, 636] width 8 height 8
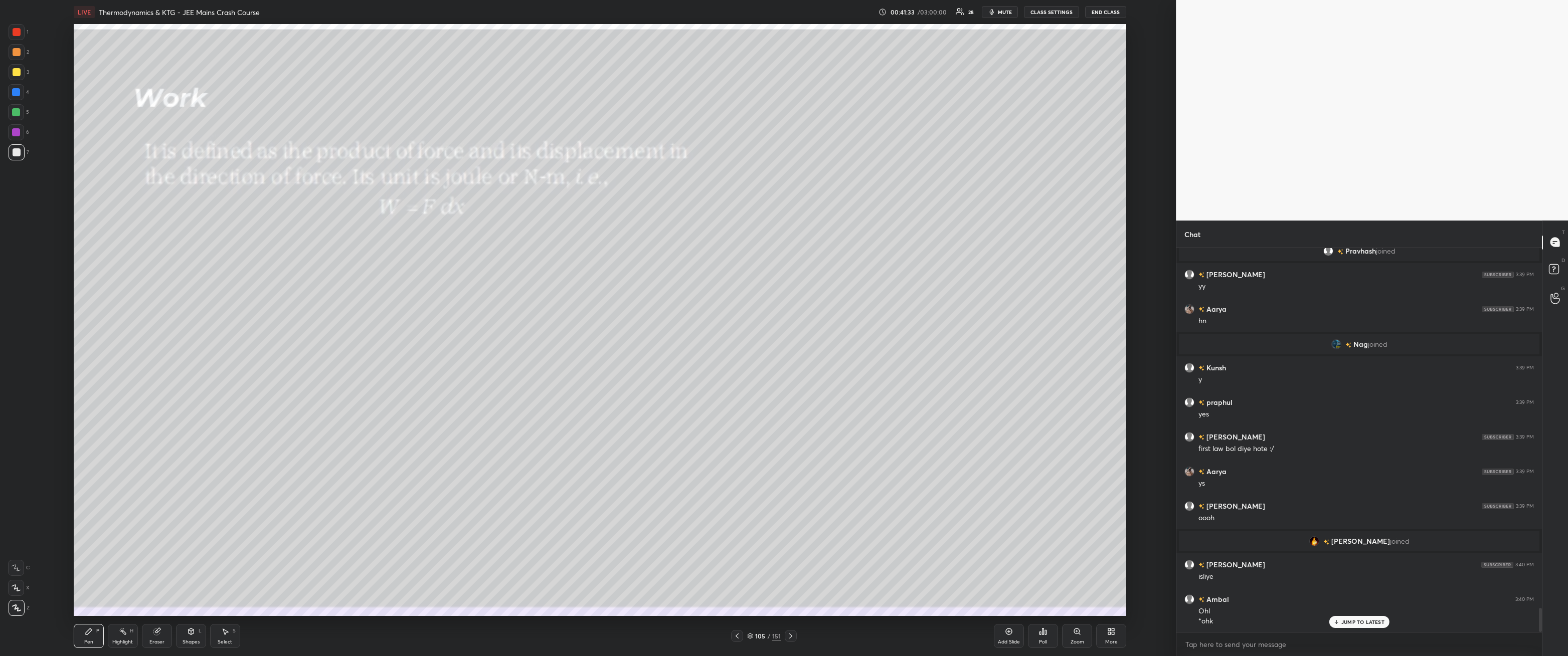
scroll to position [5800, 0]
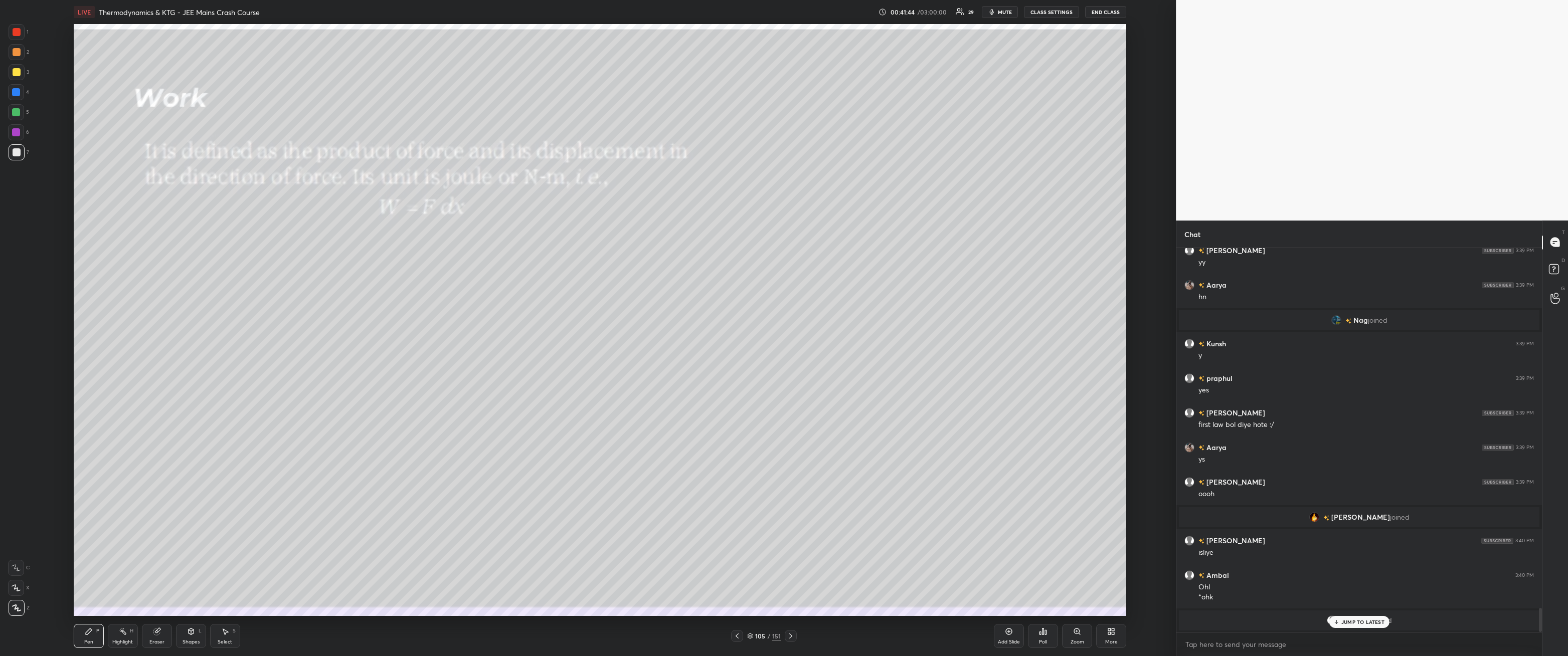
click at [15, 70] on div at bounding box center [16, 72] width 8 height 8
click at [20, 153] on div at bounding box center [16, 152] width 16 height 16
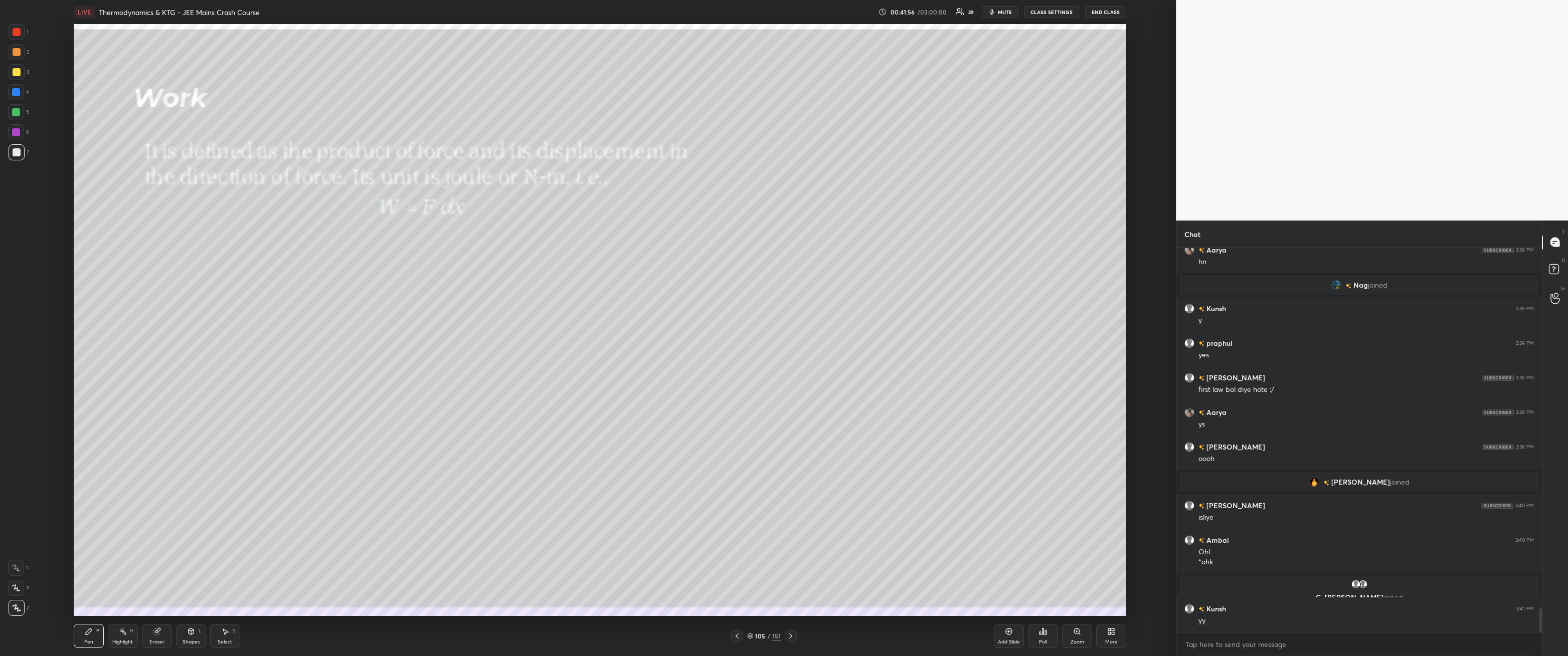
scroll to position [5870, 0]
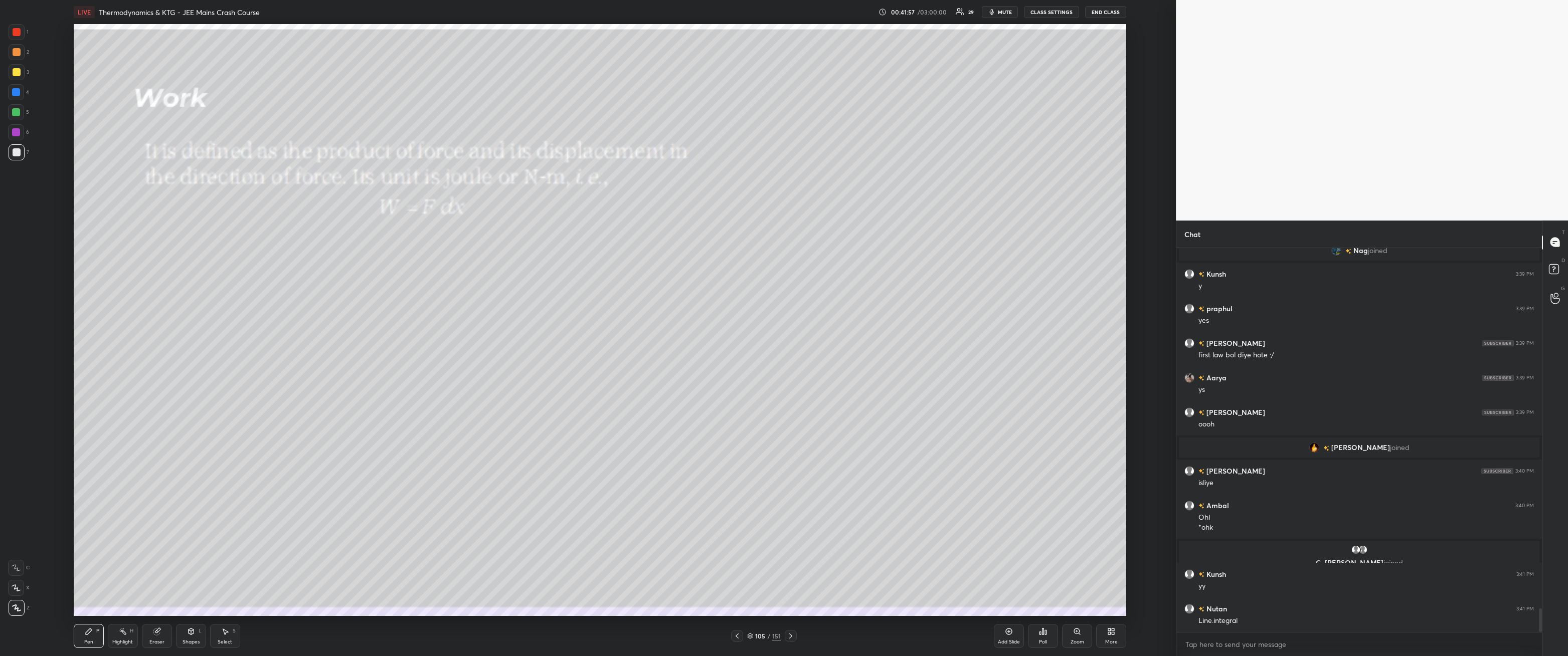
click at [20, 134] on div at bounding box center [16, 132] width 16 height 16
click at [21, 113] on div at bounding box center [16, 112] width 16 height 16
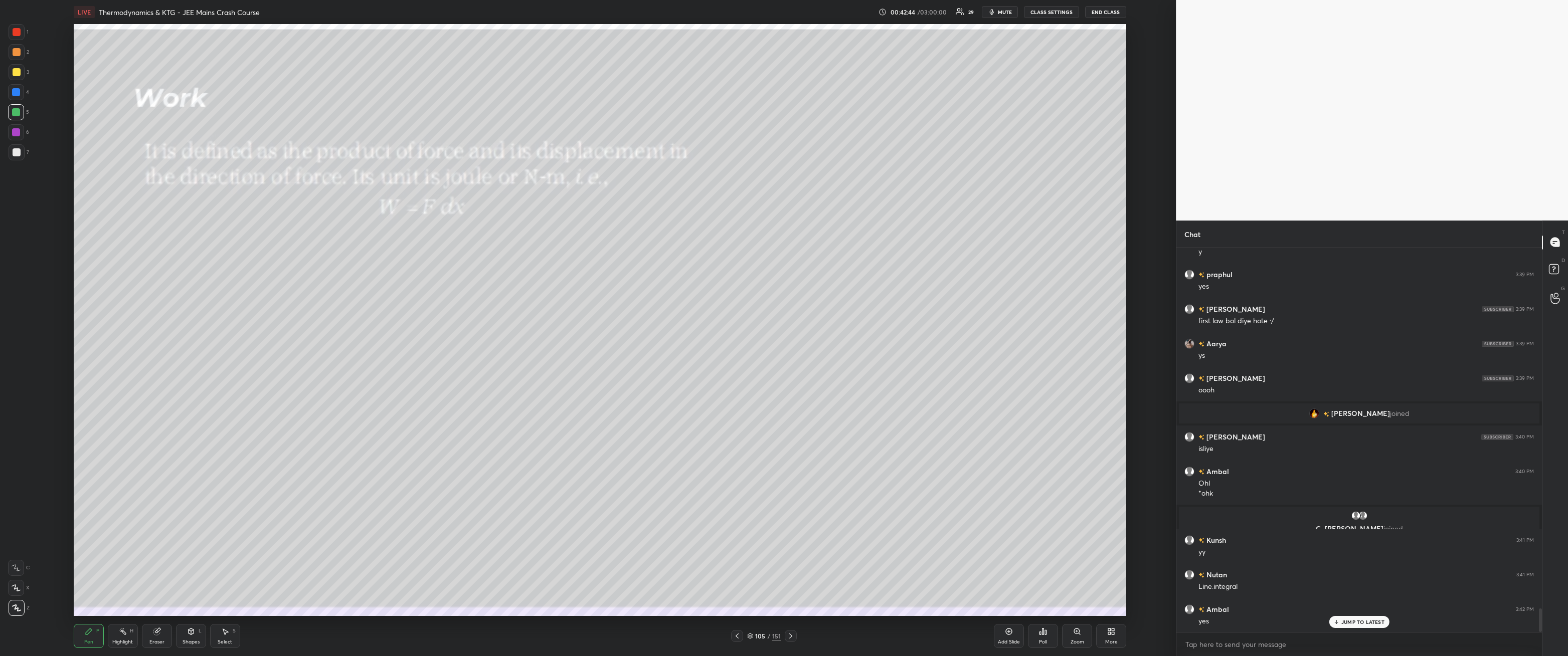
click at [793, 594] on icon at bounding box center [791, 636] width 8 height 8
click at [10, 149] on div at bounding box center [16, 152] width 16 height 16
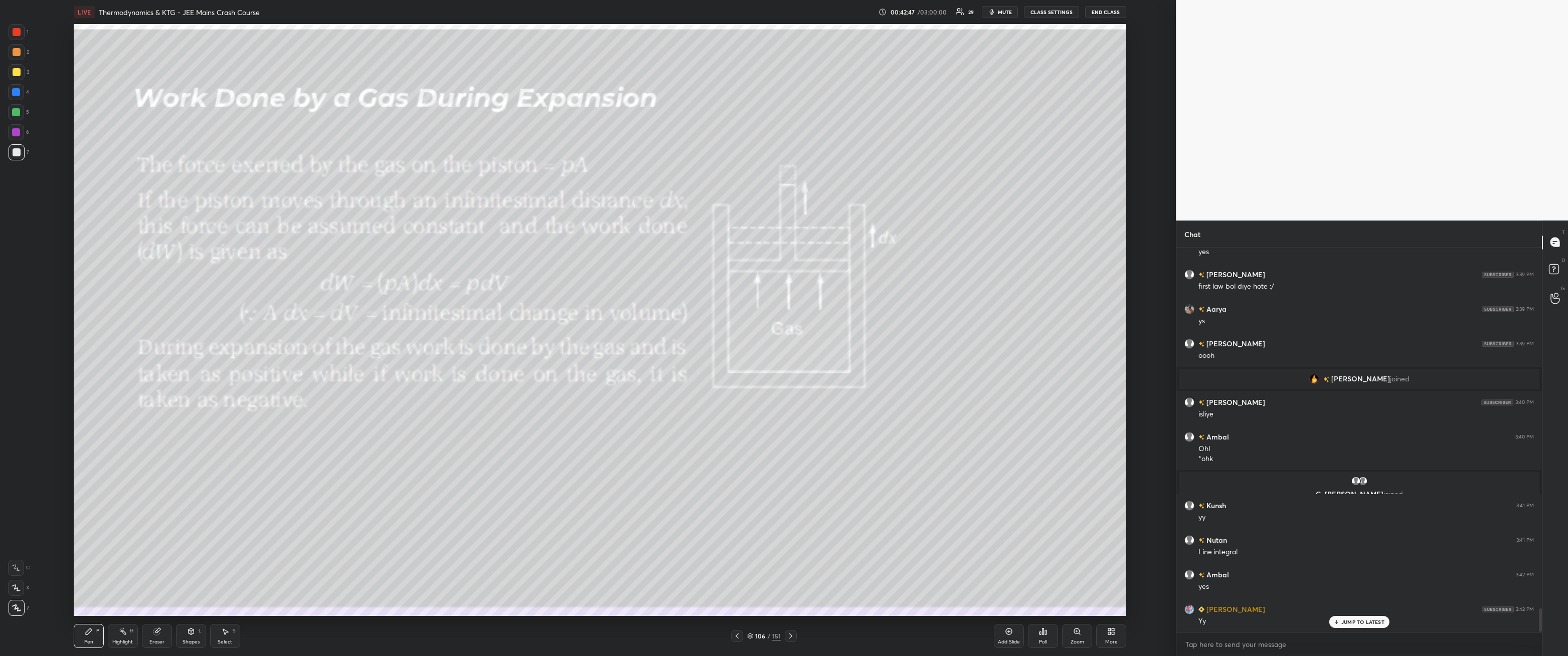
click at [13, 71] on div at bounding box center [16, 72] width 8 height 8
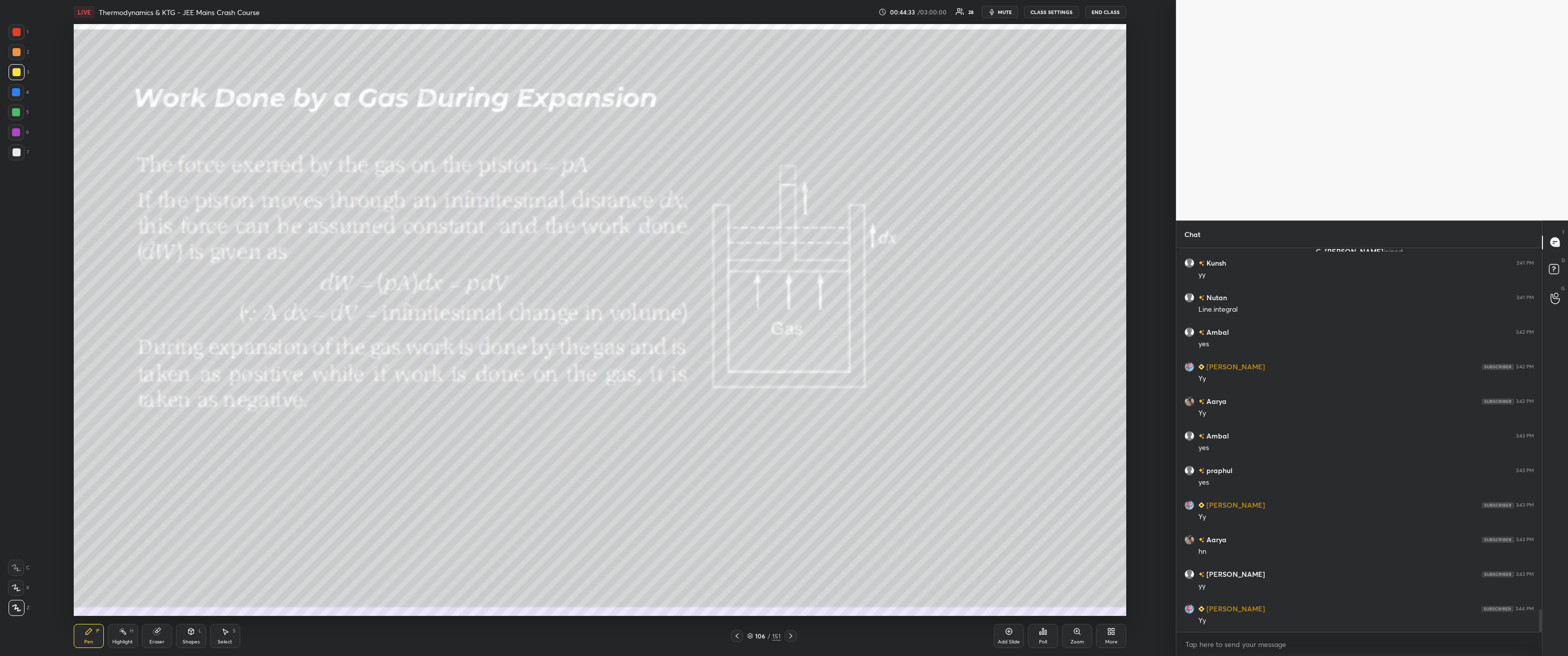
scroll to position [6216, 0]
click at [21, 149] on div at bounding box center [16, 152] width 16 height 16
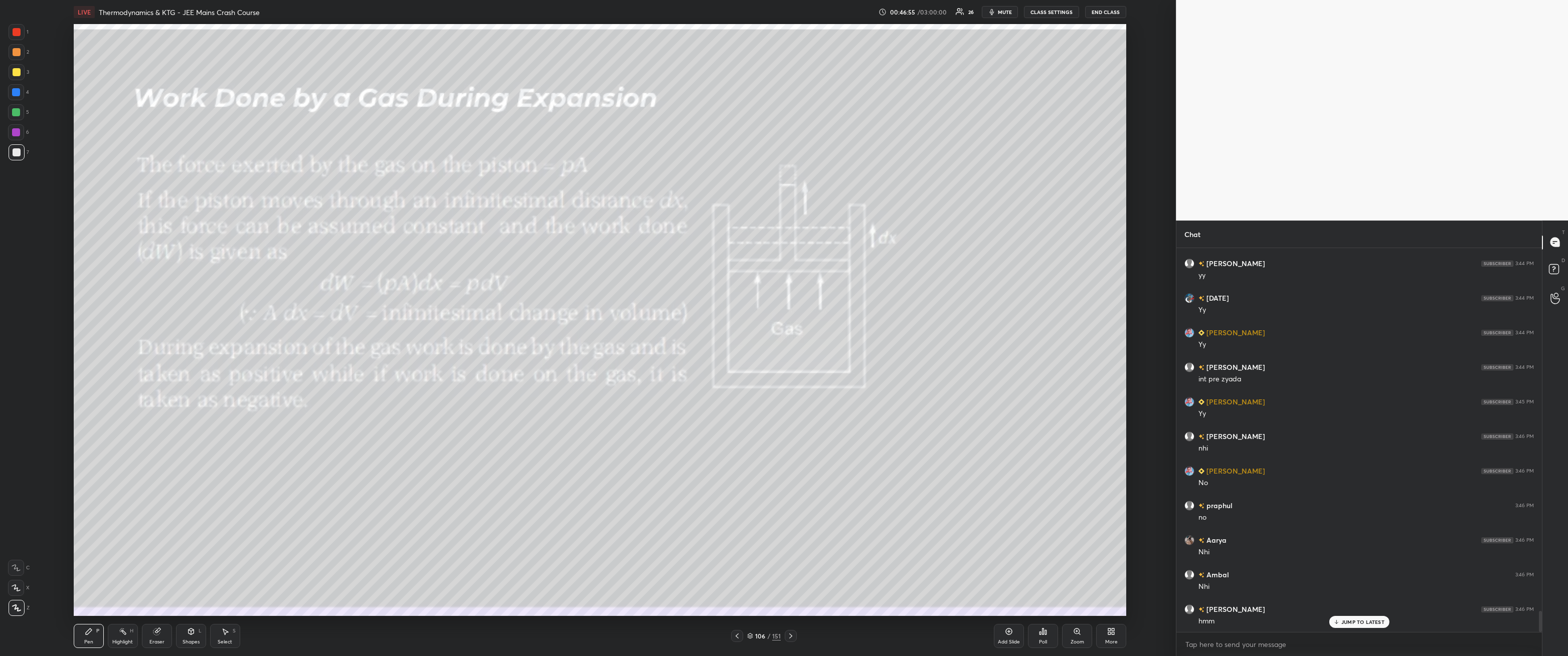
scroll to position [6654, 0]
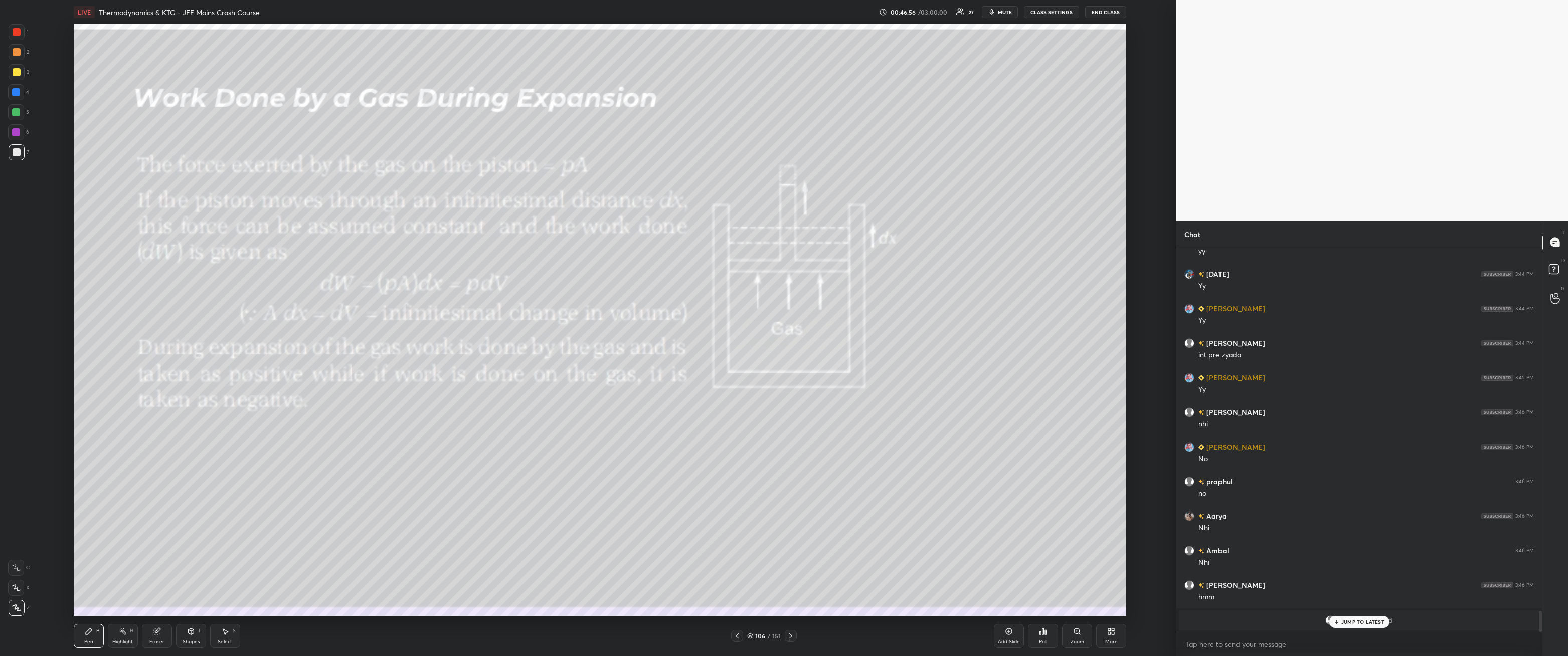
click at [189, 594] on icon at bounding box center [191, 631] width 5 height 1
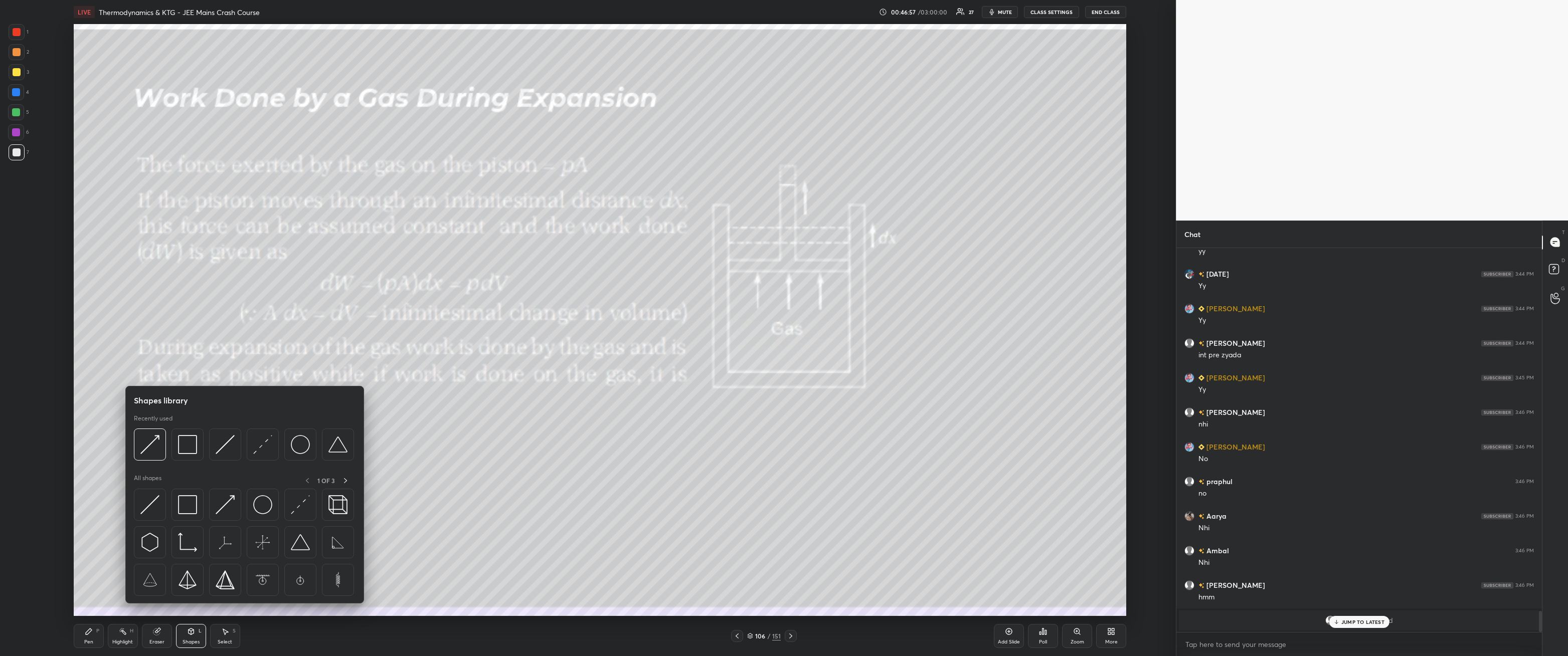
click at [186, 456] on div at bounding box center [187, 444] width 32 height 32
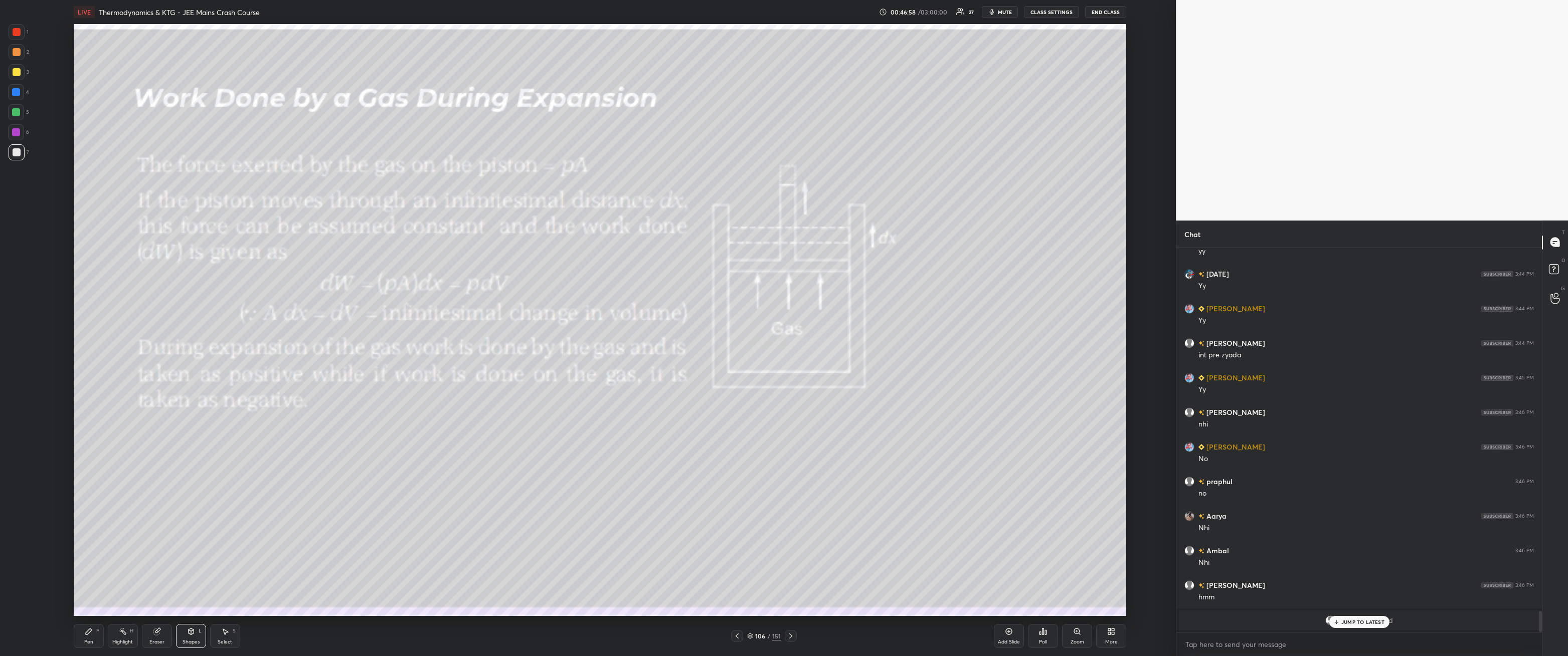
click at [13, 73] on div at bounding box center [16, 72] width 8 height 8
click at [85, 594] on icon at bounding box center [88, 631] width 8 height 8
click at [1346, 594] on p "JUMP TO LATEST" at bounding box center [1363, 622] width 43 height 6
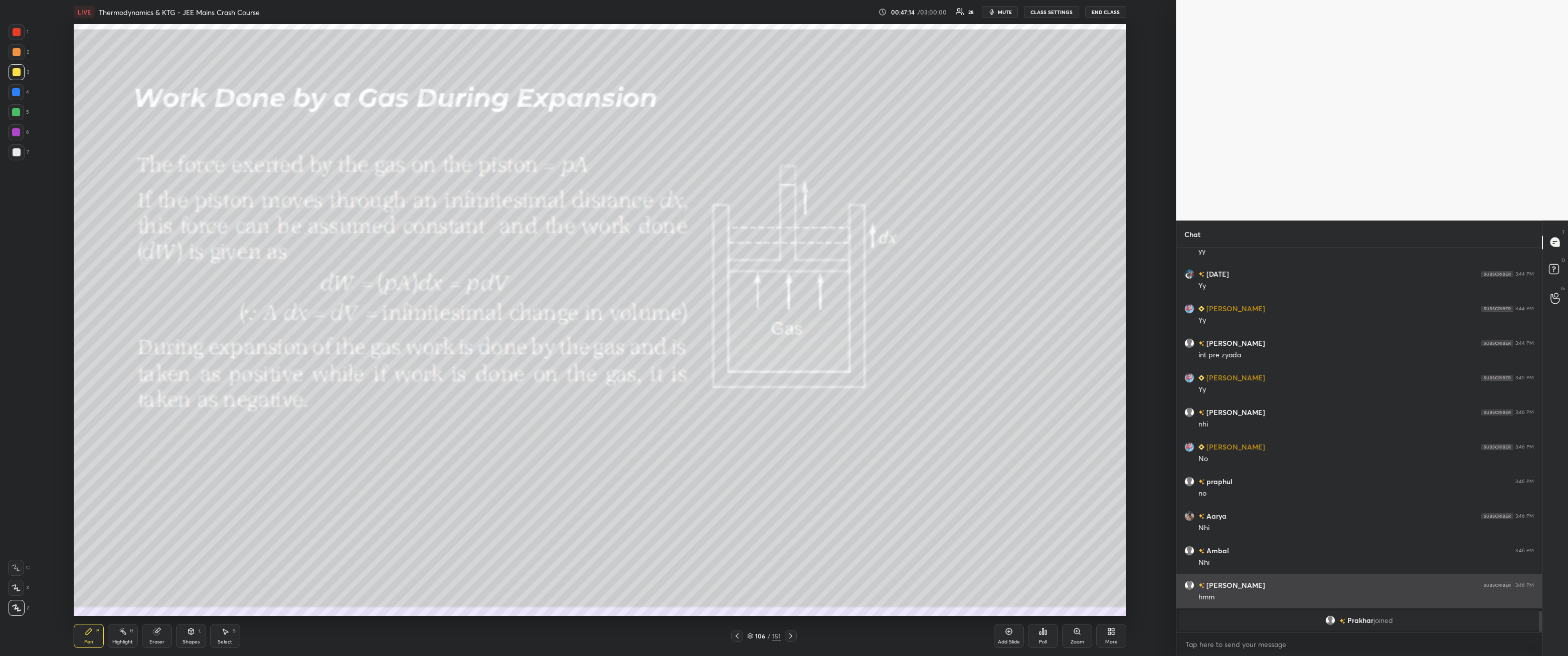
scroll to position [6689, 0]
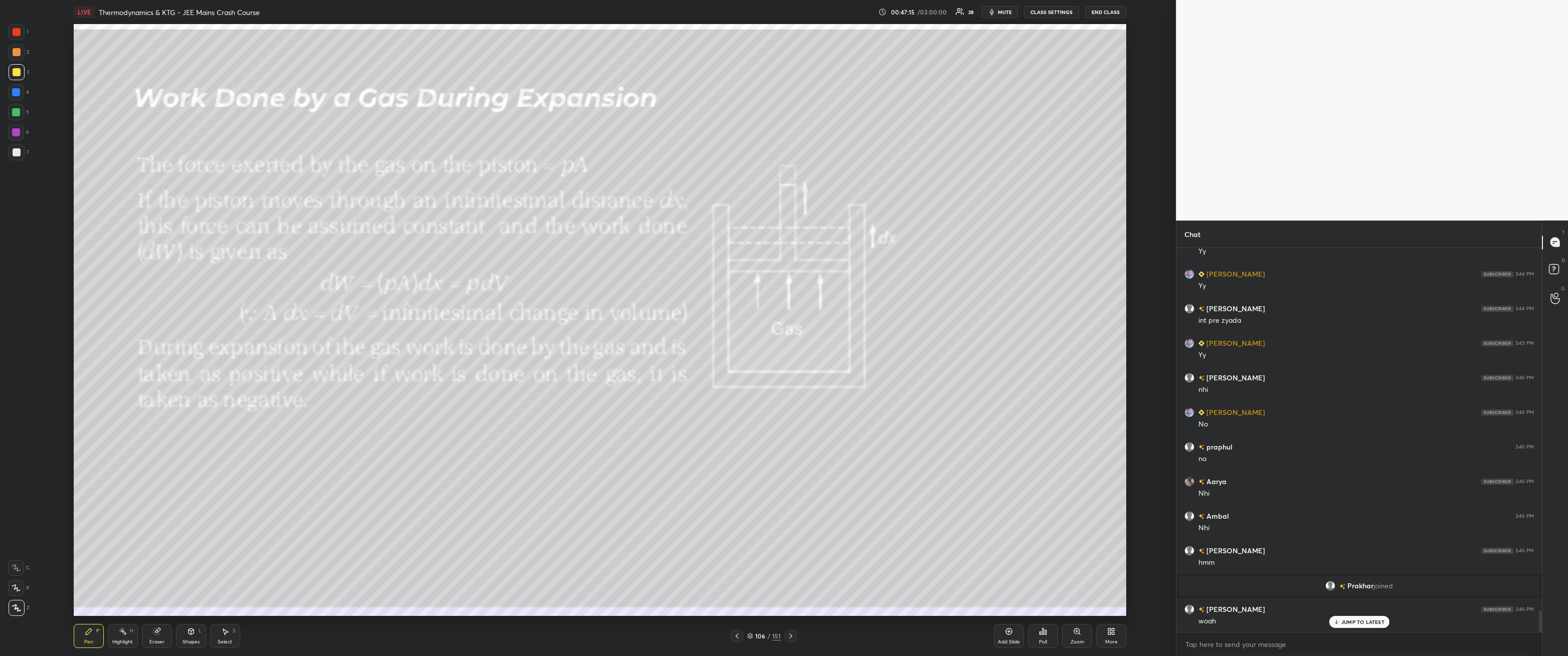
click at [793, 594] on icon at bounding box center [791, 636] width 8 height 8
click at [19, 150] on div at bounding box center [16, 152] width 8 height 8
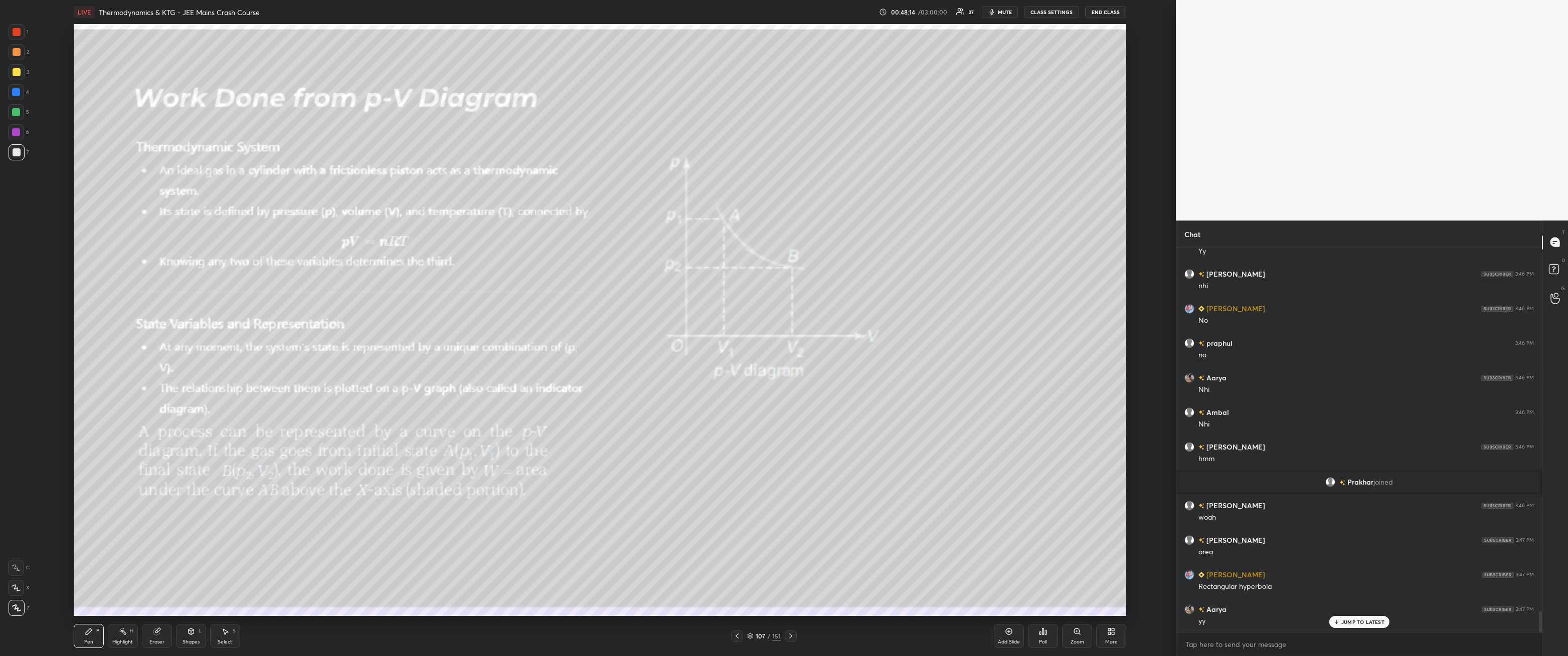
click at [18, 96] on div at bounding box center [16, 92] width 8 height 8
click at [21, 150] on div at bounding box center [16, 152] width 16 height 16
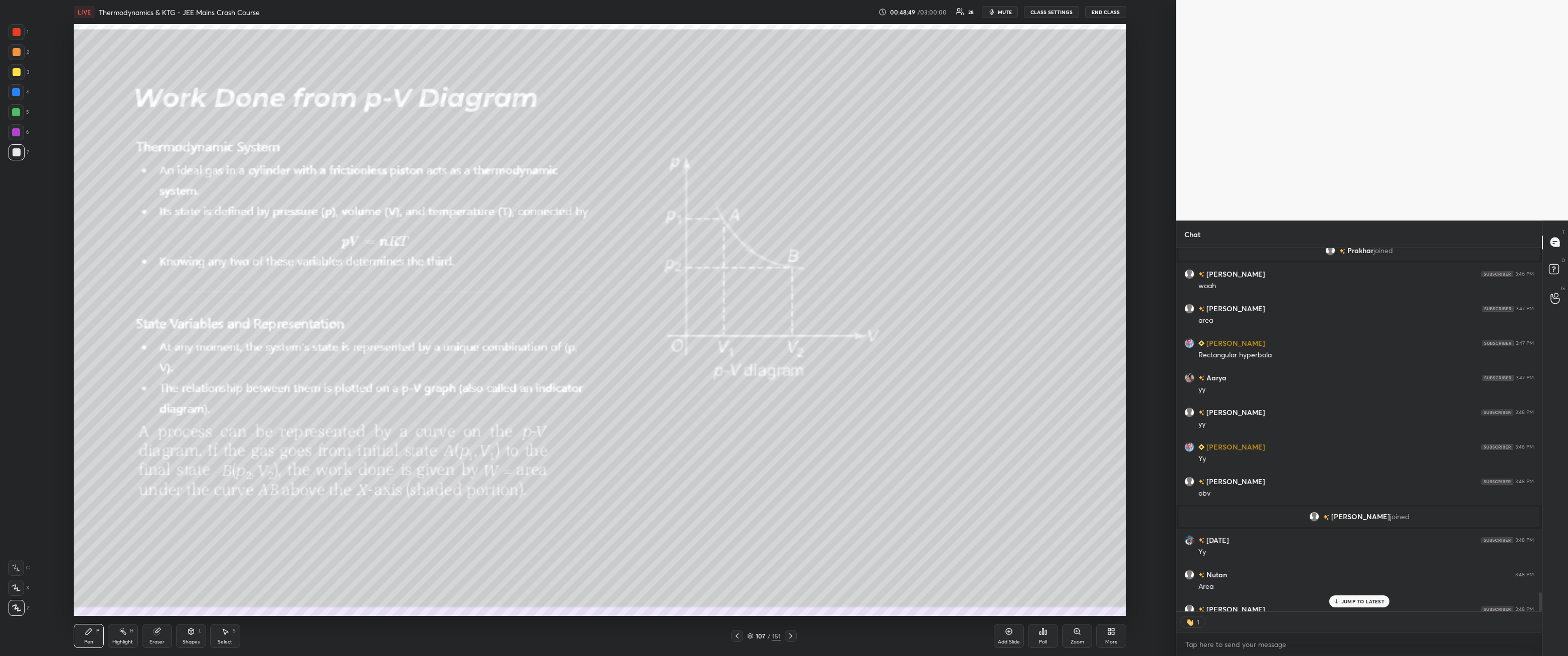
scroll to position [361, 363]
click at [19, 112] on div at bounding box center [16, 112] width 8 height 8
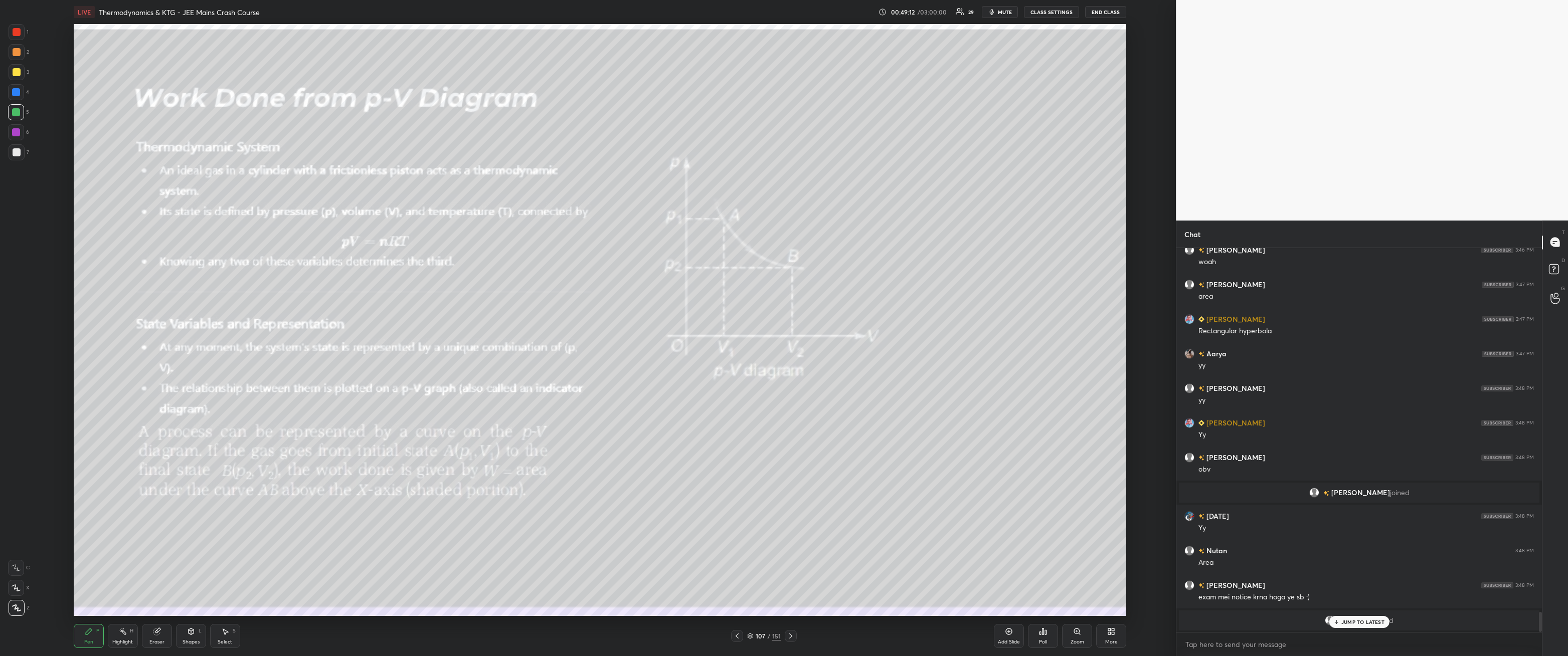
click at [1359, 594] on p "JUMP TO LATEST" at bounding box center [1363, 622] width 43 height 6
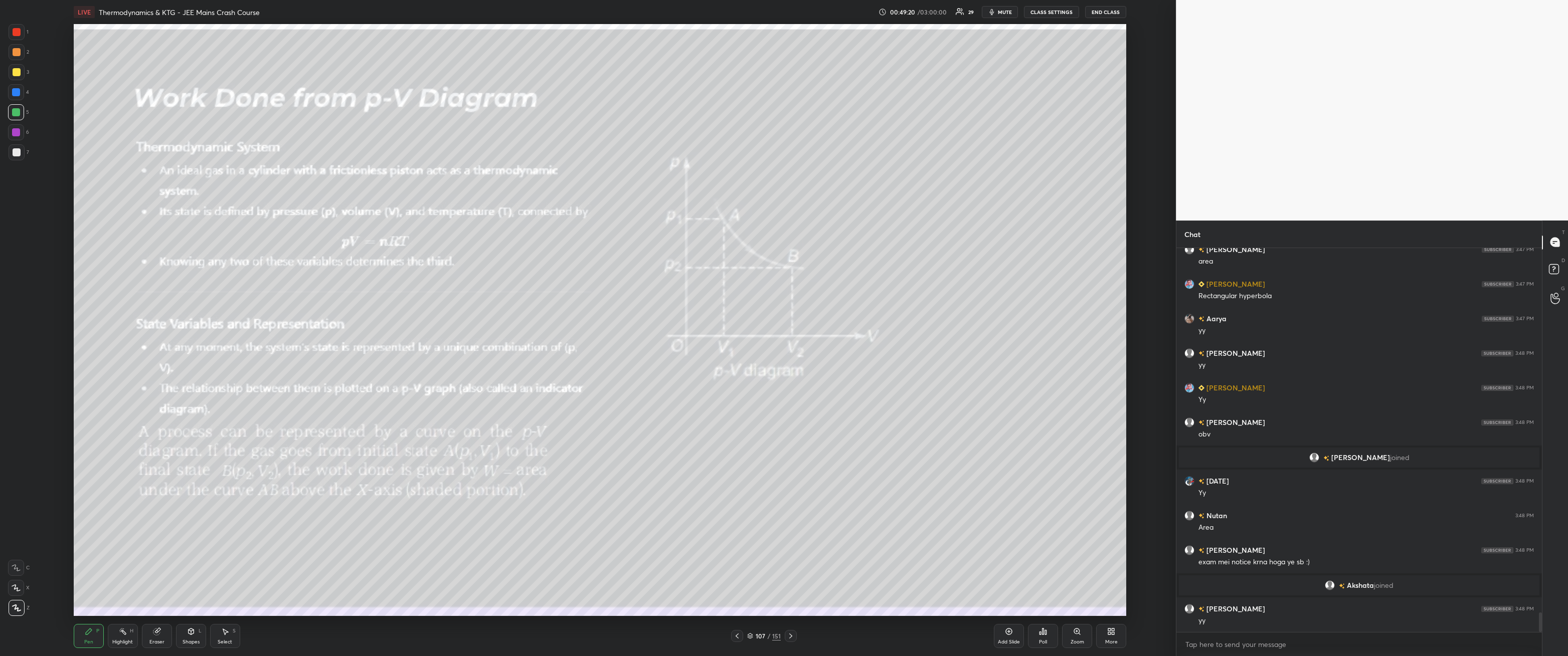
scroll to position [7118, 0]
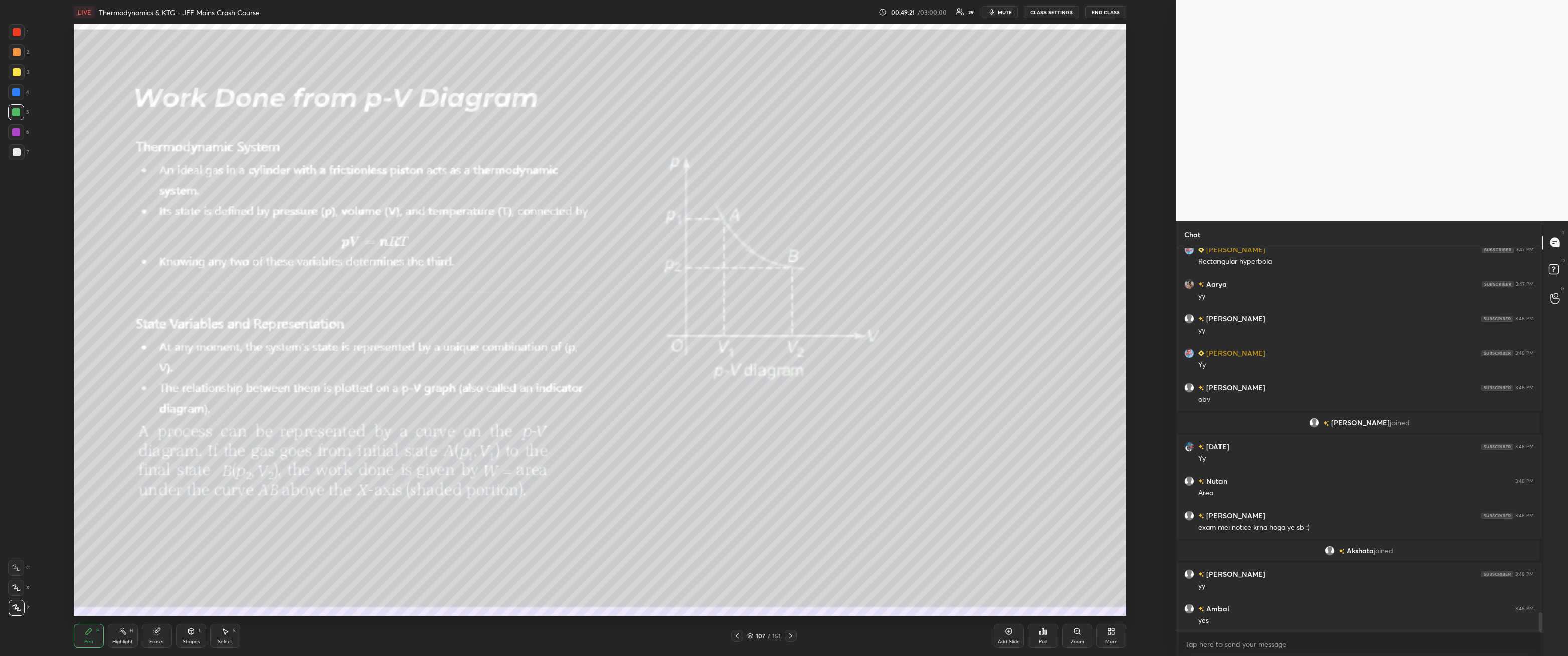
click at [16, 152] on div at bounding box center [16, 152] width 8 height 8
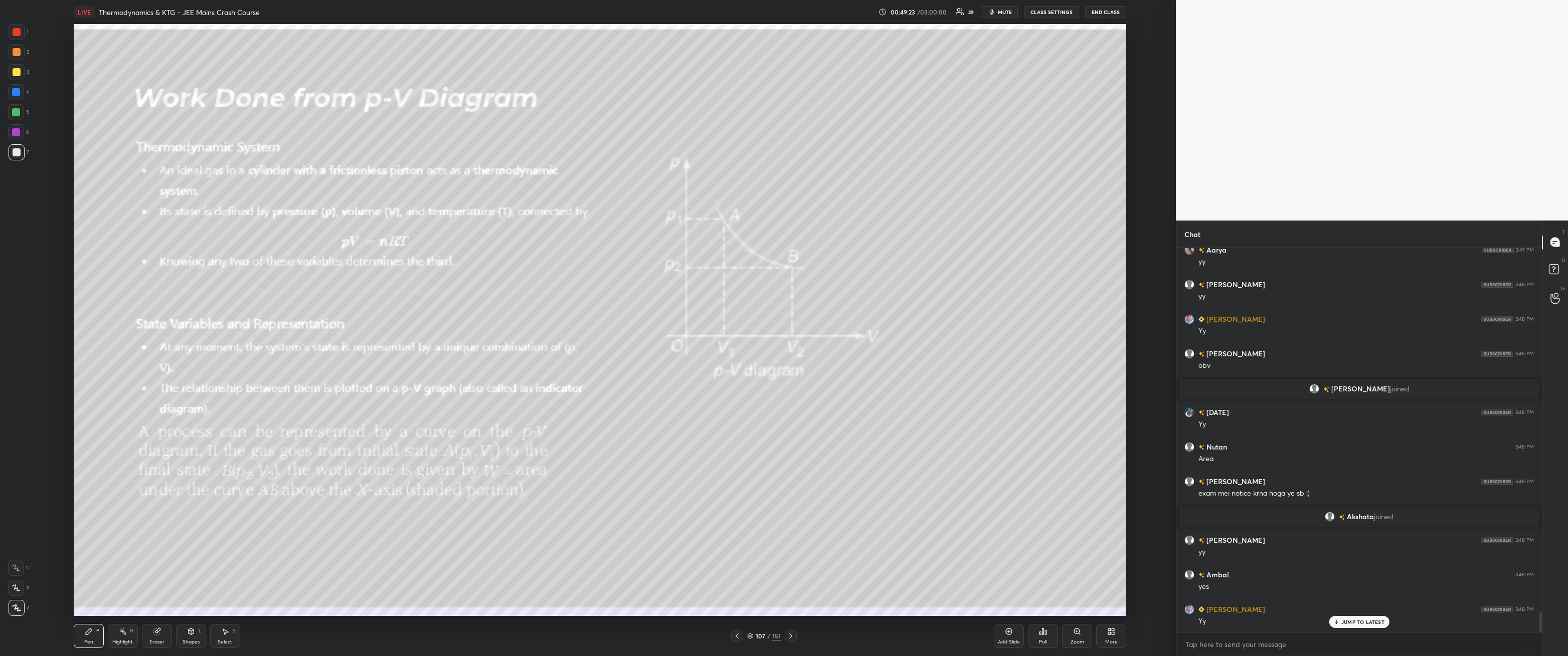
click at [16, 75] on div at bounding box center [16, 72] width 8 height 8
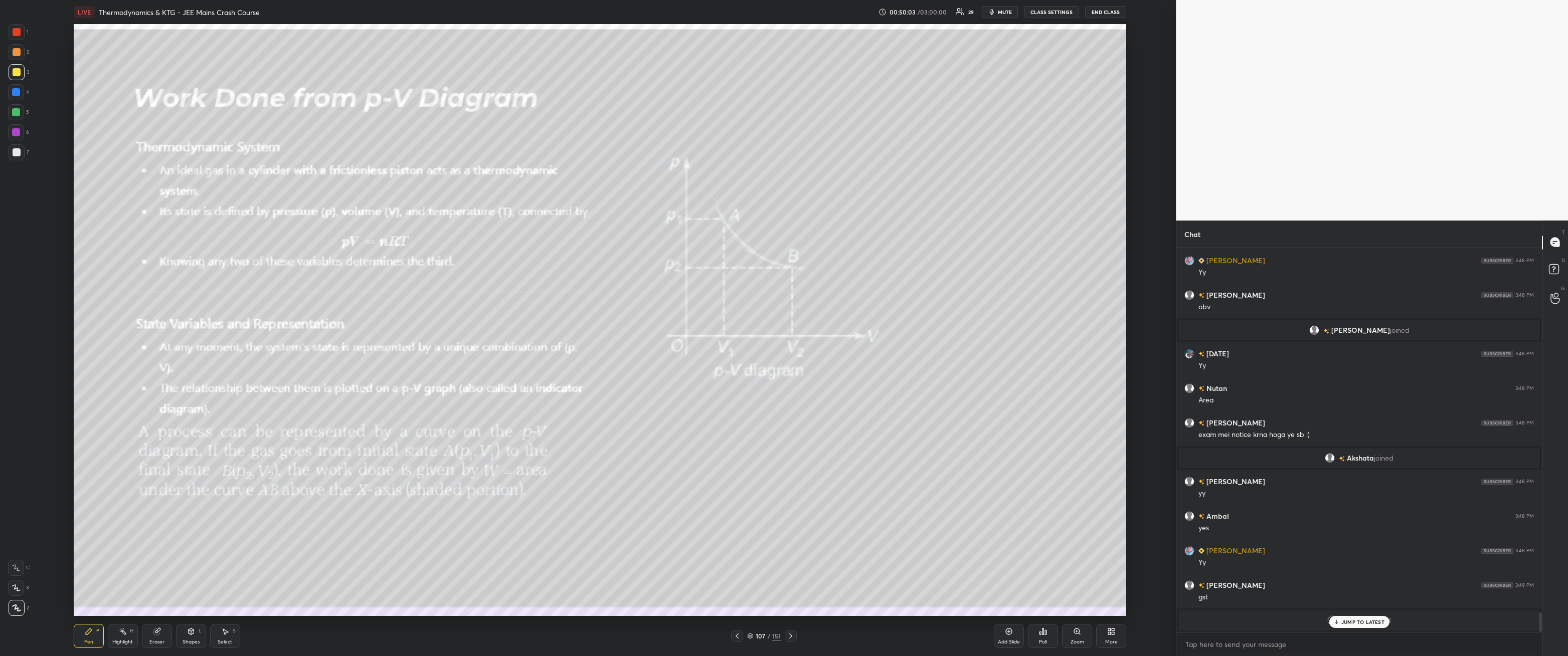
scroll to position [7245, 0]
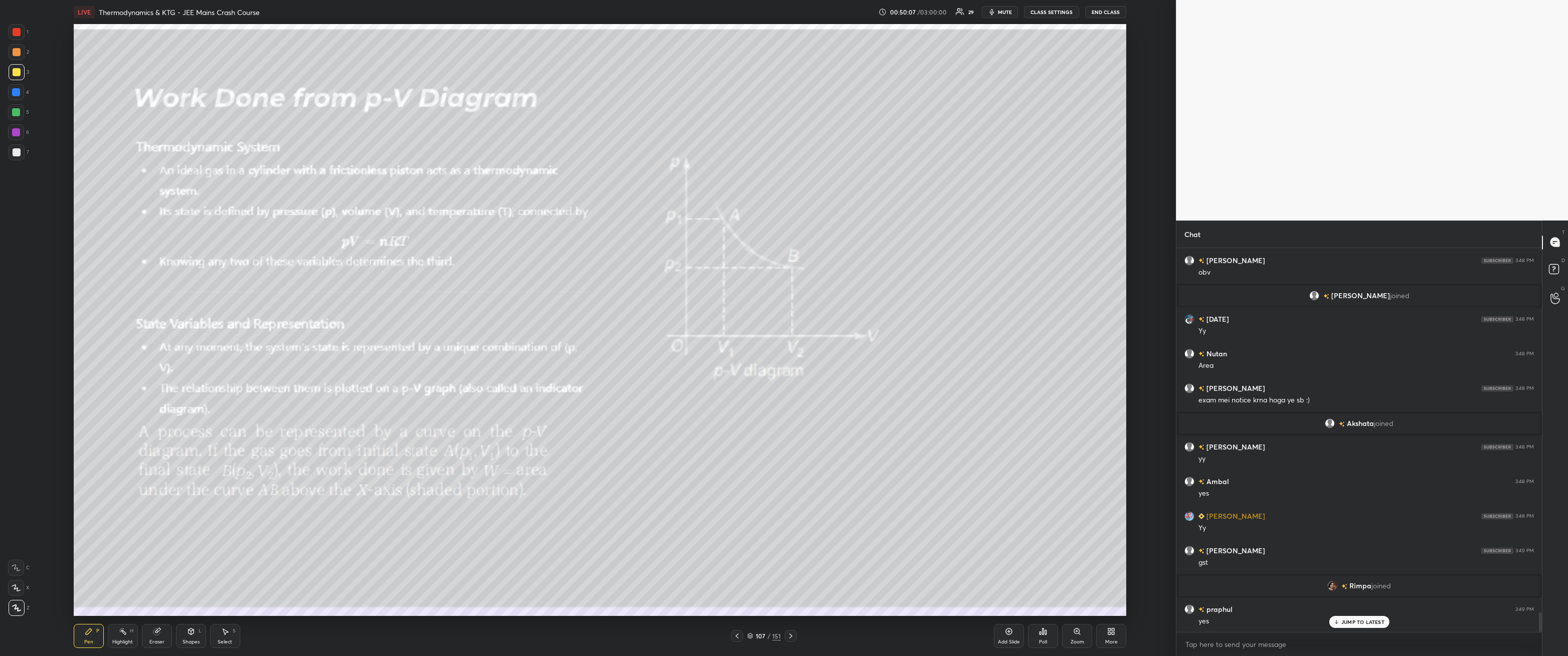
click at [789, 594] on icon at bounding box center [791, 636] width 8 height 8
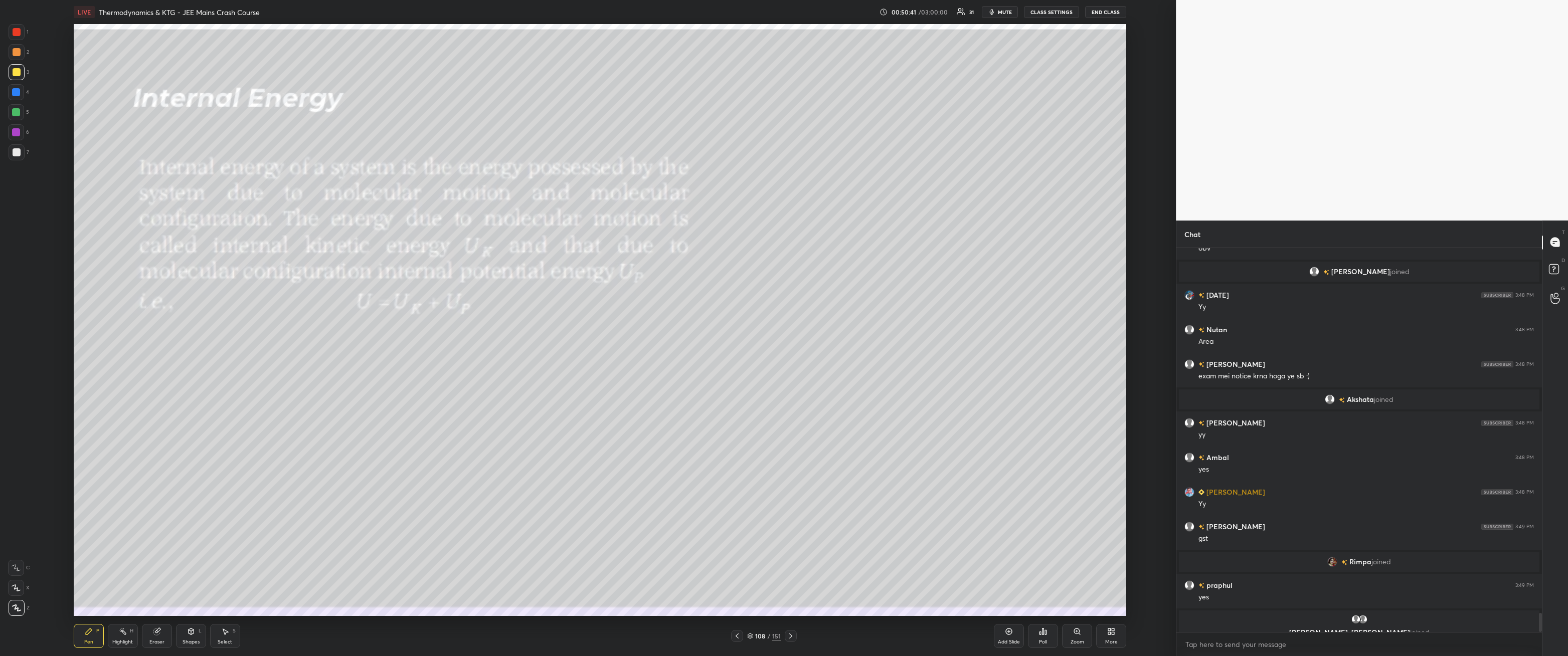
scroll to position [7304, 0]
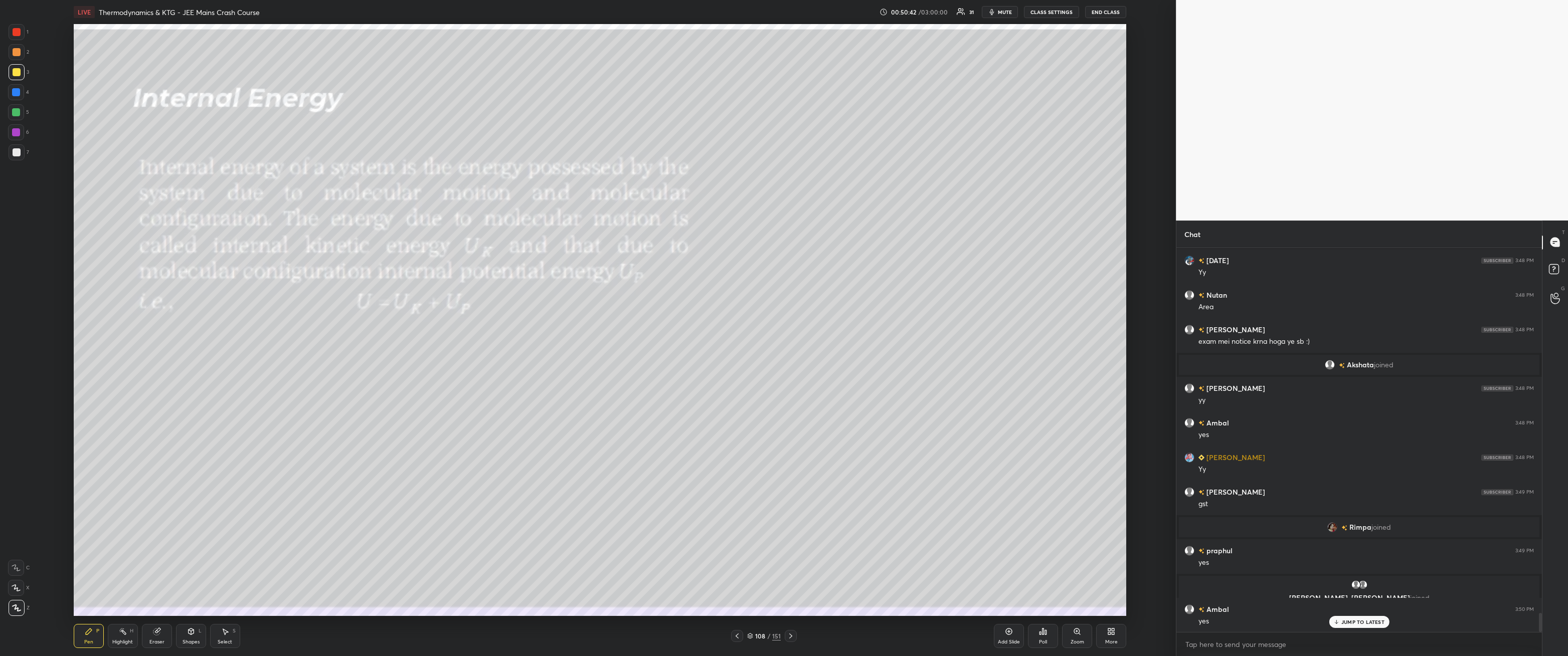
click at [788, 594] on icon at bounding box center [791, 636] width 8 height 8
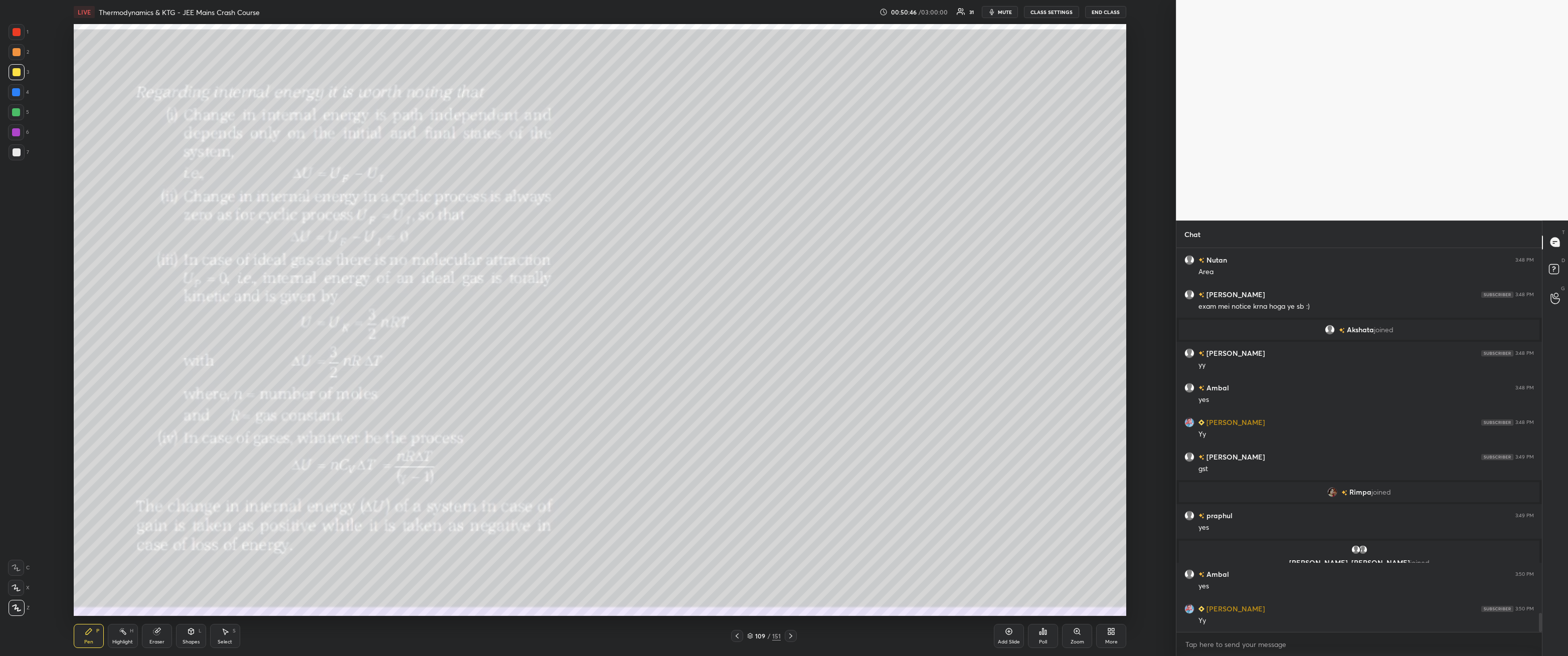
scroll to position [7374, 0]
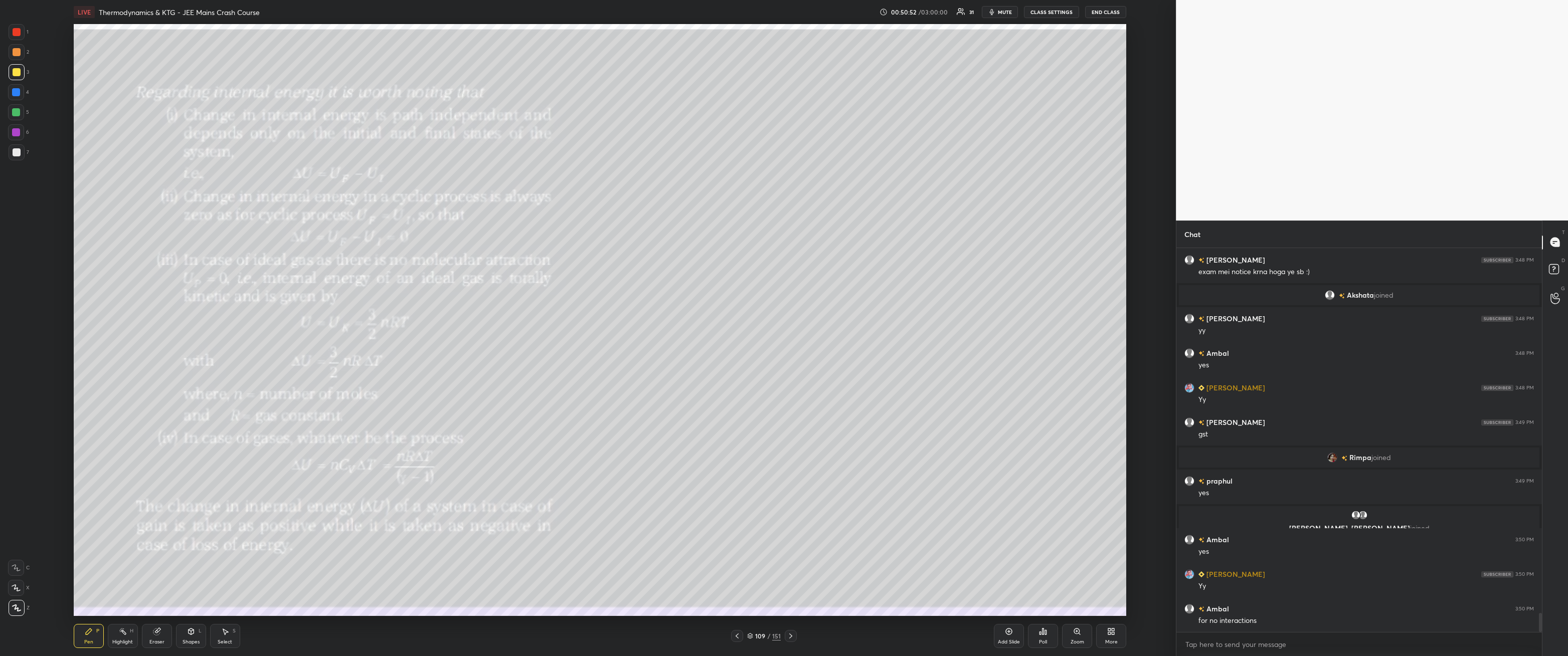
click at [735, 594] on icon at bounding box center [737, 636] width 8 height 8
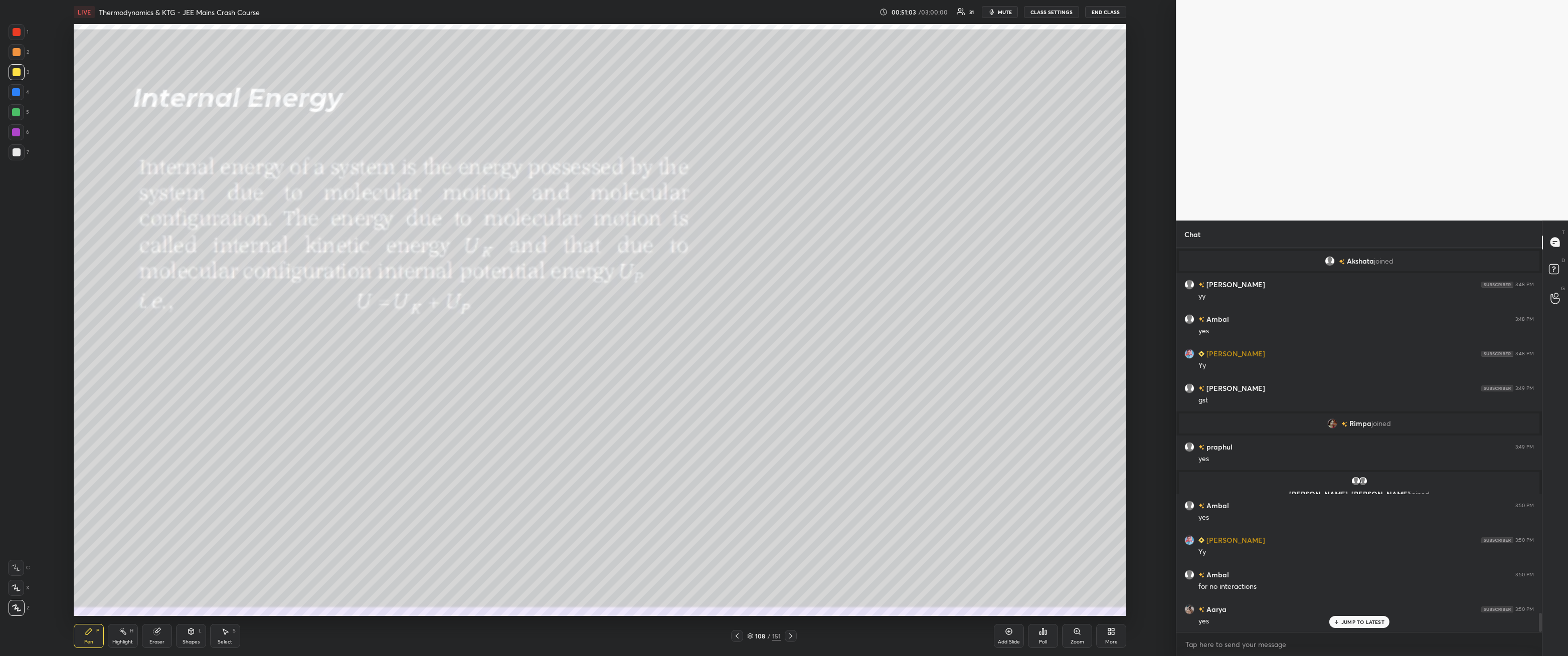
click at [788, 594] on div at bounding box center [791, 637] width 12 height 12
click at [18, 151] on div at bounding box center [16, 152] width 8 height 8
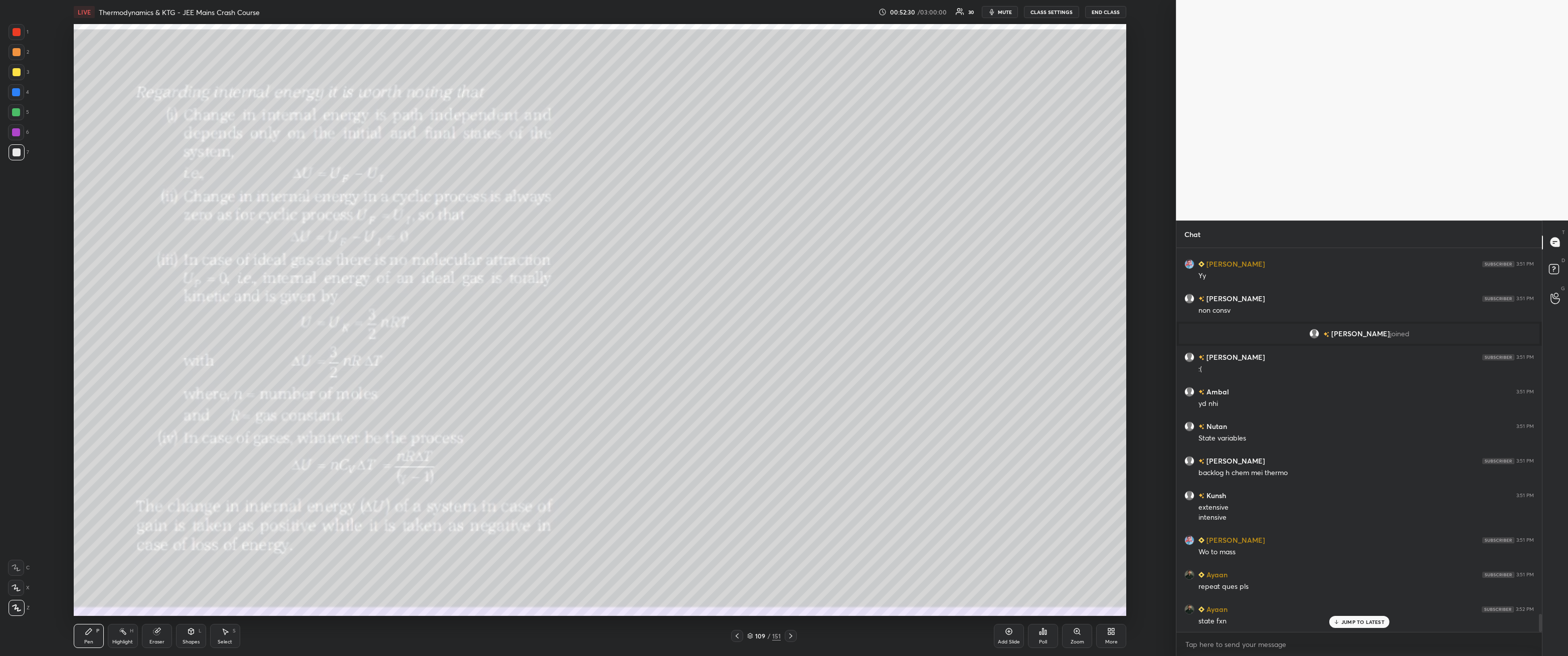
scroll to position [7857, 0]
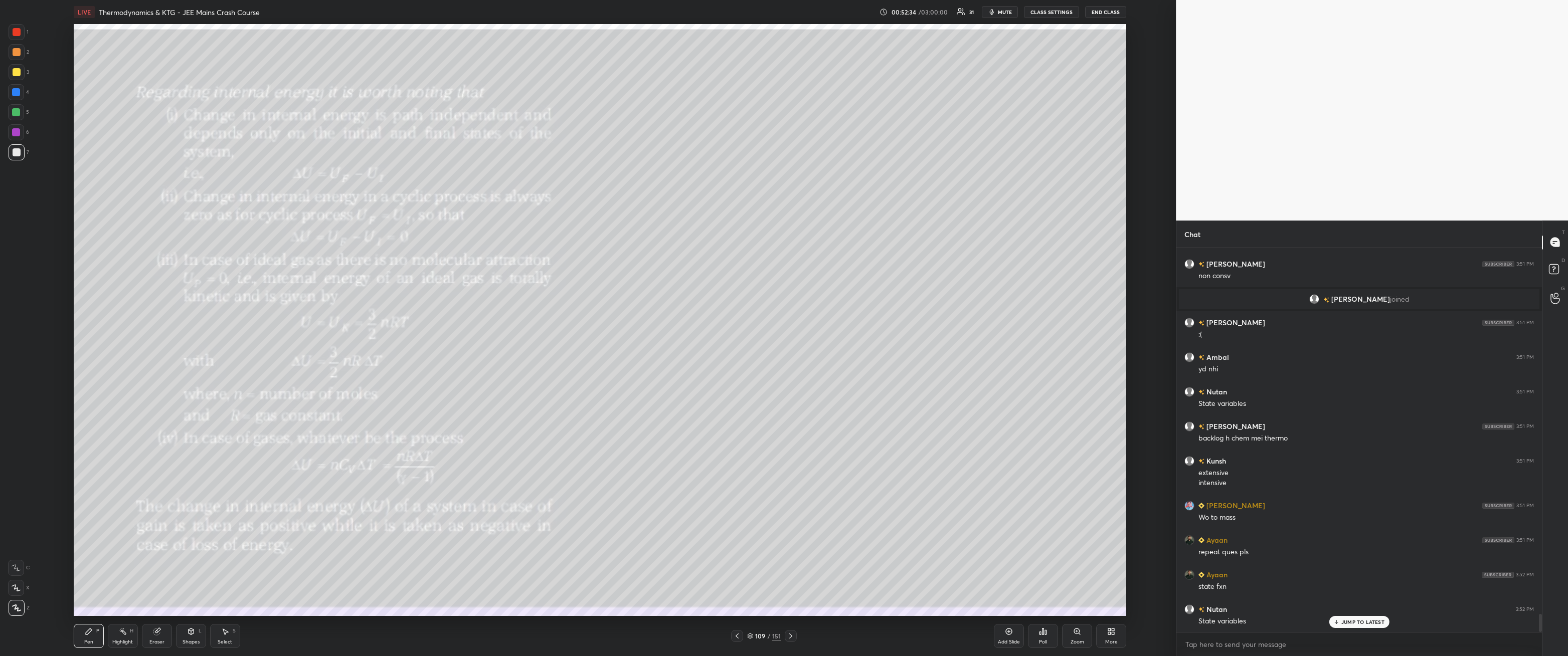
click at [20, 72] on div at bounding box center [16, 72] width 8 height 8
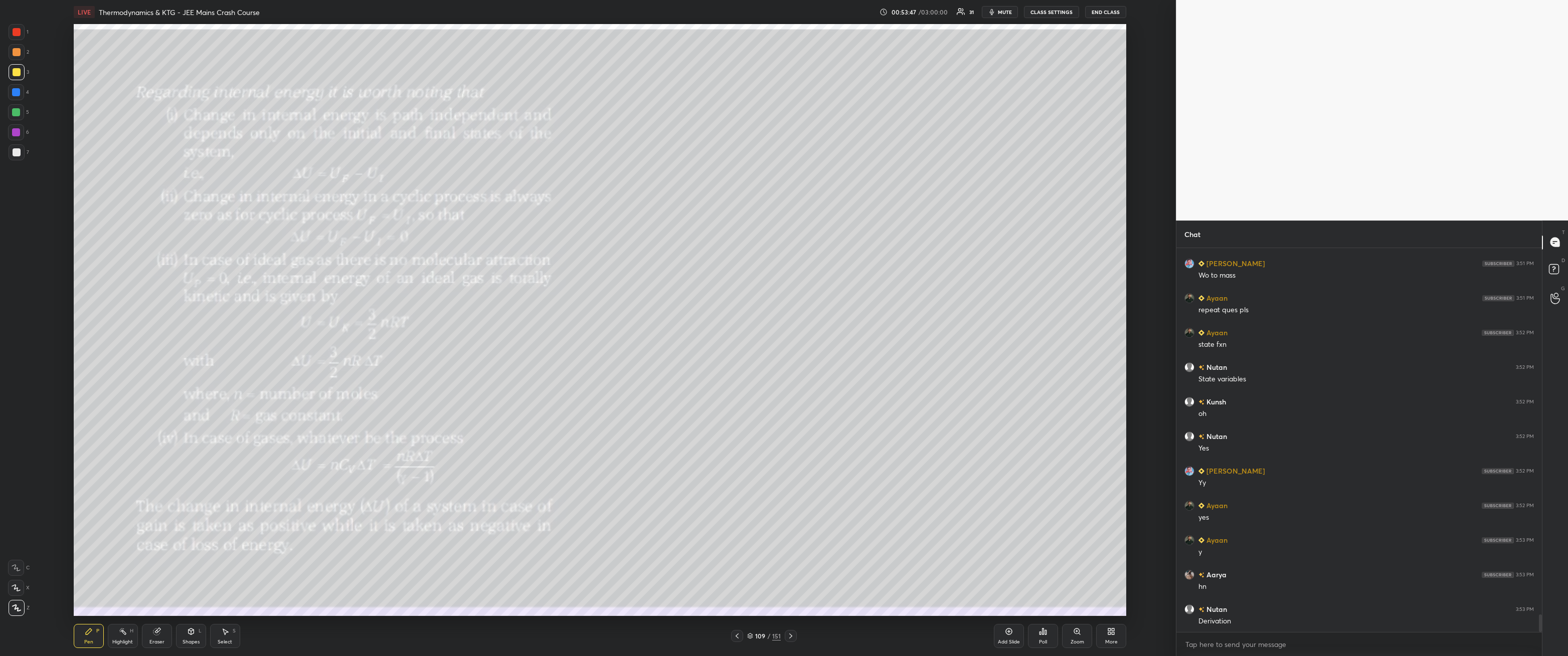
click at [18, 156] on div at bounding box center [16, 152] width 16 height 16
click at [1009, 594] on div "Add Slide" at bounding box center [1009, 637] width 30 height 24
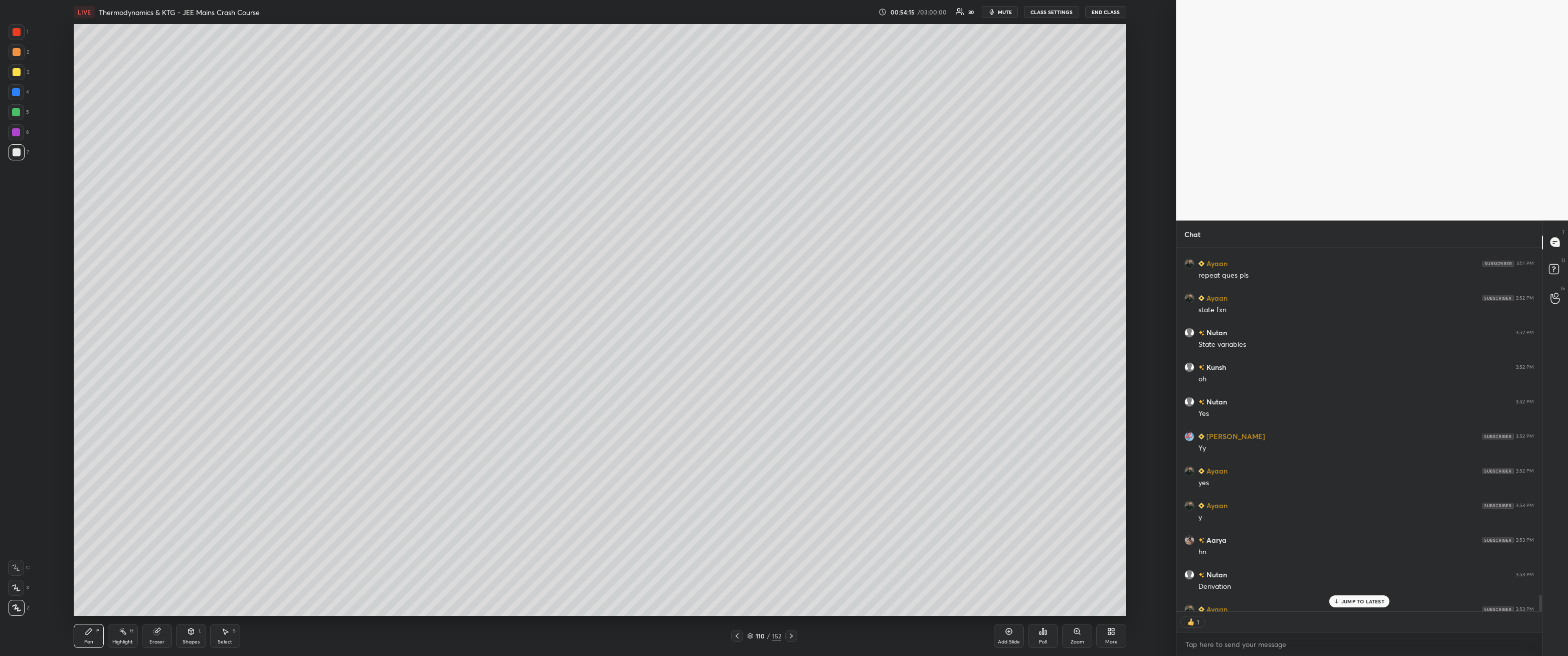
click at [1351, 594] on p "JUMP TO LATEST" at bounding box center [1363, 602] width 43 height 6
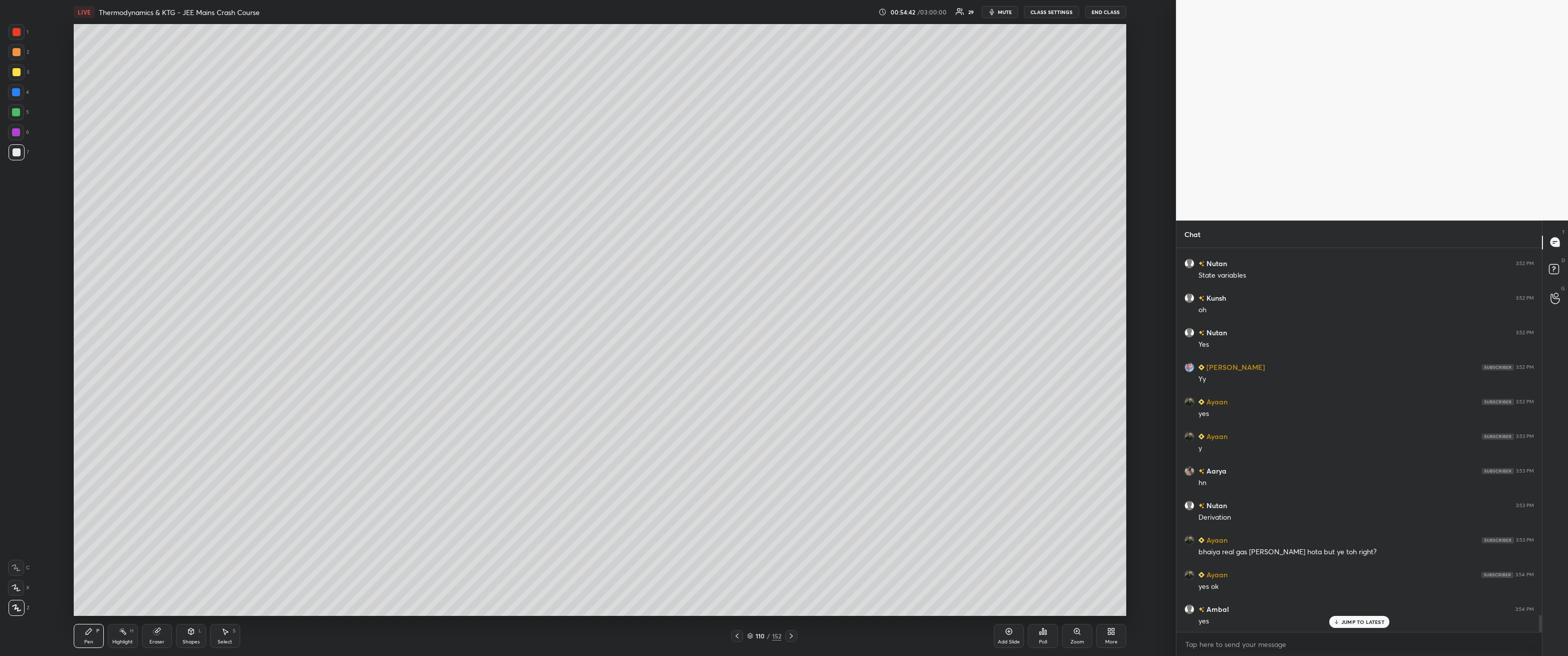
click at [15, 70] on div at bounding box center [16, 72] width 8 height 8
click at [19, 135] on div at bounding box center [16, 132] width 8 height 8
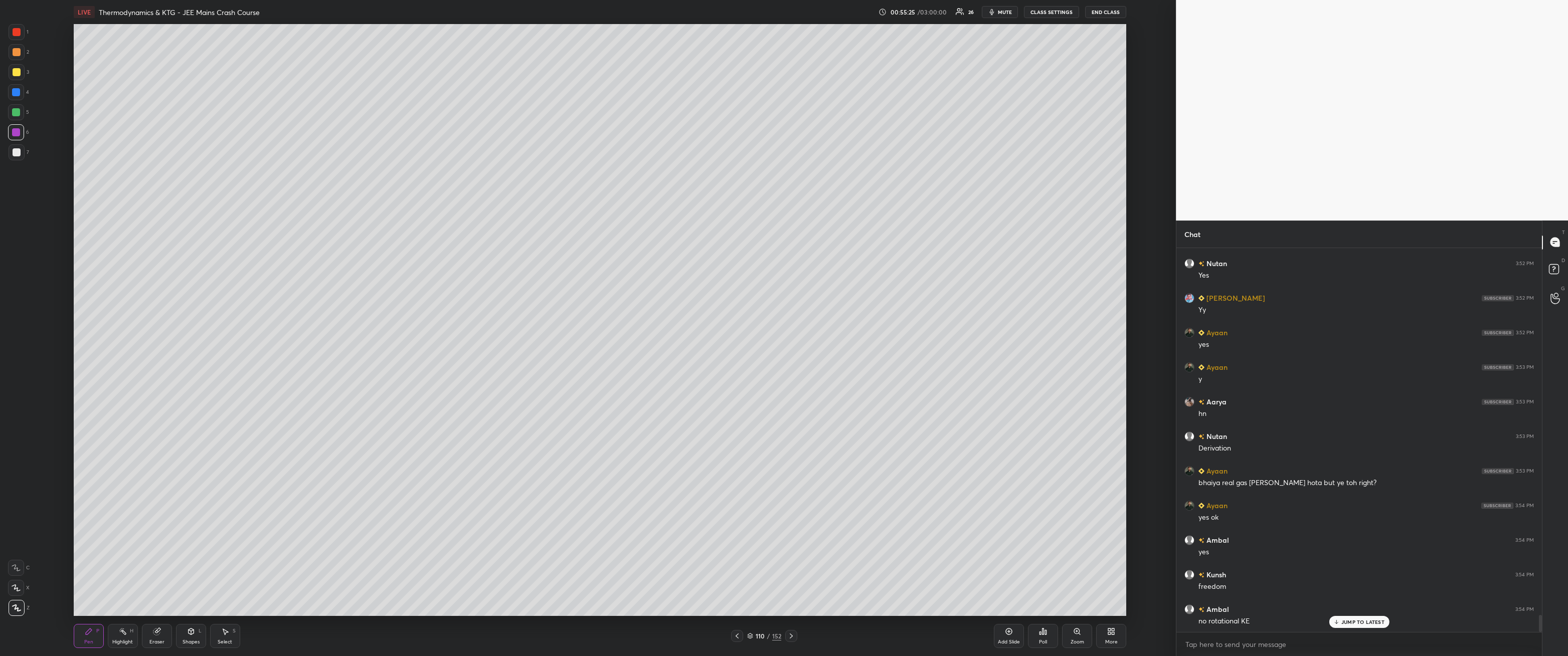
click at [10, 152] on div at bounding box center [16, 152] width 16 height 16
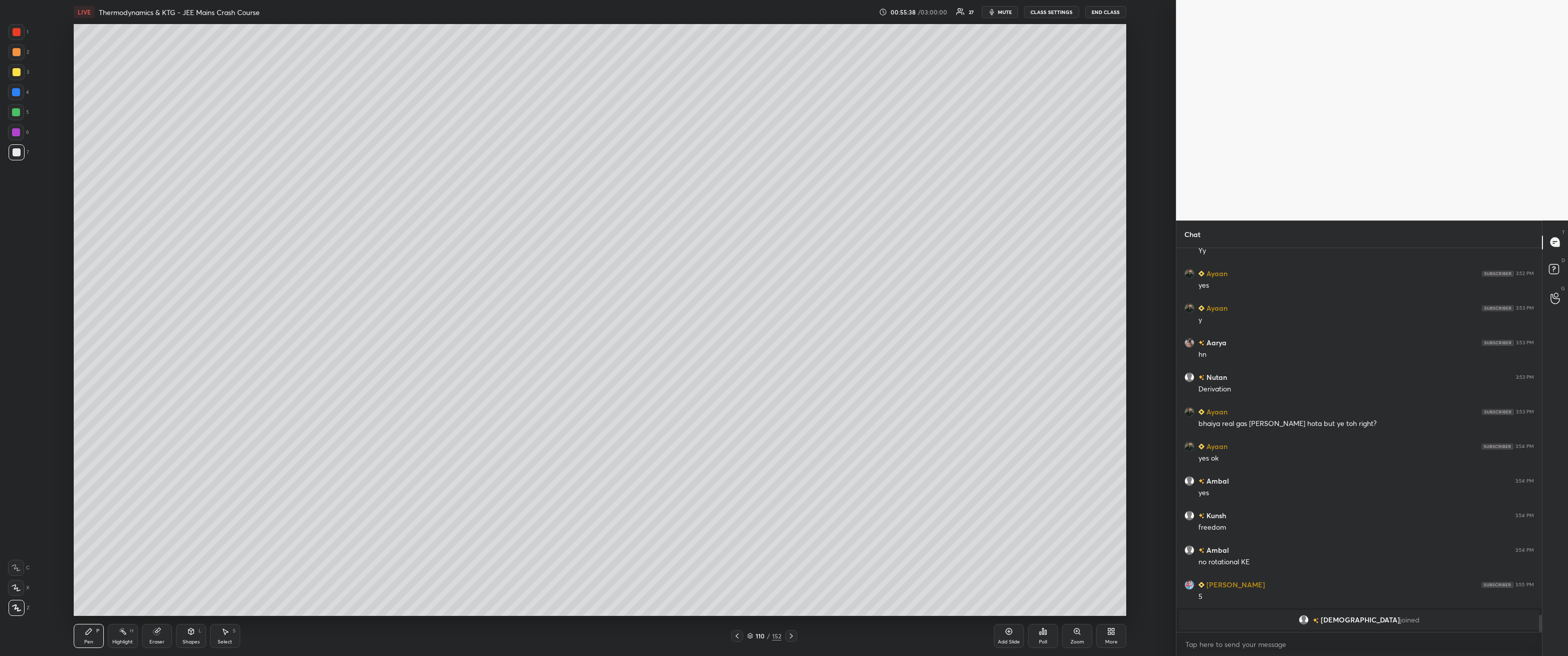
click at [15, 138] on div at bounding box center [16, 132] width 16 height 16
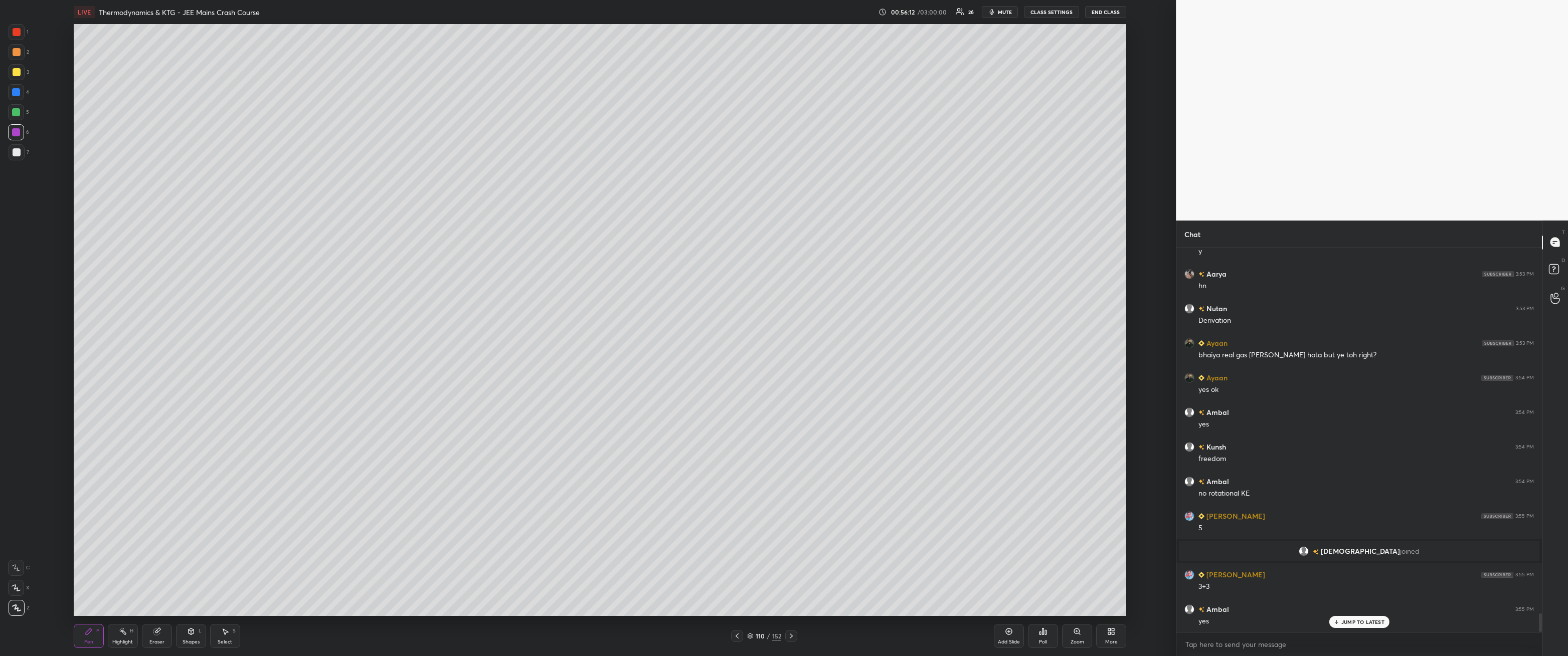
scroll to position [7707, 0]
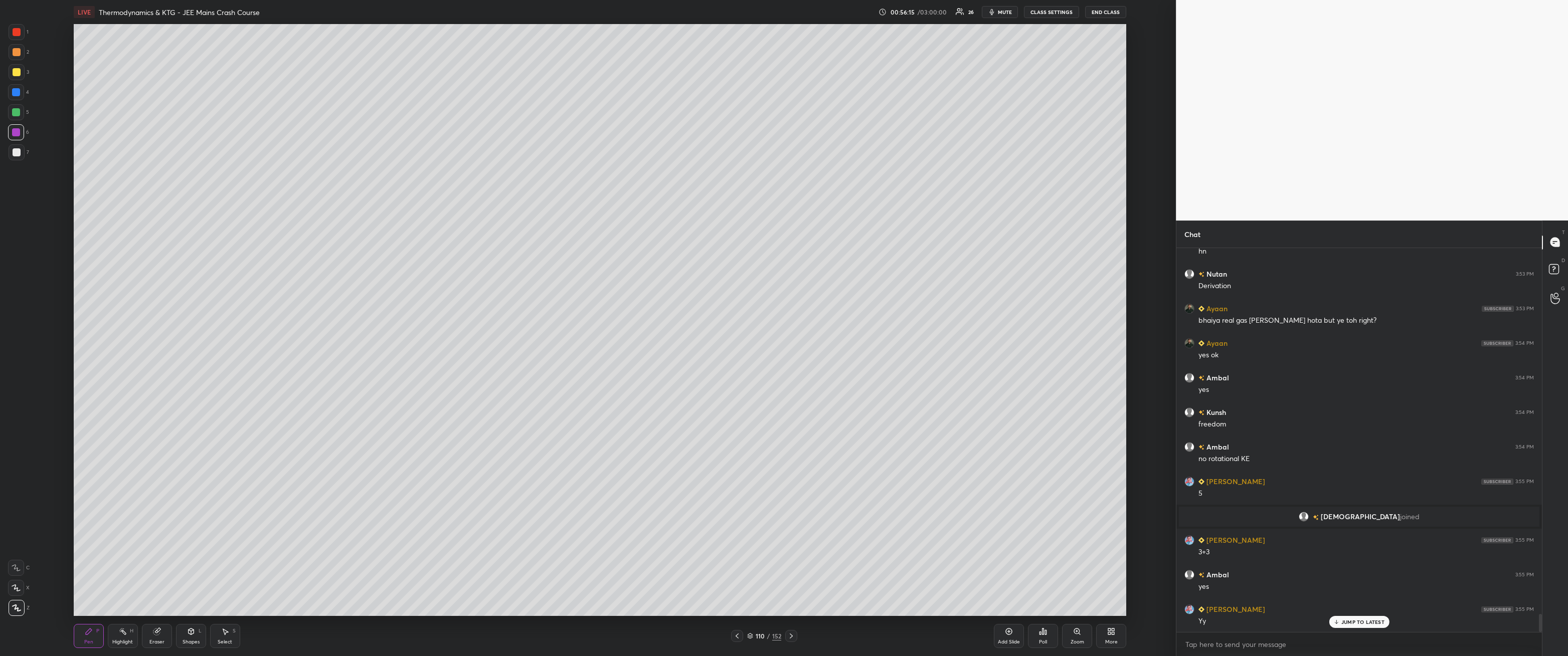
click at [19, 155] on div at bounding box center [16, 152] width 8 height 8
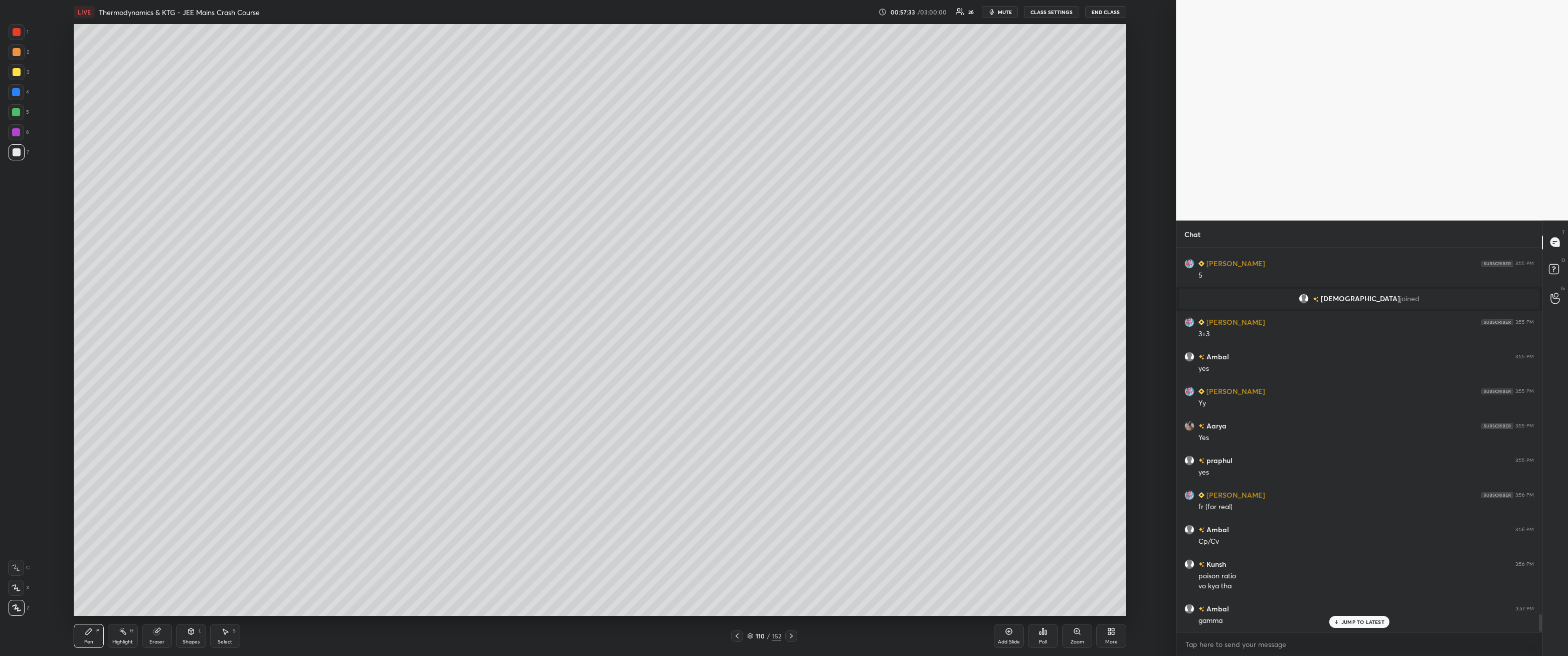
scroll to position [7959, 0]
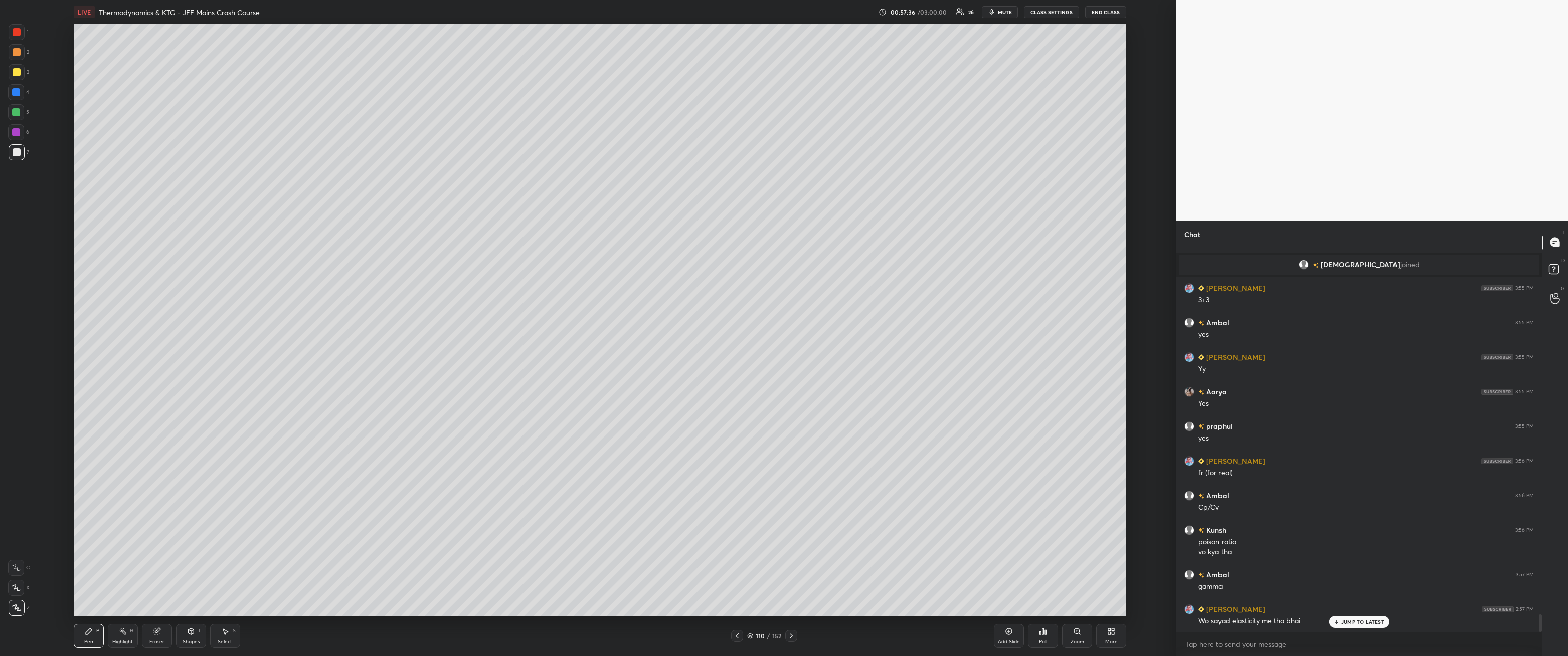
click at [192, 594] on icon at bounding box center [191, 632] width 5 height 6
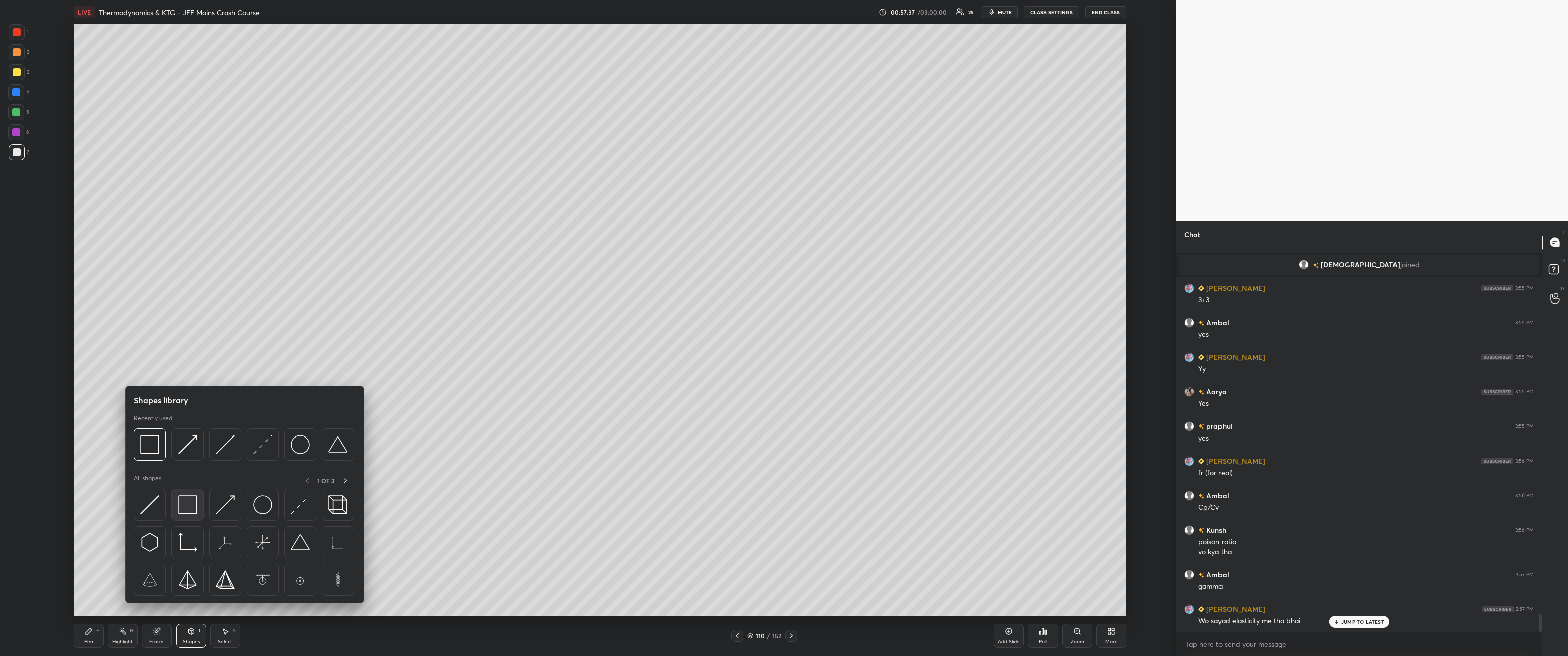
click at [186, 508] on img at bounding box center [187, 504] width 19 height 19
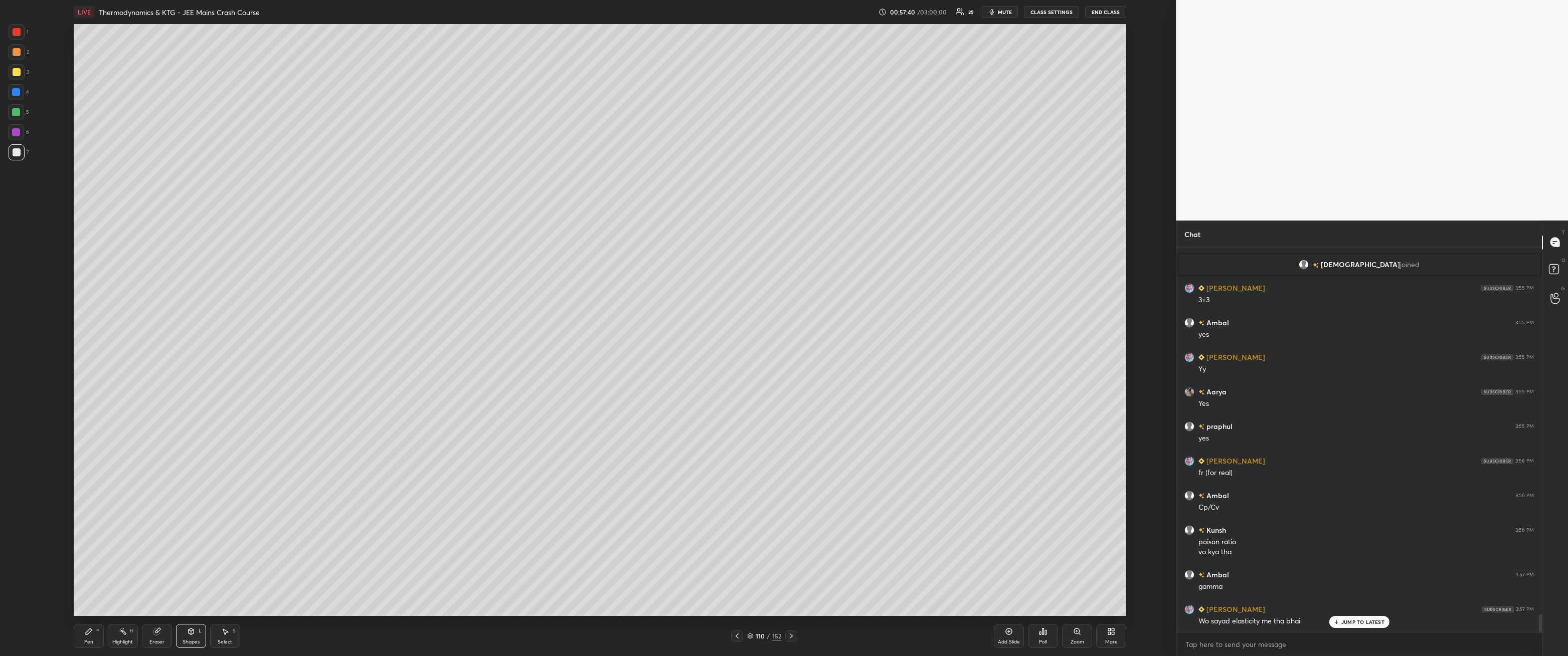
click at [84, 594] on div "Pen P" at bounding box center [88, 637] width 30 height 24
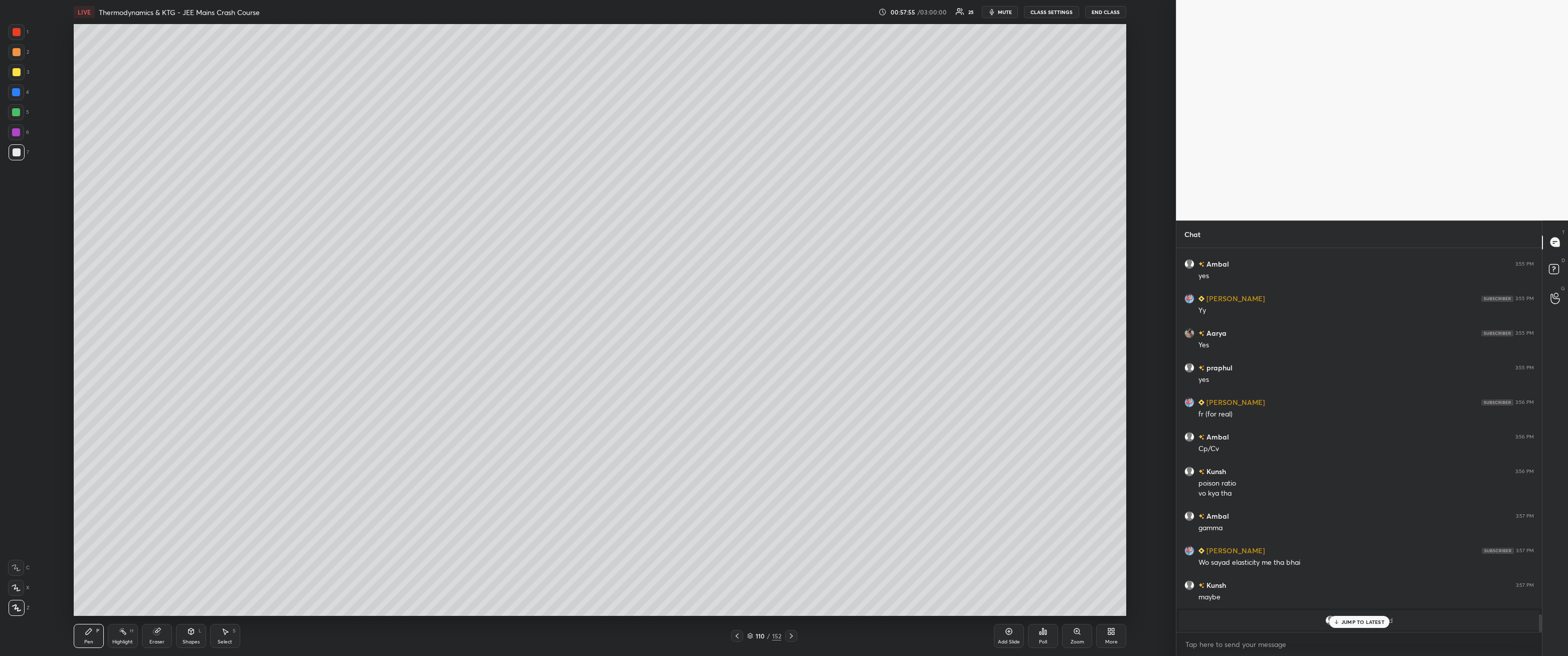
scroll to position [8053, 0]
click at [789, 594] on icon at bounding box center [791, 636] width 8 height 8
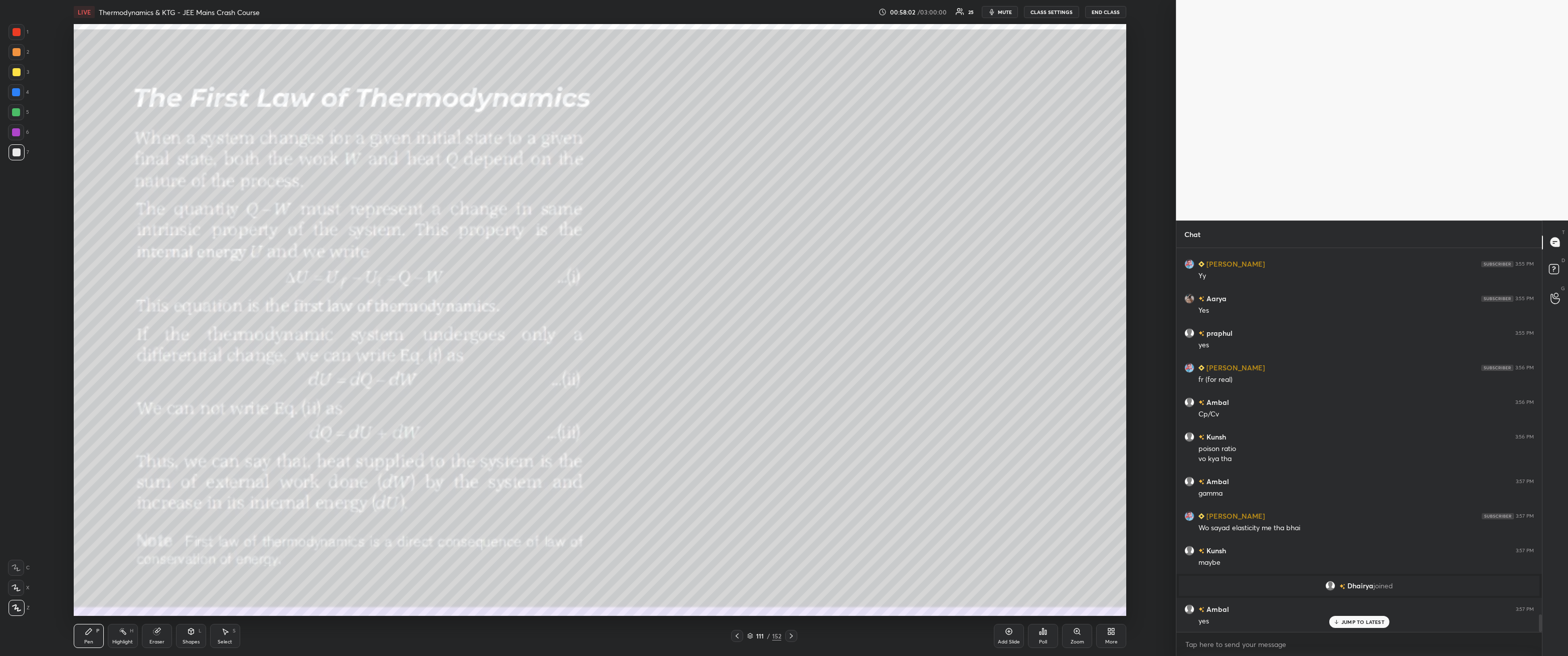
click at [735, 594] on icon at bounding box center [737, 636] width 8 height 8
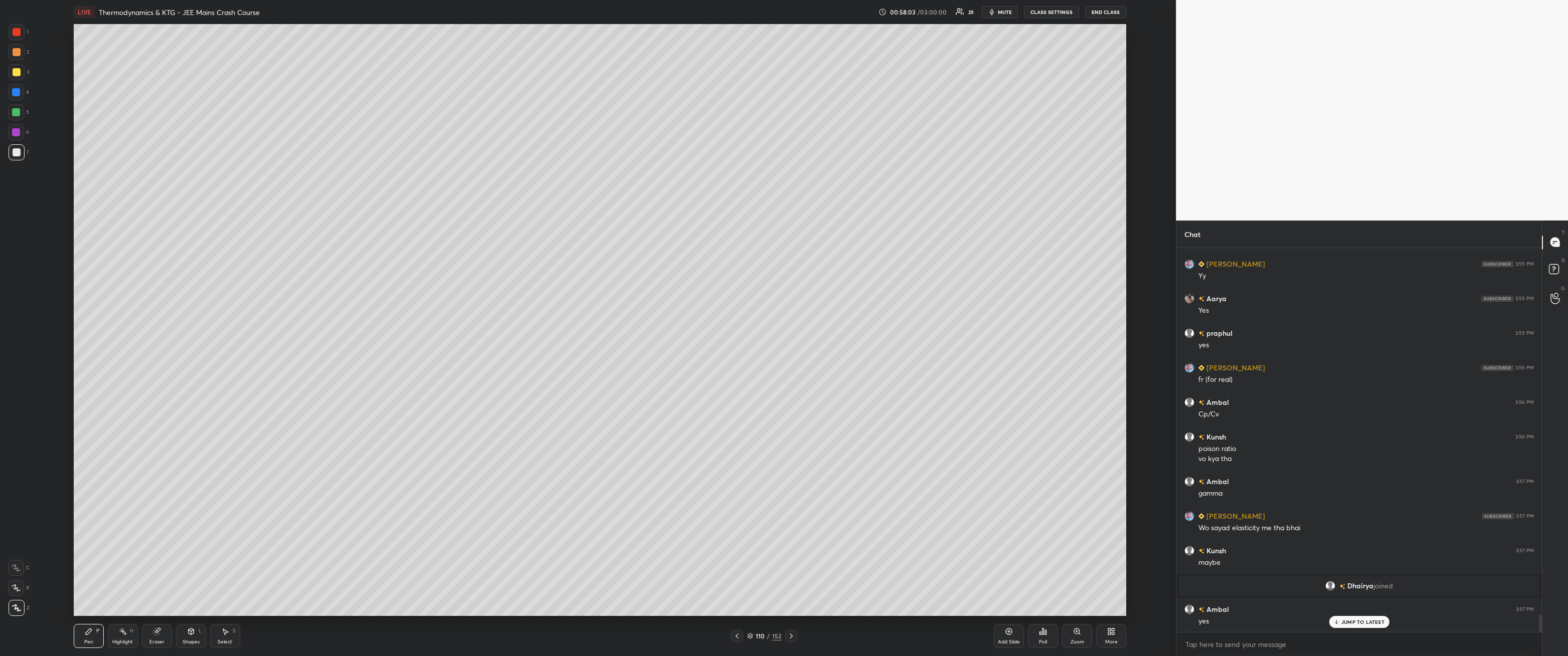
click at [733, 594] on icon at bounding box center [737, 636] width 8 height 8
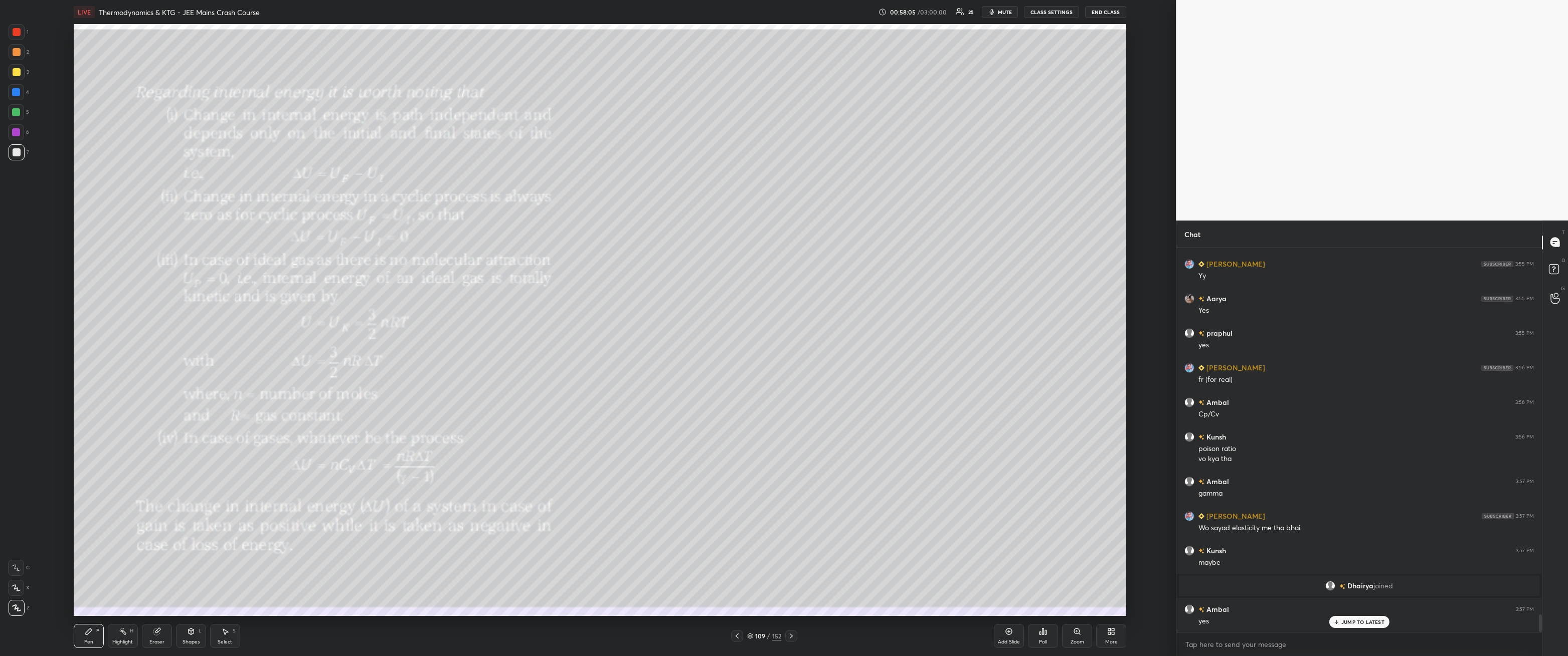
click at [787, 594] on icon at bounding box center [791, 636] width 8 height 8
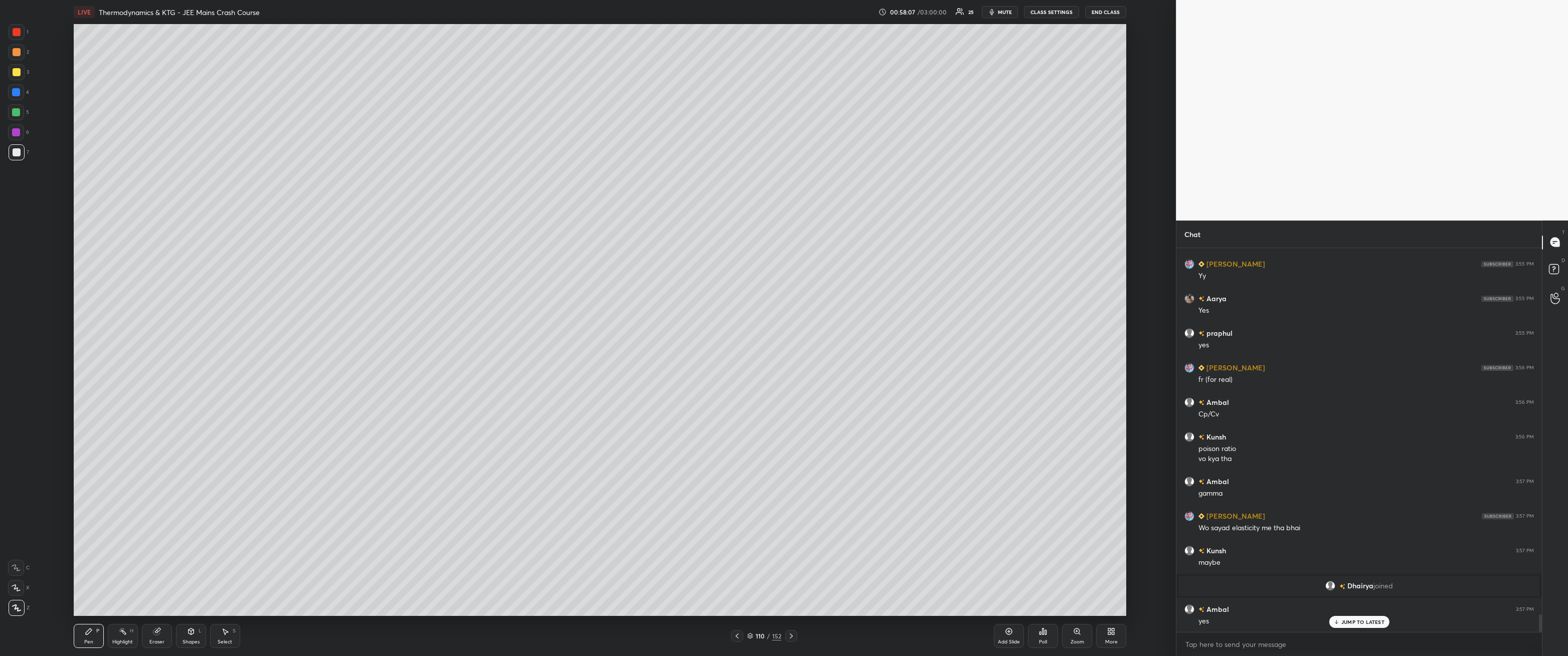
click at [16, 115] on div at bounding box center [16, 112] width 8 height 8
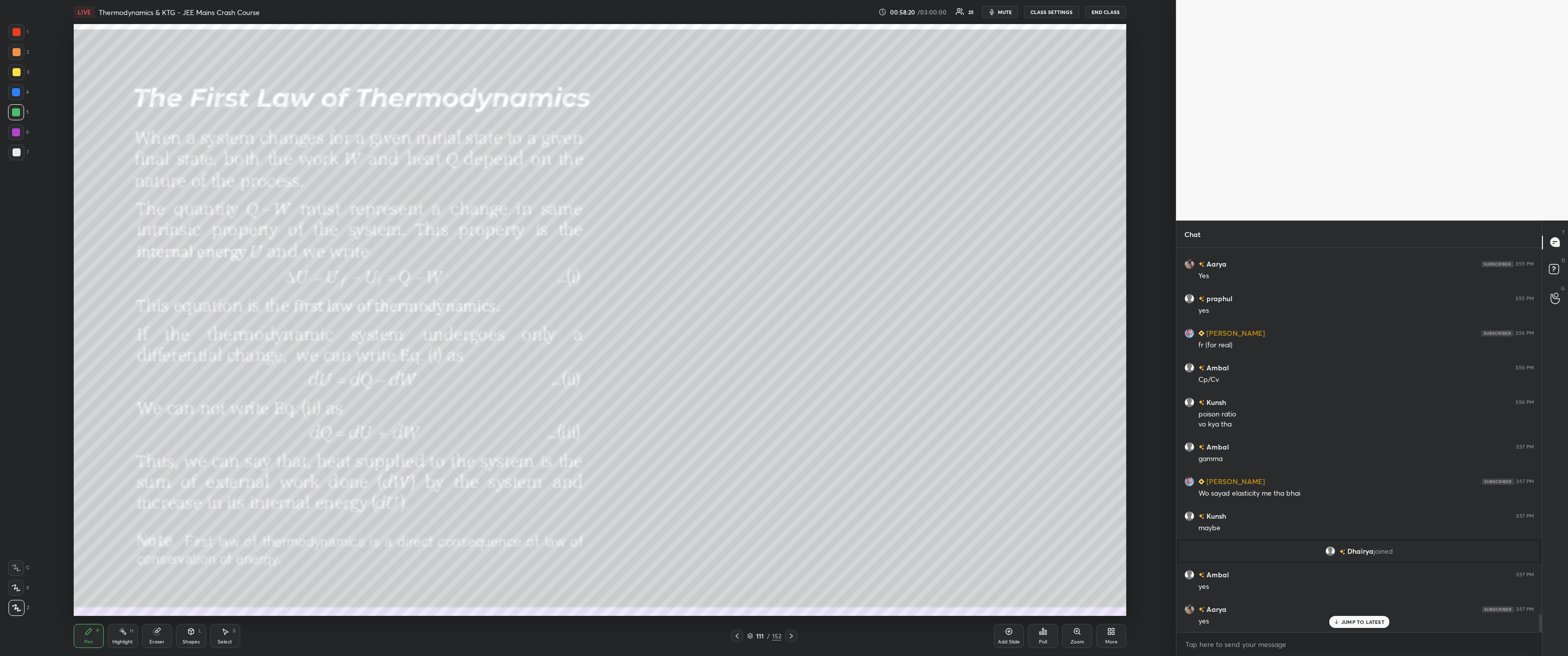
click at [20, 70] on div at bounding box center [16, 72] width 8 height 8
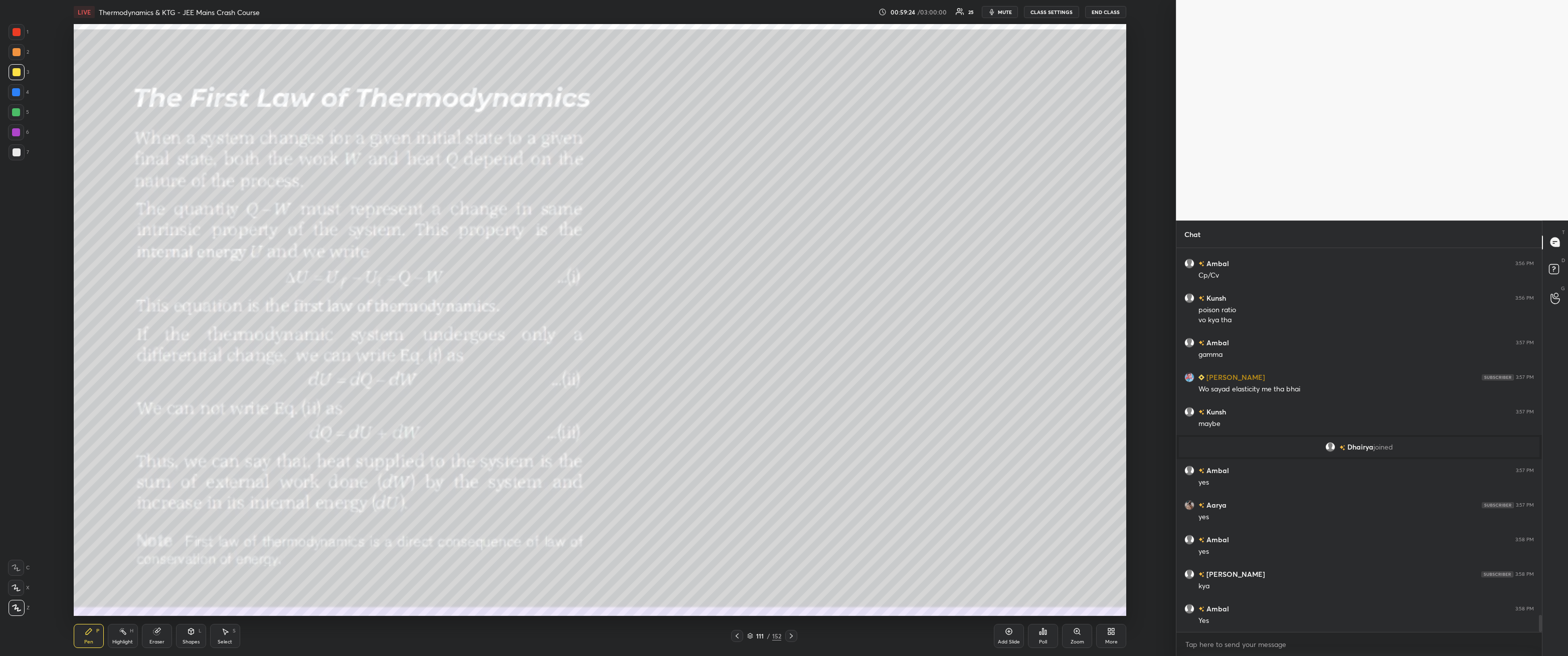
click at [25, 158] on div "7" at bounding box center [19, 152] width 21 height 16
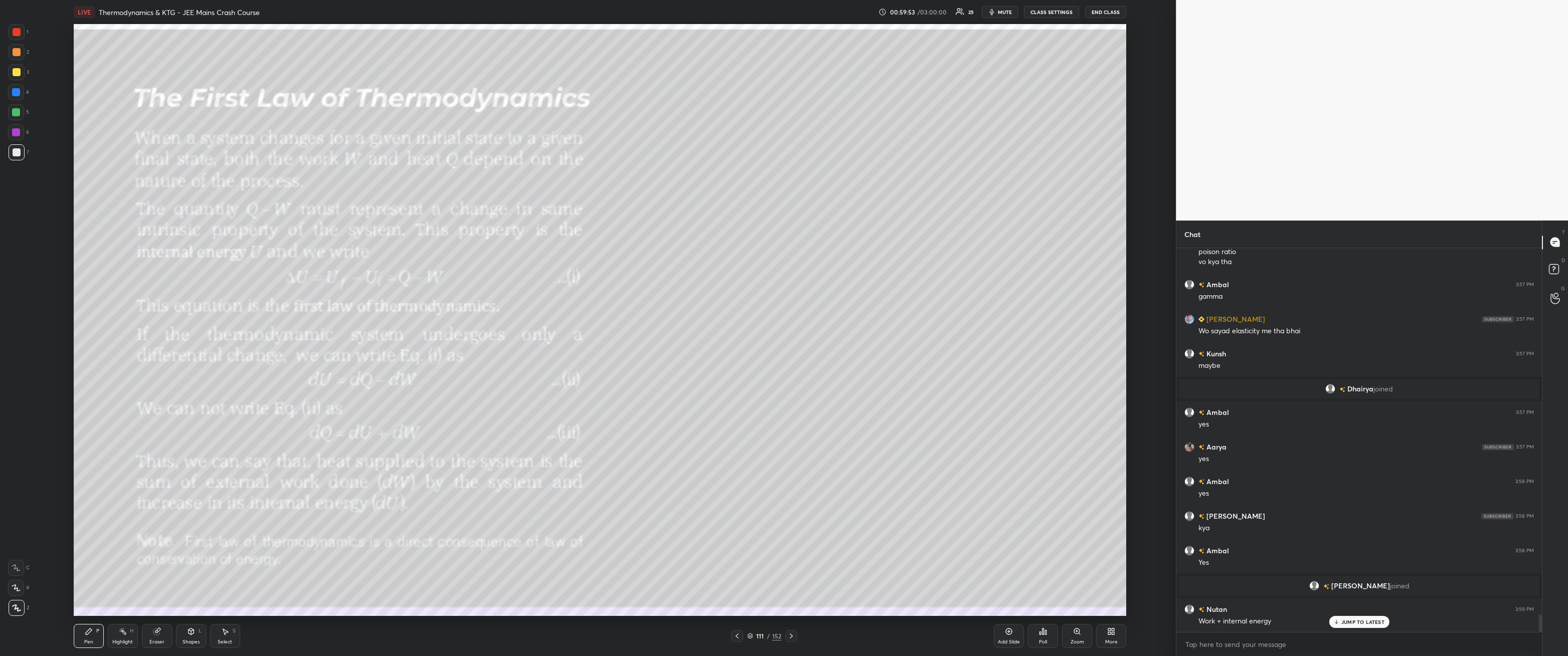
scroll to position [8094, 0]
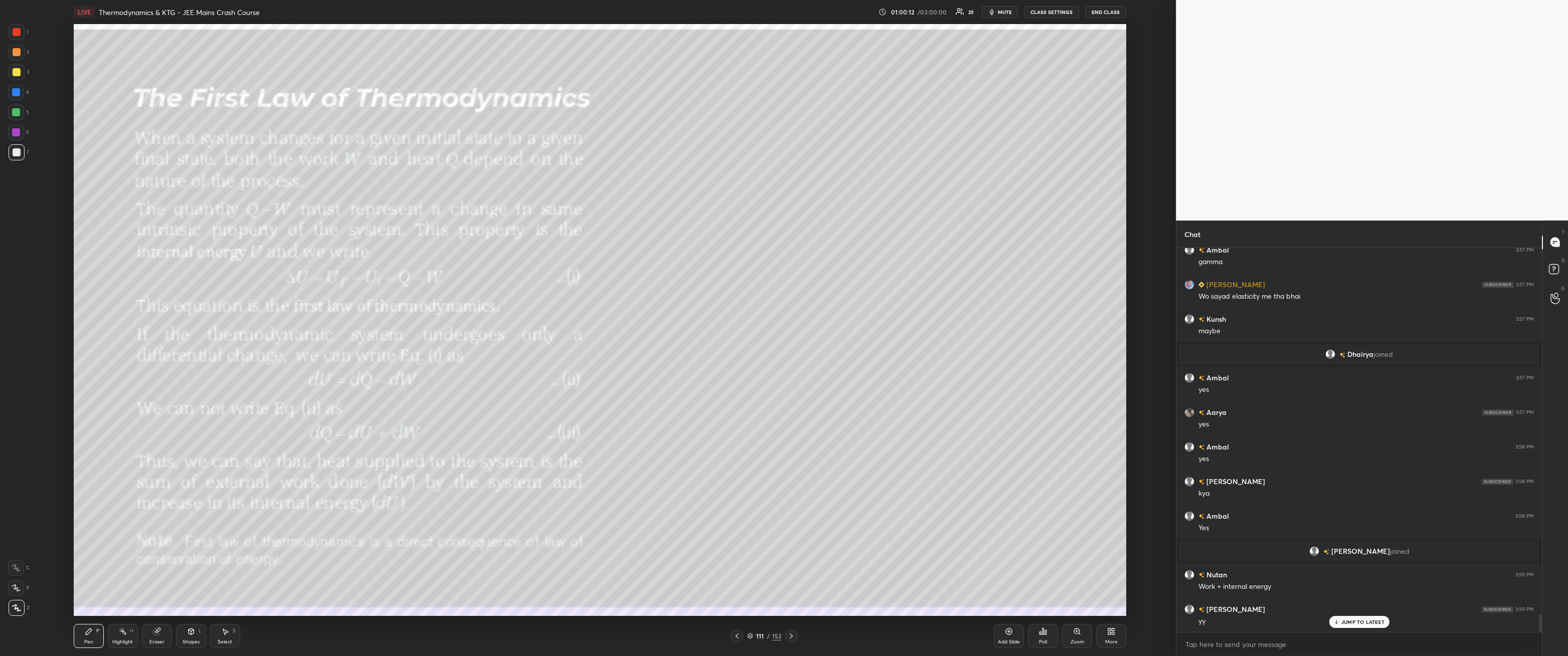
click at [789, 594] on icon at bounding box center [791, 636] width 8 height 8
click at [789, 594] on icon at bounding box center [791, 636] width 3 height 5
click at [788, 594] on icon at bounding box center [791, 636] width 8 height 8
click at [787, 594] on icon at bounding box center [791, 636] width 8 height 8
click at [789, 594] on icon at bounding box center [791, 636] width 8 height 8
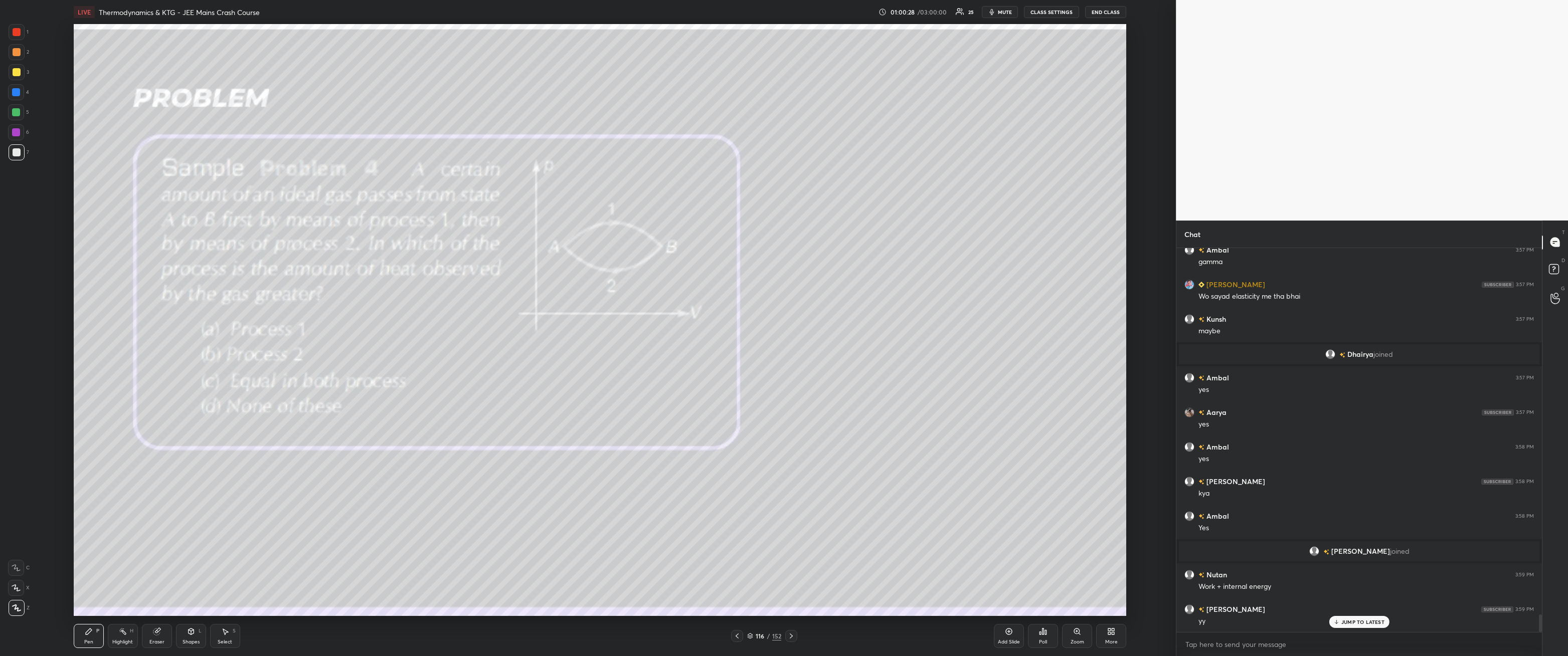
click at [17, 30] on div at bounding box center [16, 32] width 8 height 8
click at [21, 71] on div at bounding box center [16, 72] width 16 height 16
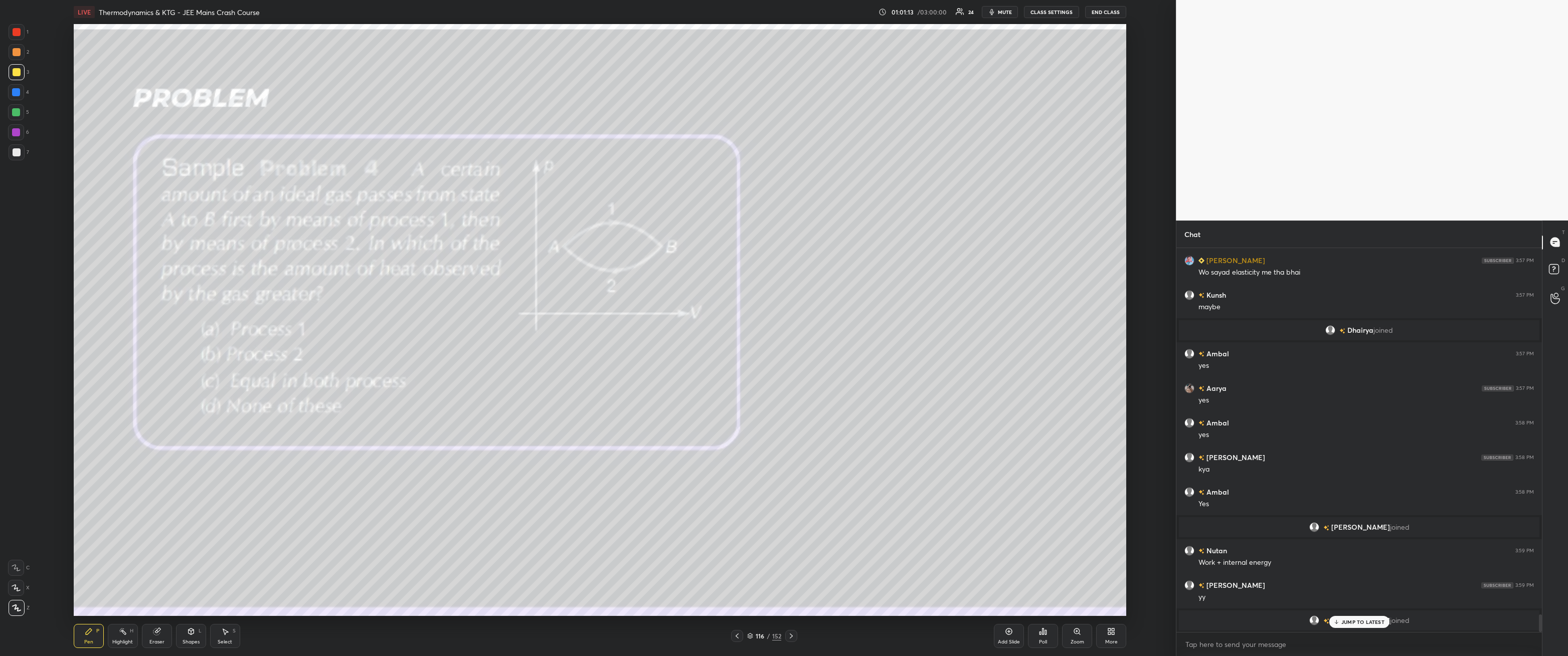
click at [1342, 594] on p "JUMP TO LATEST" at bounding box center [1363, 622] width 43 height 6
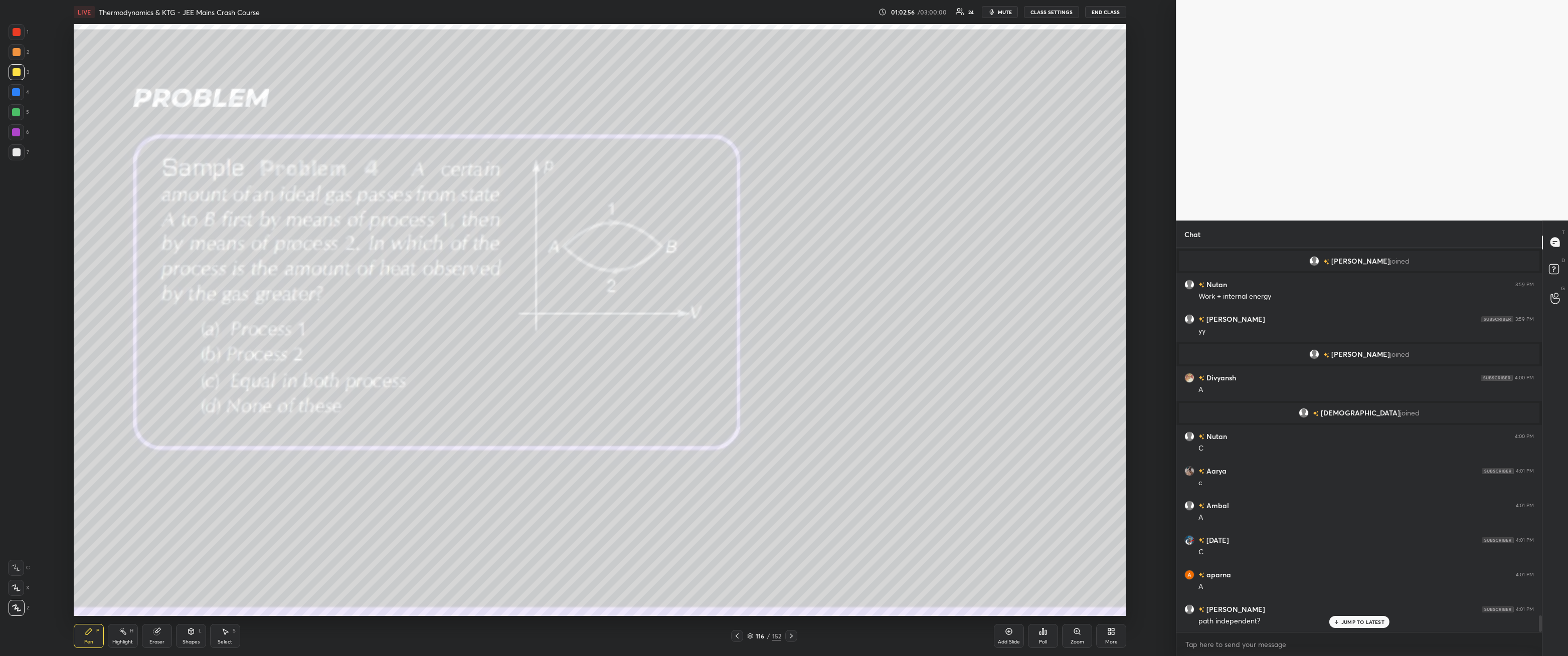
scroll to position [8419, 0]
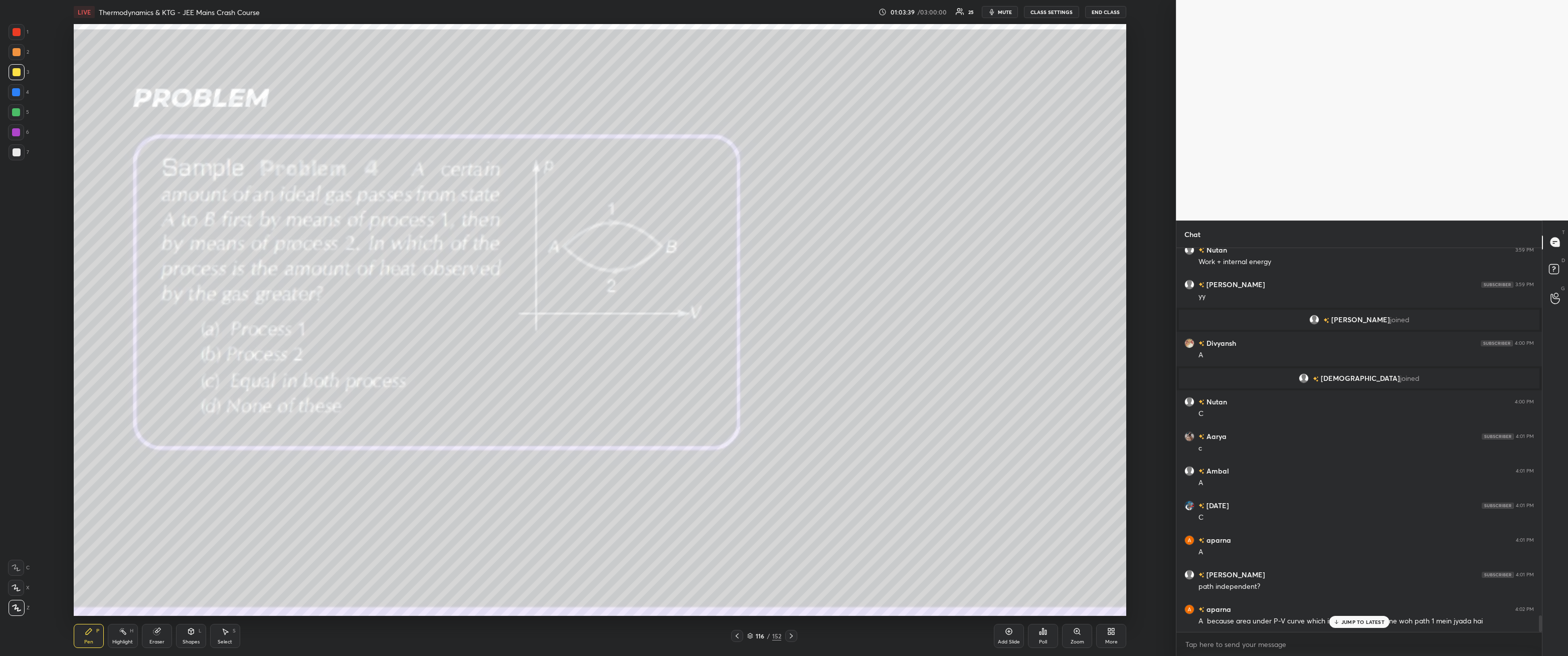
click at [1378, 594] on div "JUMP TO LATEST" at bounding box center [1359, 622] width 60 height 12
click at [1151, 422] on div "Setting up your live class Poll for secs No correct answer Start poll" at bounding box center [600, 320] width 1136 height 592
click at [11, 155] on div at bounding box center [16, 152] width 16 height 16
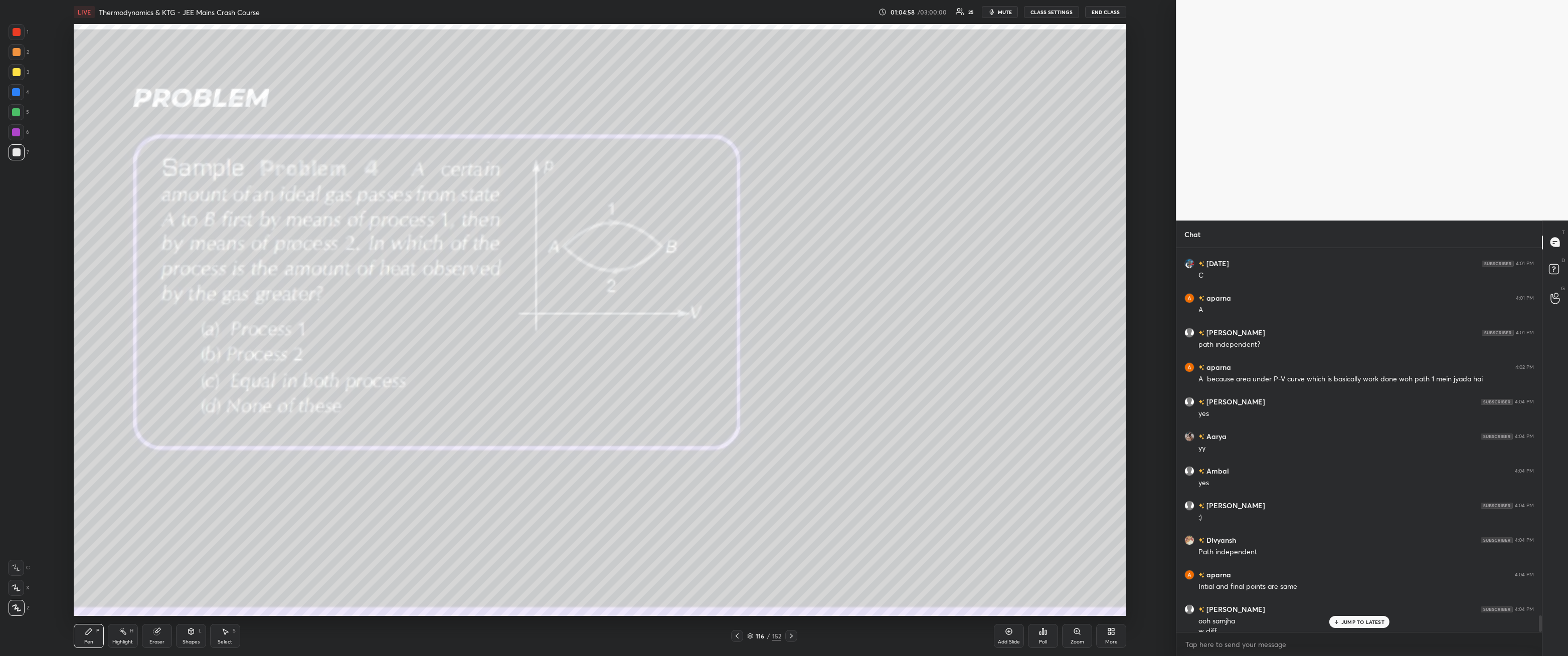
scroll to position [8671, 0]
click at [13, 133] on div at bounding box center [16, 132] width 8 height 8
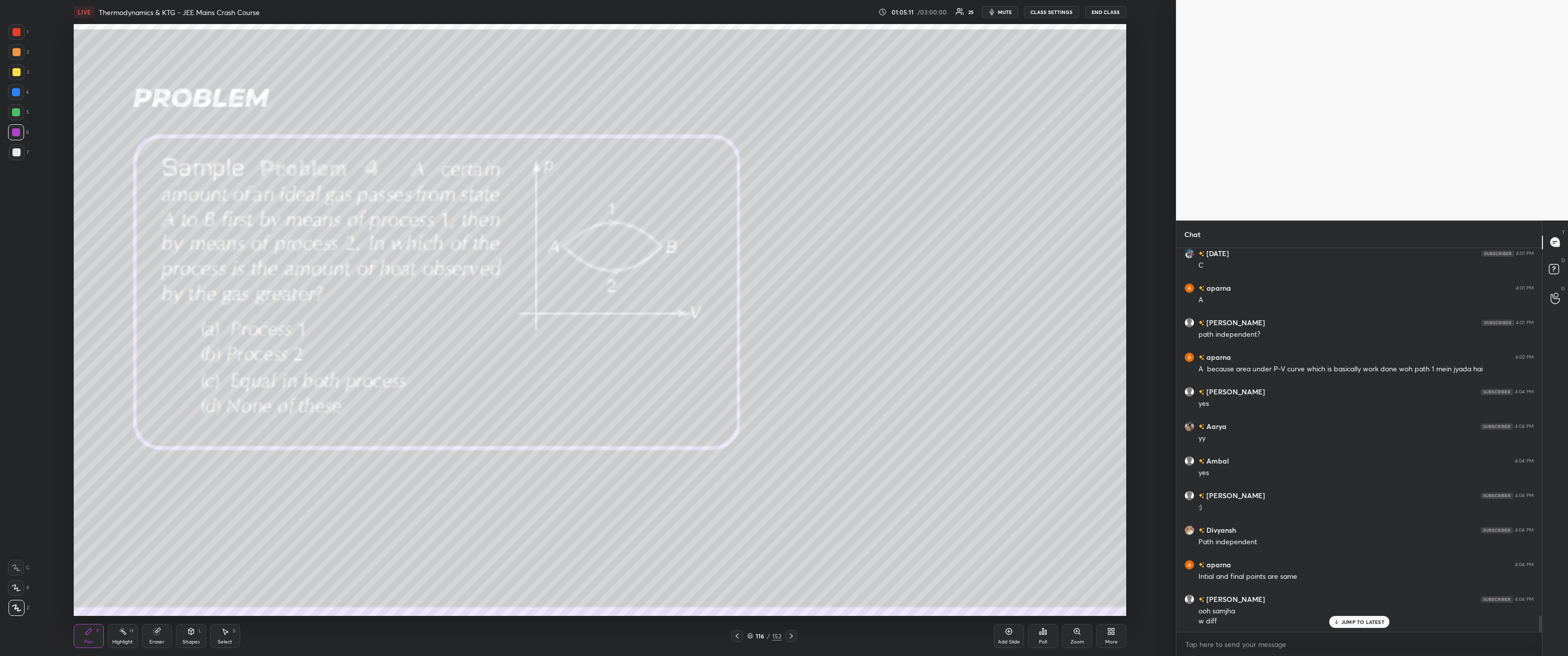
scroll to position [8695, 0]
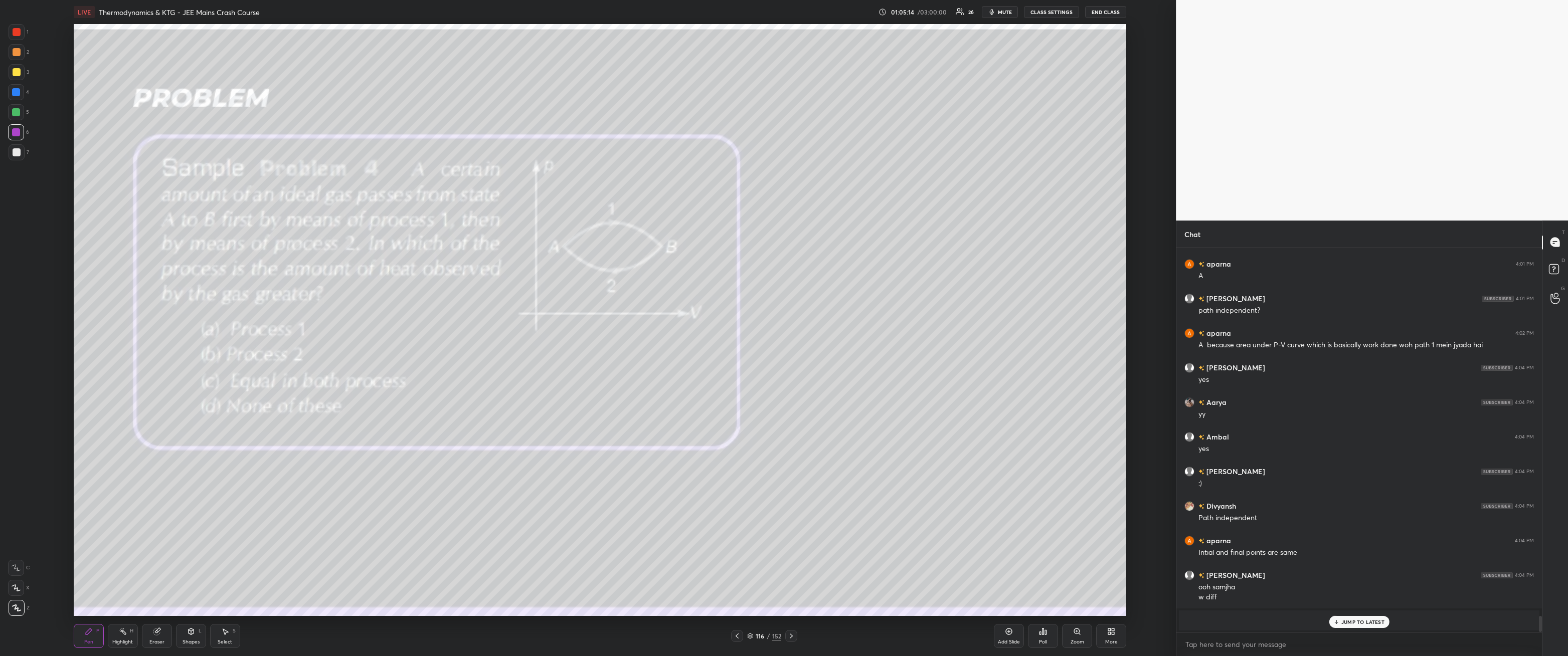
click at [1354, 594] on p "JUMP TO LATEST" at bounding box center [1363, 622] width 43 height 6
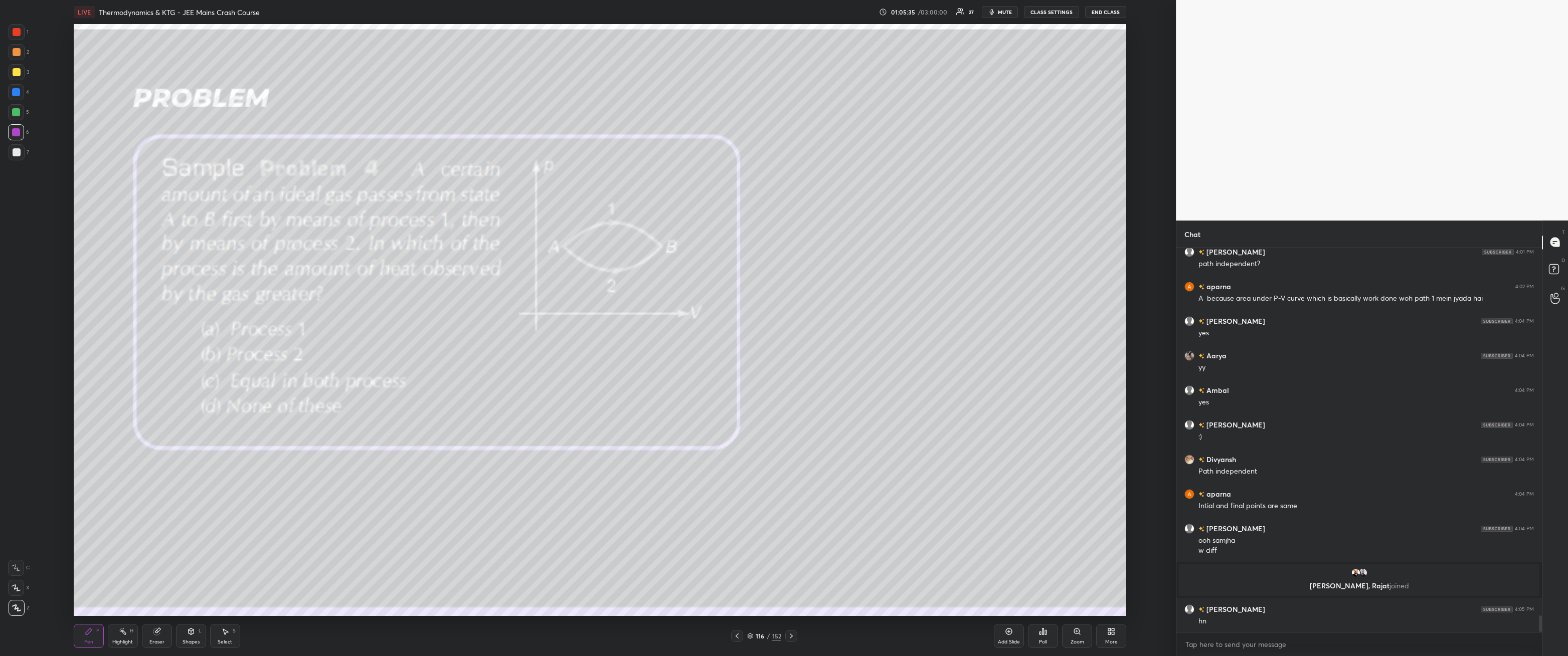
scroll to position [8597, 0]
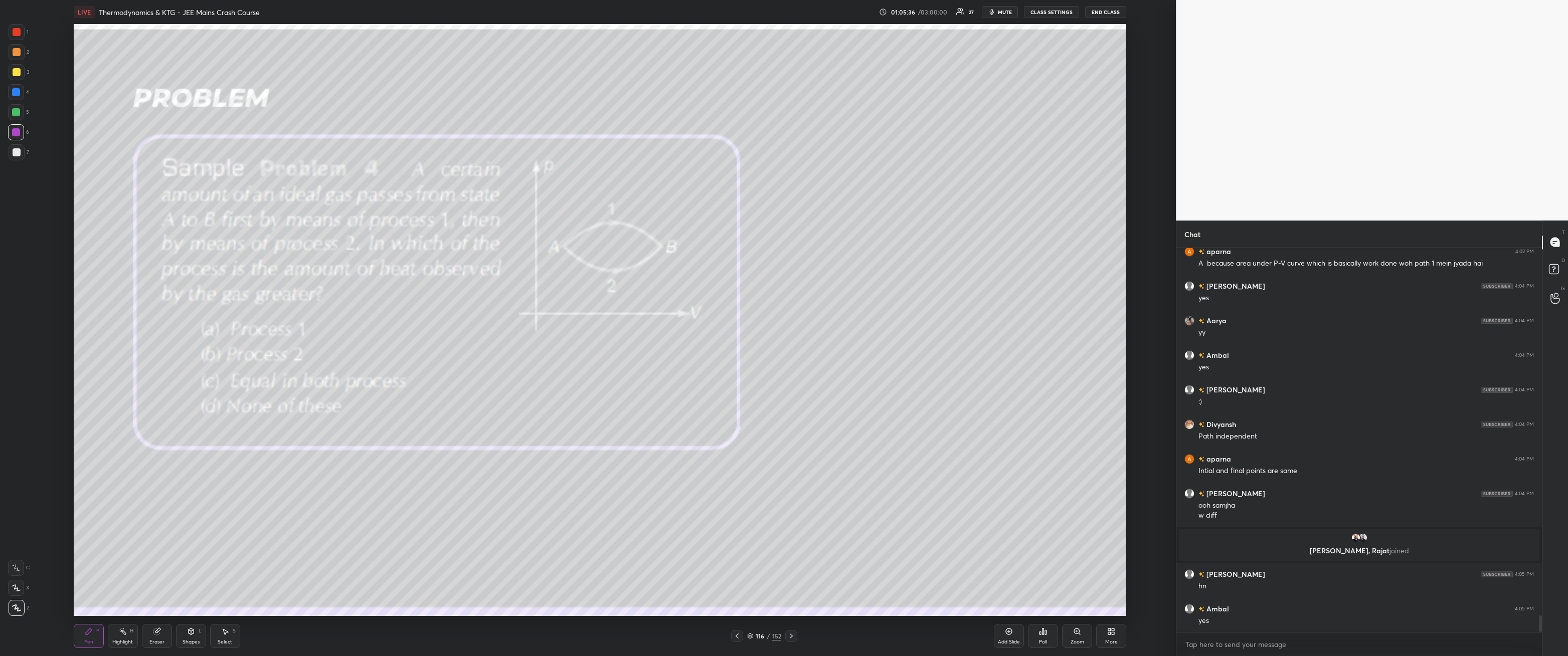
click at [19, 68] on div at bounding box center [16, 72] width 16 height 16
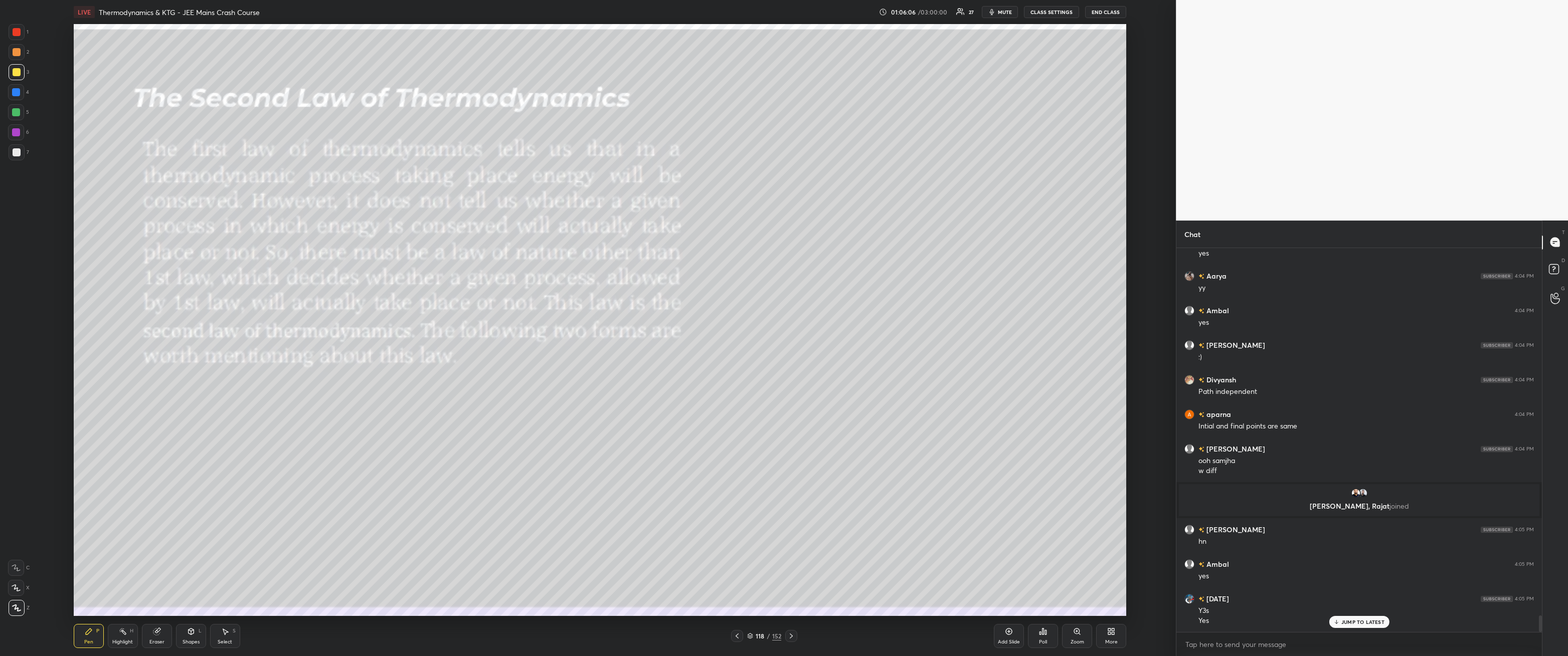
scroll to position [8676, 0]
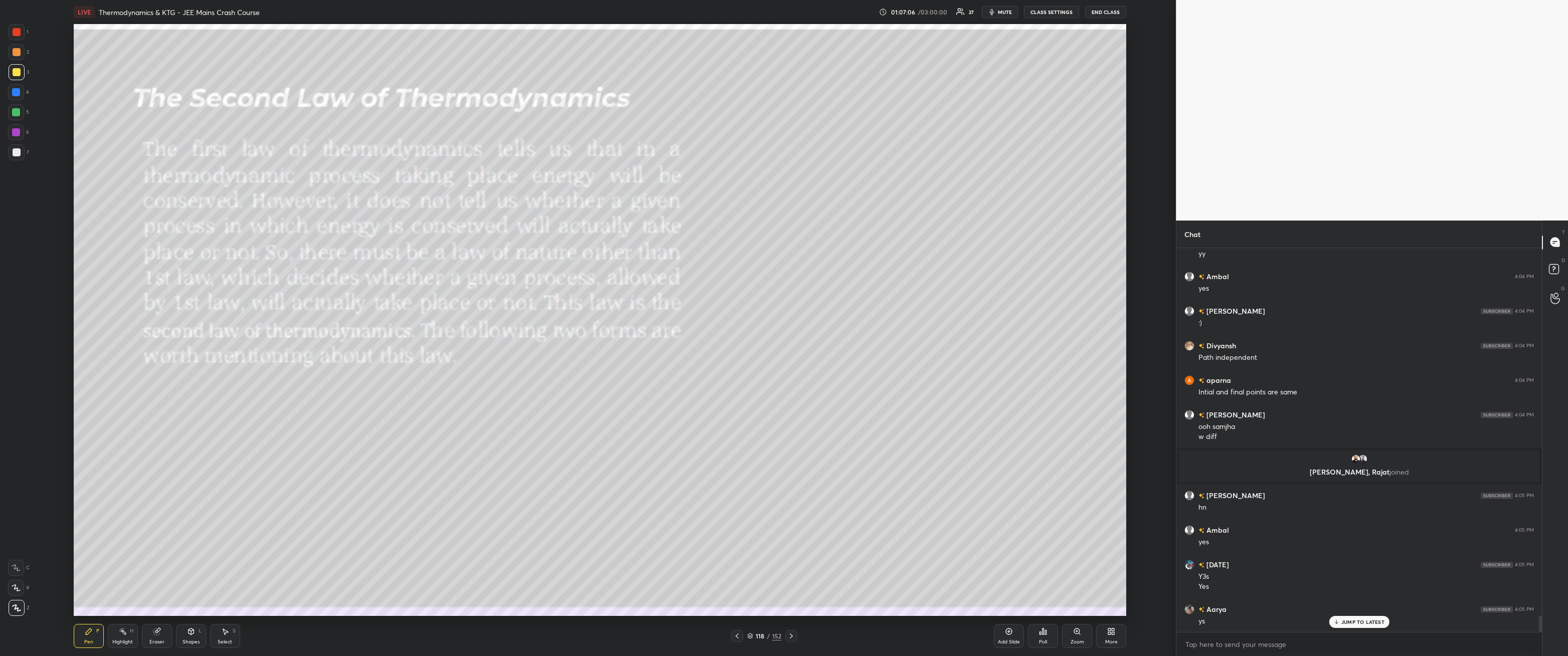
click at [794, 594] on div at bounding box center [791, 637] width 12 height 12
click at [16, 161] on div "7" at bounding box center [19, 154] width 21 height 20
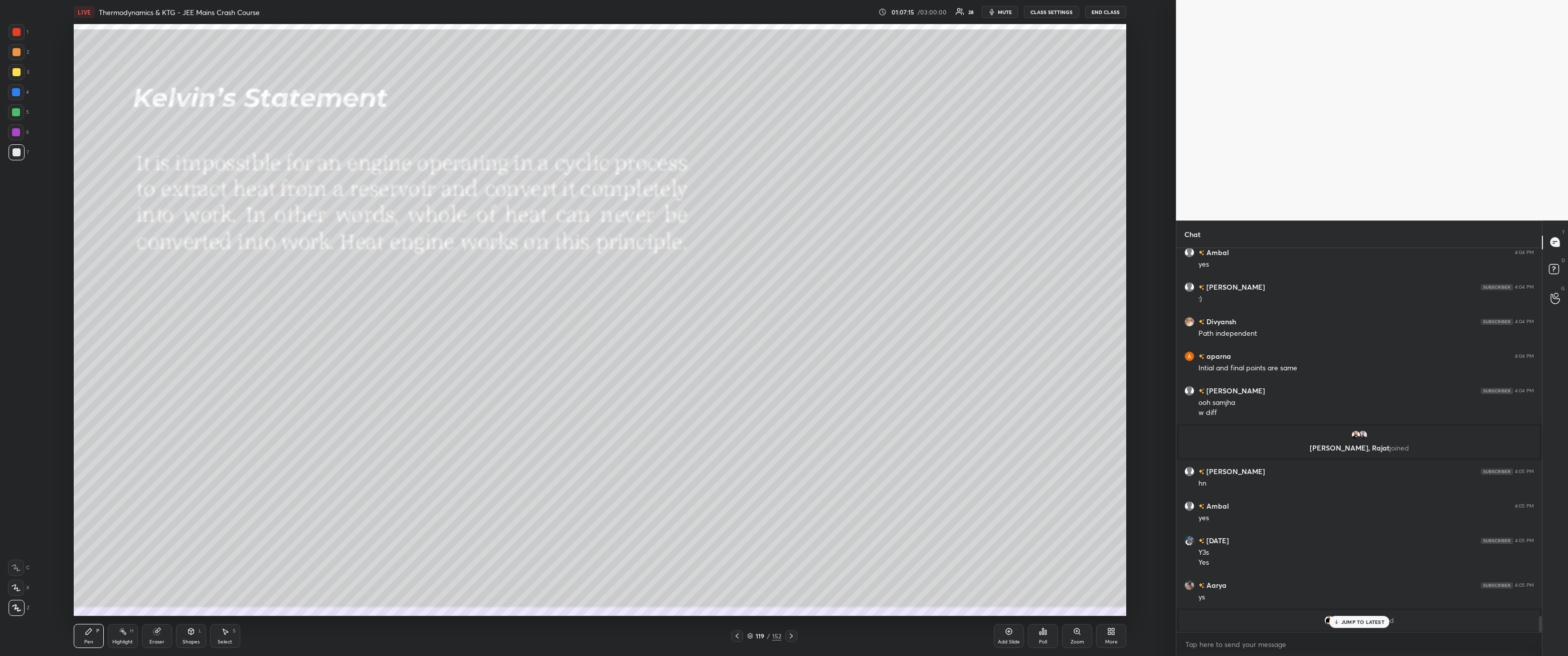
click at [1348, 594] on p "JUMP TO LATEST" at bounding box center [1363, 622] width 43 height 6
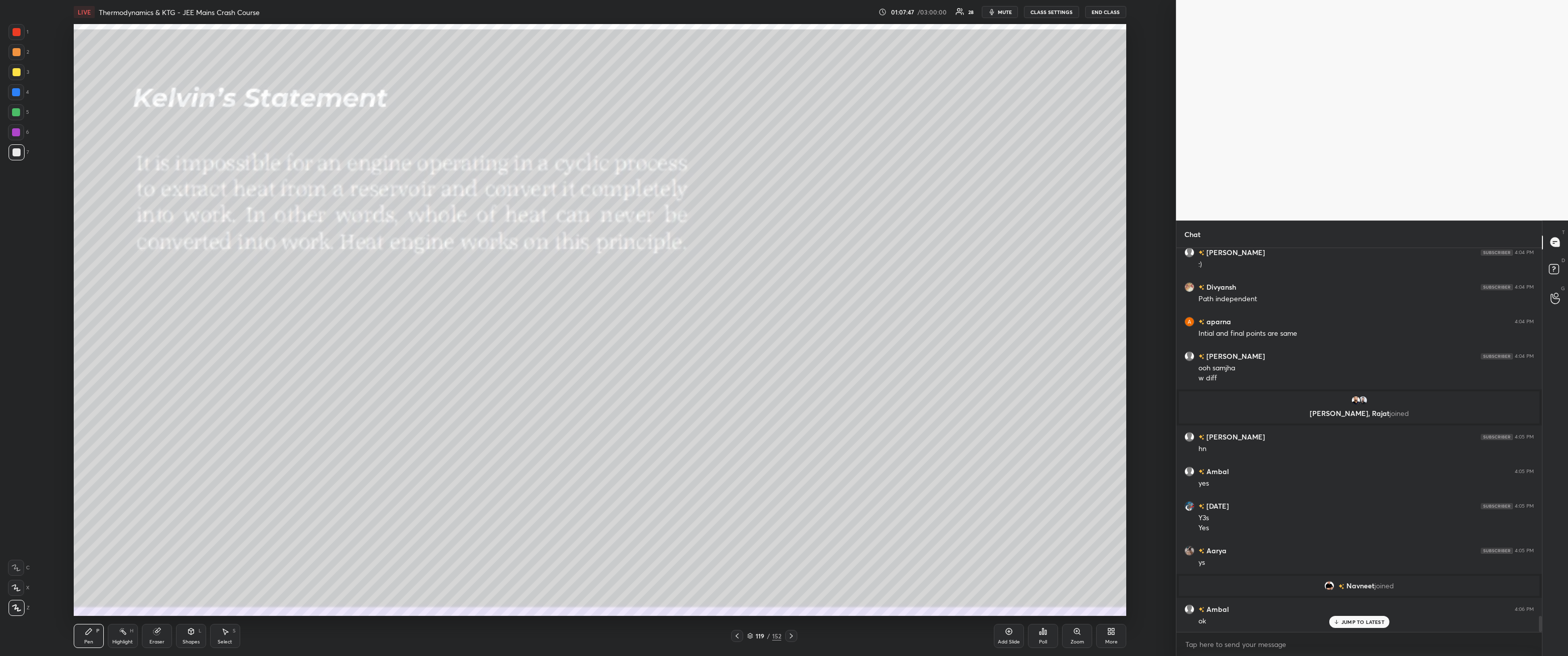
click at [793, 594] on icon at bounding box center [791, 636] width 8 height 8
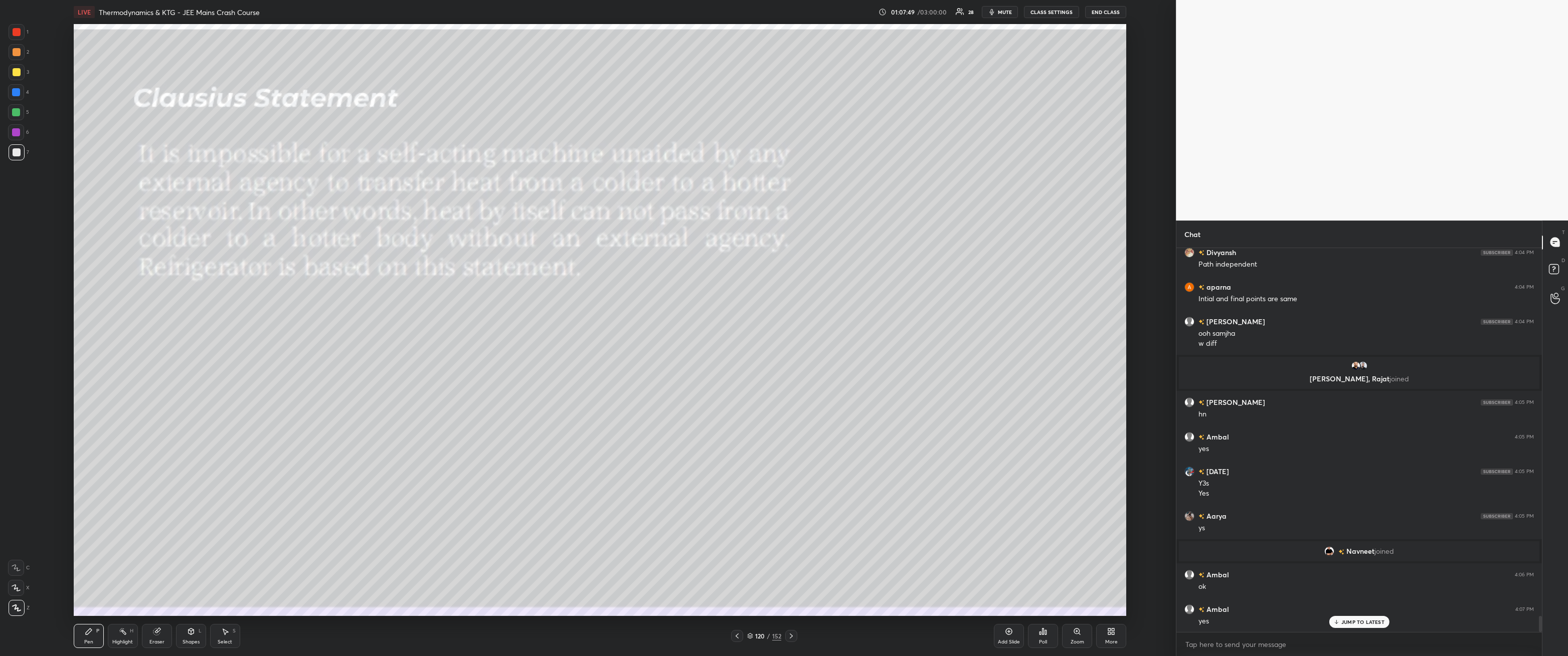
click at [740, 594] on icon at bounding box center [737, 636] width 8 height 8
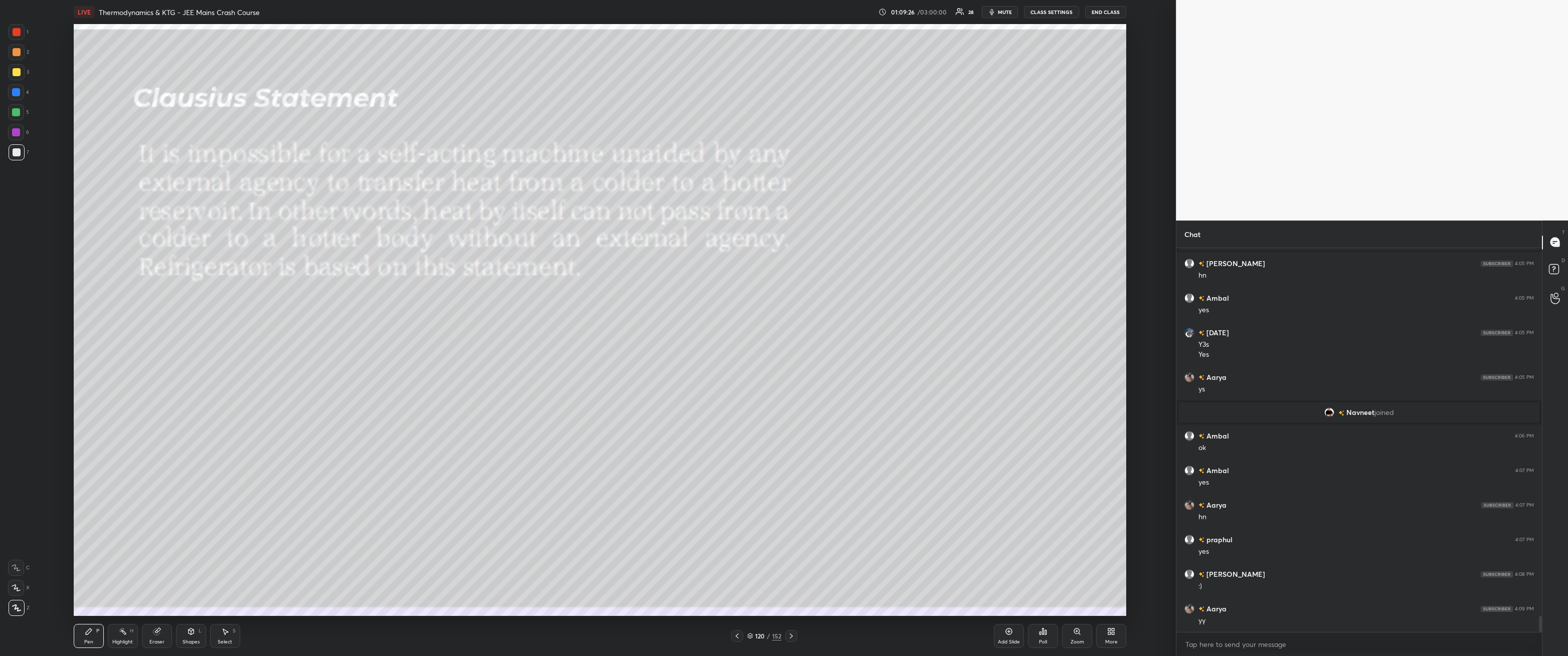
scroll to position [8943, 0]
click at [793, 594] on icon at bounding box center [791, 636] width 8 height 8
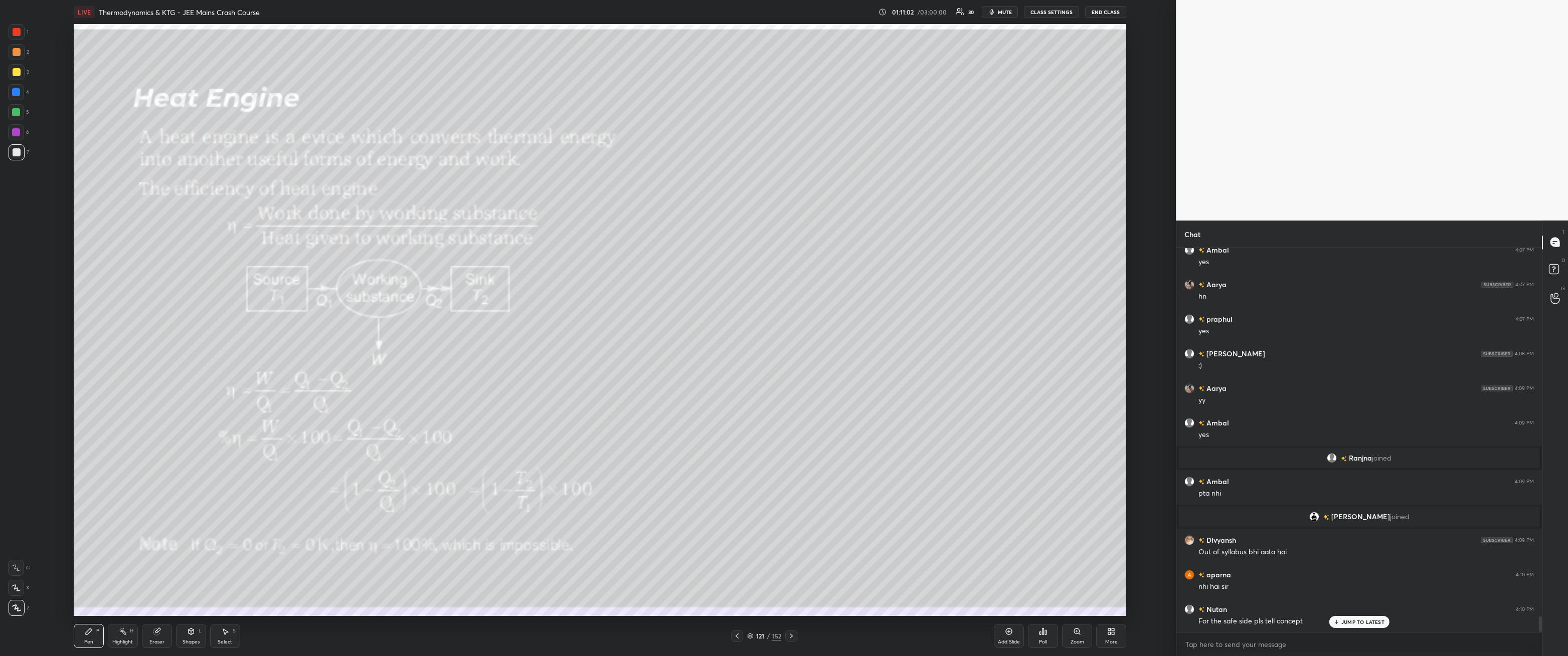
scroll to position [9071, 0]
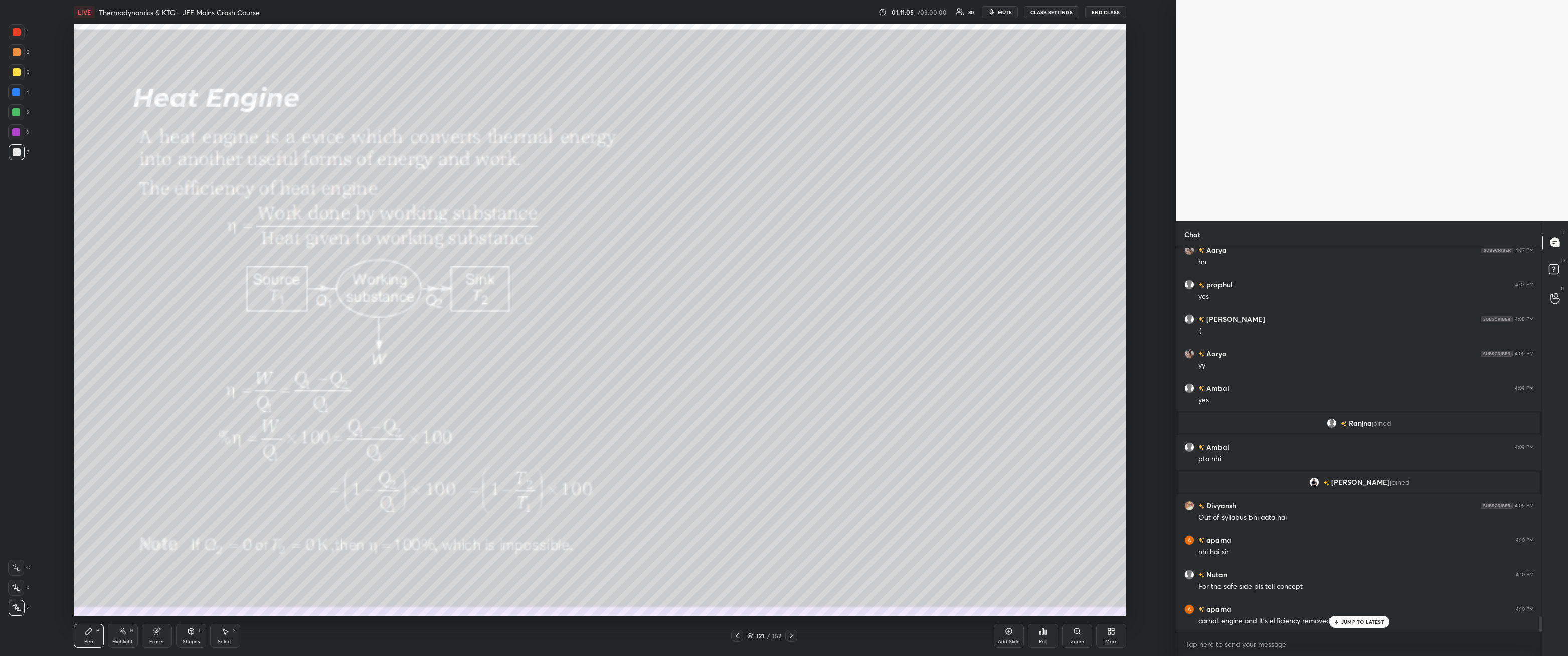
click at [1359, 594] on p "JUMP TO LATEST" at bounding box center [1363, 622] width 43 height 6
click at [1153, 313] on div "Setting up your live class Poll for secs No correct answer Start poll" at bounding box center [600, 320] width 1136 height 592
click at [15, 72] on div at bounding box center [16, 72] width 8 height 8
click at [13, 153] on div at bounding box center [16, 152] width 8 height 8
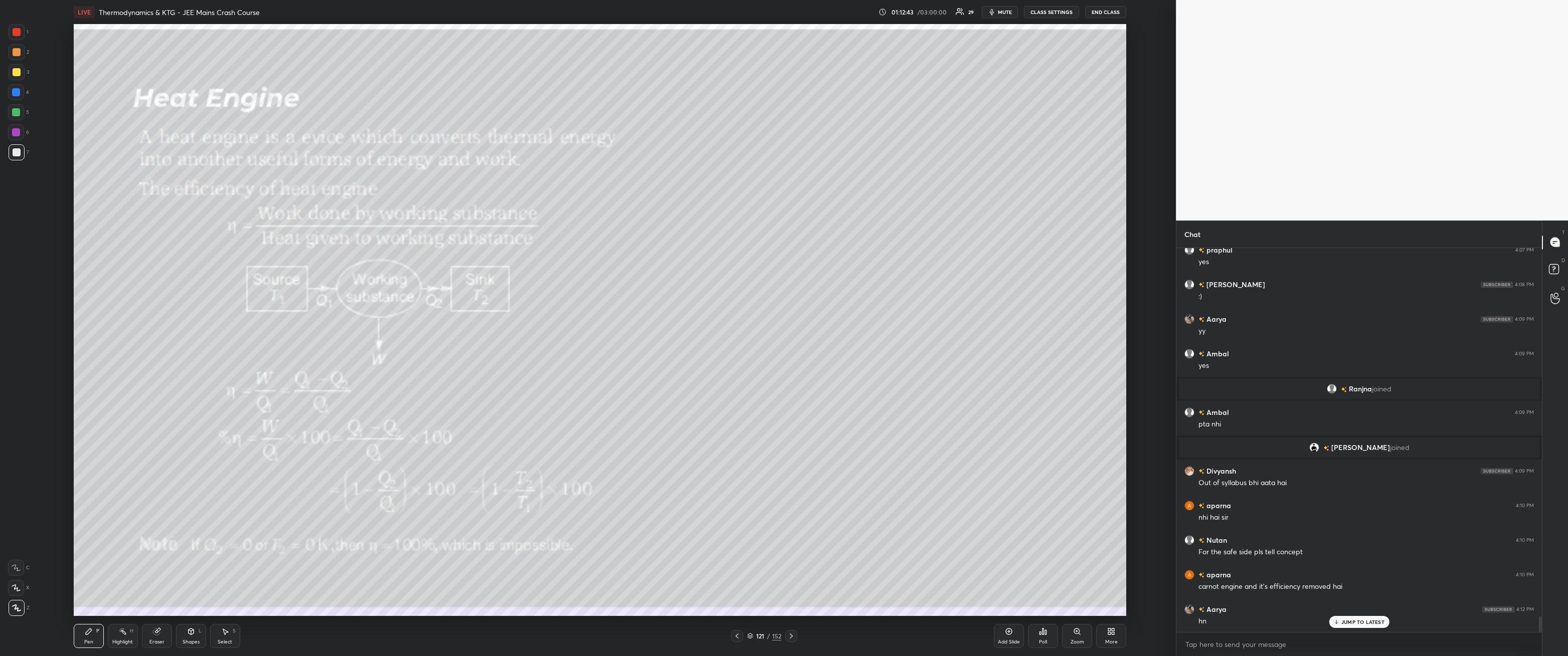
click at [18, 75] on div at bounding box center [16, 72] width 8 height 8
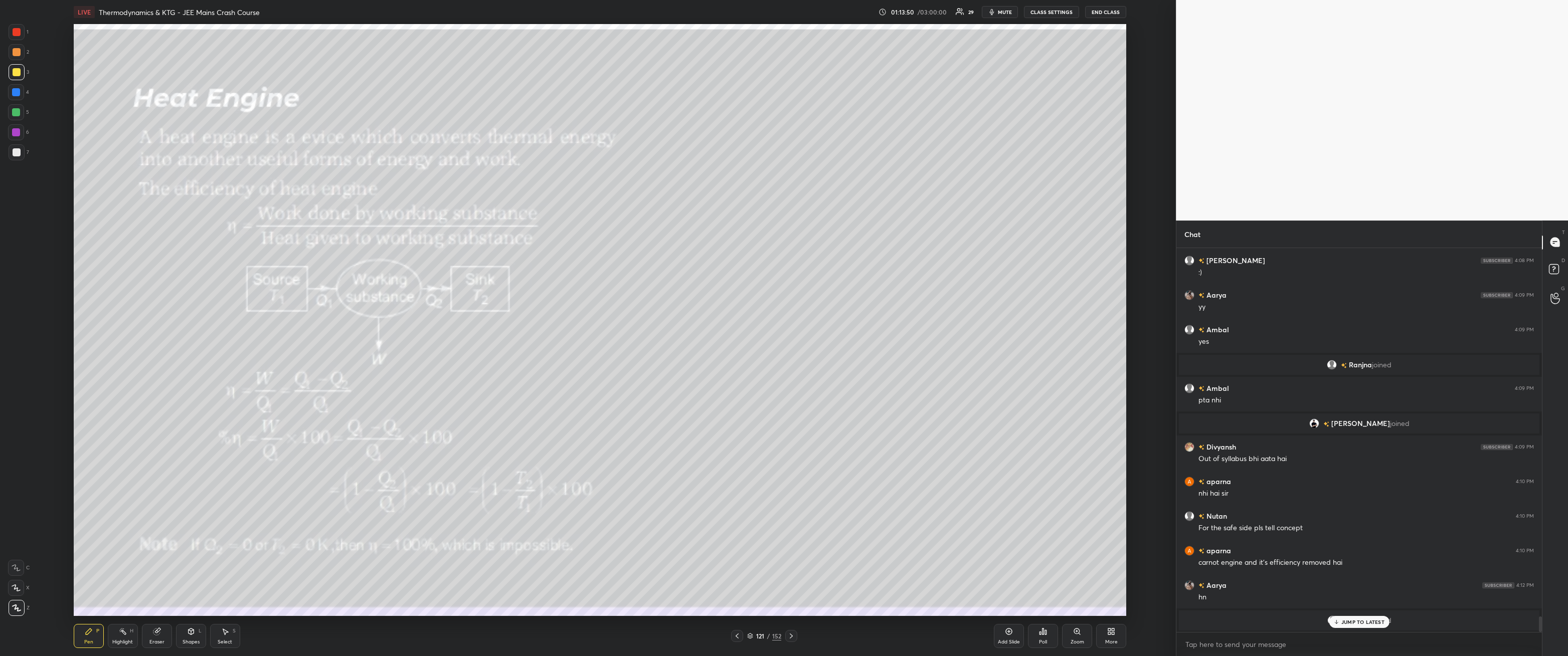
click at [793, 594] on icon at bounding box center [791, 636] width 8 height 8
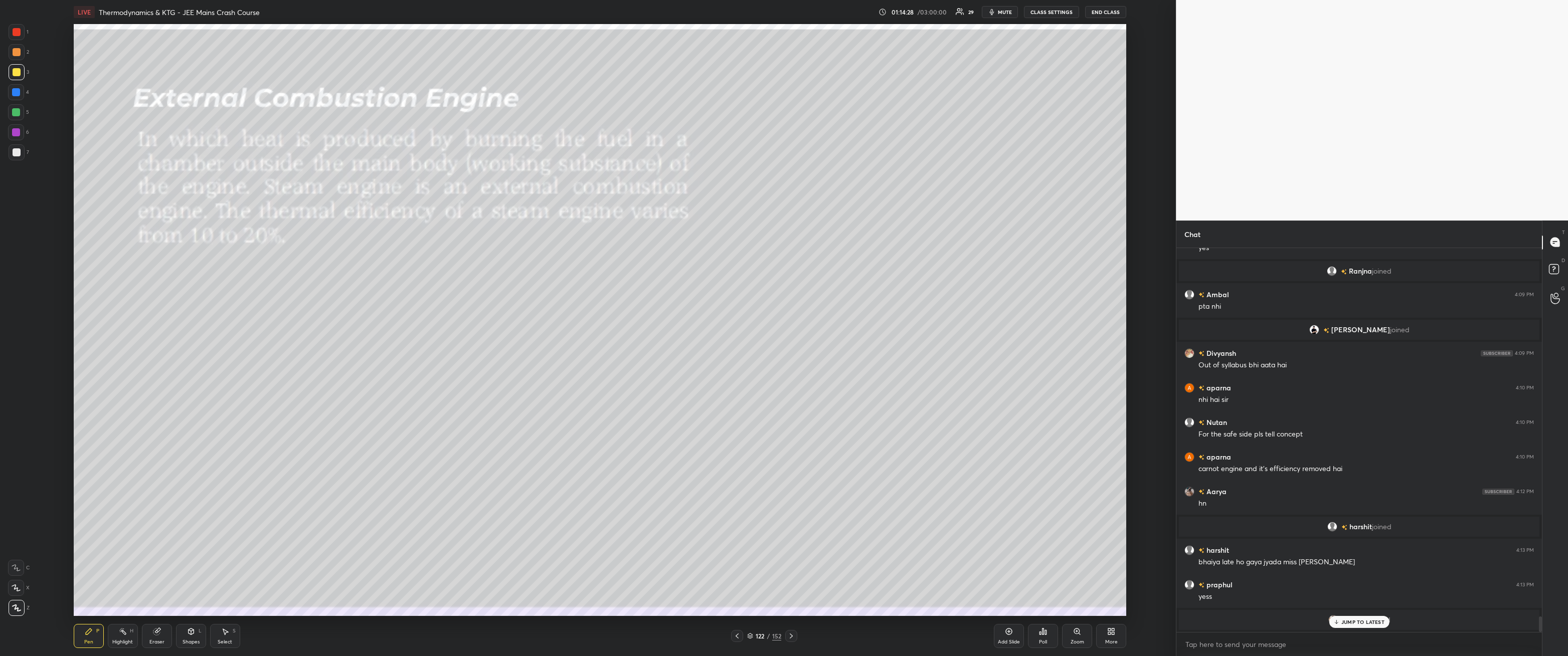
scroll to position [9258, 0]
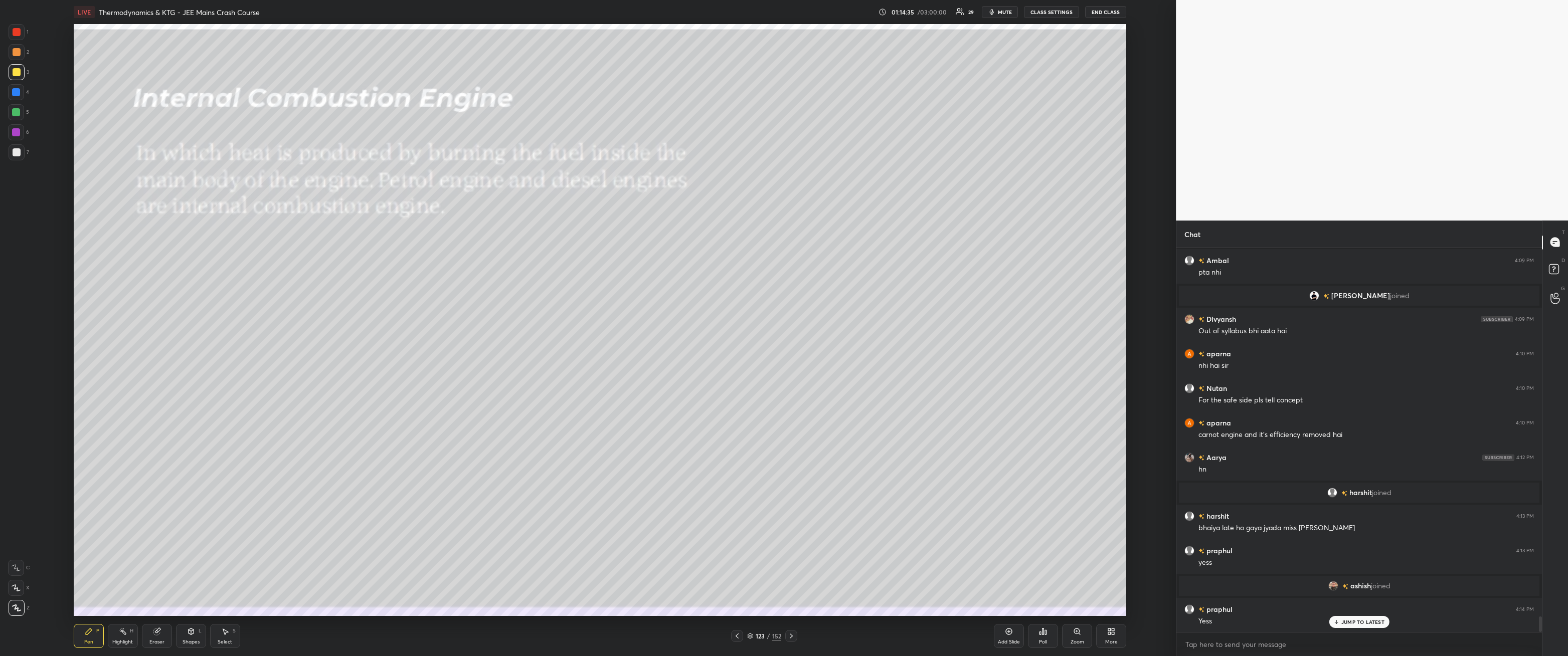
click at [793, 594] on icon at bounding box center [791, 636] width 8 height 8
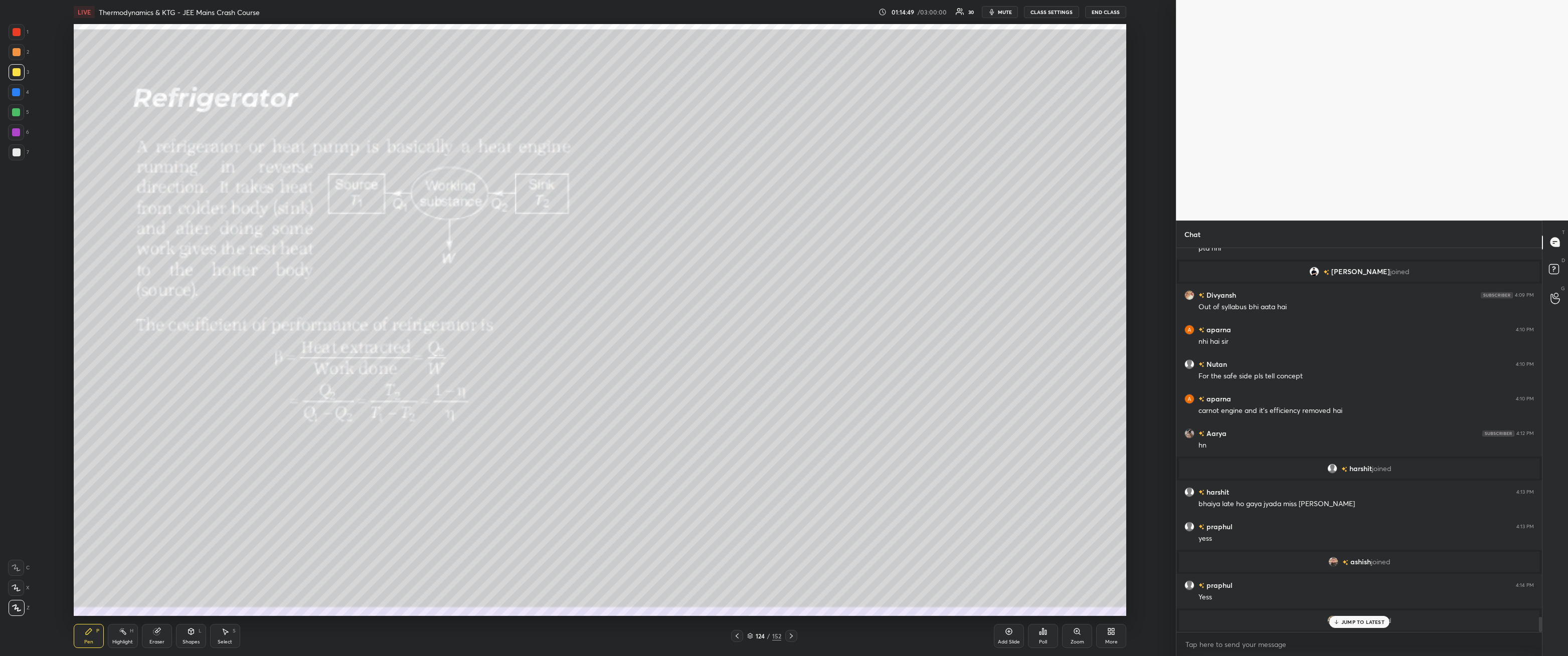
click at [732, 594] on div at bounding box center [737, 637] width 12 height 12
click at [735, 594] on icon at bounding box center [737, 636] width 8 height 8
click at [733, 594] on icon at bounding box center [737, 636] width 8 height 8
click at [19, 150] on div at bounding box center [16, 152] width 8 height 8
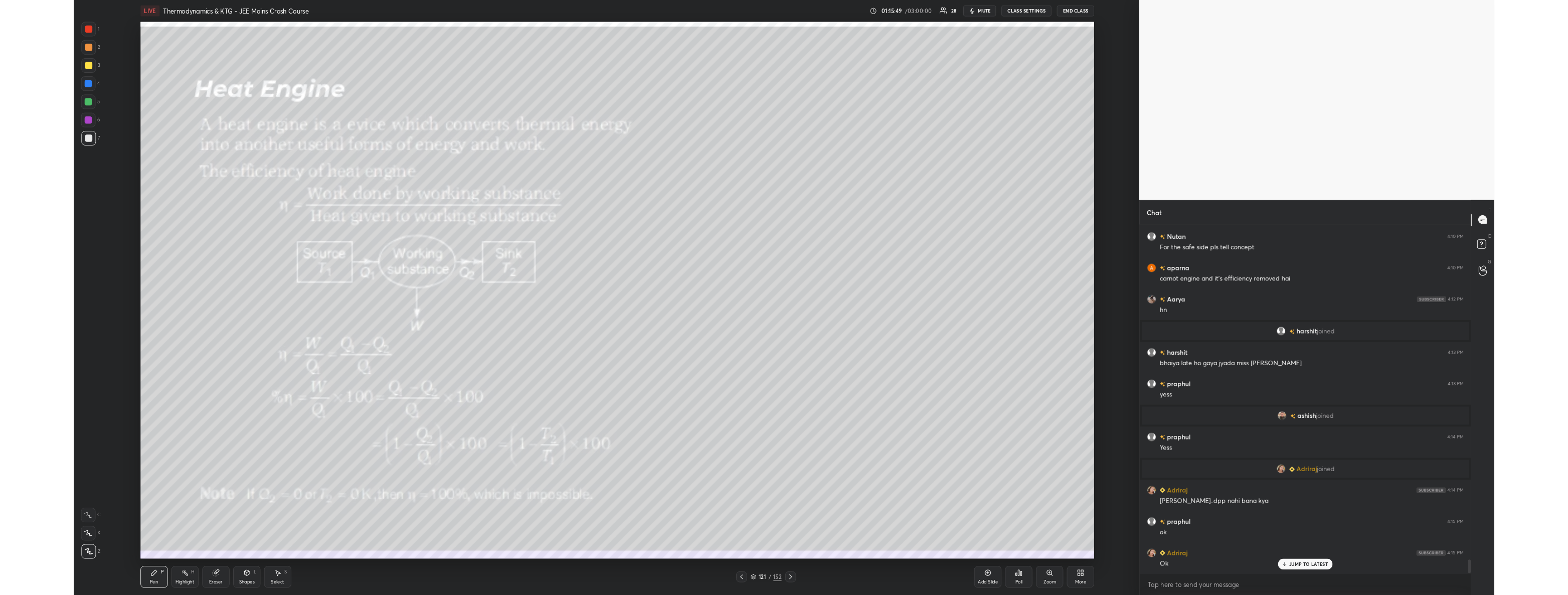
scroll to position [9427, 0]
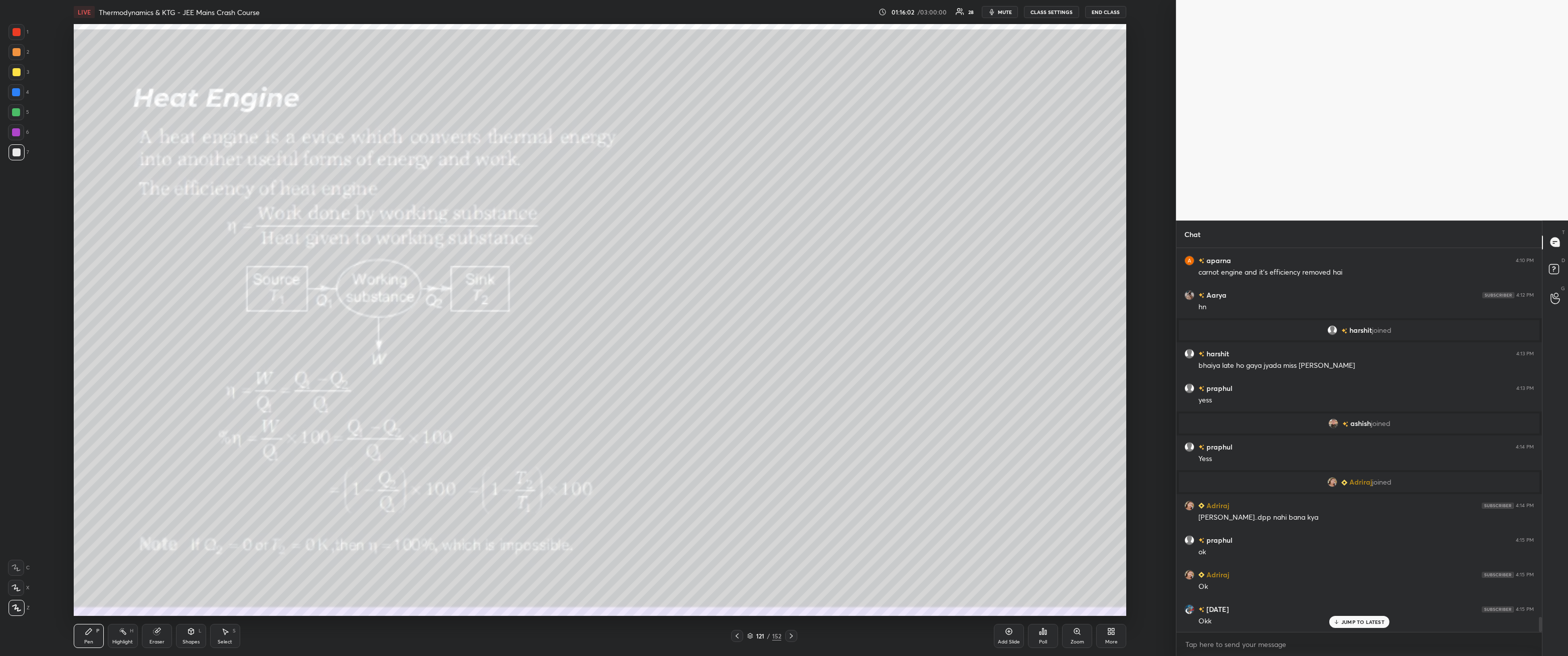
click at [793, 594] on icon at bounding box center [791, 636] width 8 height 8
click at [796, 594] on div at bounding box center [791, 637] width 12 height 12
click at [790, 594] on icon at bounding box center [791, 636] width 8 height 8
click at [21, 75] on div at bounding box center [16, 72] width 16 height 16
click at [1111, 594] on div "More" at bounding box center [1111, 642] width 13 height 5
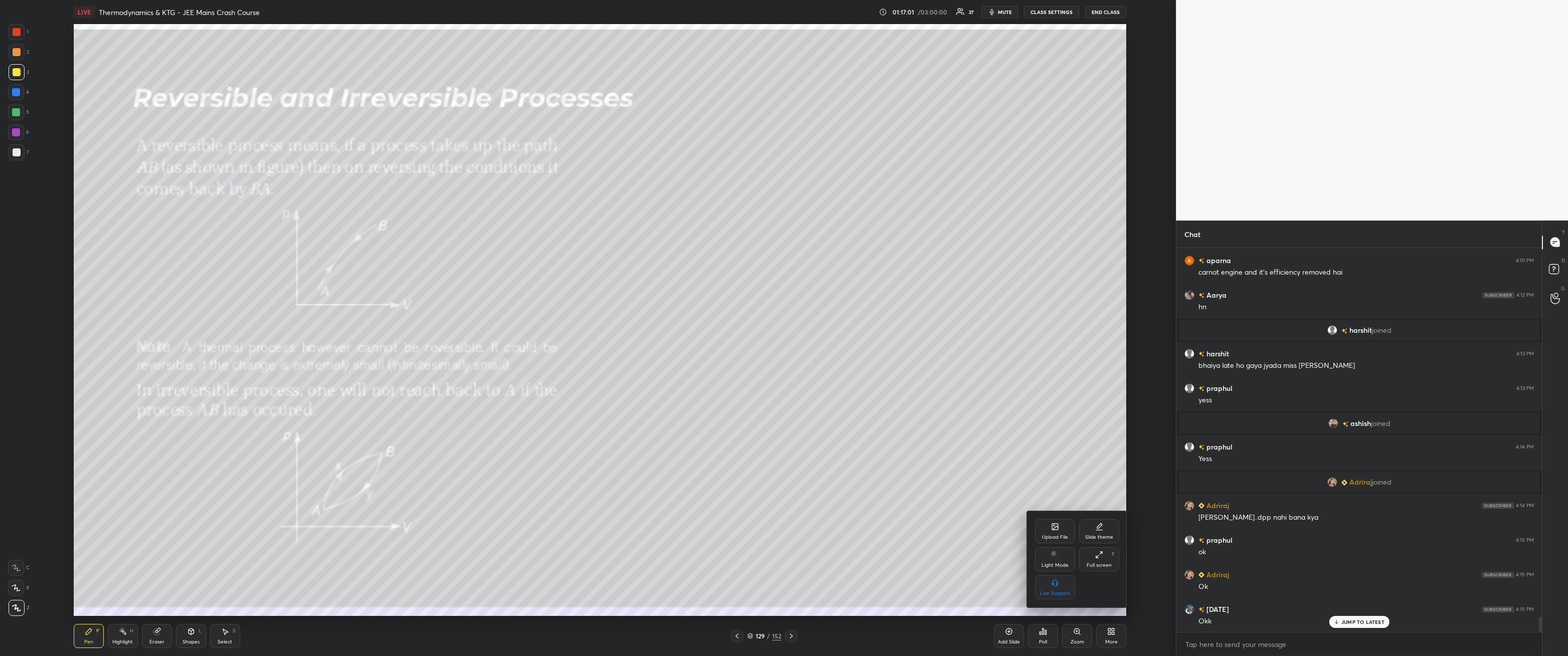
click at [1104, 559] on div "Full screen F" at bounding box center [1099, 560] width 40 height 24
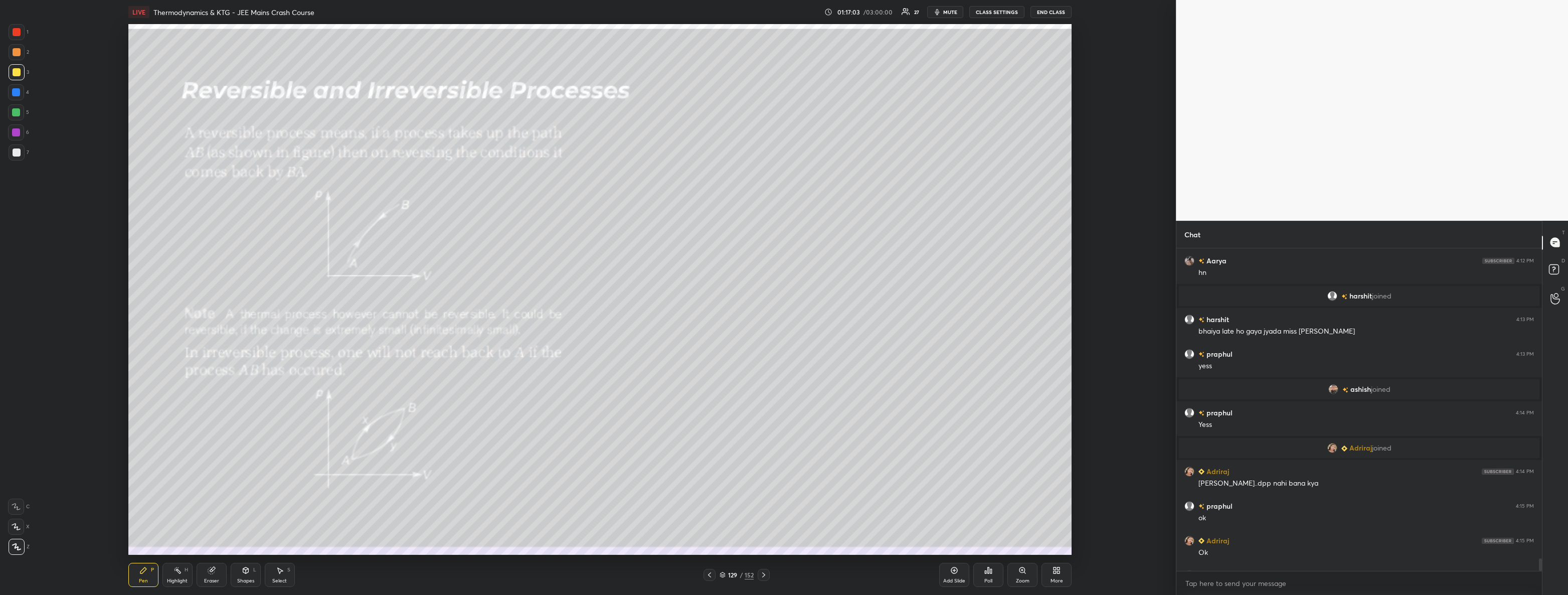
scroll to position [9547, 0]
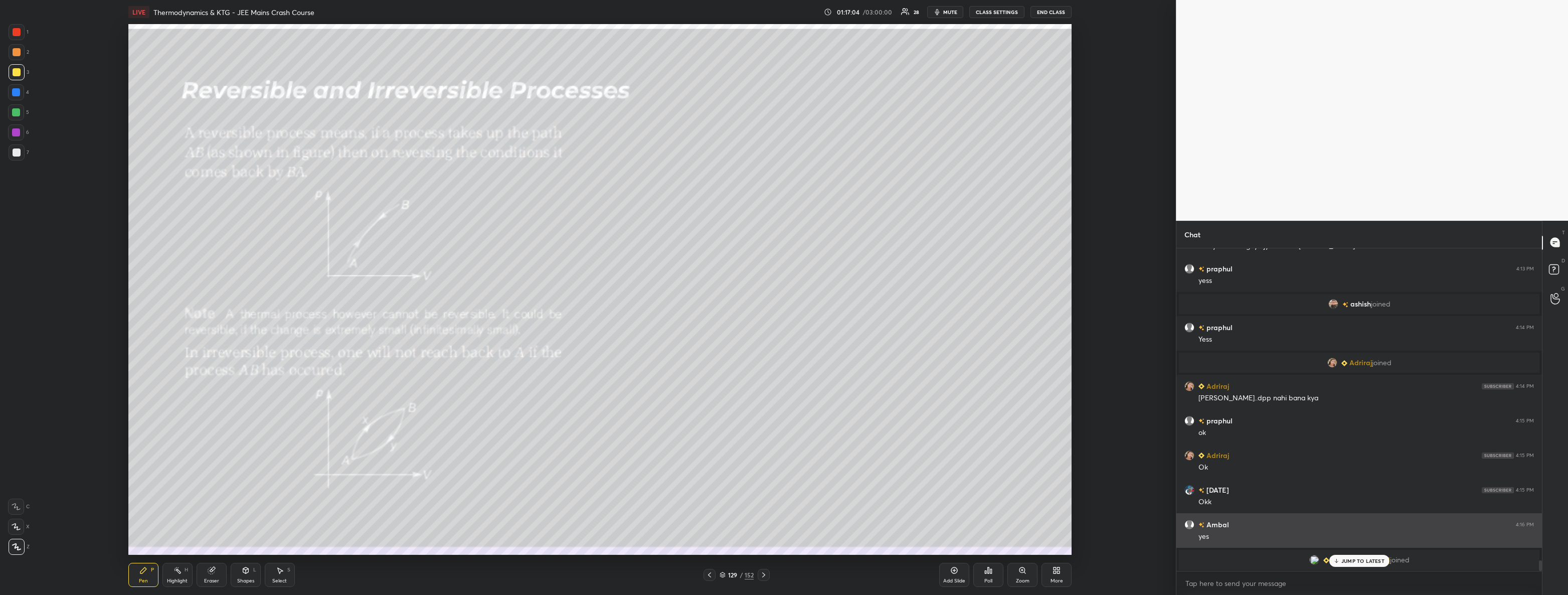
click at [1354, 563] on p "JUMP TO LATEST" at bounding box center [1363, 561] width 43 height 6
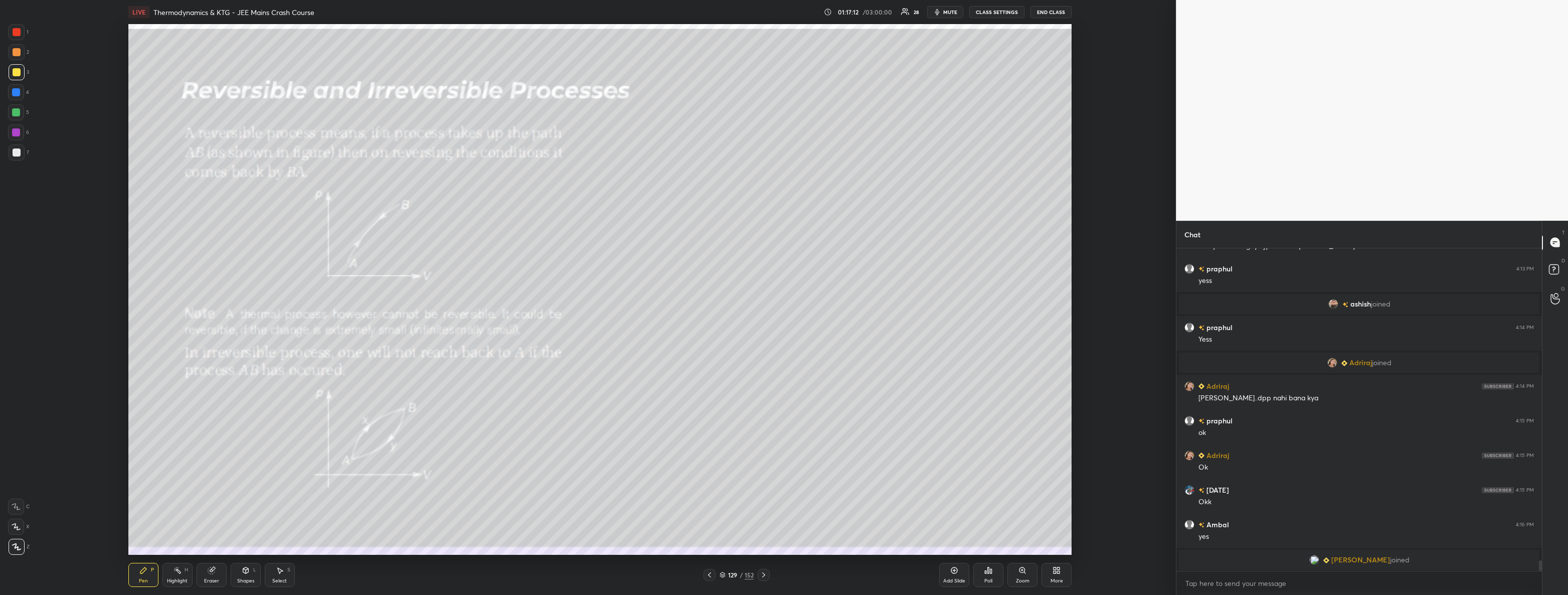
scroll to position [9381, 0]
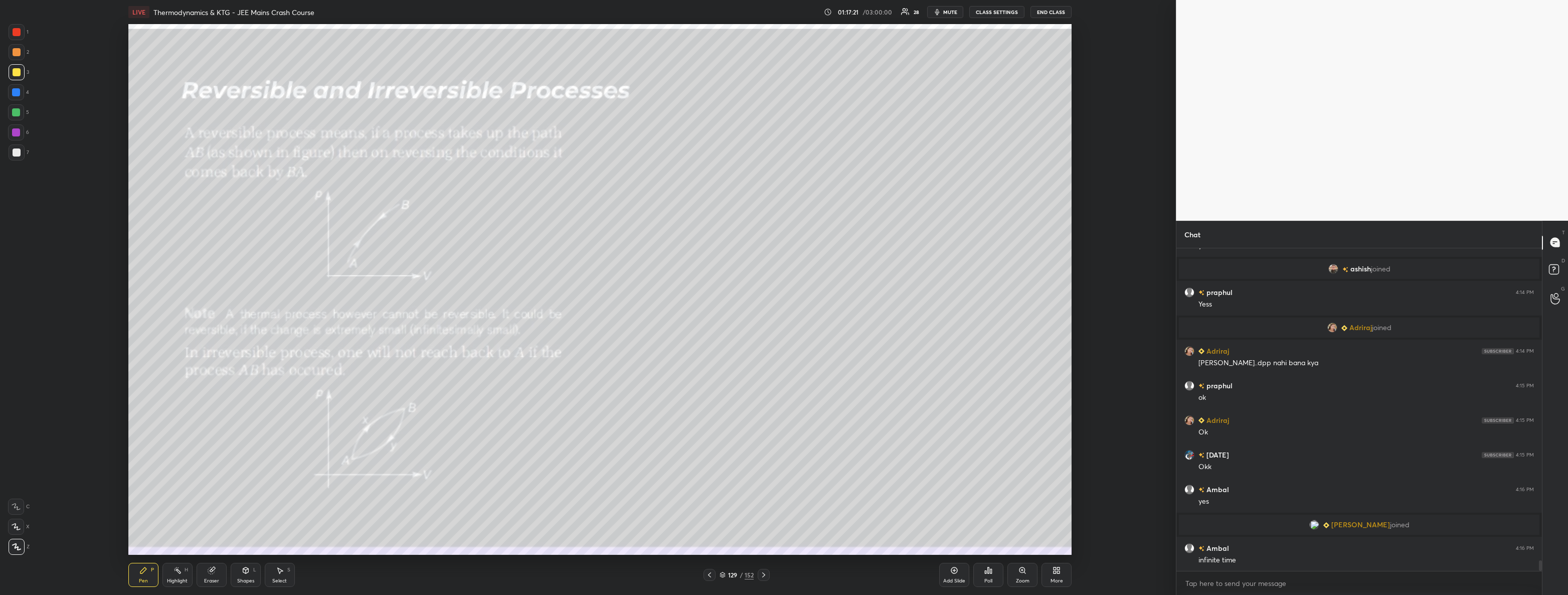
click at [25, 152] on div "7" at bounding box center [19, 152] width 21 height 16
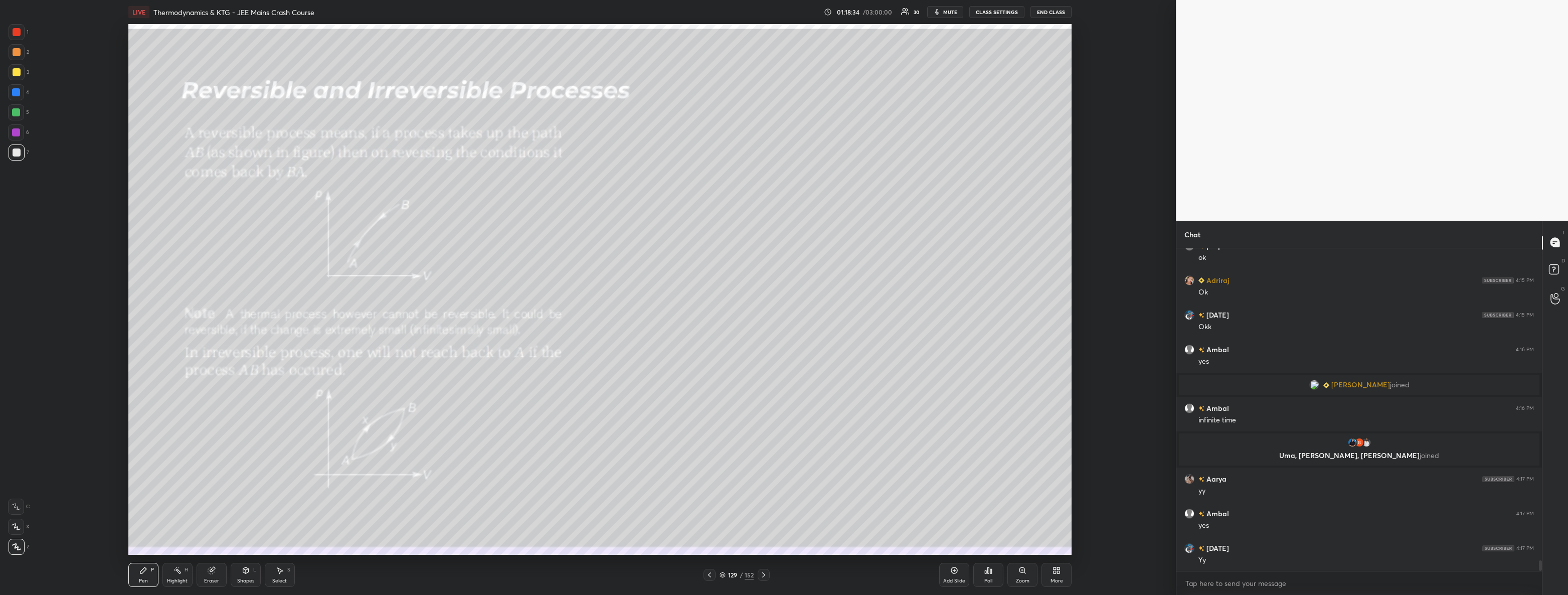
scroll to position [9535, 0]
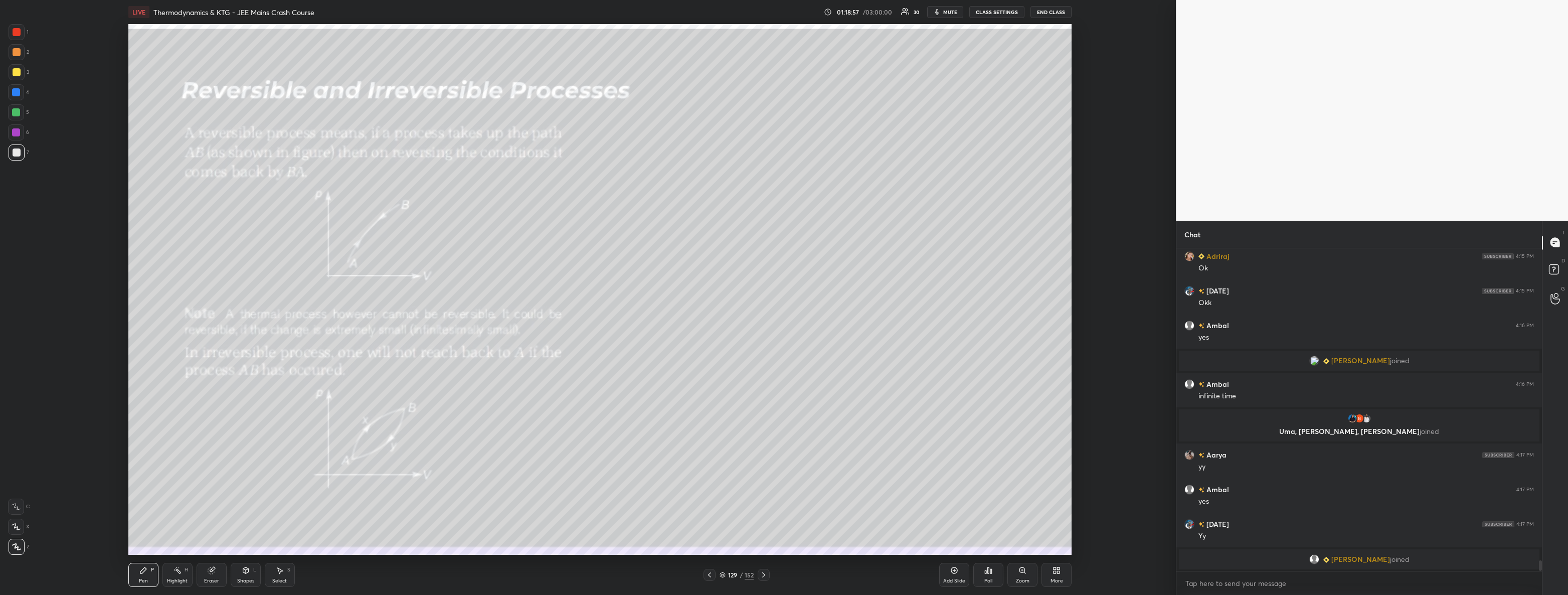
click at [21, 79] on div at bounding box center [16, 72] width 16 height 16
click at [765, 577] on icon at bounding box center [763, 574] width 8 height 8
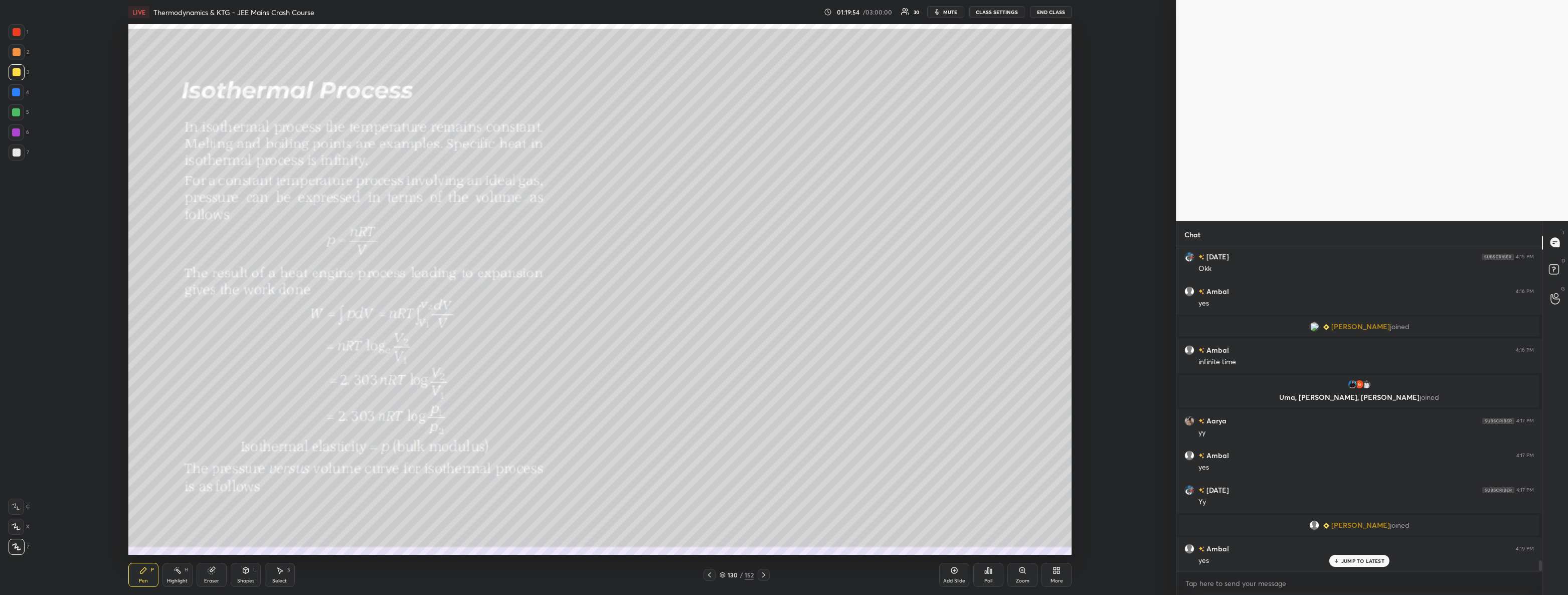
scroll to position [9577, 0]
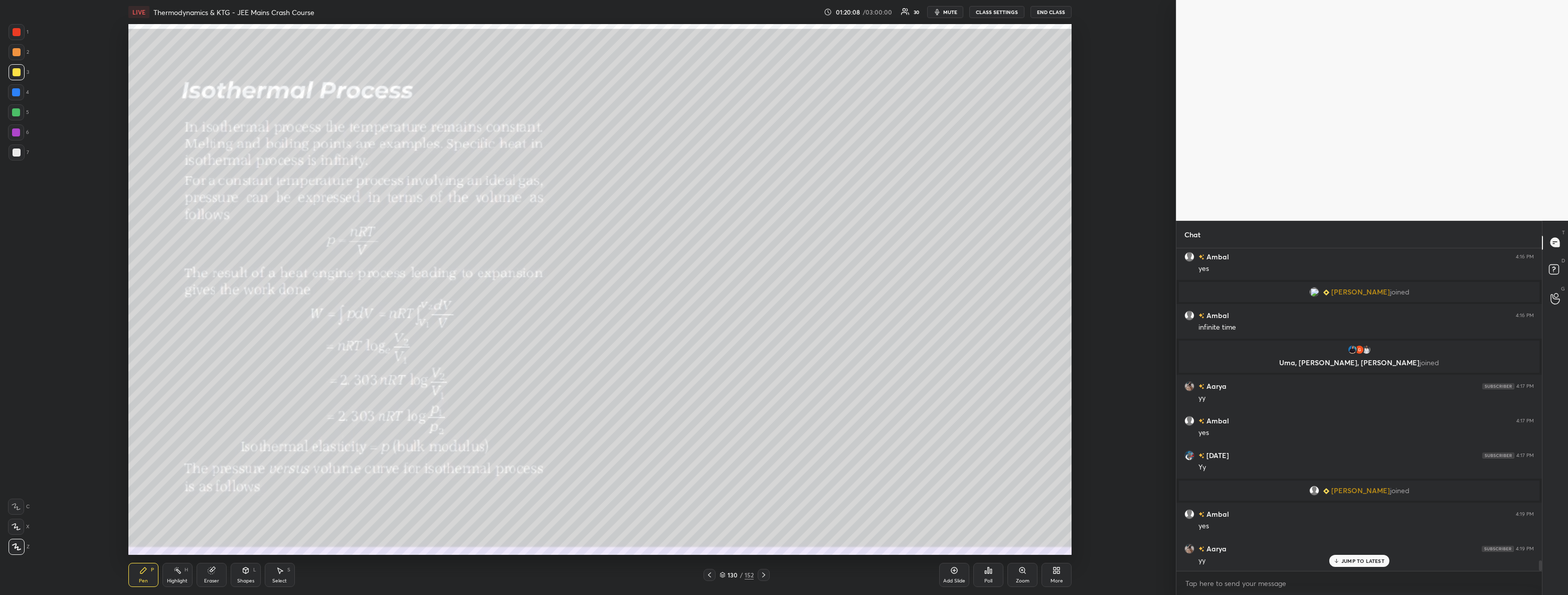
click at [21, 155] on div at bounding box center [16, 152] width 16 height 16
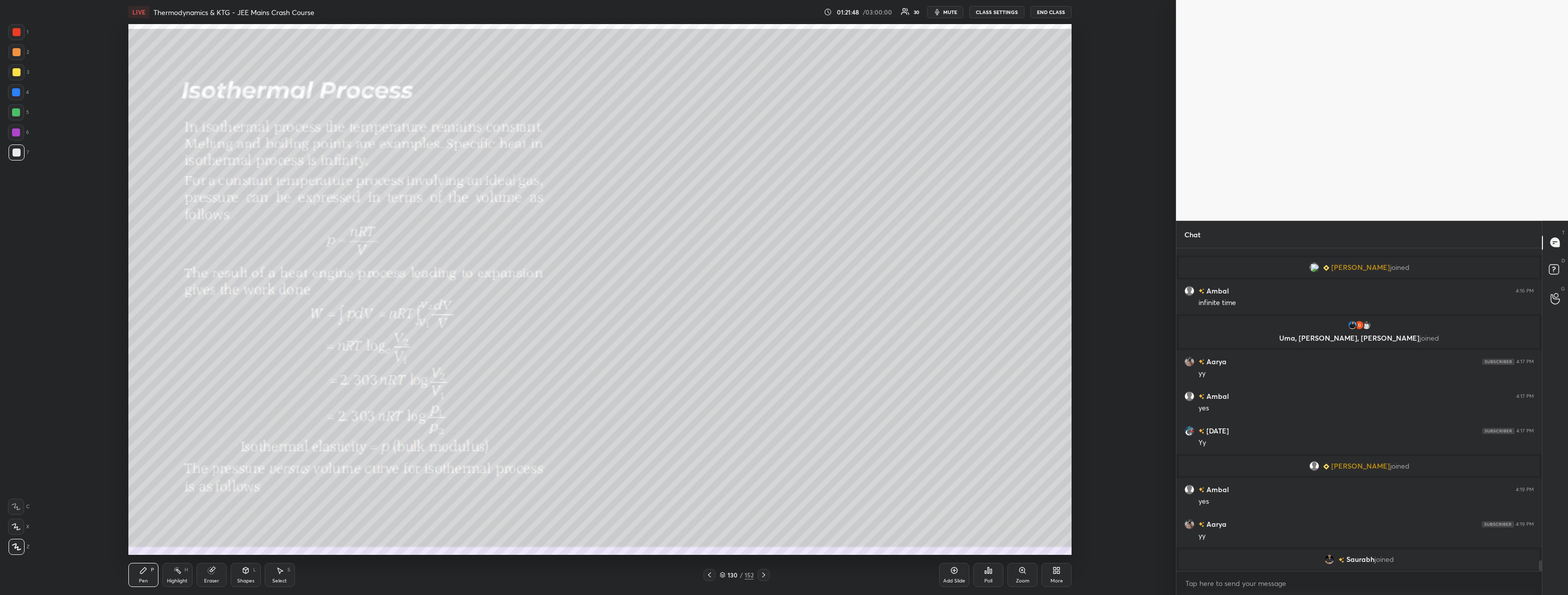
click at [763, 577] on icon at bounding box center [763, 574] width 8 height 8
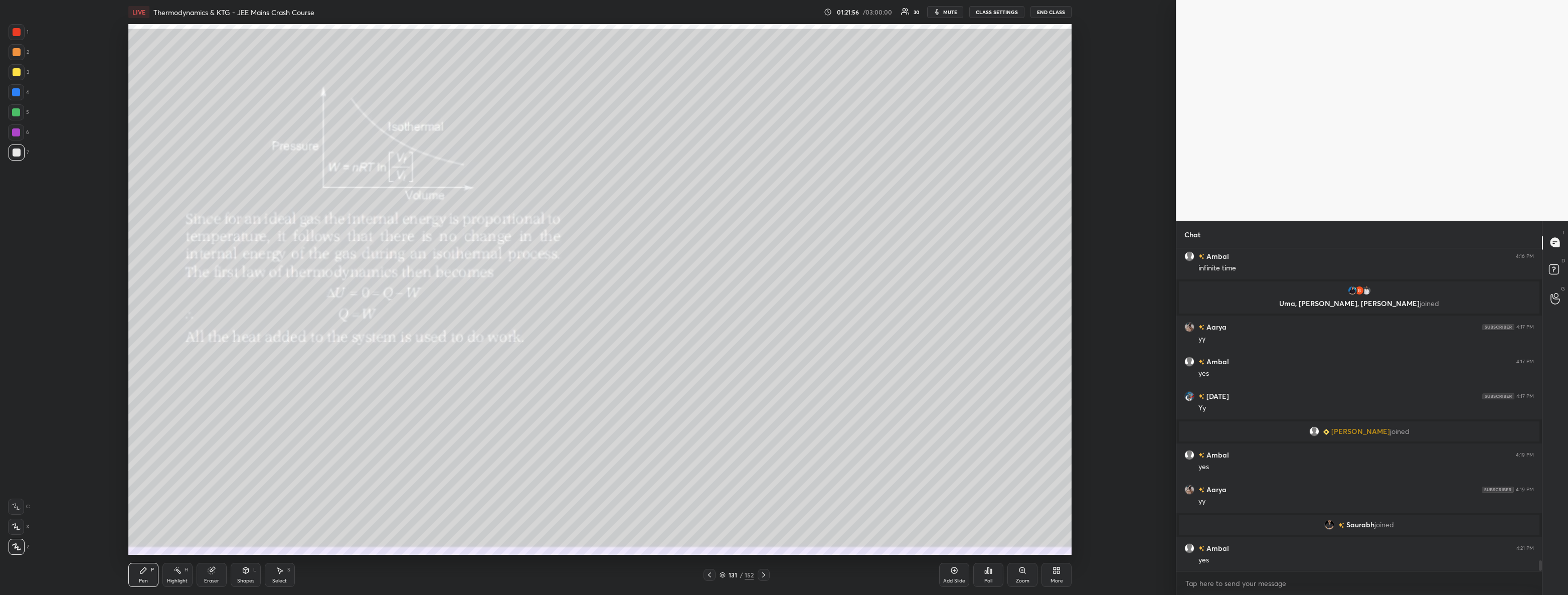
click at [13, 73] on div at bounding box center [16, 72] width 8 height 8
click at [30, 155] on div "1 2 3 4 5 6 7 C X Z C X Z E E Erase all H H" at bounding box center [16, 290] width 32 height 531
click at [19, 152] on div at bounding box center [16, 152] width 8 height 8
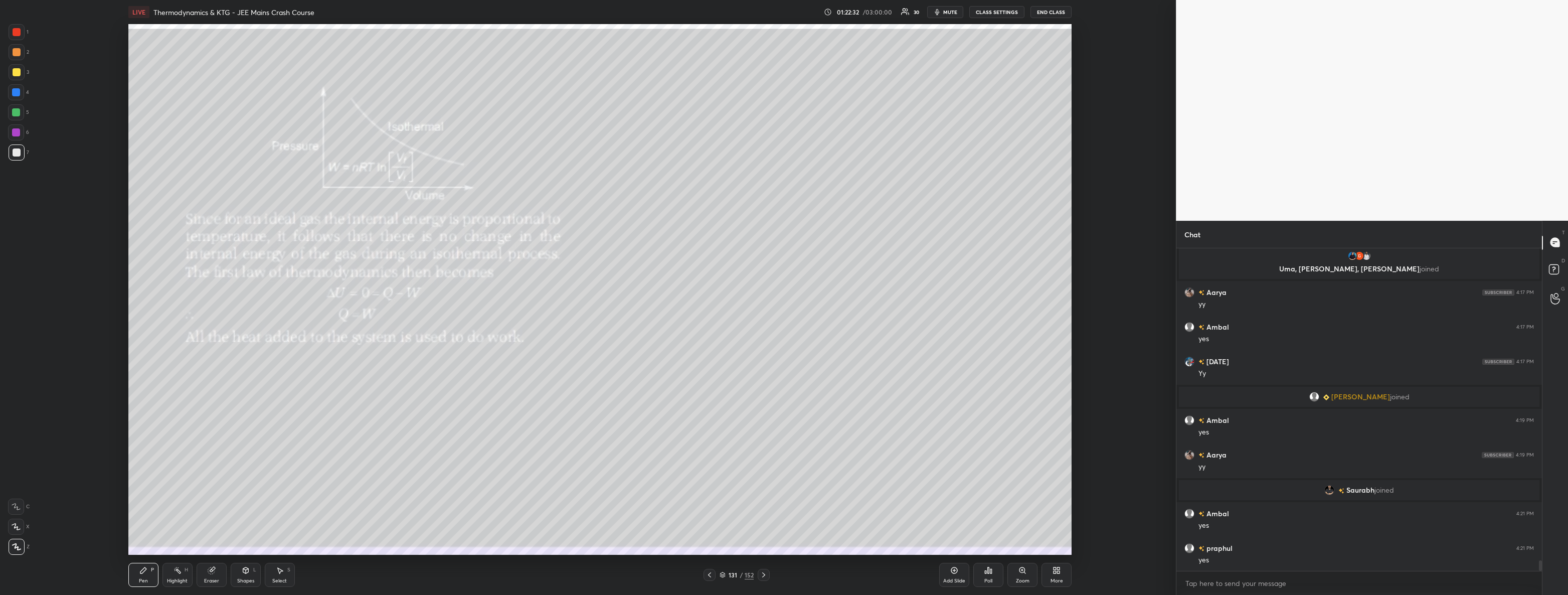
click at [761, 572] on icon at bounding box center [763, 574] width 8 height 8
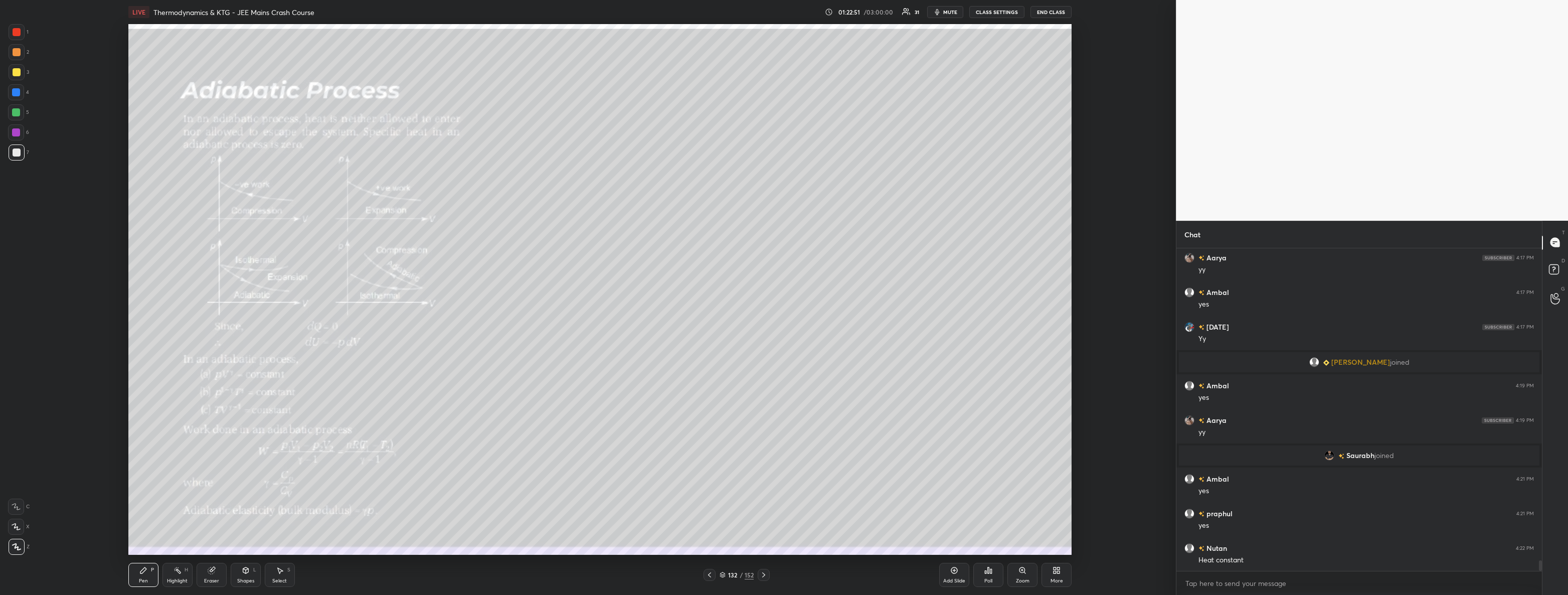
scroll to position [9729, 0]
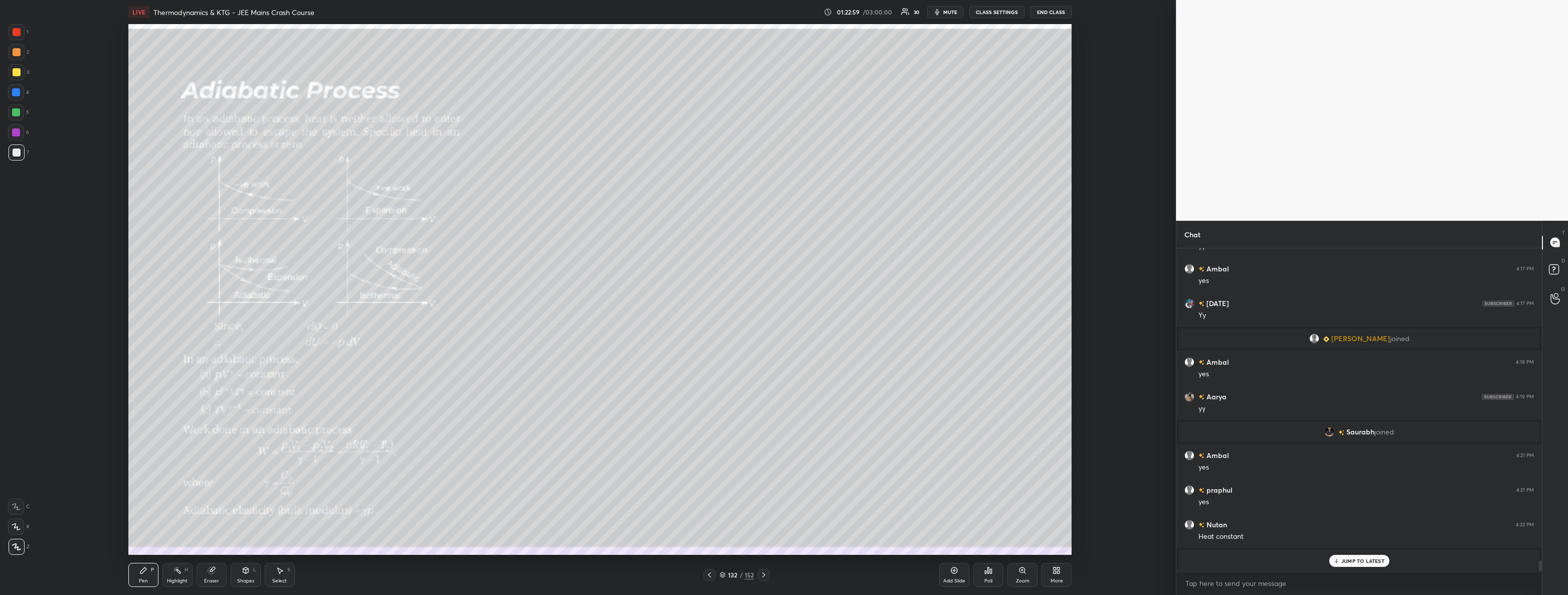
click at [25, 74] on div "3" at bounding box center [19, 72] width 21 height 16
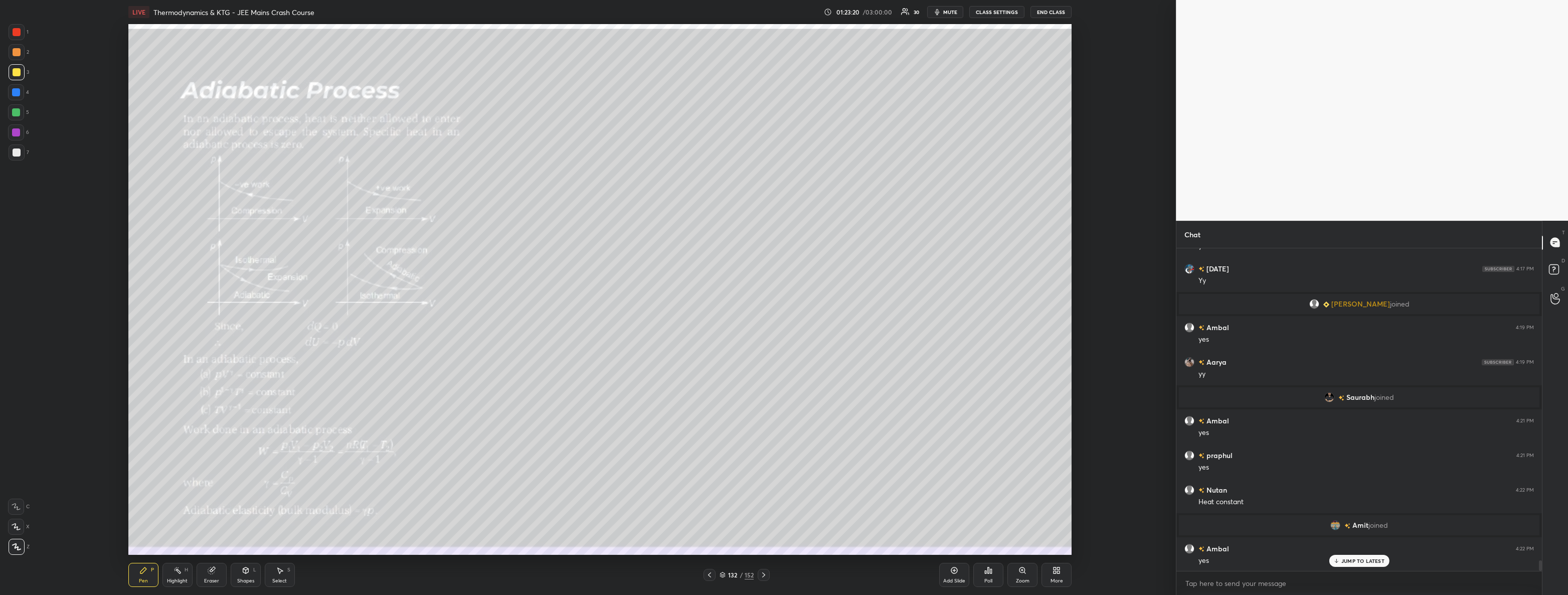
scroll to position [9728, 0]
click at [21, 149] on div at bounding box center [16, 152] width 16 height 16
click at [765, 577] on icon at bounding box center [763, 574] width 8 height 8
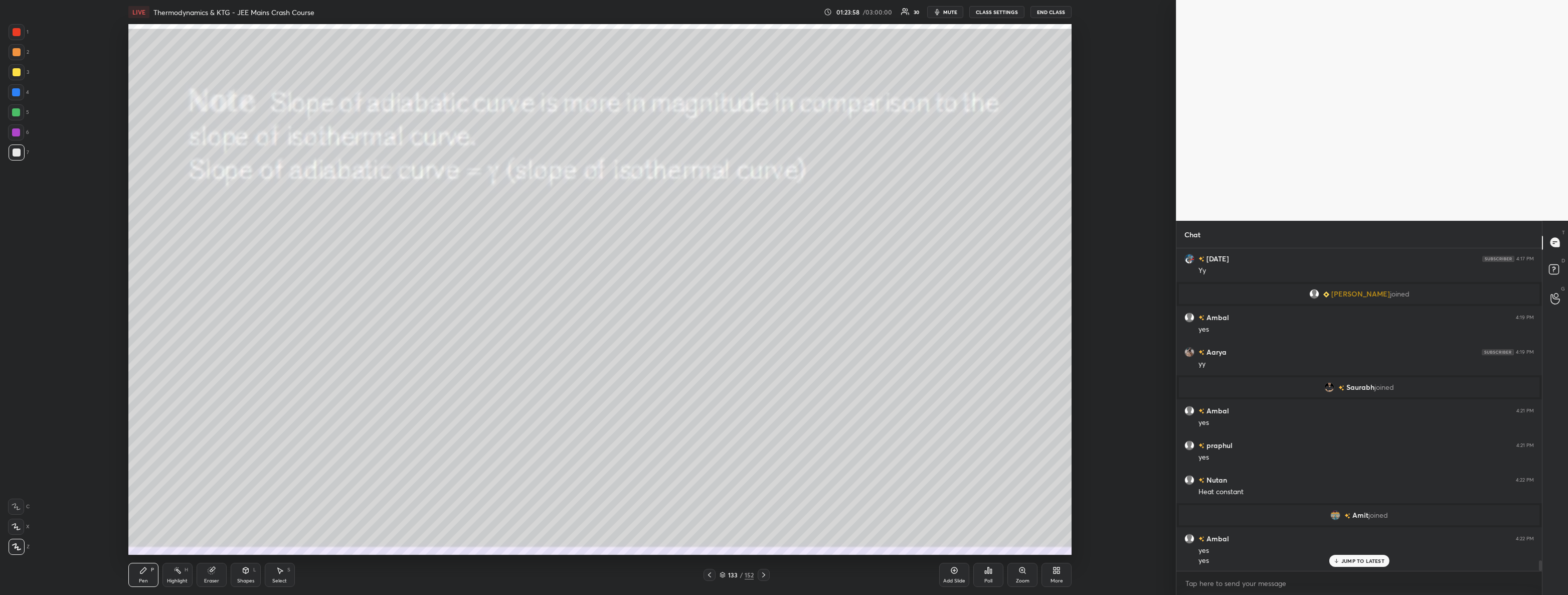
scroll to position [9763, 0]
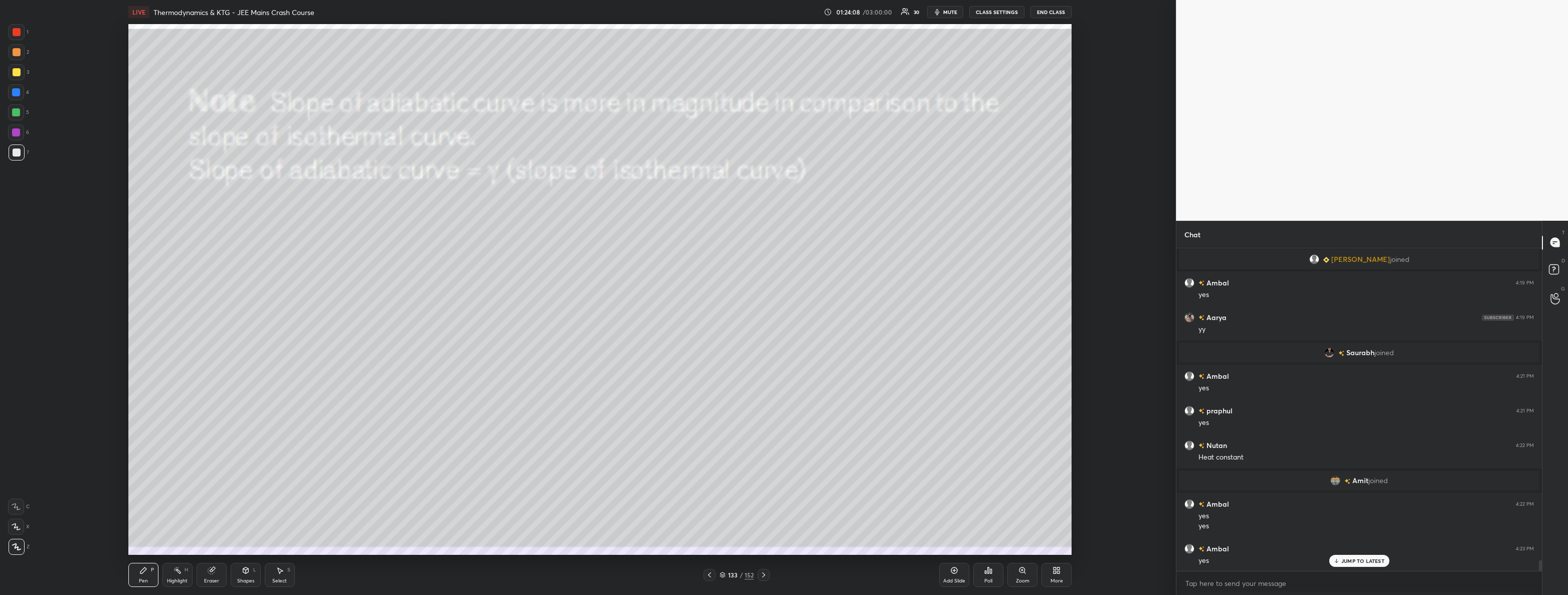
click at [762, 577] on icon at bounding box center [763, 575] width 3 height 5
click at [707, 577] on icon at bounding box center [709, 574] width 8 height 8
click at [705, 577] on icon at bounding box center [709, 574] width 8 height 8
click at [707, 577] on icon at bounding box center [709, 574] width 8 height 8
click at [767, 578] on icon at bounding box center [763, 574] width 8 height 8
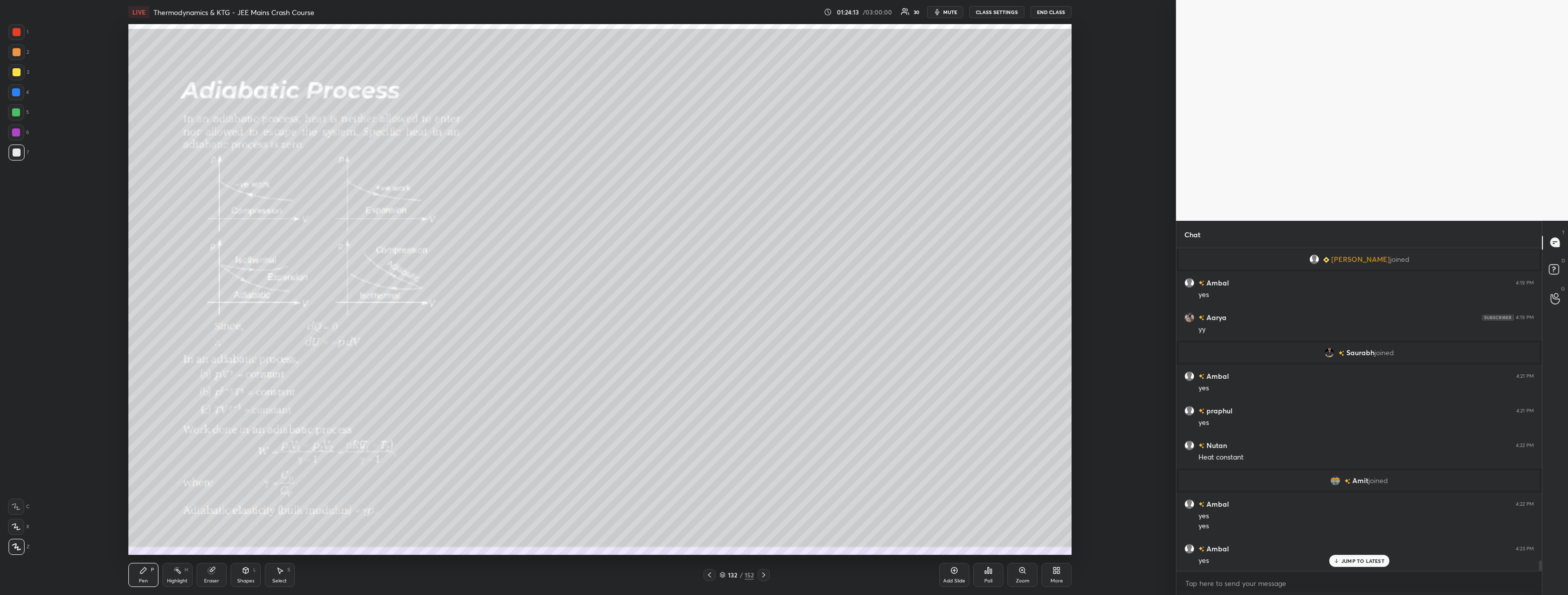
click at [19, 135] on div at bounding box center [16, 132] width 8 height 8
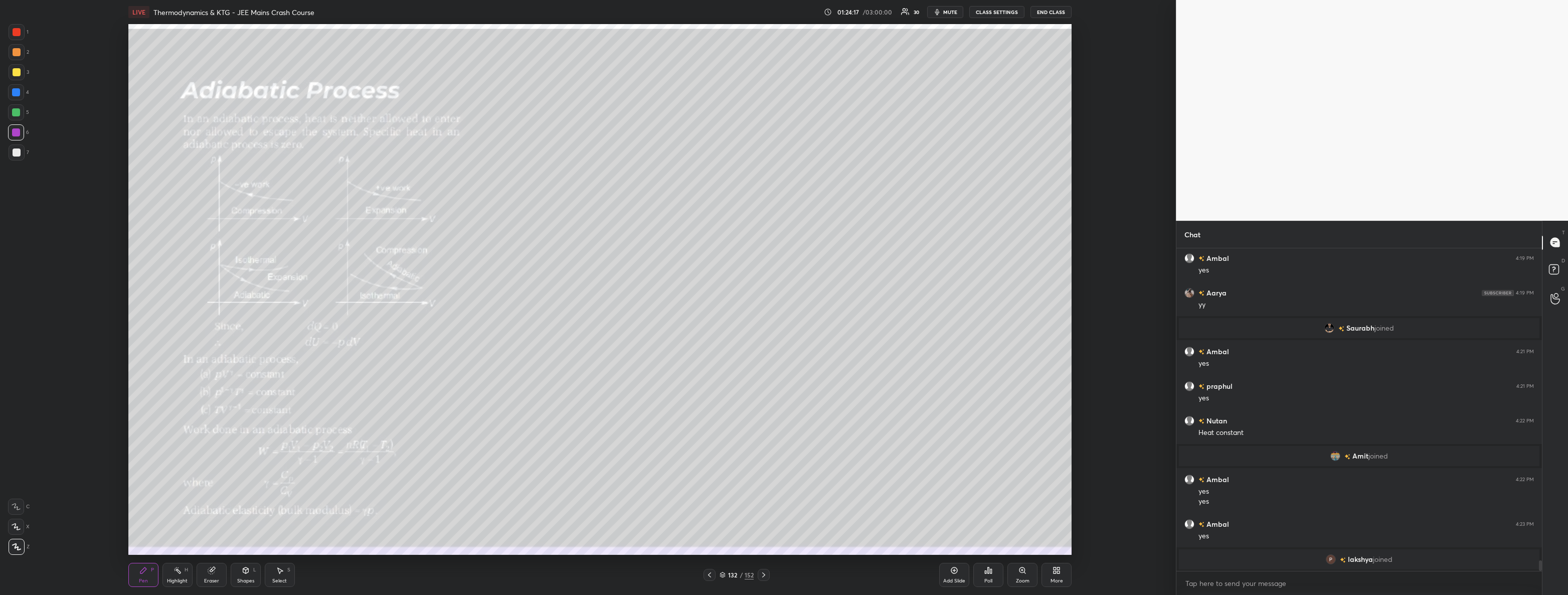
click at [955, 572] on icon at bounding box center [954, 570] width 8 height 8
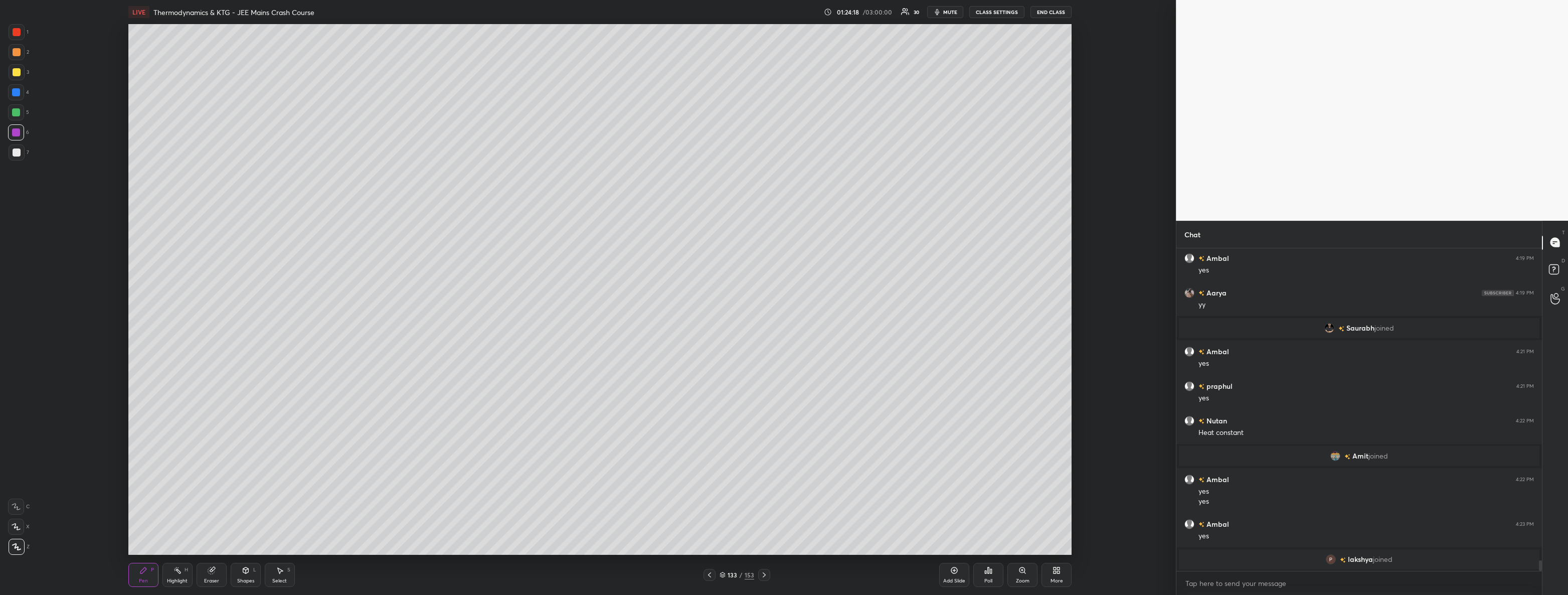
click at [10, 154] on div at bounding box center [16, 152] width 16 height 16
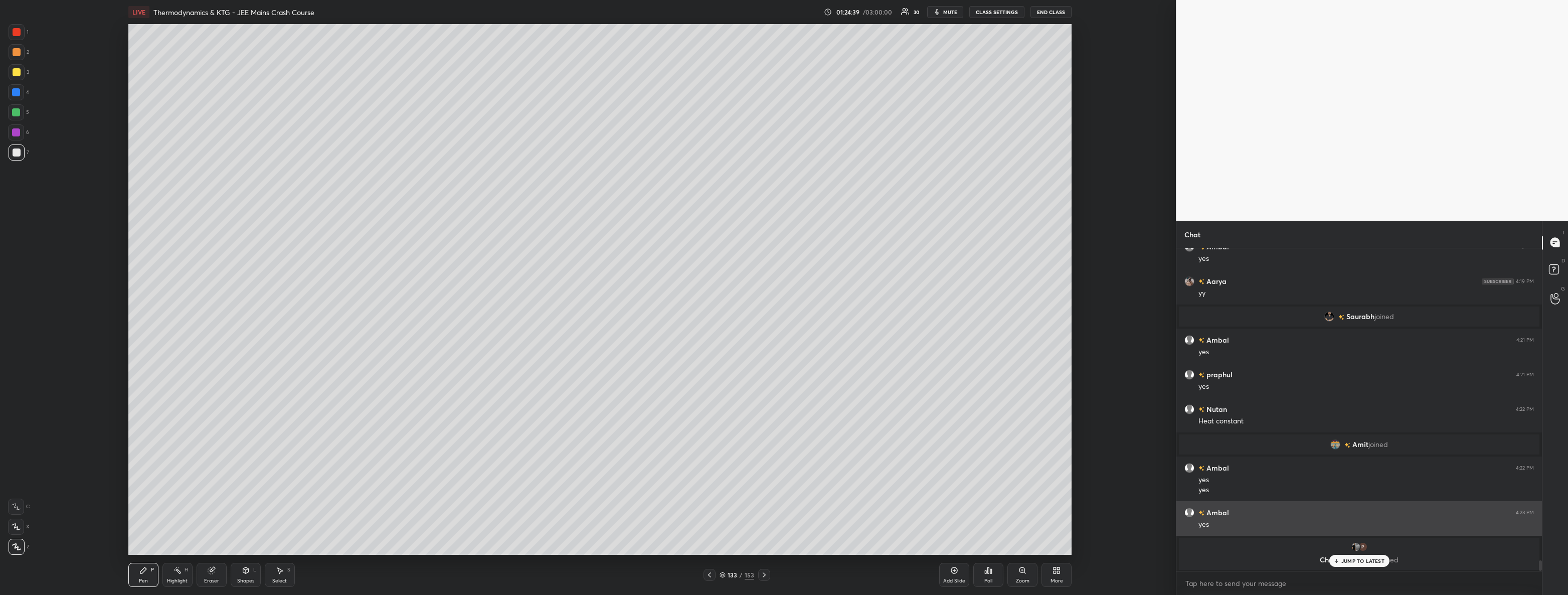
click at [1346, 560] on p "JUMP TO LATEST" at bounding box center [1363, 561] width 43 height 6
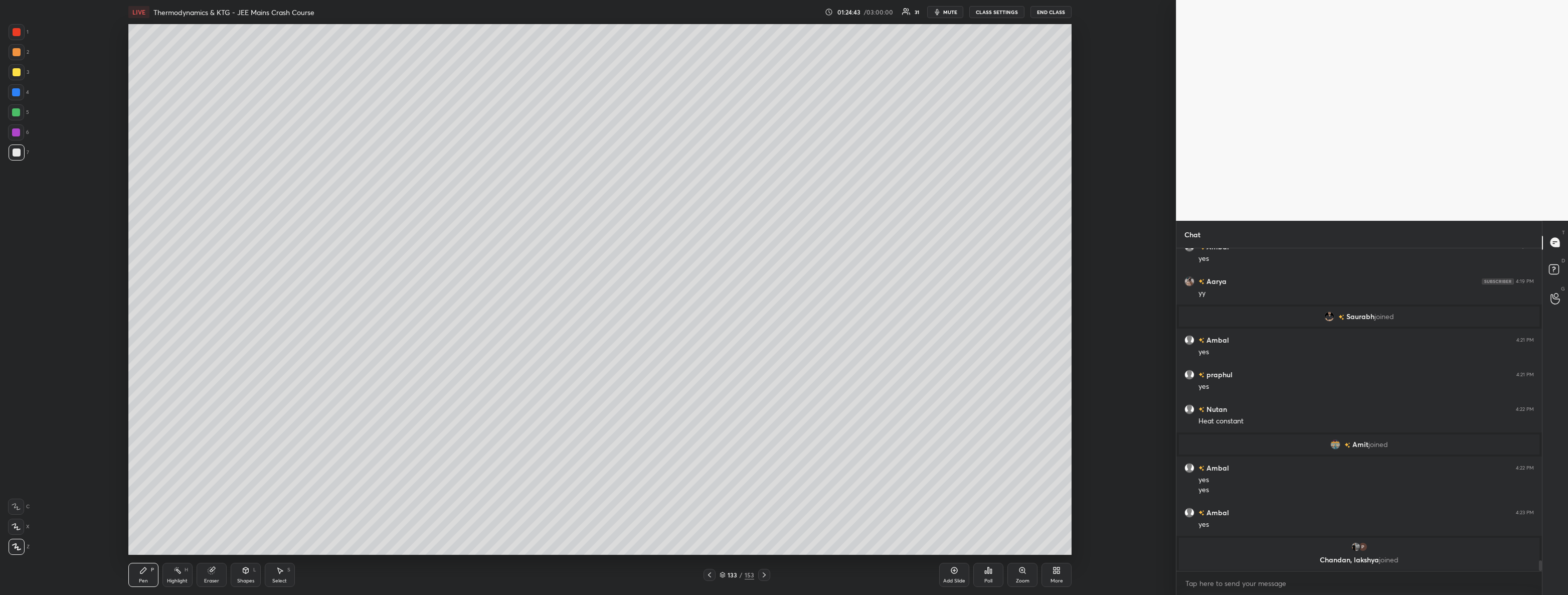
click at [704, 572] on div at bounding box center [710, 575] width 12 height 12
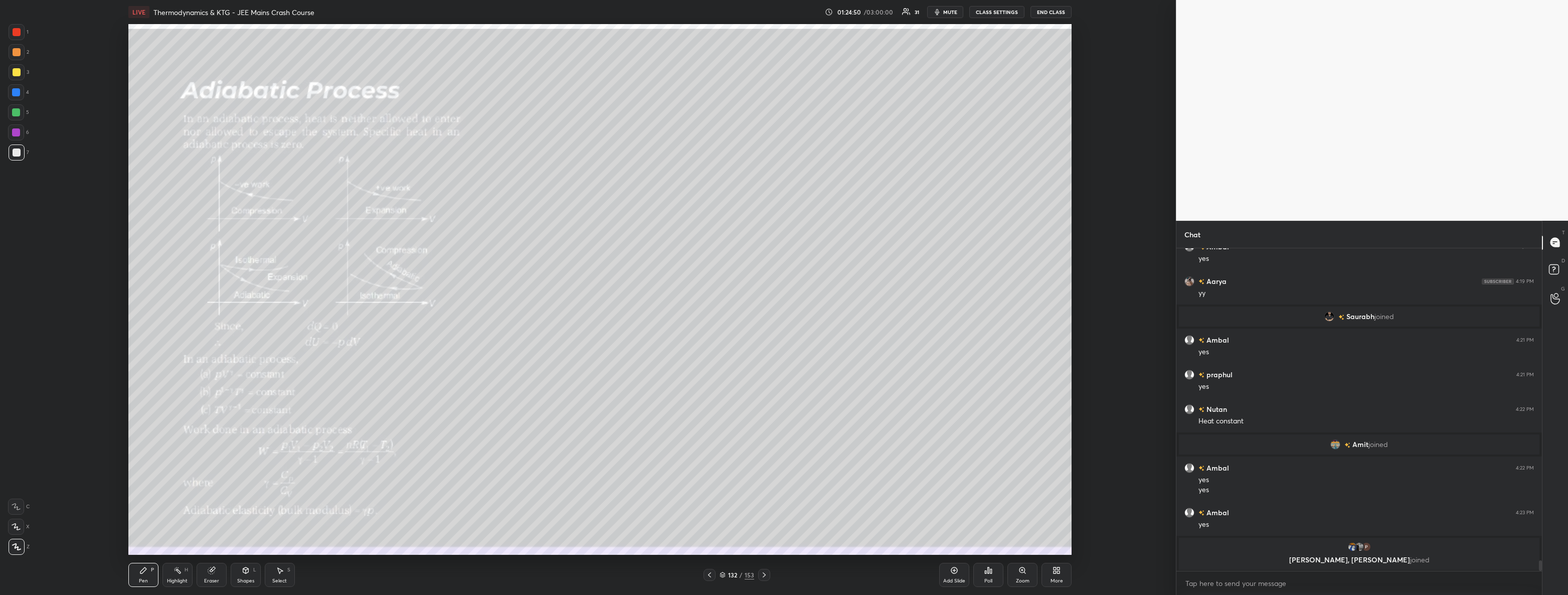
scroll to position [9807, 0]
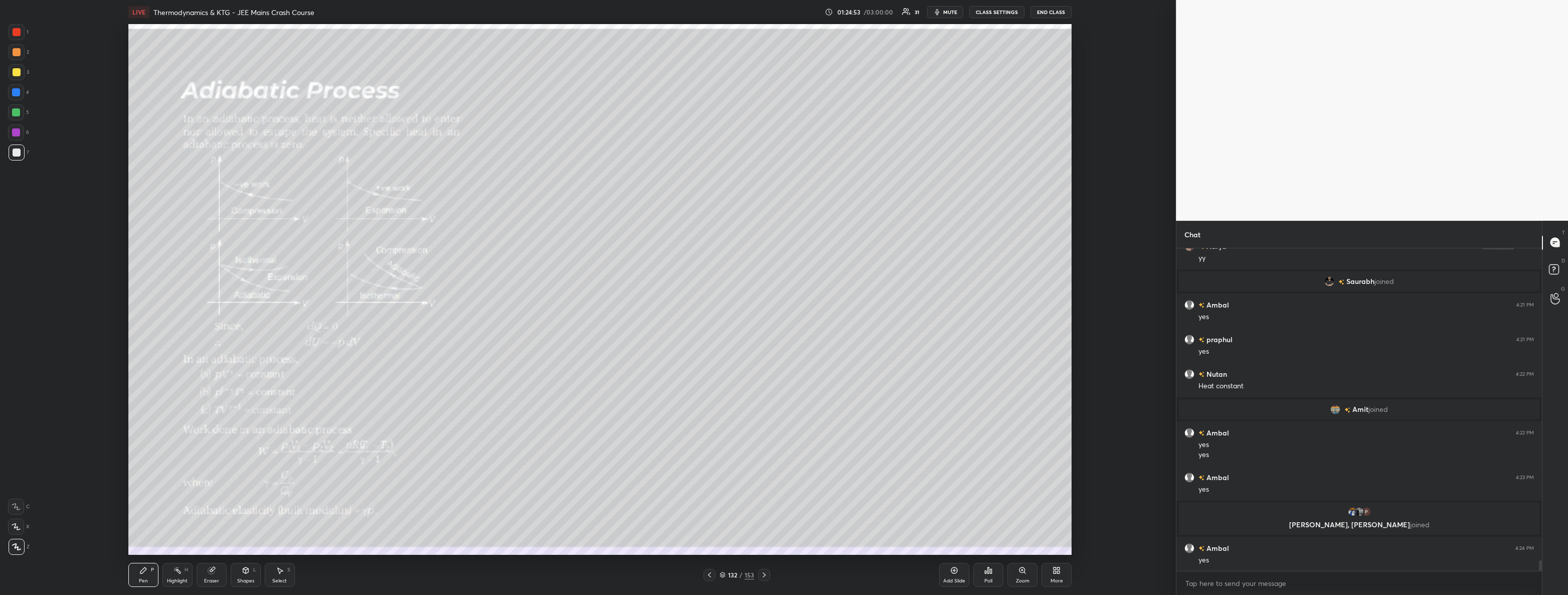
click at [765, 571] on icon at bounding box center [764, 574] width 8 height 8
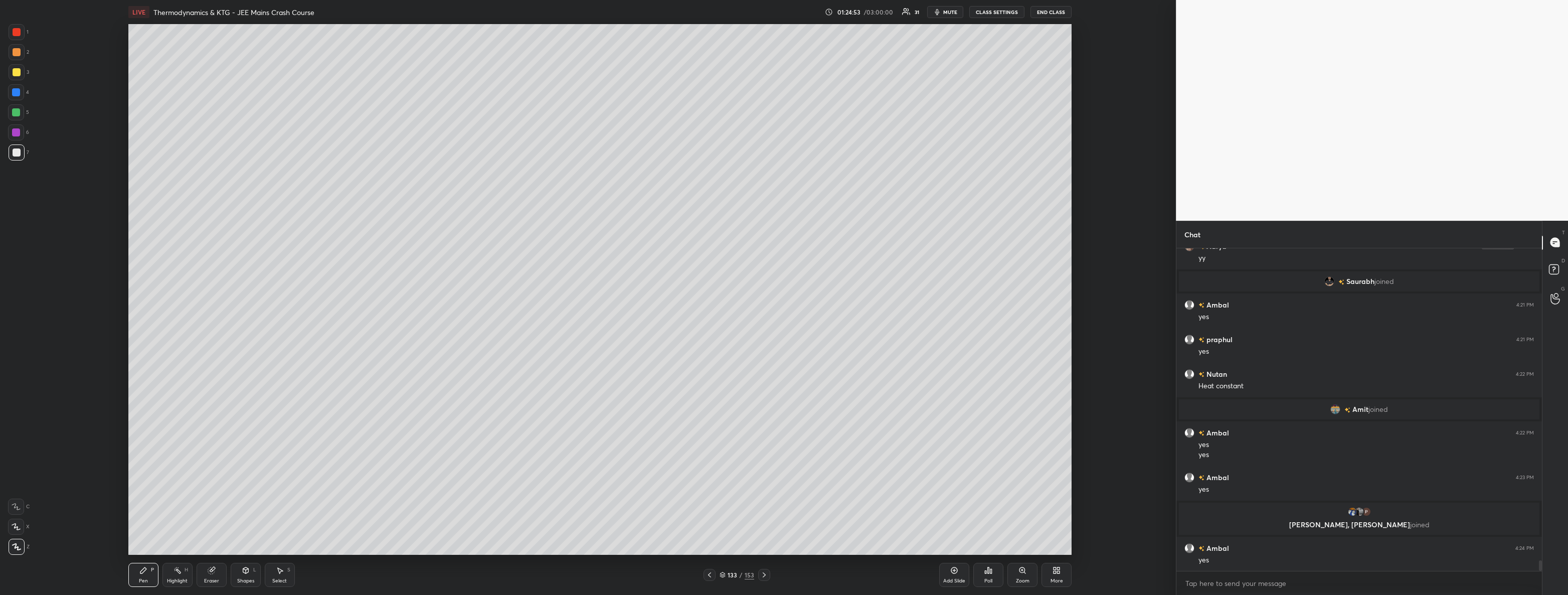
click at [764, 573] on icon at bounding box center [764, 574] width 8 height 8
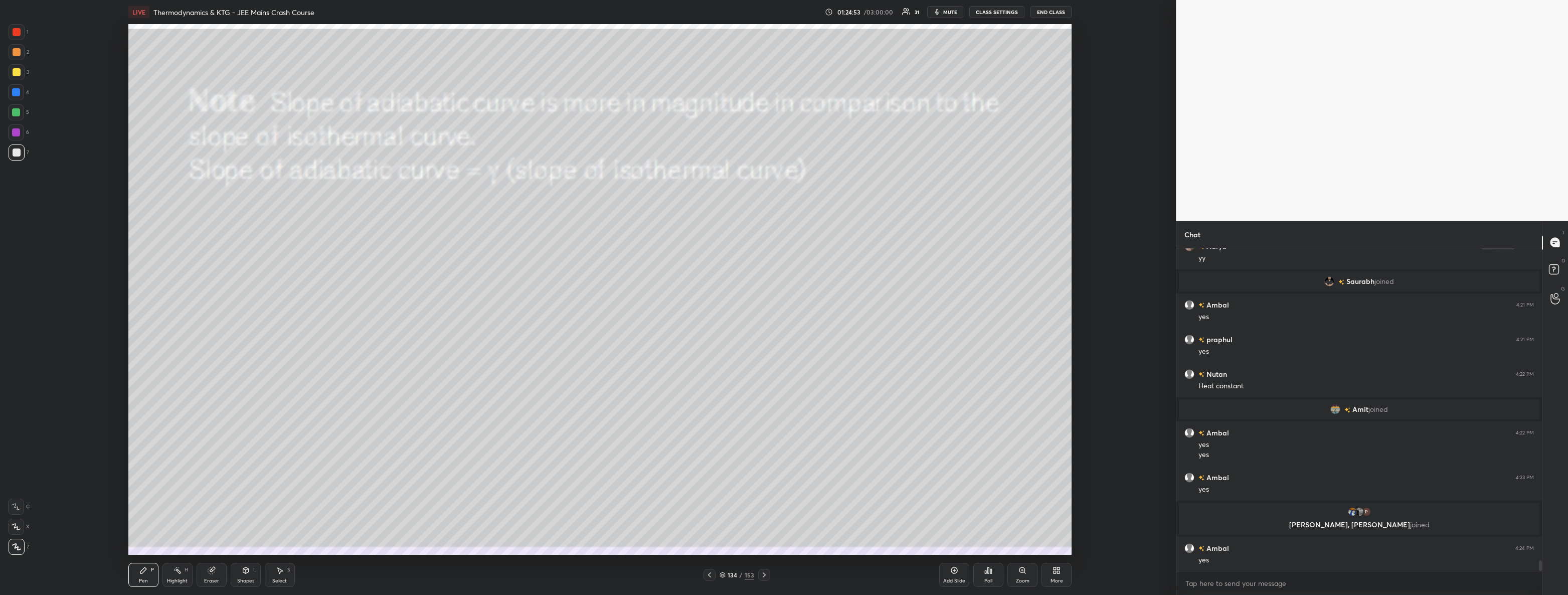
click at [763, 572] on icon at bounding box center [764, 574] width 8 height 8
click at [765, 580] on div at bounding box center [765, 575] width 12 height 12
click at [765, 576] on icon at bounding box center [764, 574] width 8 height 8
click at [767, 576] on icon at bounding box center [764, 574] width 8 height 8
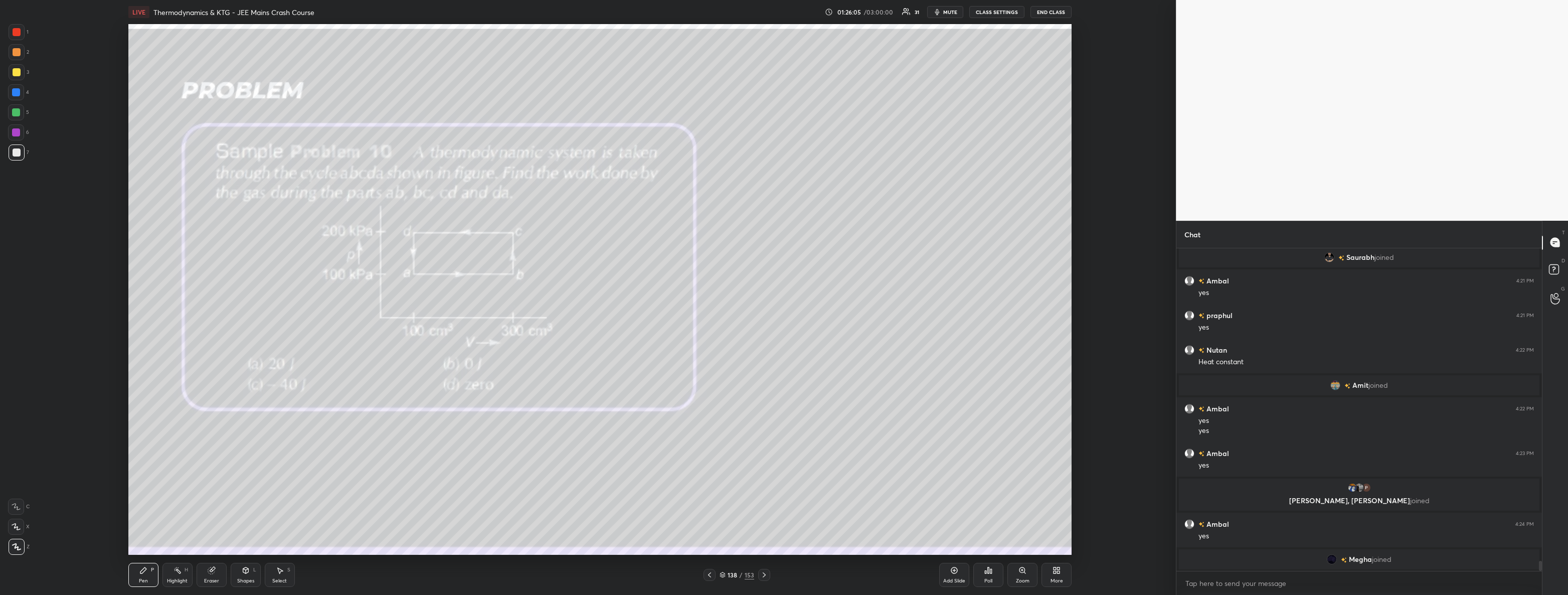
click at [13, 71] on div at bounding box center [16, 72] width 8 height 8
click at [763, 577] on icon at bounding box center [764, 574] width 8 height 8
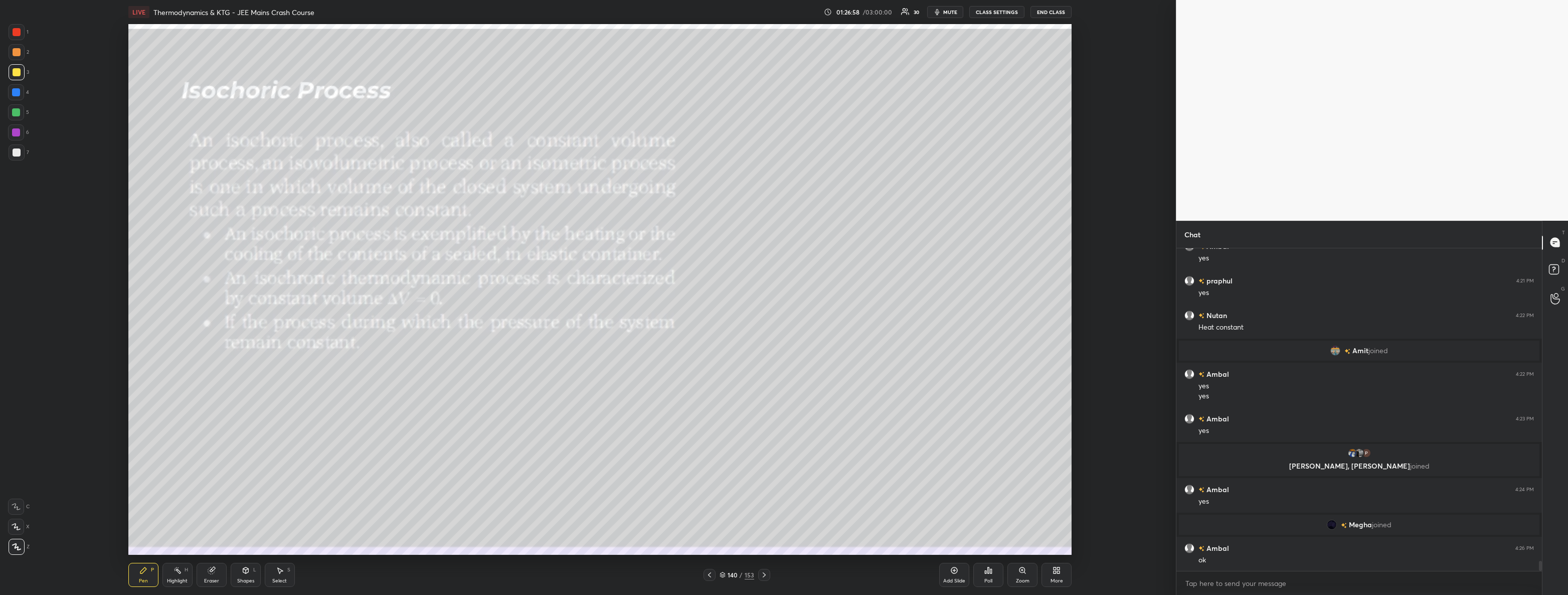
click at [16, 150] on div at bounding box center [16, 152] width 8 height 8
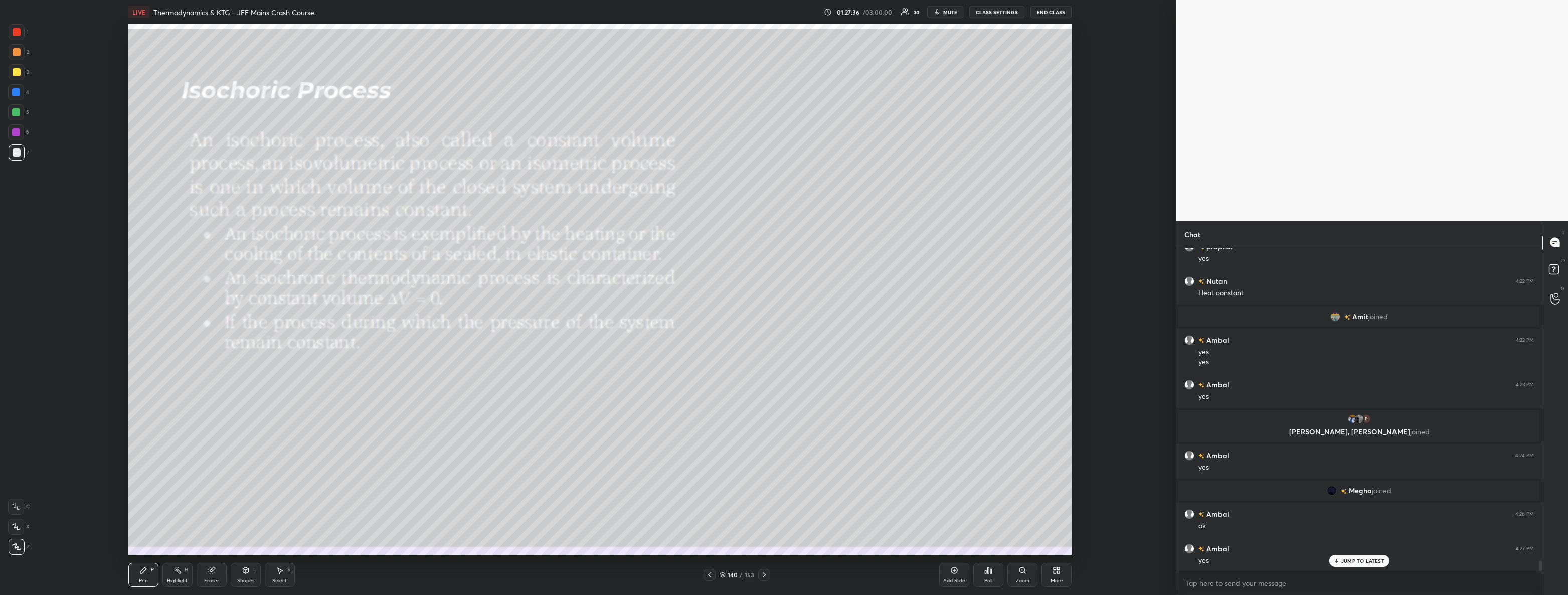
click at [764, 576] on icon at bounding box center [764, 574] width 8 height 8
click at [754, 566] on div "Pen P Highlight H Eraser Shapes L Select S 141 / 153 Add Slide Poll Zoom More" at bounding box center [600, 575] width 943 height 40
click at [765, 576] on icon at bounding box center [764, 574] width 8 height 8
click at [19, 76] on div at bounding box center [16, 72] width 16 height 16
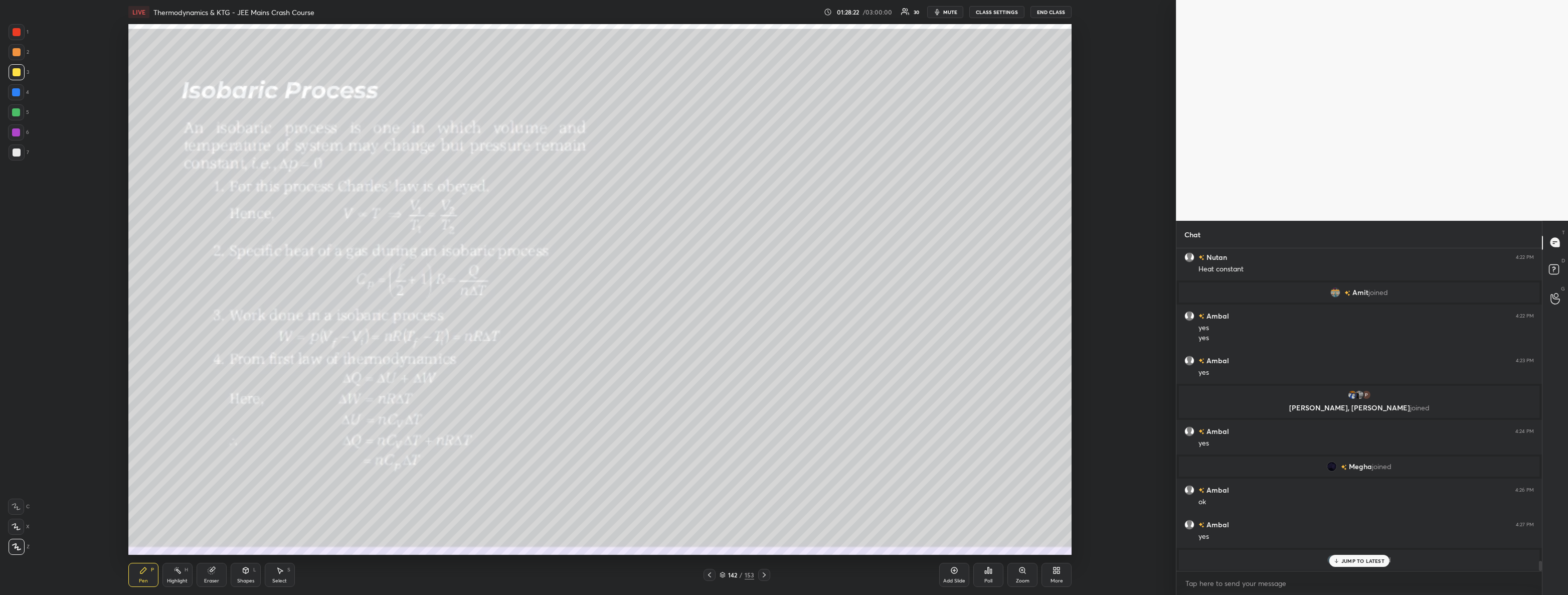
scroll to position [9949, 0]
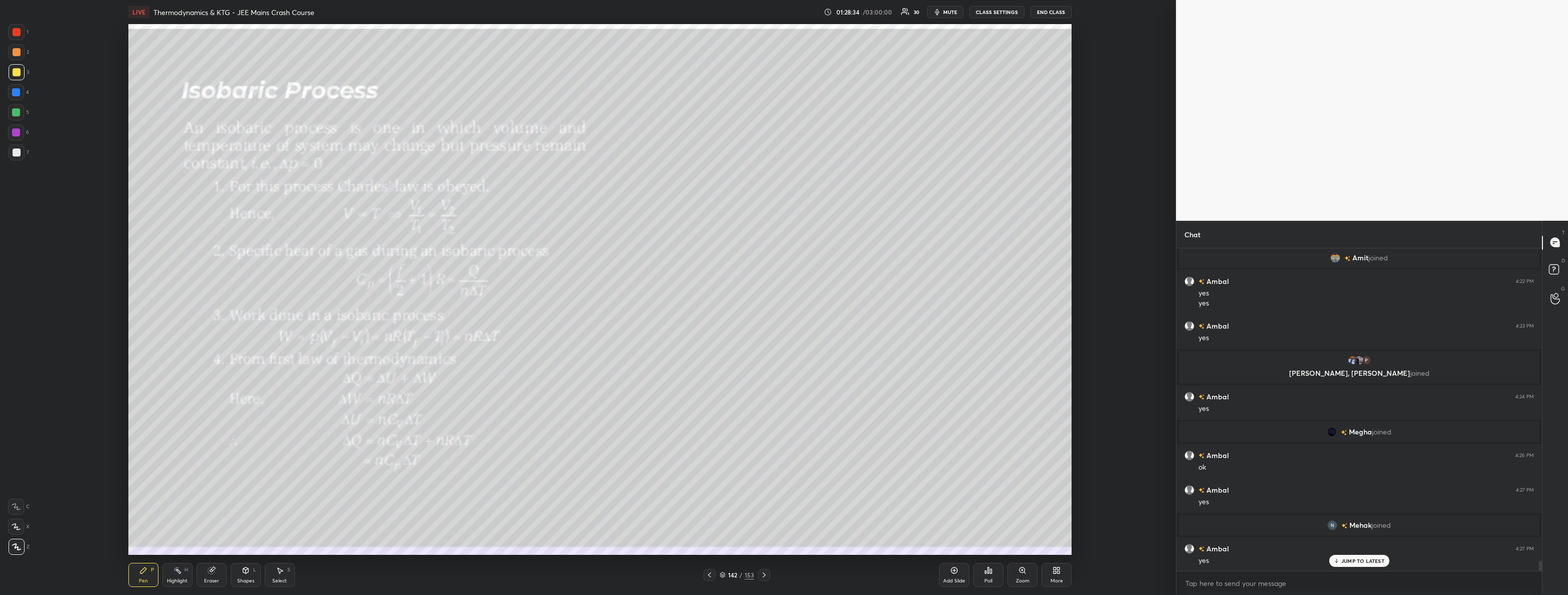
click at [16, 149] on div at bounding box center [16, 152] width 8 height 8
click at [956, 571] on icon at bounding box center [954, 570] width 8 height 8
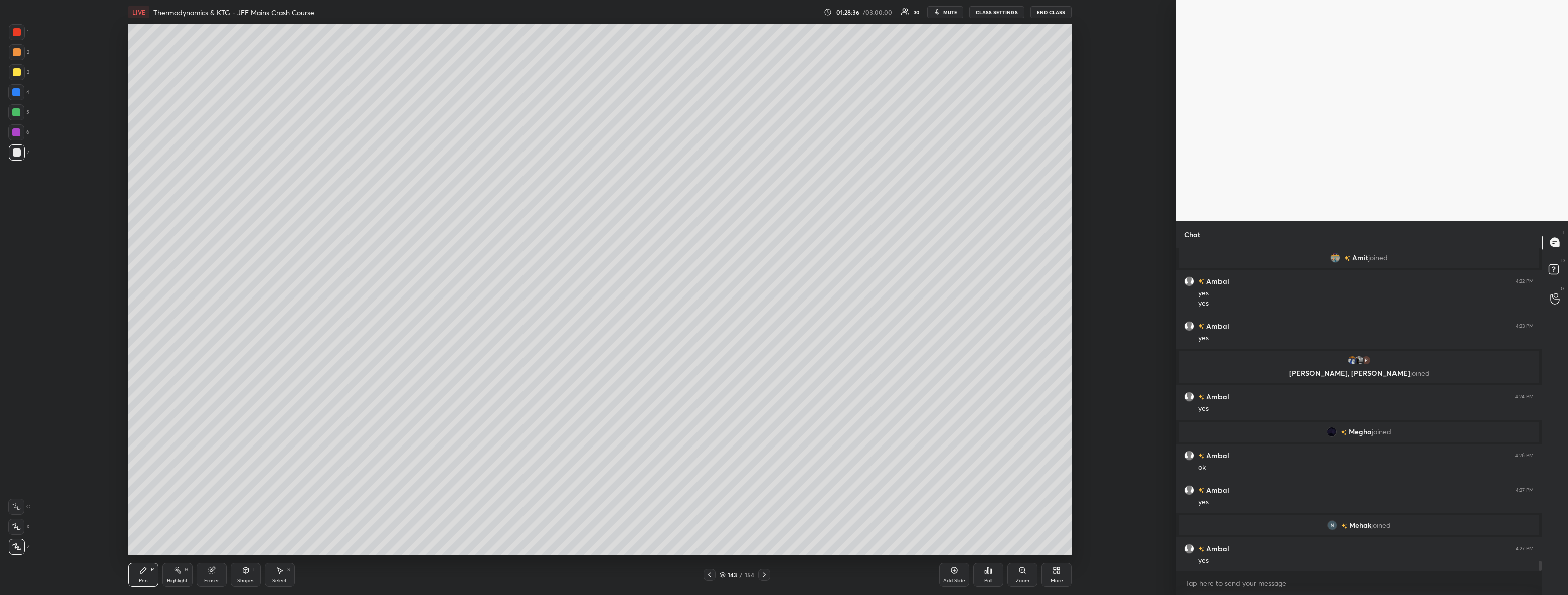
scroll to position [9973, 0]
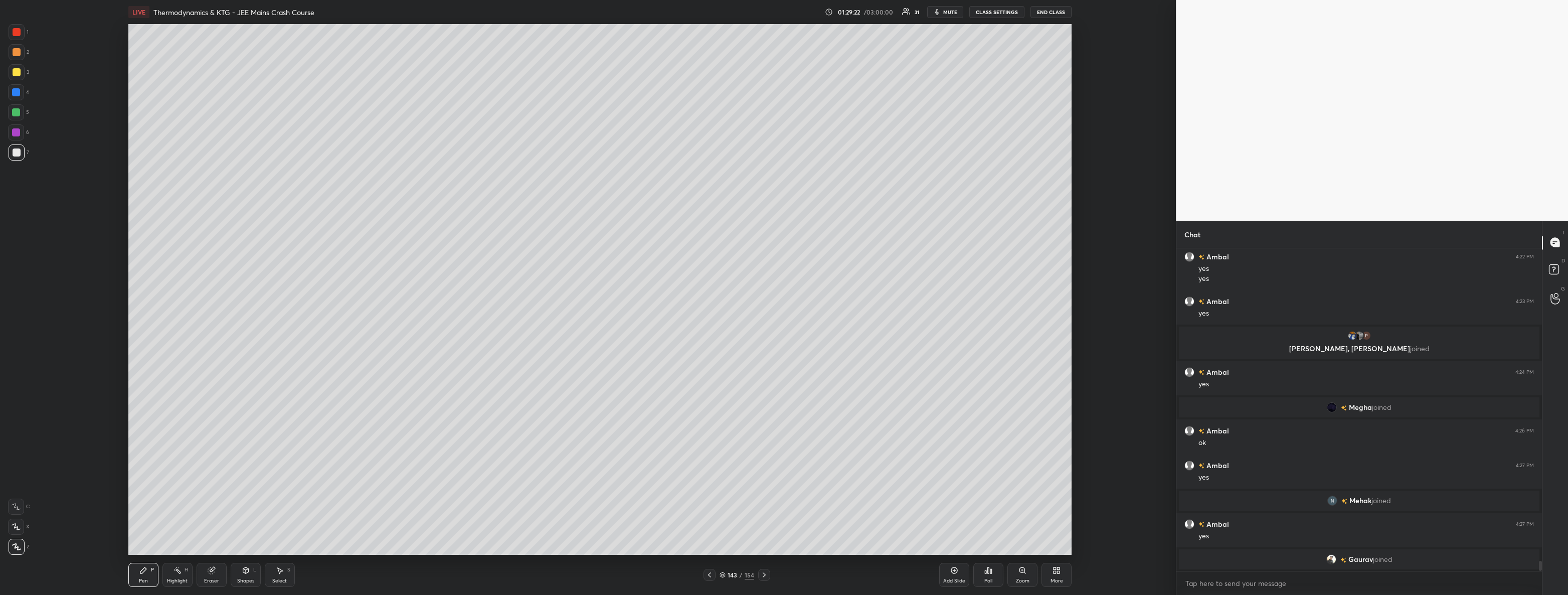
click at [15, 68] on div at bounding box center [16, 72] width 8 height 8
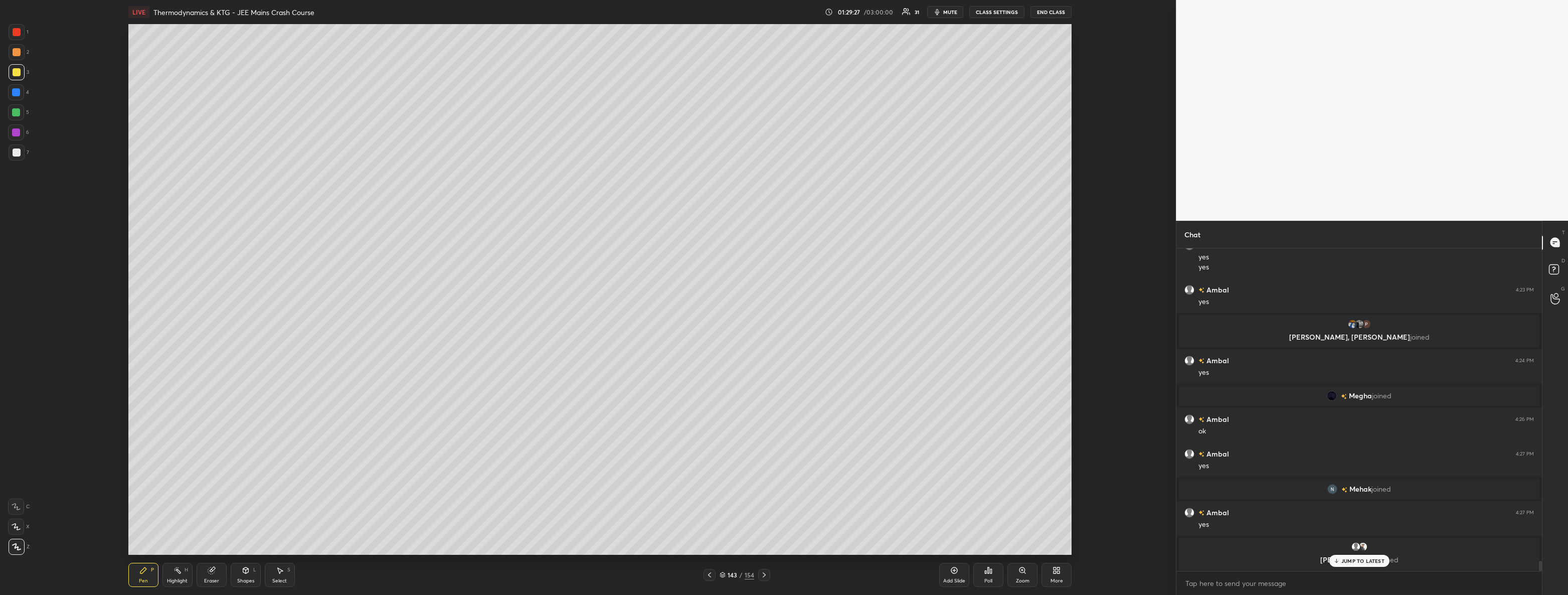
click at [769, 580] on div at bounding box center [765, 575] width 12 height 12
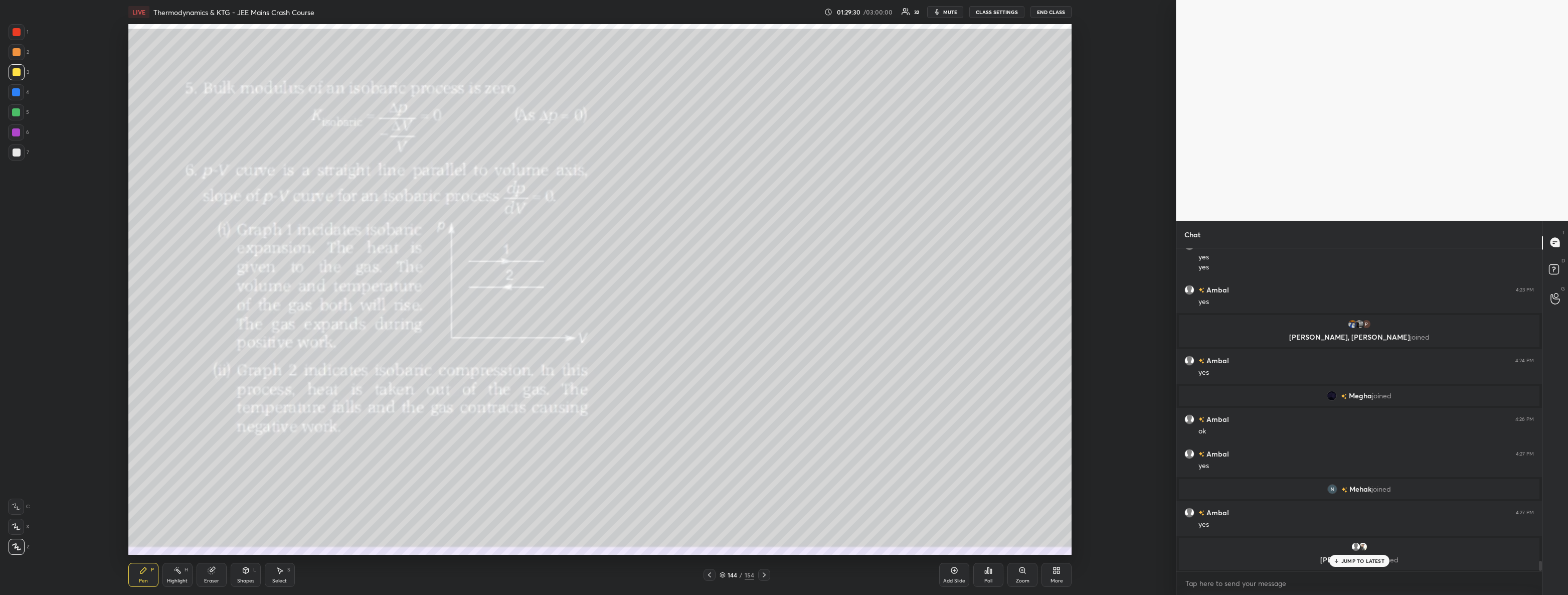
click at [760, 574] on icon at bounding box center [764, 574] width 8 height 8
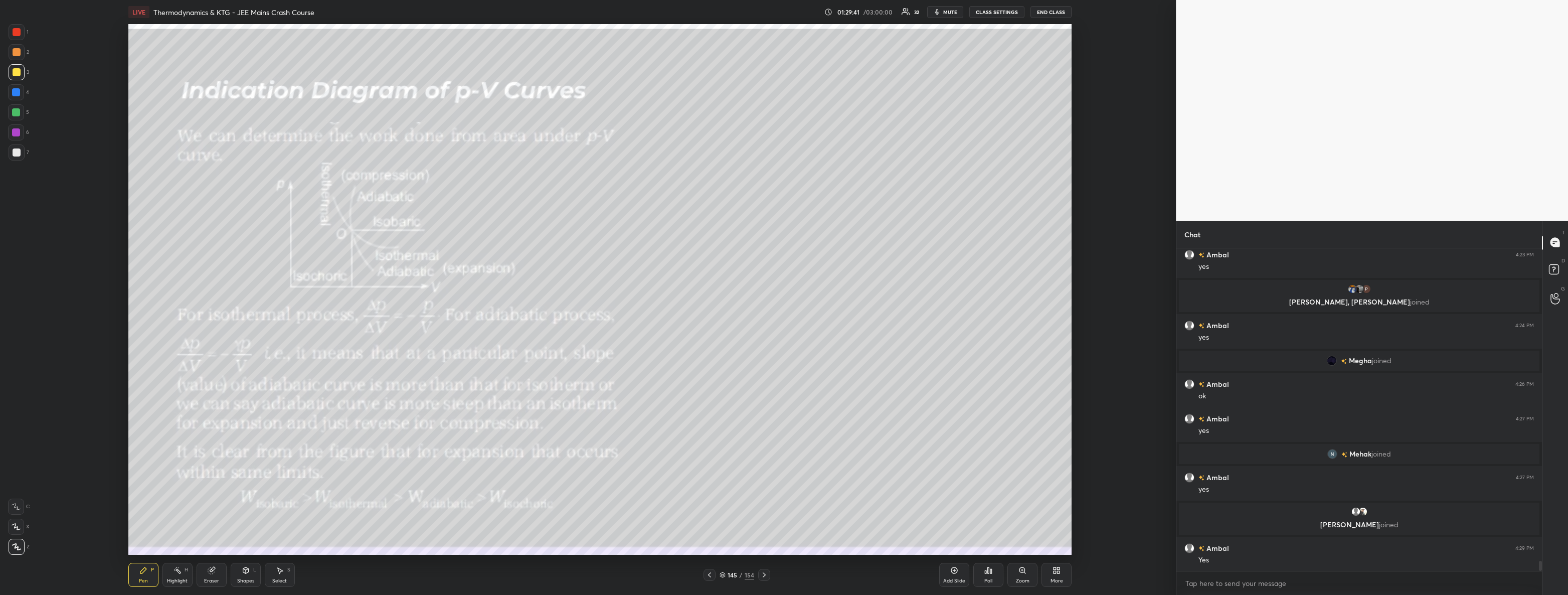
click at [761, 577] on icon at bounding box center [764, 574] width 8 height 8
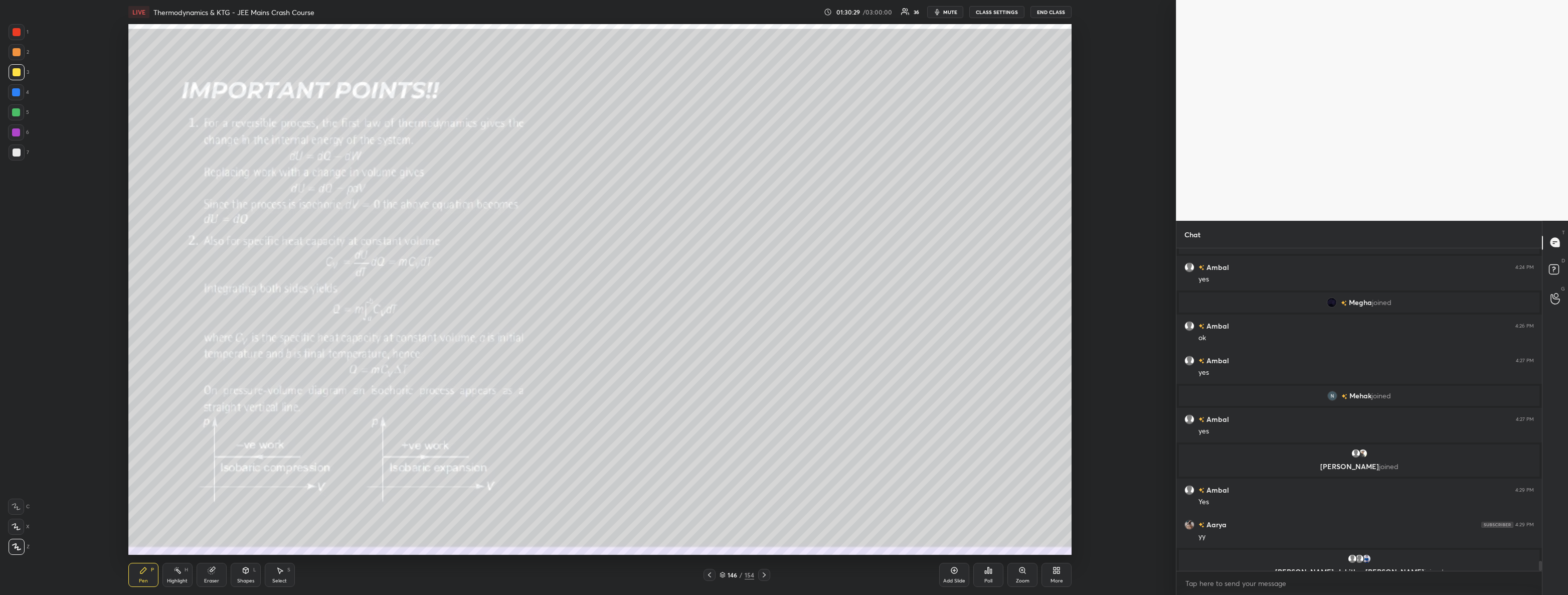
scroll to position [10046, 0]
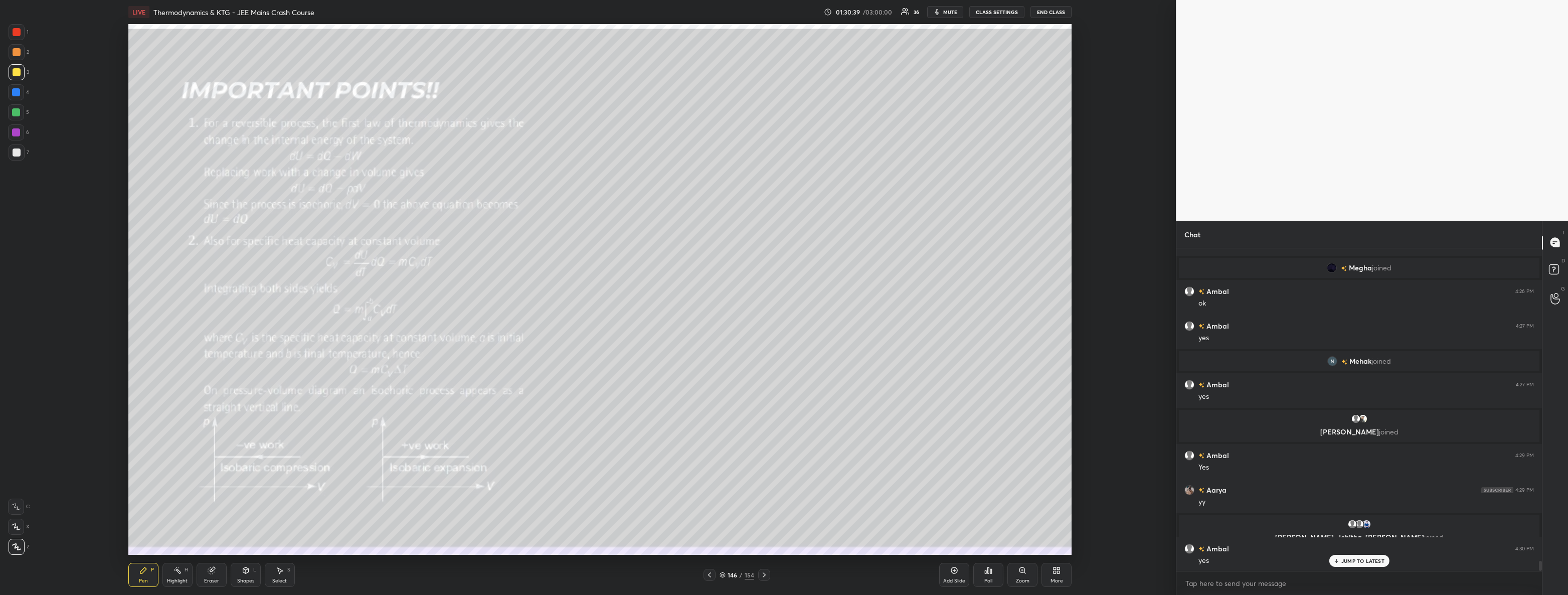
click at [763, 576] on icon at bounding box center [764, 574] width 8 height 8
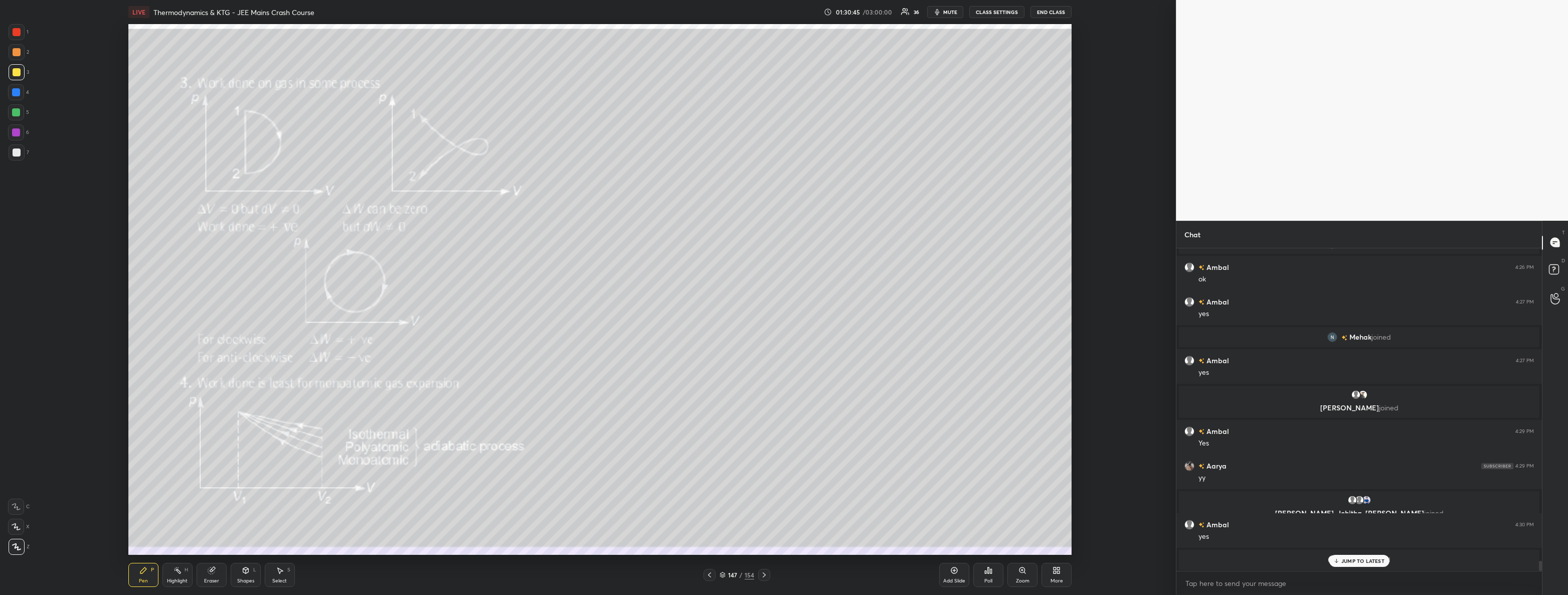
click at [1342, 560] on p "JUMP TO LATEST" at bounding box center [1363, 561] width 43 height 6
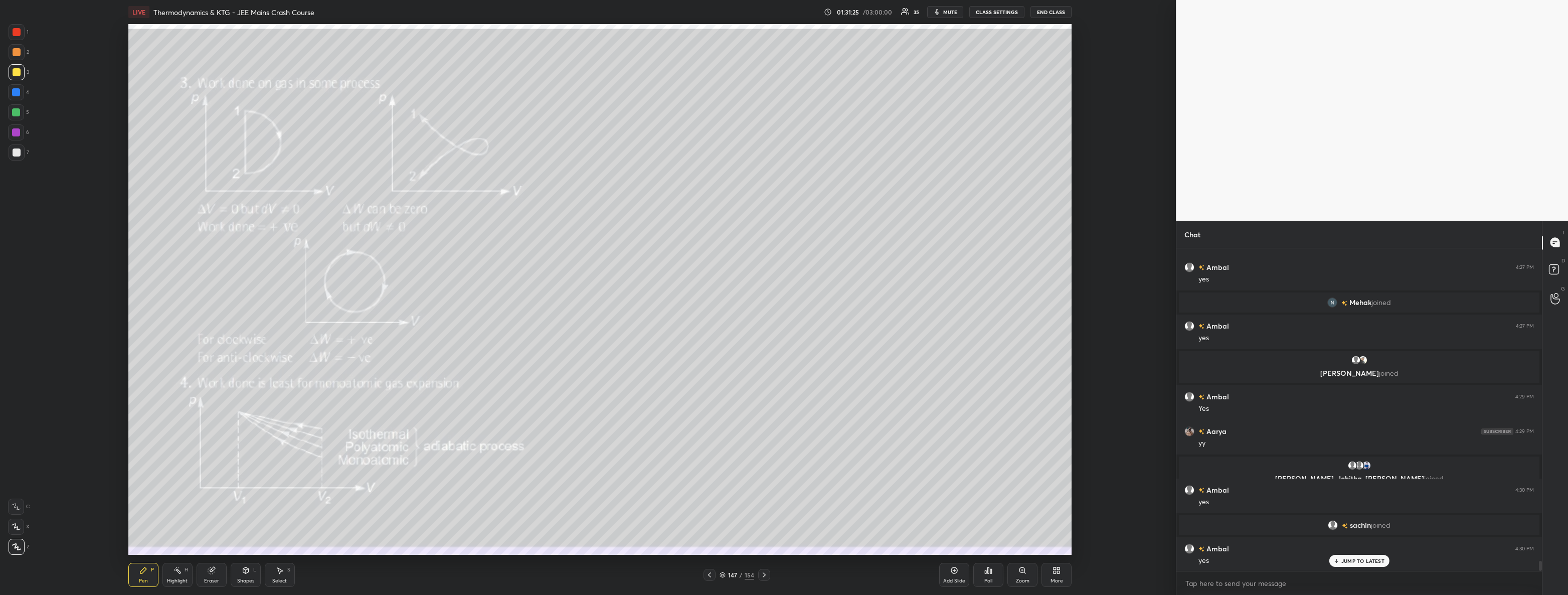
scroll to position [10139, 0]
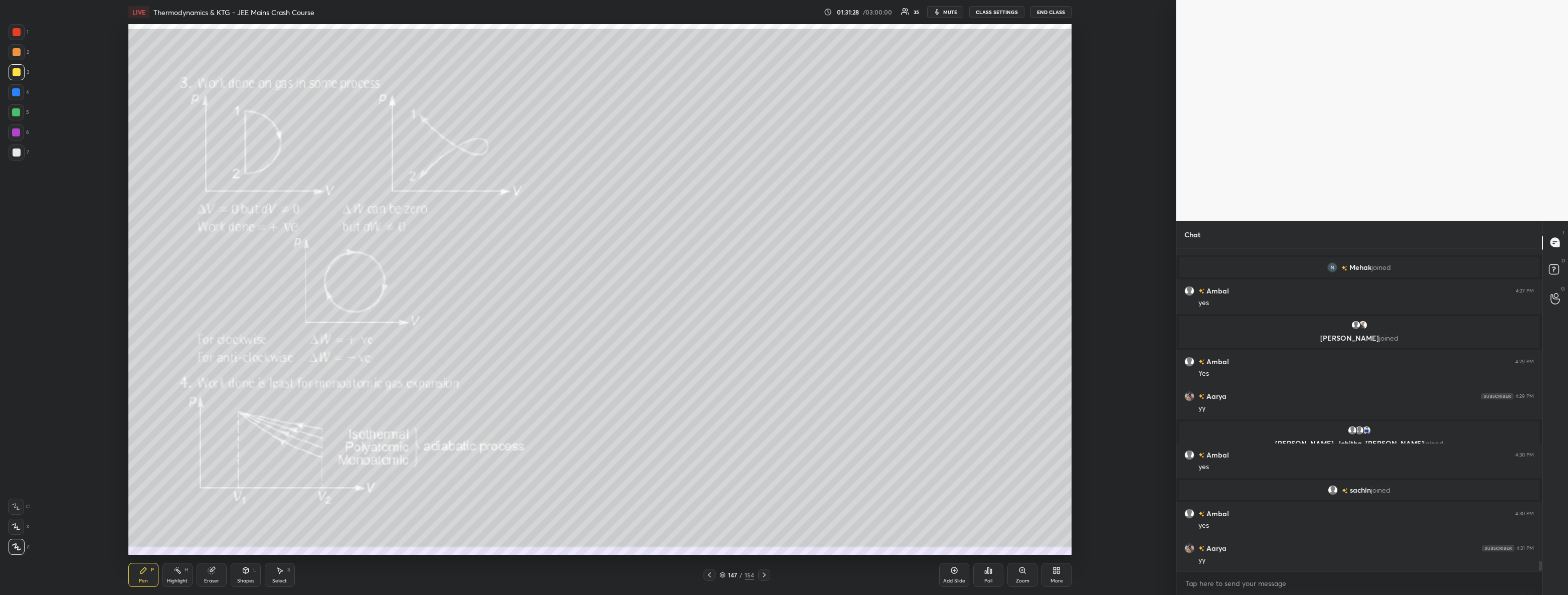
click at [709, 576] on icon at bounding box center [709, 575] width 3 height 5
click at [710, 572] on icon at bounding box center [709, 574] width 8 height 8
click at [761, 575] on icon at bounding box center [764, 574] width 8 height 8
click at [762, 574] on icon at bounding box center [764, 574] width 8 height 8
click at [761, 572] on icon at bounding box center [764, 574] width 8 height 8
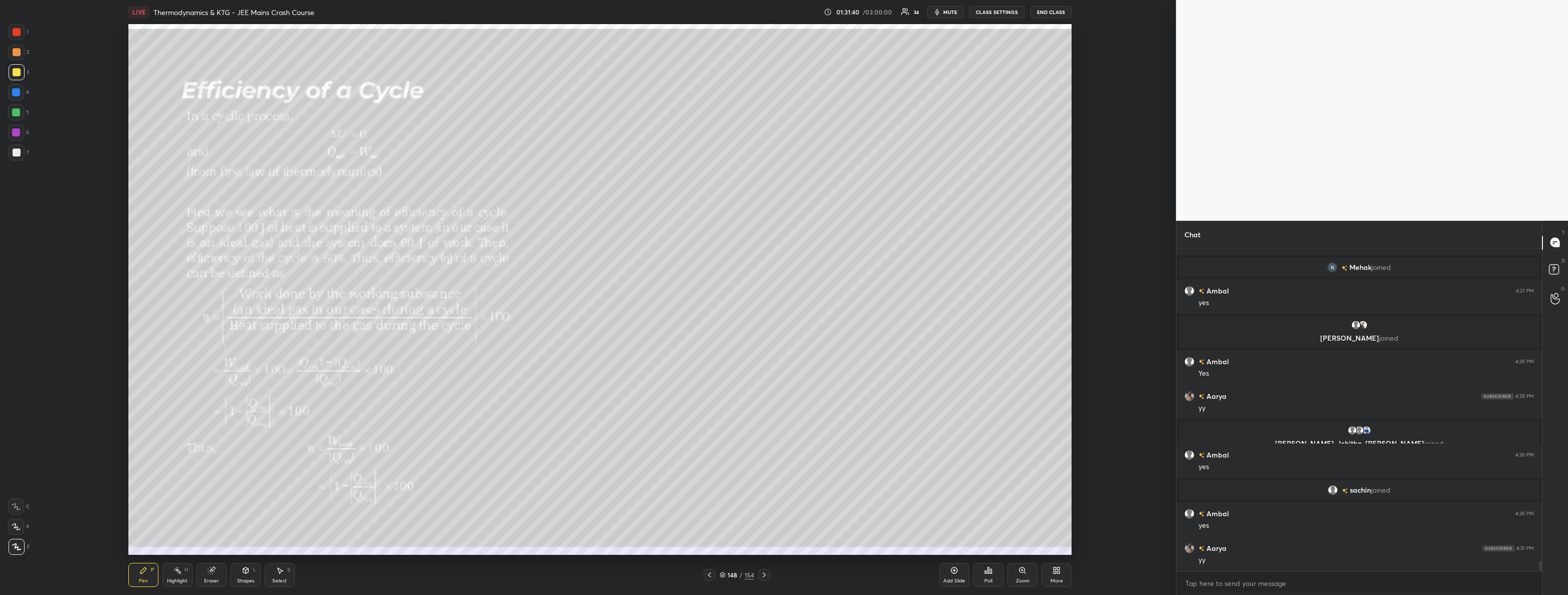
click at [760, 574] on icon at bounding box center [764, 574] width 8 height 8
click at [760, 572] on icon at bounding box center [764, 574] width 8 height 8
click at [761, 571] on icon at bounding box center [764, 574] width 8 height 8
click at [764, 573] on icon at bounding box center [764, 574] width 8 height 8
click at [764, 574] on icon at bounding box center [764, 574] width 8 height 8
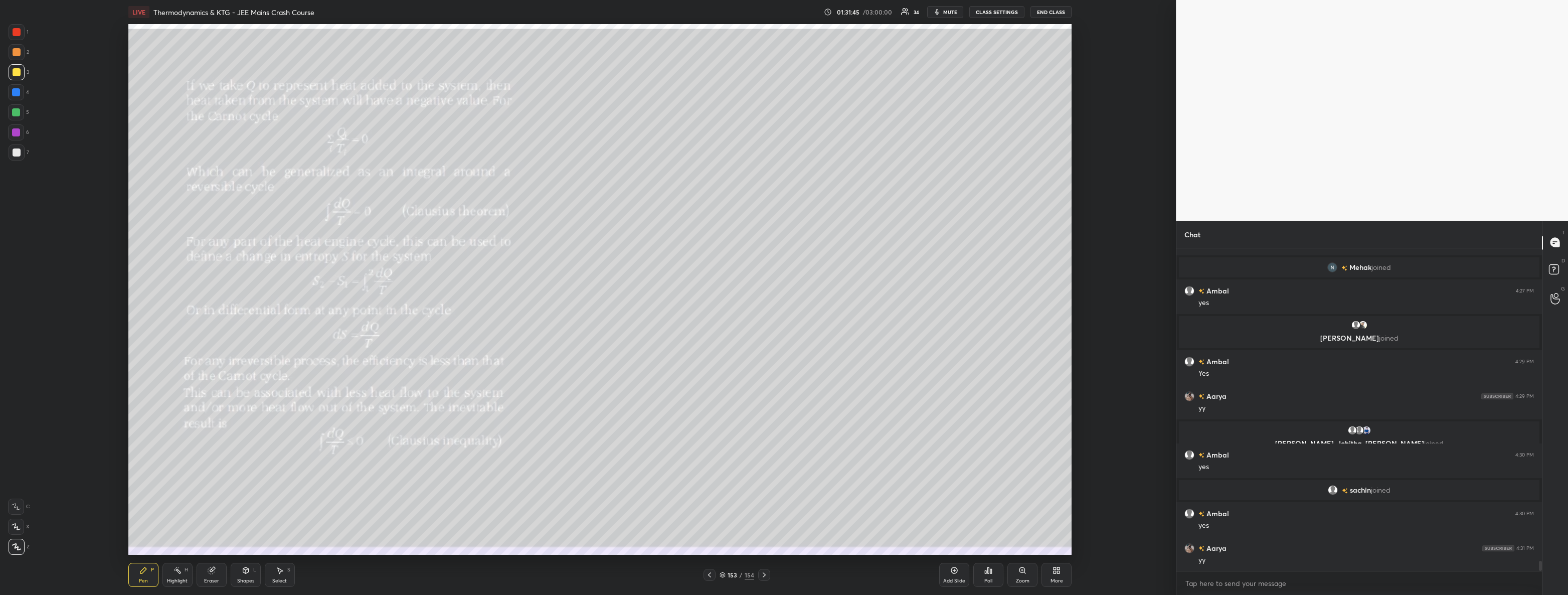
click at [763, 572] on icon at bounding box center [764, 574] width 8 height 8
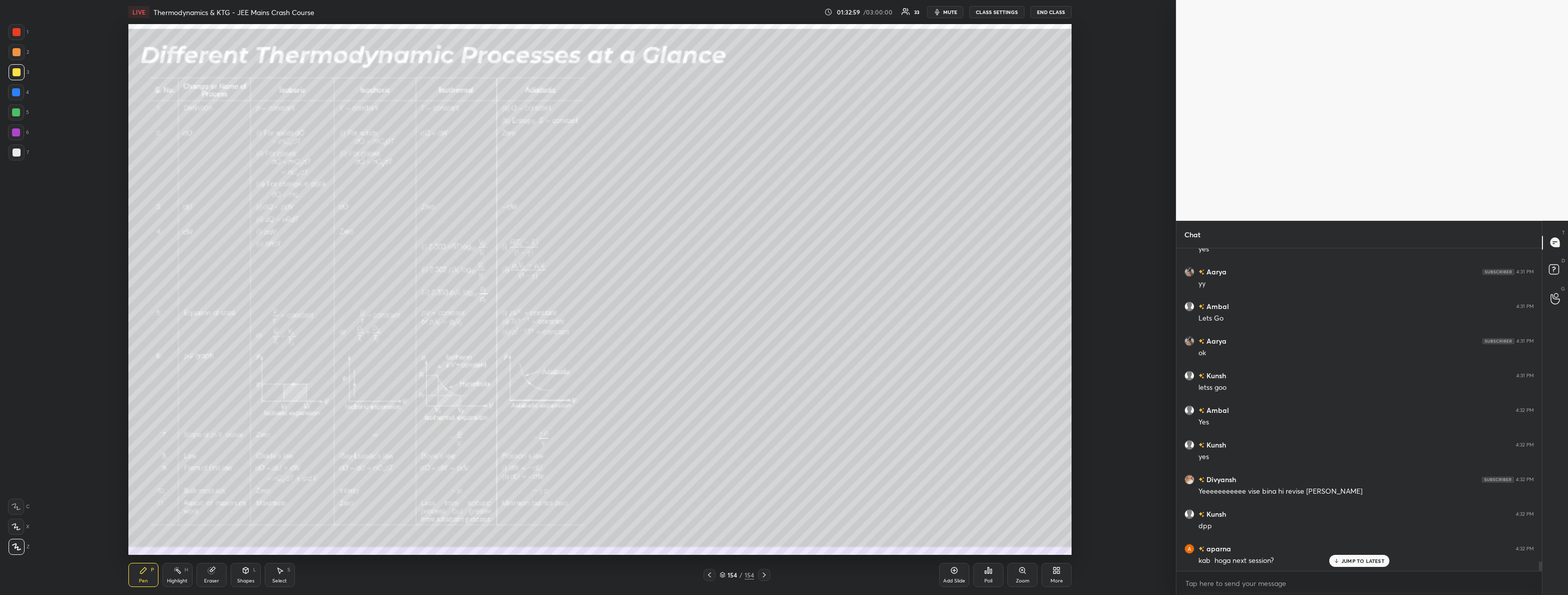
scroll to position [10440, 0]
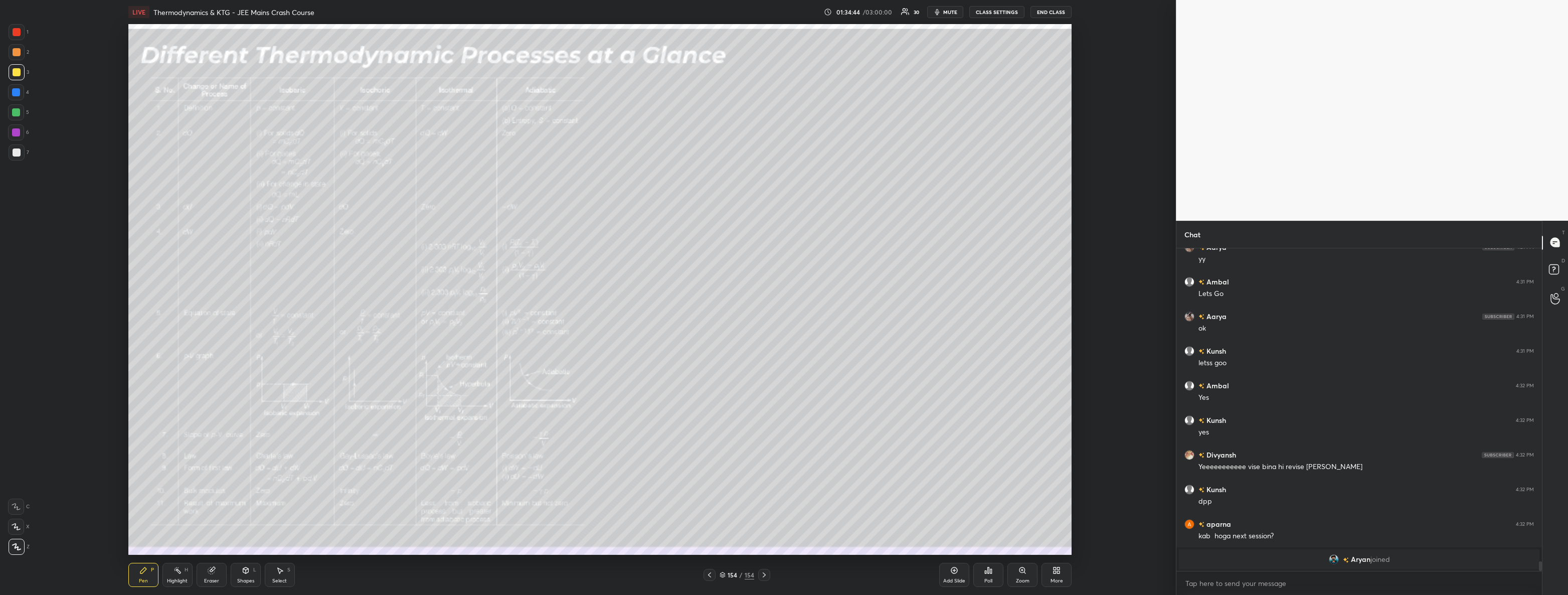
click at [1299, 584] on body "1 2 3 4 5 6 7 C X Z C X Z E E Erase all H H LIVE Thermodynamics & KTG - JEE Mai…" at bounding box center [784, 297] width 1568 height 595
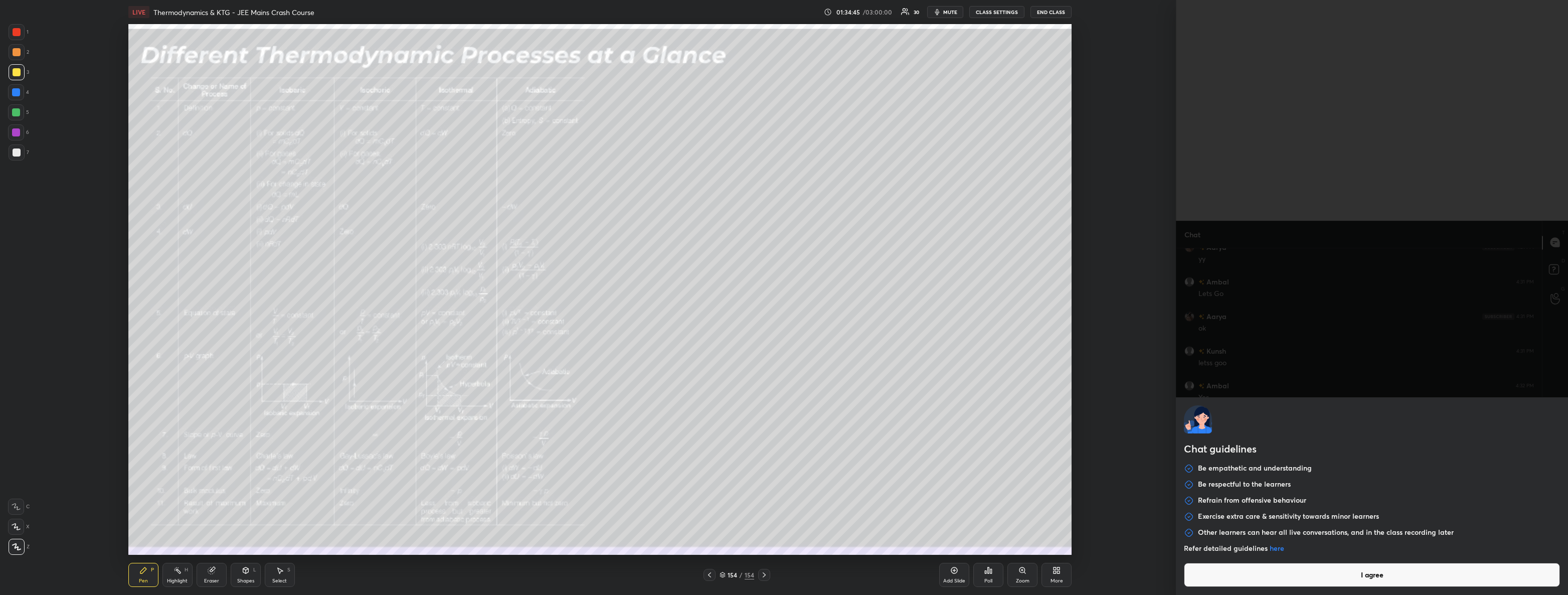
click at [1342, 574] on button "I agree" at bounding box center [1372, 575] width 376 height 24
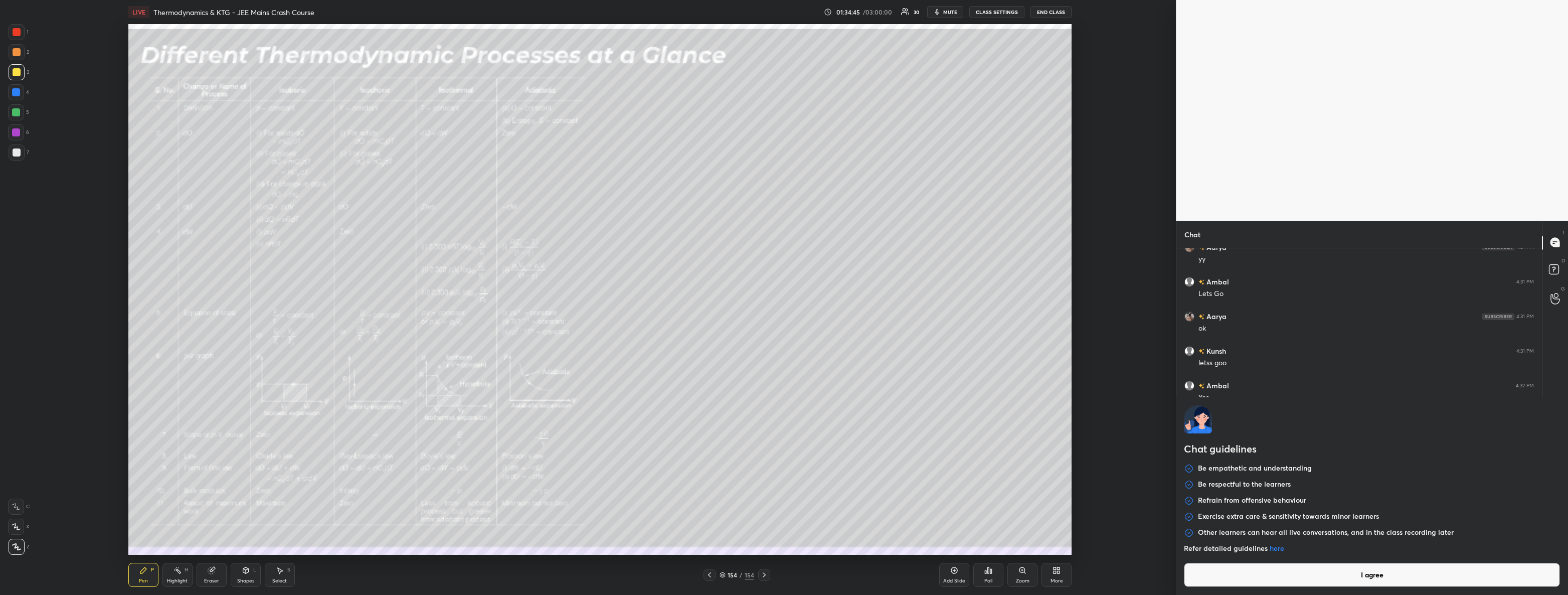
type textarea "x"
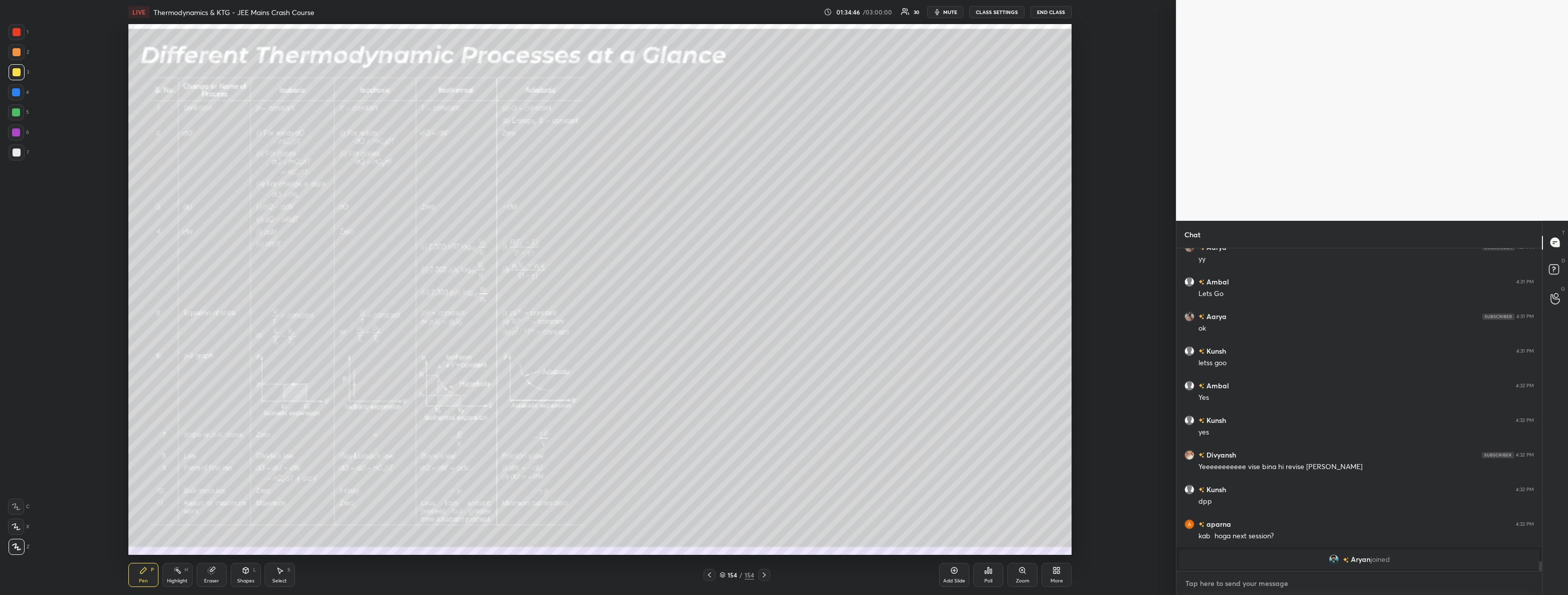
paste textarea "[URL][DOMAIN_NAME]"
type textarea "[URL][DOMAIN_NAME]"
type textarea "x"
type textarea "[URL][DOMAIN_NAME]"
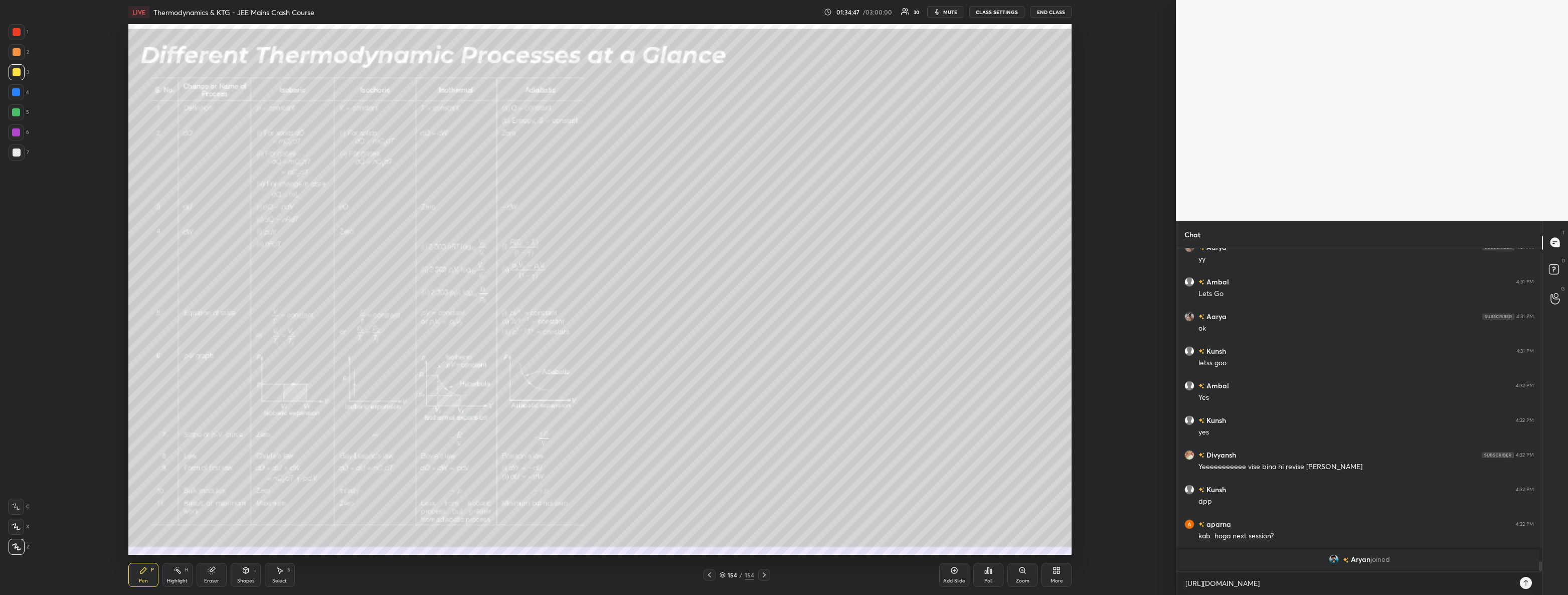
type textarea "x"
click at [1524, 577] on div at bounding box center [1526, 583] width 12 height 12
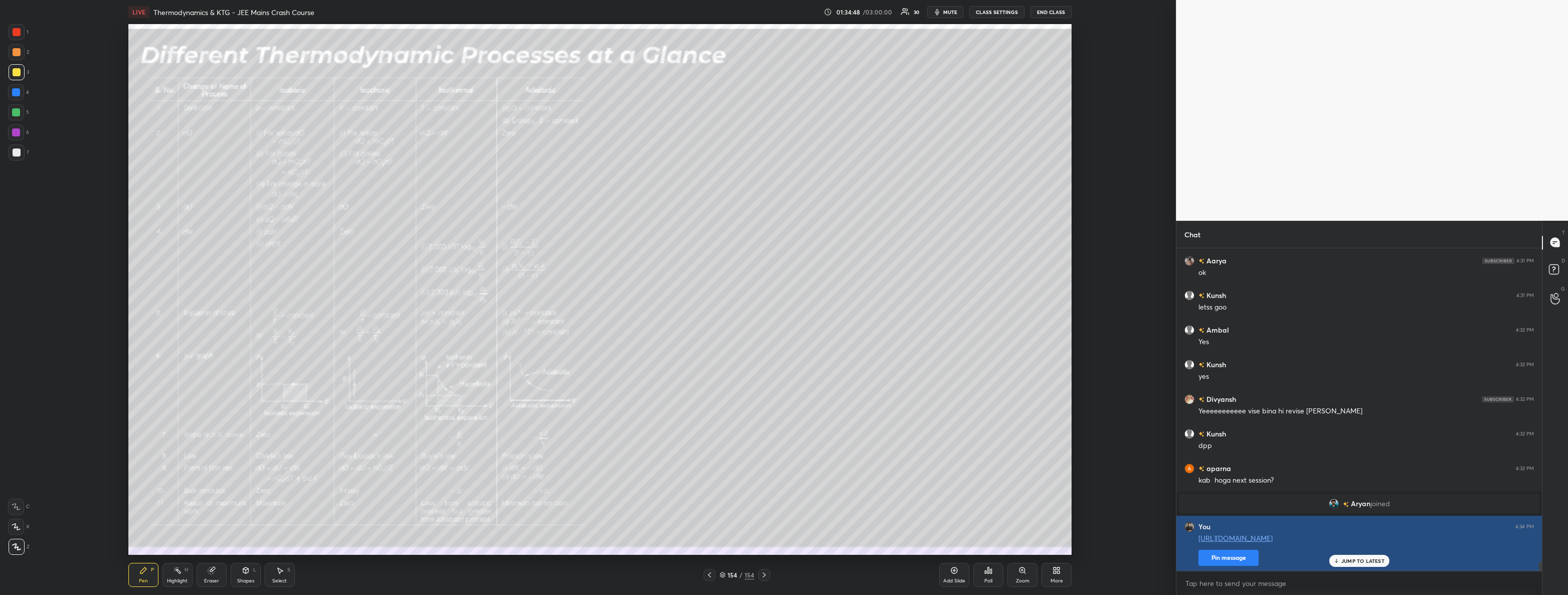
click at [1257, 555] on button "Pin message" at bounding box center [1228, 558] width 60 height 16
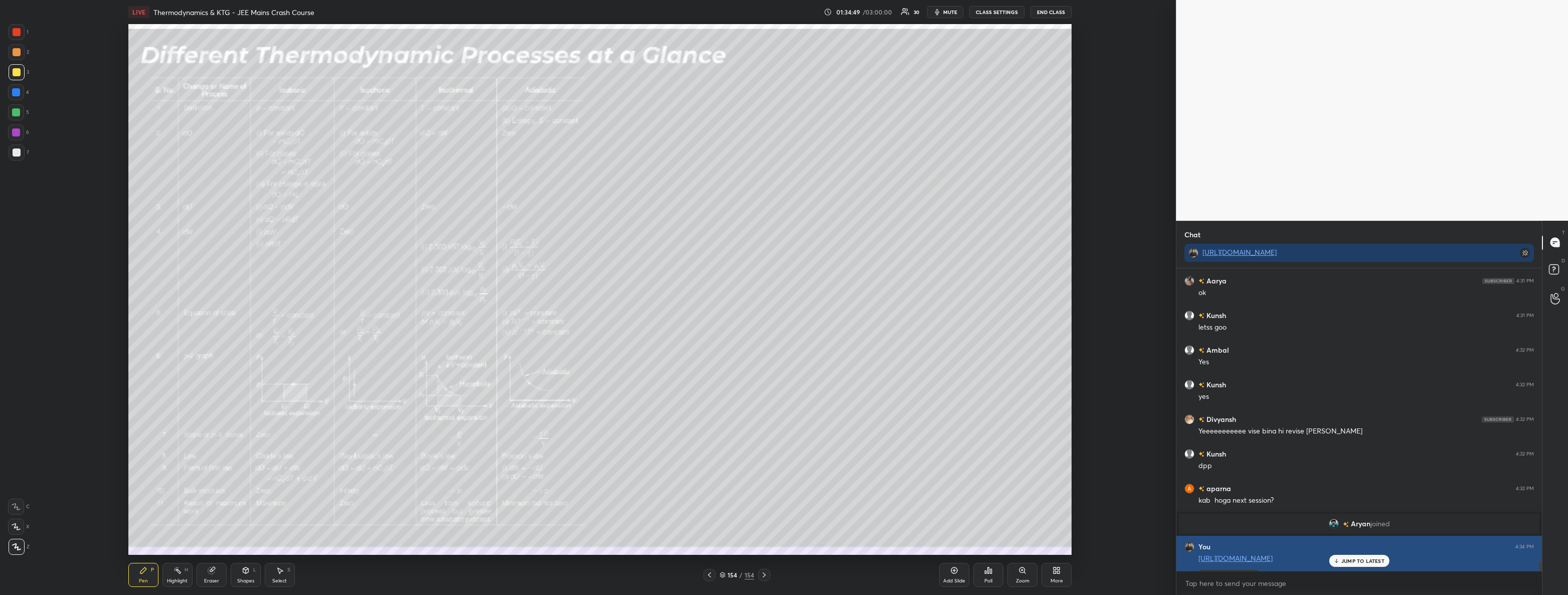
scroll to position [227, 363]
click at [1359, 562] on p "JUMP TO LATEST" at bounding box center [1363, 561] width 43 height 6
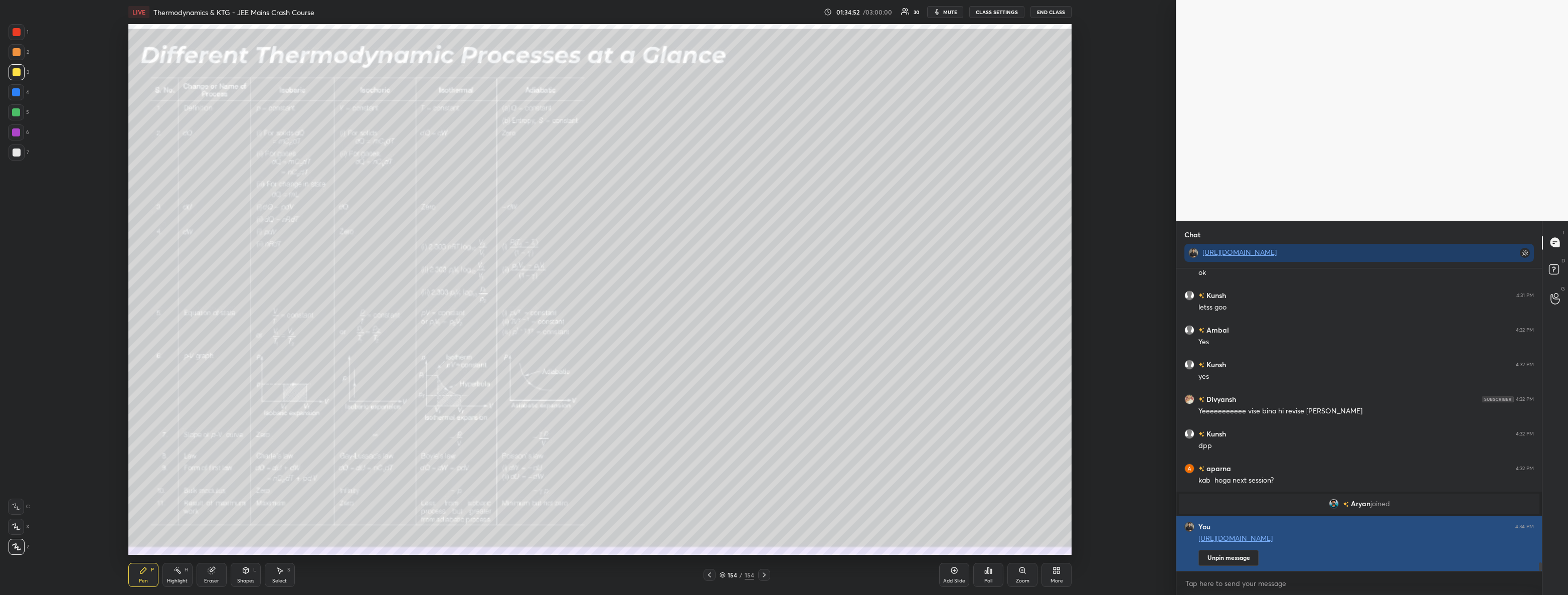
scroll to position [10550, 0]
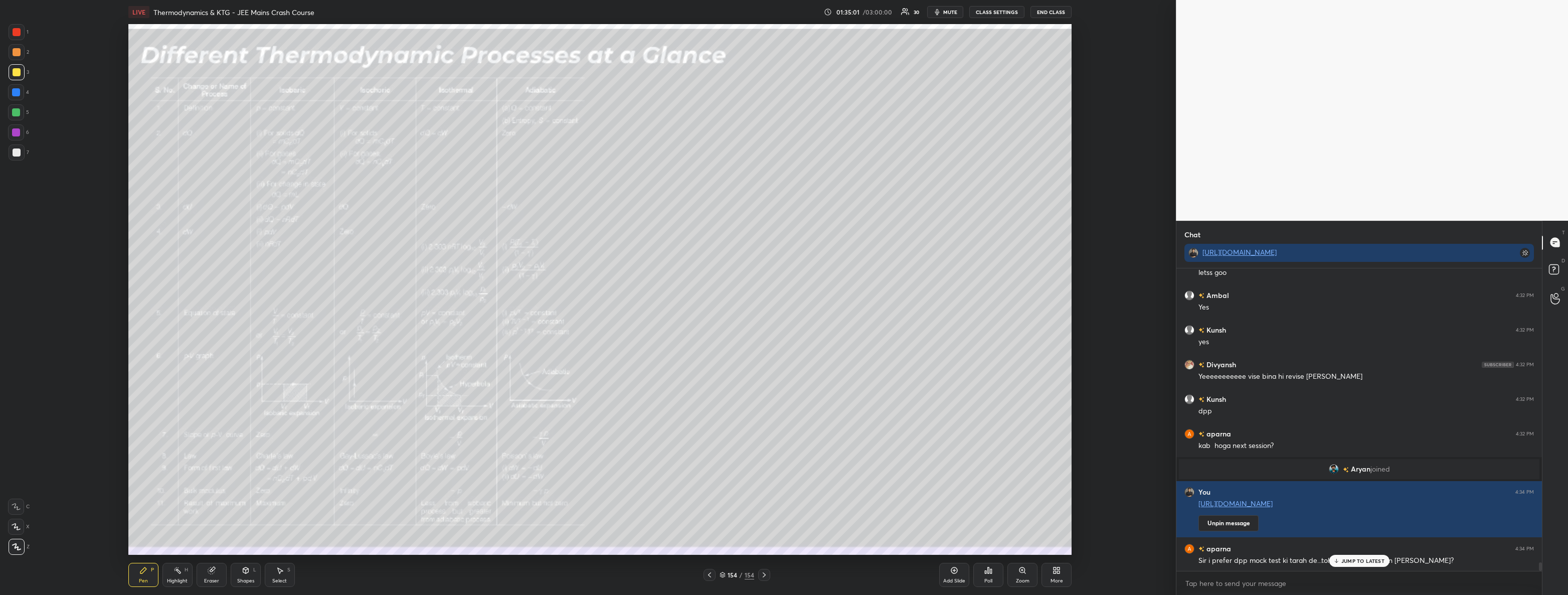
click at [1364, 566] on div "JUMP TO LATEST" at bounding box center [1359, 561] width 60 height 12
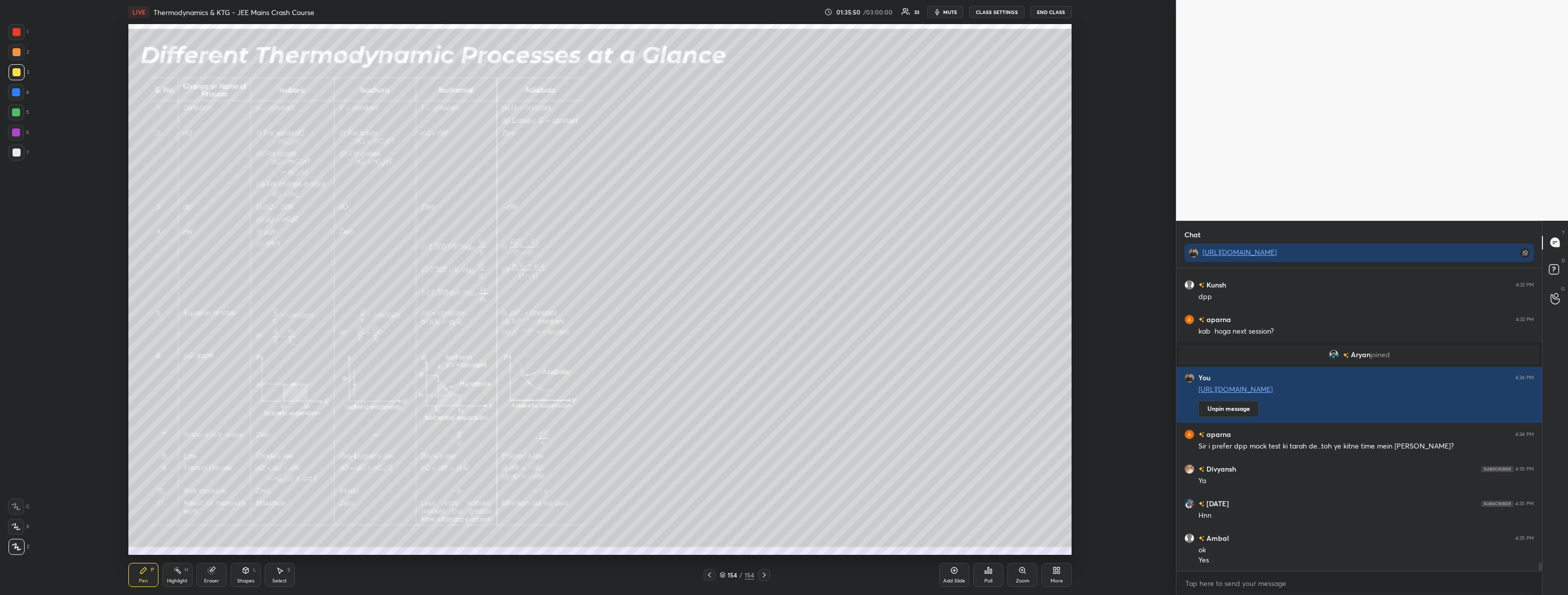
scroll to position [10700, 0]
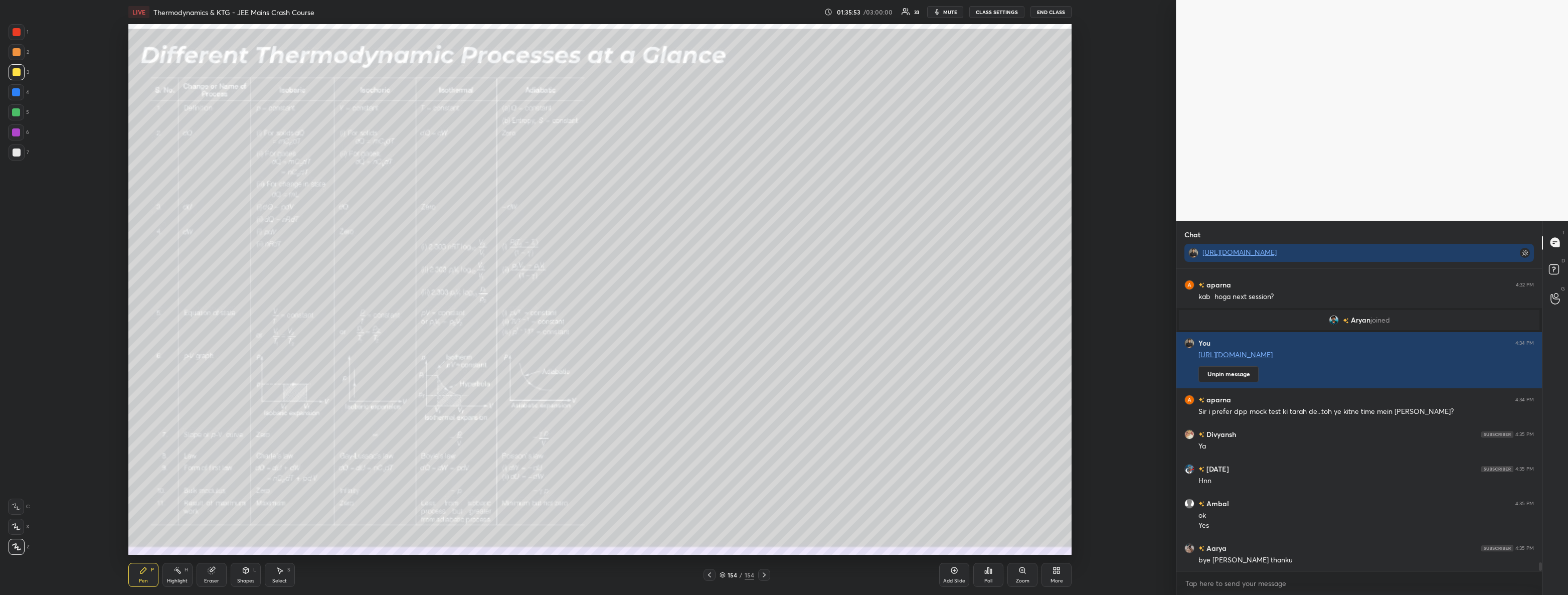
click at [1060, 13] on button "End Class" at bounding box center [1051, 12] width 41 height 12
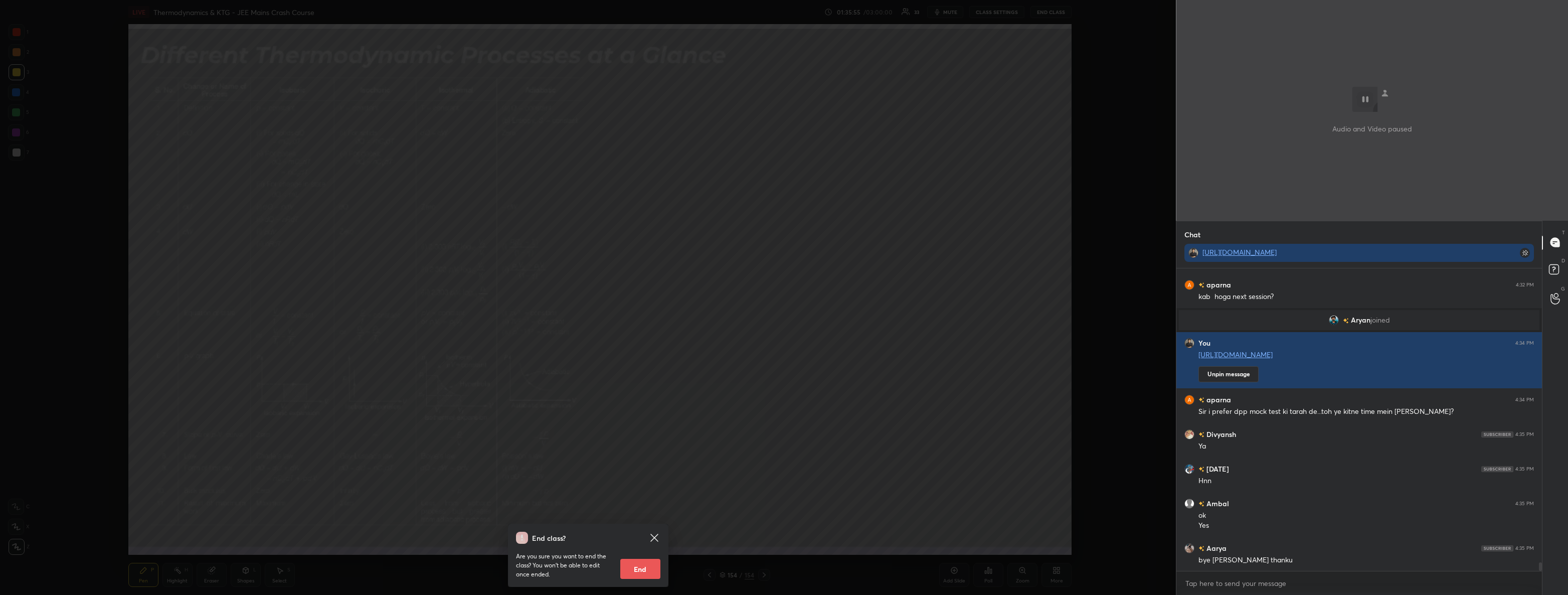
click at [644, 571] on button "End" at bounding box center [640, 569] width 40 height 20
type textarea "x"
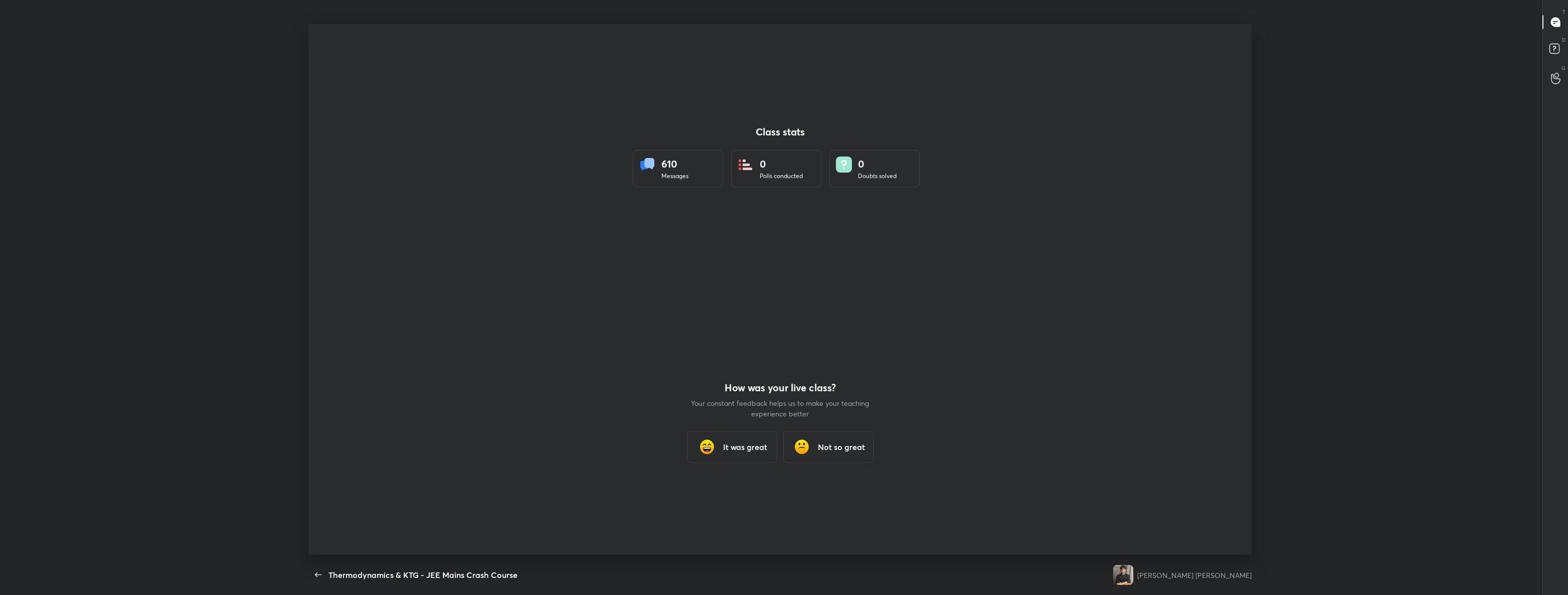
scroll to position [0, 0]
